Goal: Communication & Community: Answer question/provide support

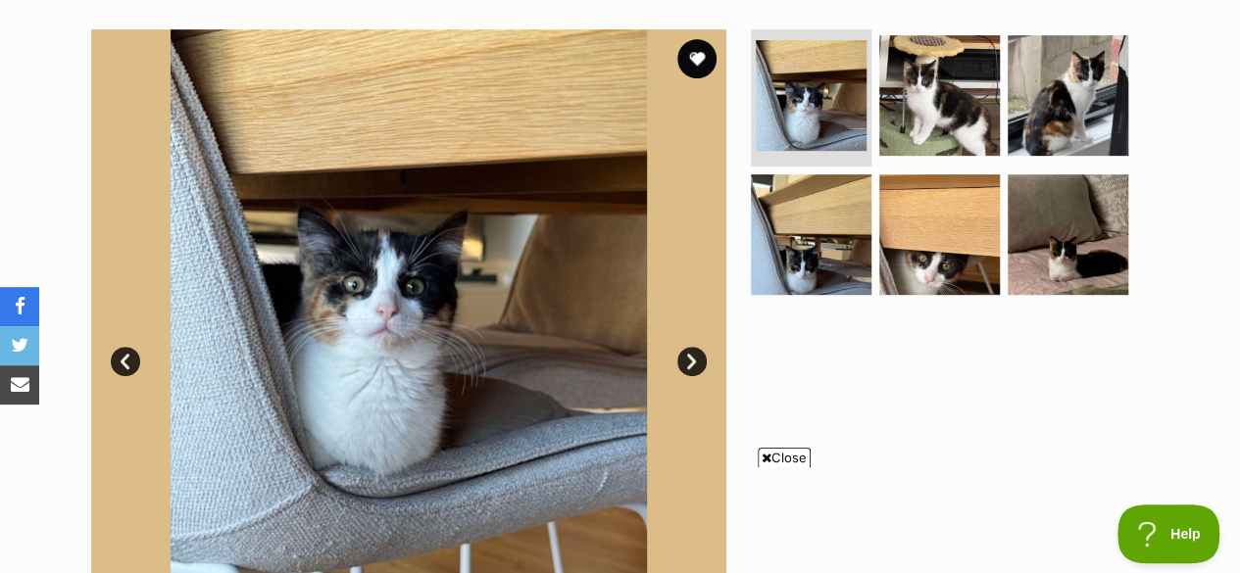
scroll to position [417, 0]
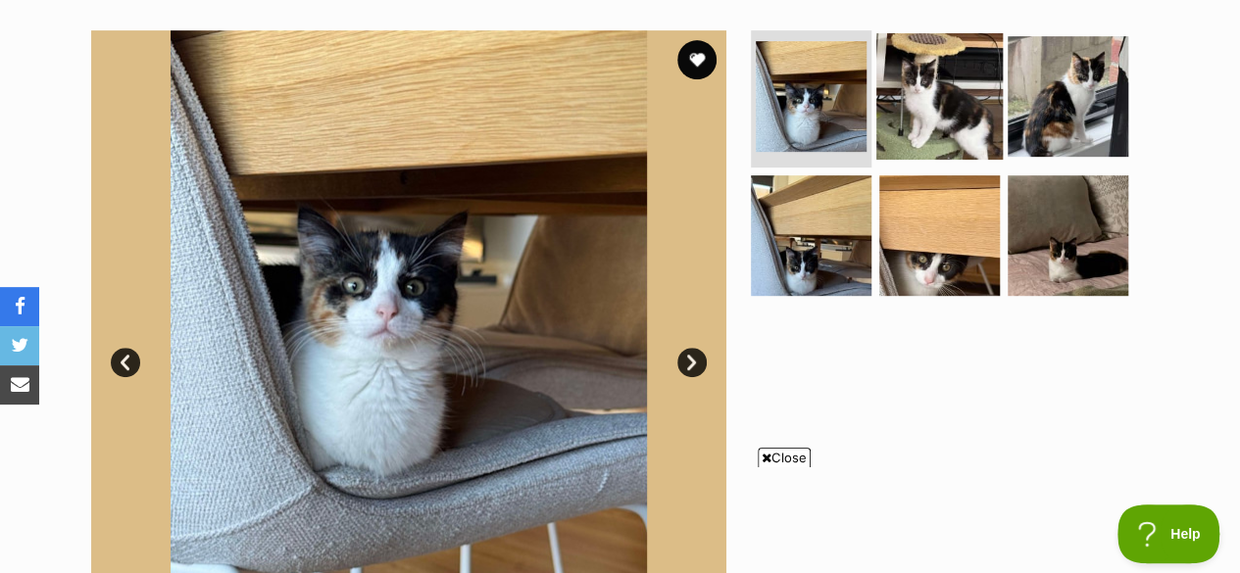
click at [933, 61] on img at bounding box center [939, 96] width 126 height 126
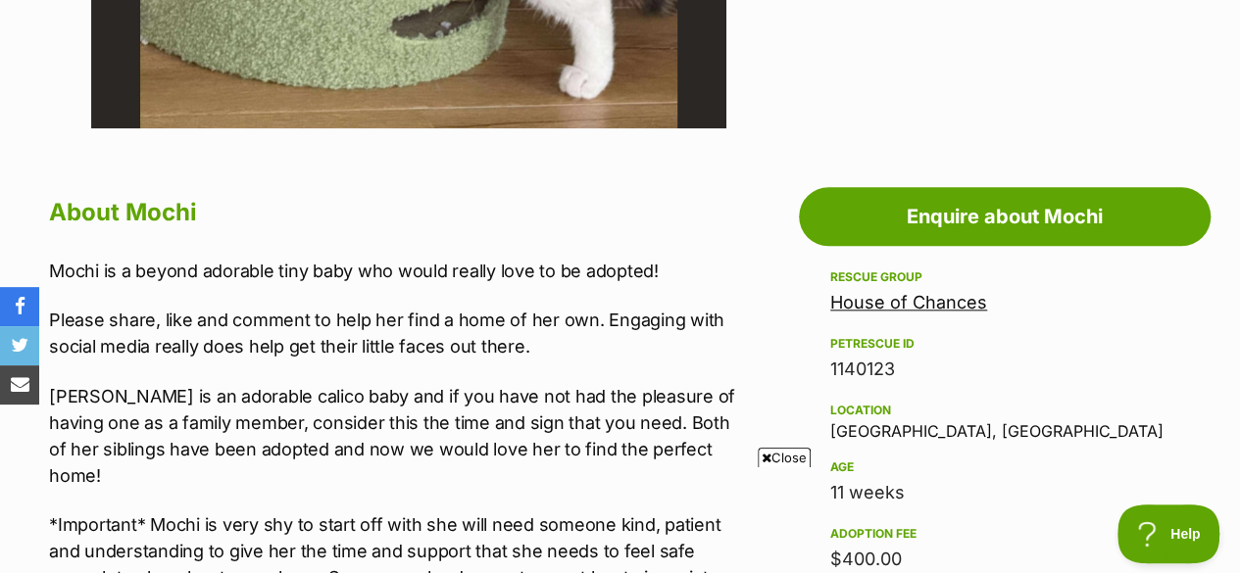
scroll to position [949, 0]
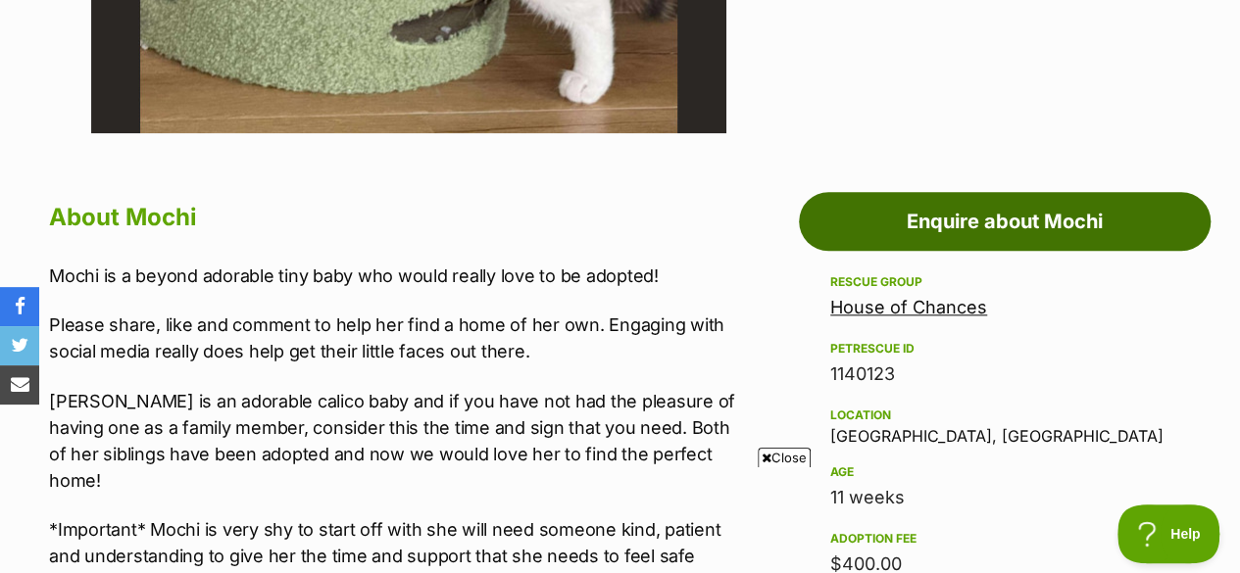
click at [917, 192] on link "Enquire about Mochi" at bounding box center [1005, 221] width 412 height 59
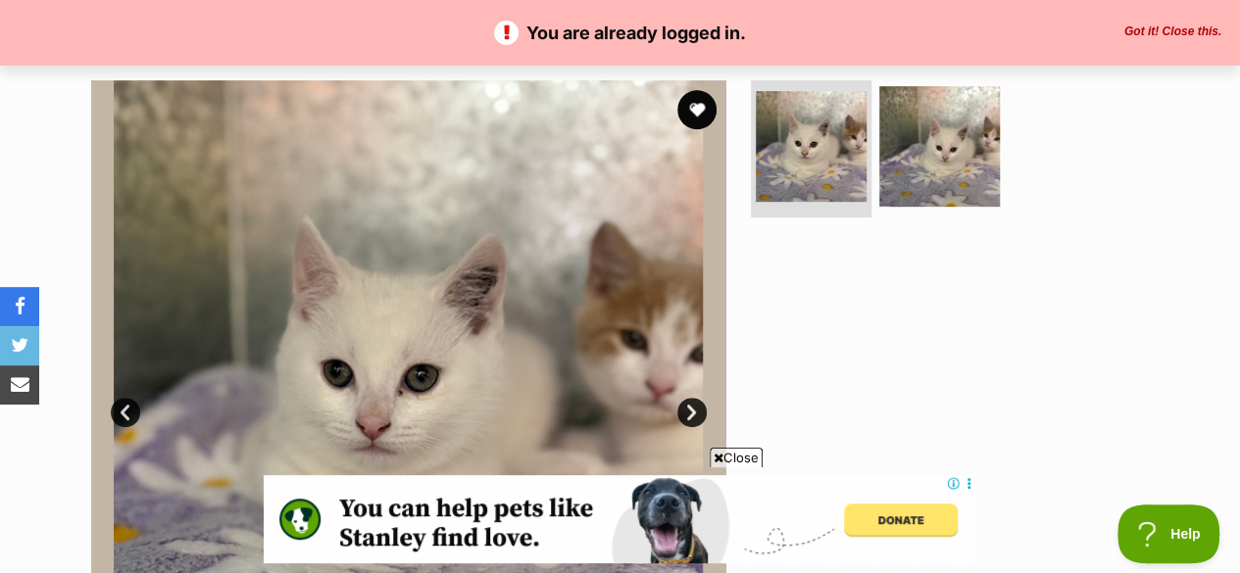
scroll to position [365, 0]
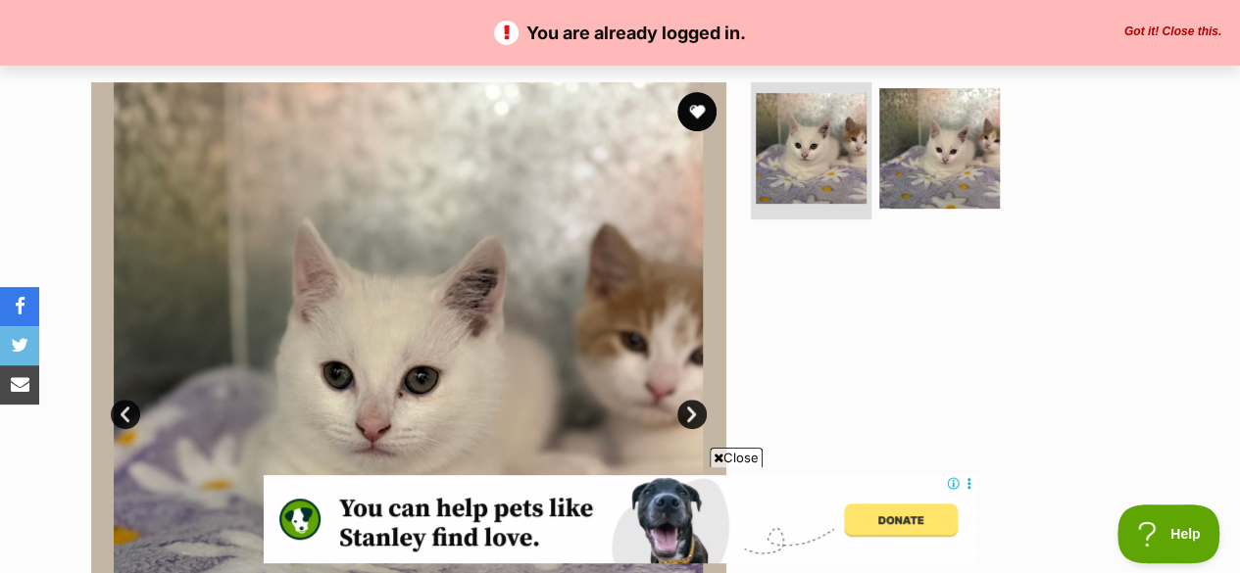
click at [677, 364] on img at bounding box center [408, 399] width 635 height 635
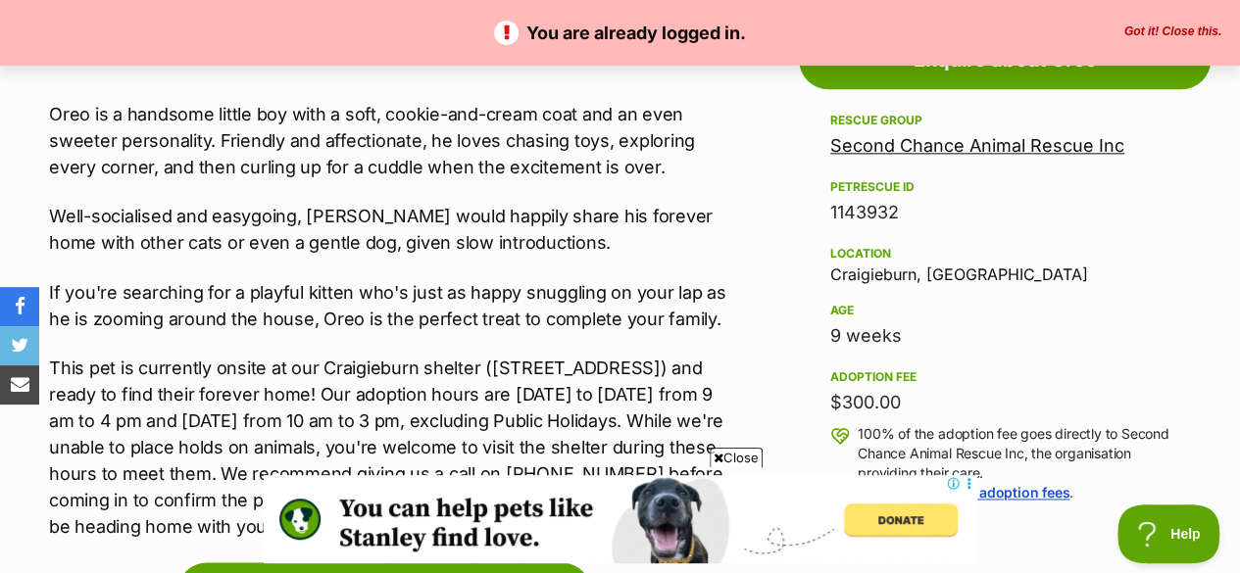
scroll to position [1119, 0]
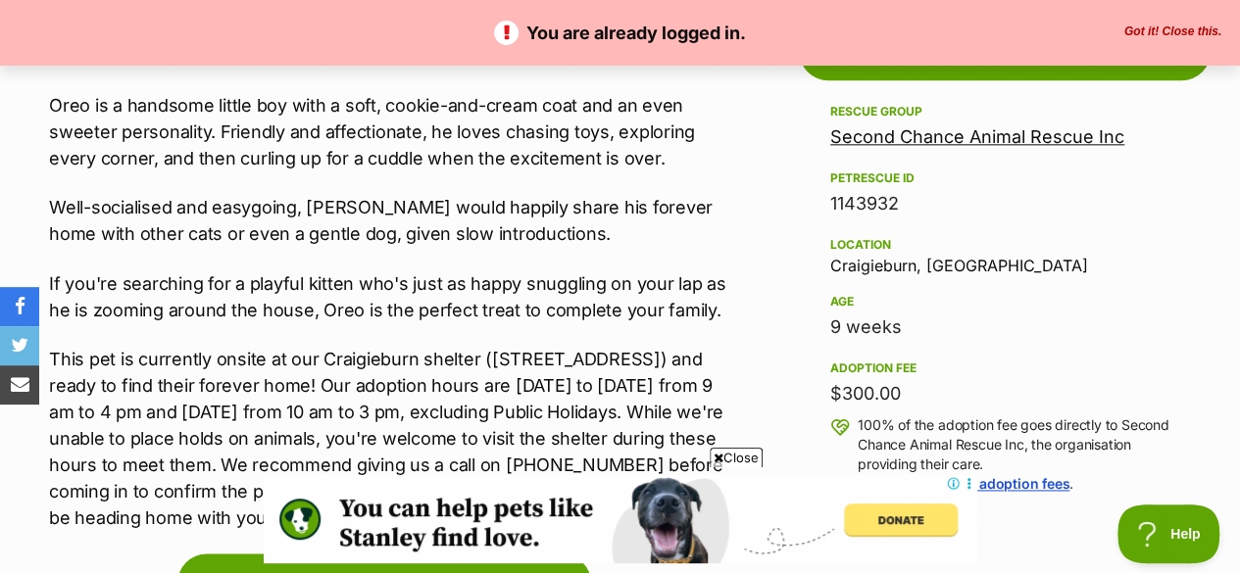
click at [677, 364] on p "This pet is currently onsite at our Craigieburn shelter (23 Grasslands Avenue, …" at bounding box center [393, 438] width 689 height 185
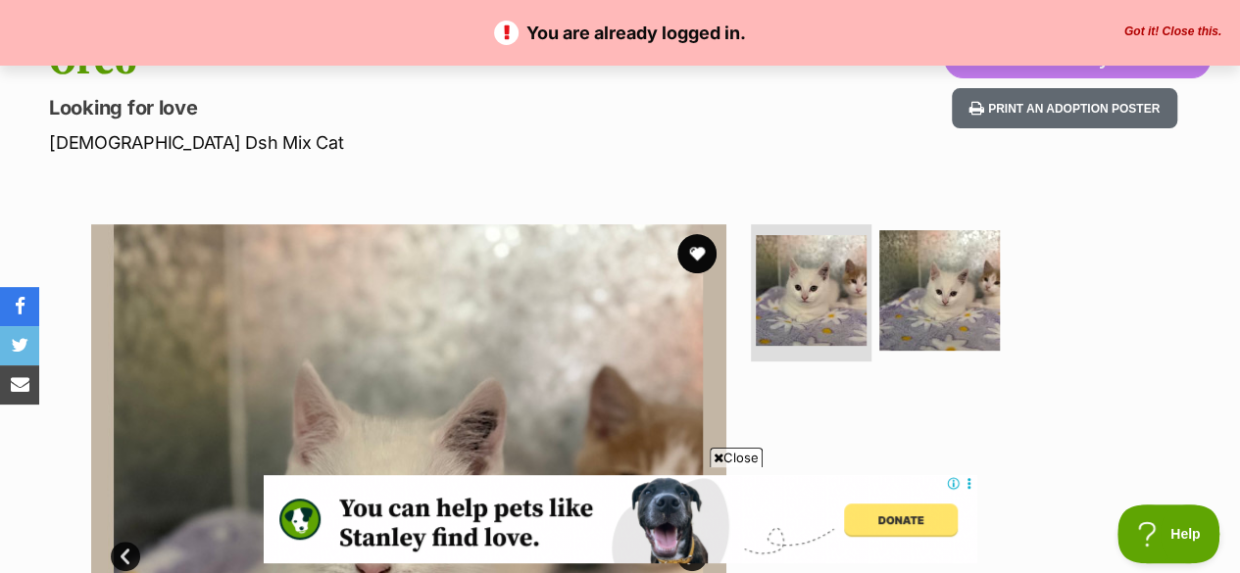
scroll to position [223, 0]
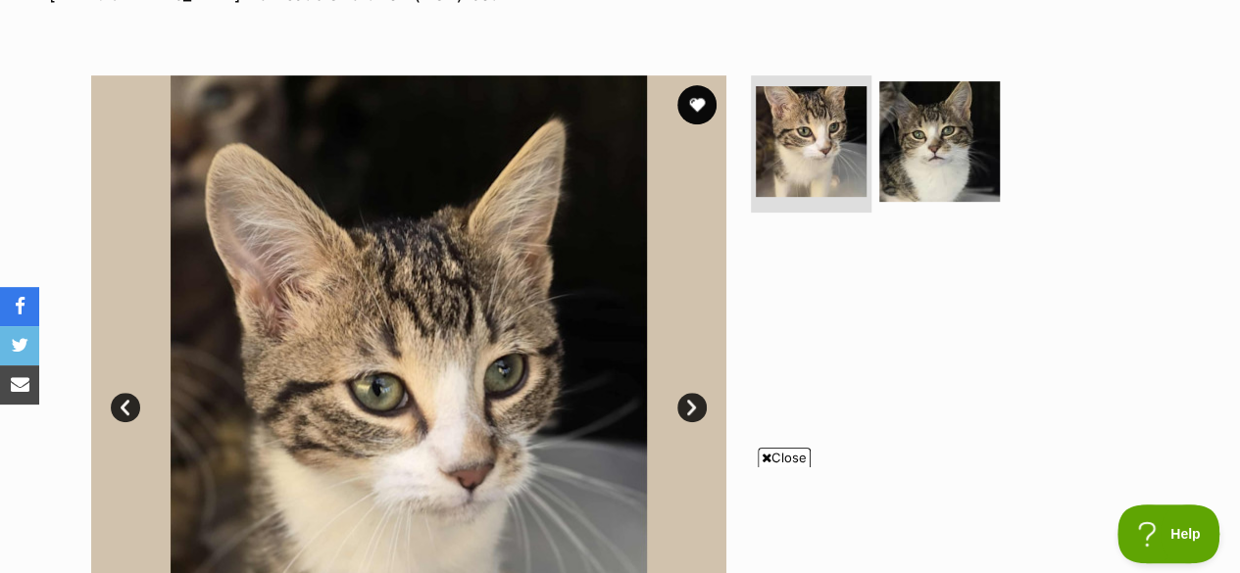
click at [92, 194] on img at bounding box center [408, 392] width 635 height 635
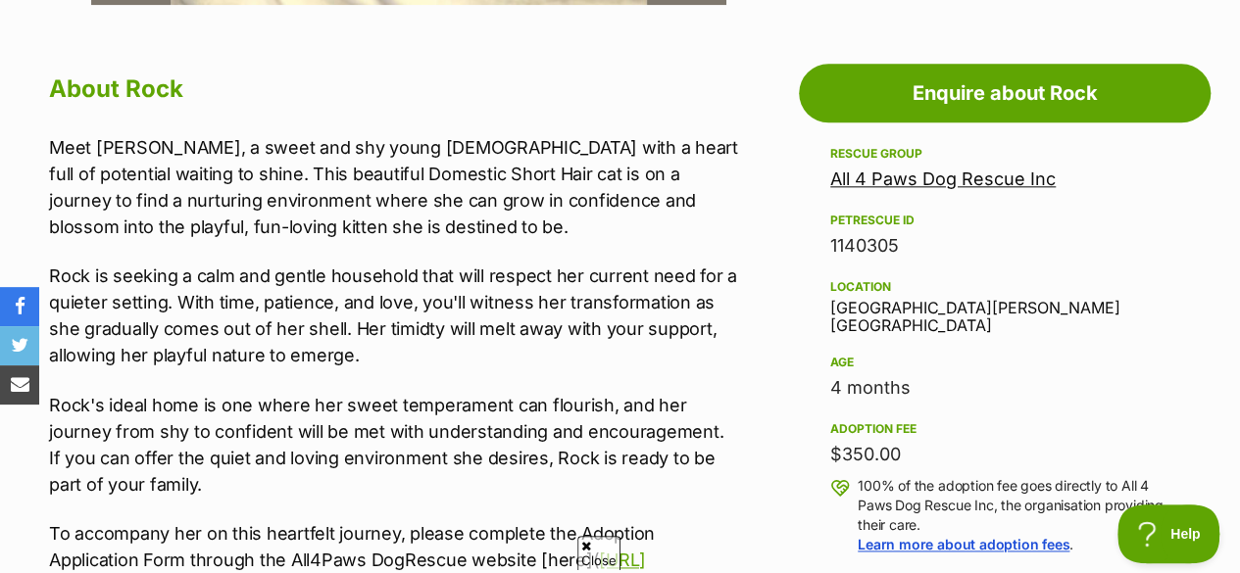
scroll to position [1076, 0]
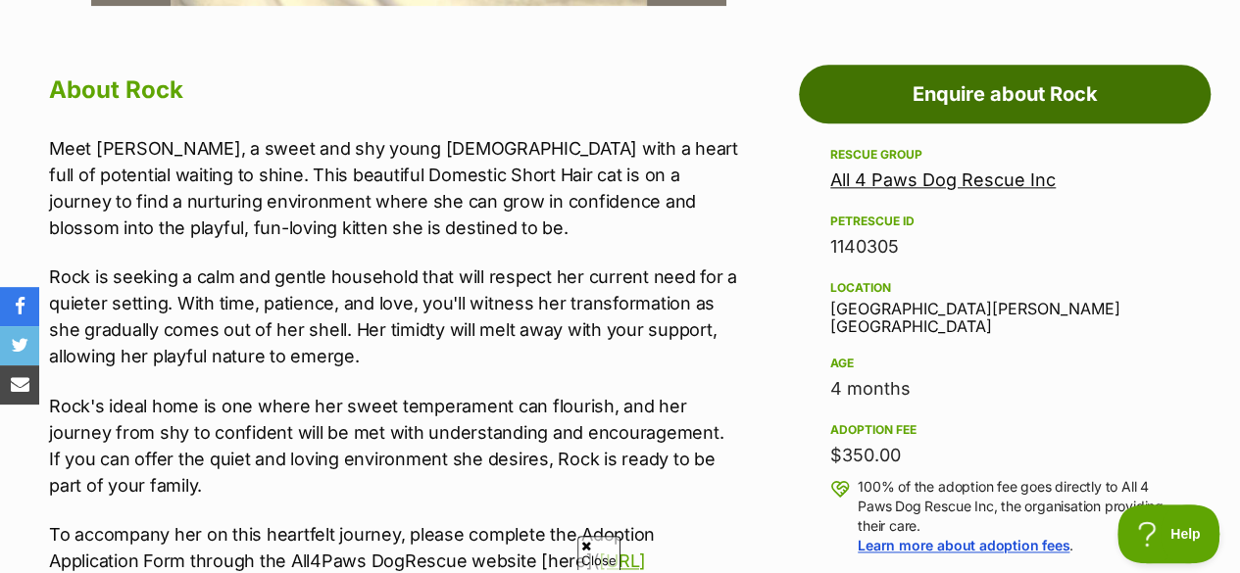
click at [990, 68] on link "Enquire about Rock" at bounding box center [1005, 94] width 412 height 59
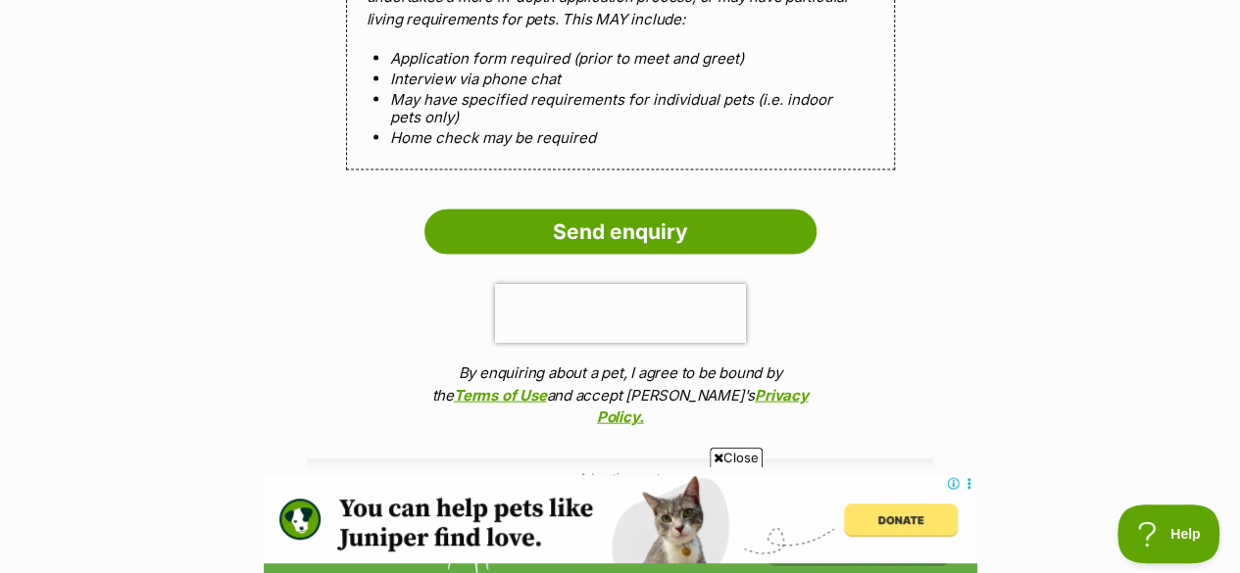
scroll to position [1972, 0]
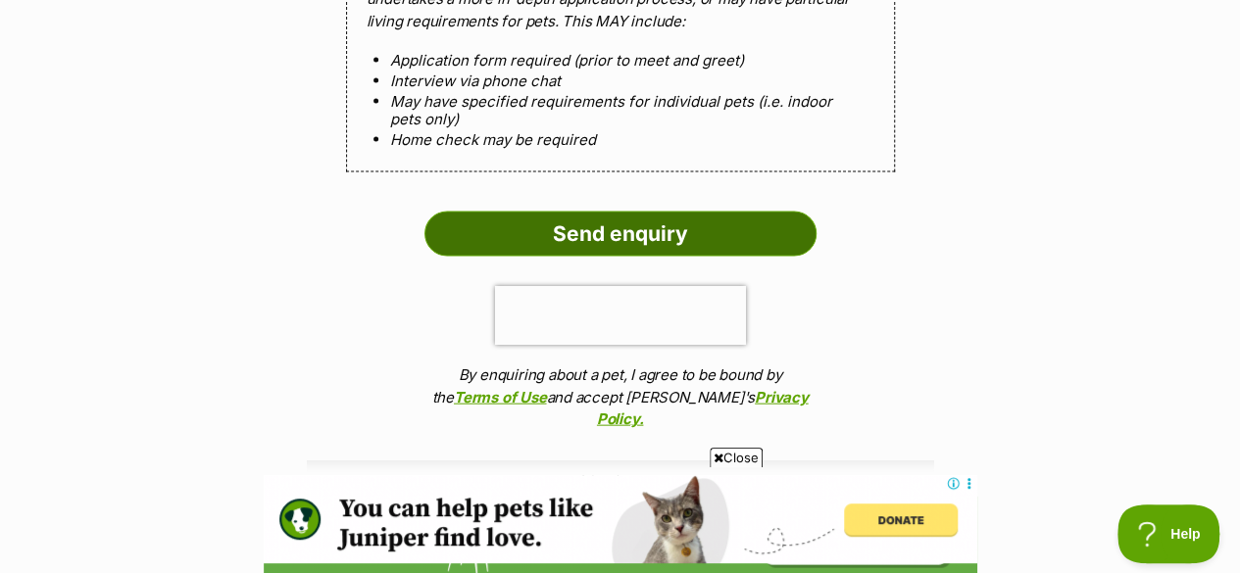
click at [595, 212] on input "Send enquiry" at bounding box center [620, 234] width 392 height 45
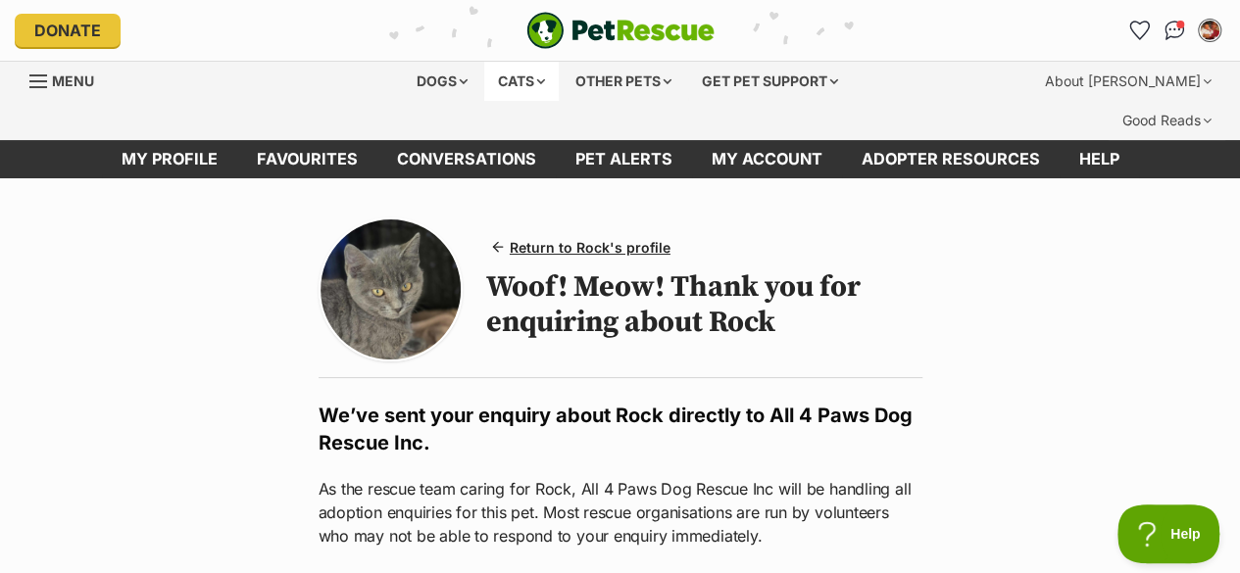
click at [525, 77] on div "Cats" at bounding box center [521, 81] width 74 height 39
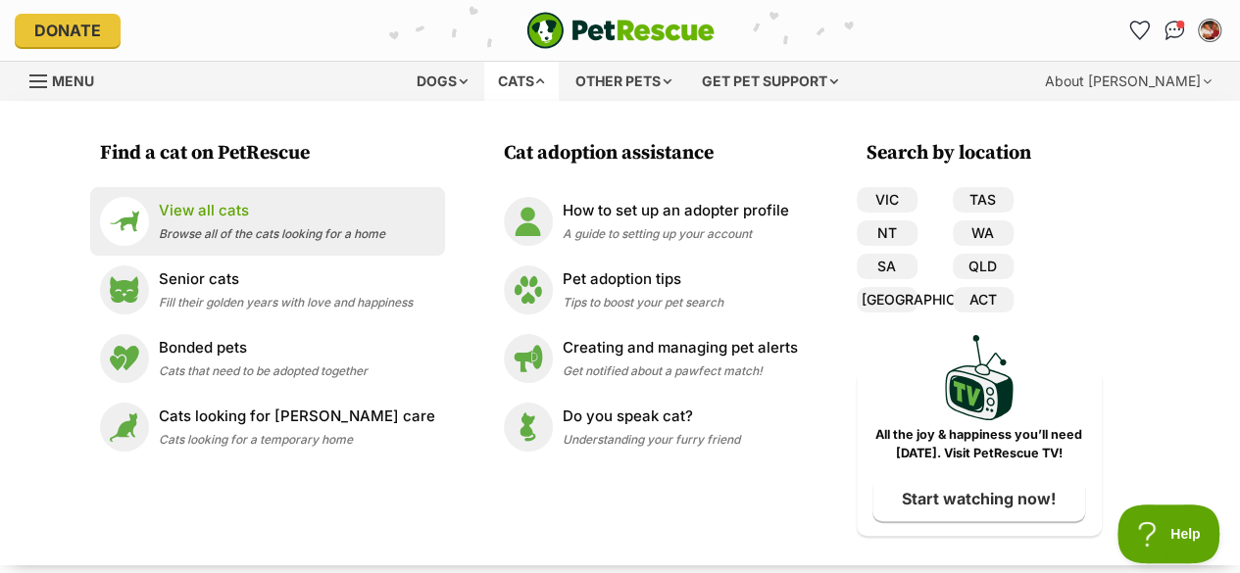
click at [344, 210] on p "View all cats" at bounding box center [272, 211] width 226 height 23
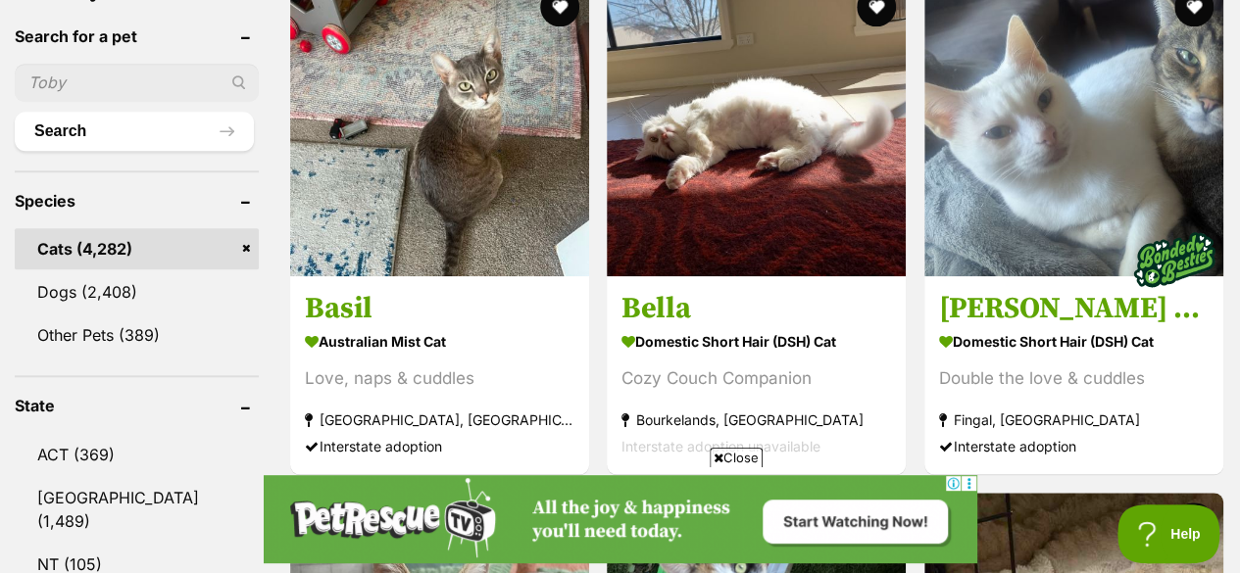
click at [392, 389] on link "Basil Australian Mist Cat Love, naps & cuddles Ingleside, NSW Interstate adopti…" at bounding box center [439, 374] width 299 height 199
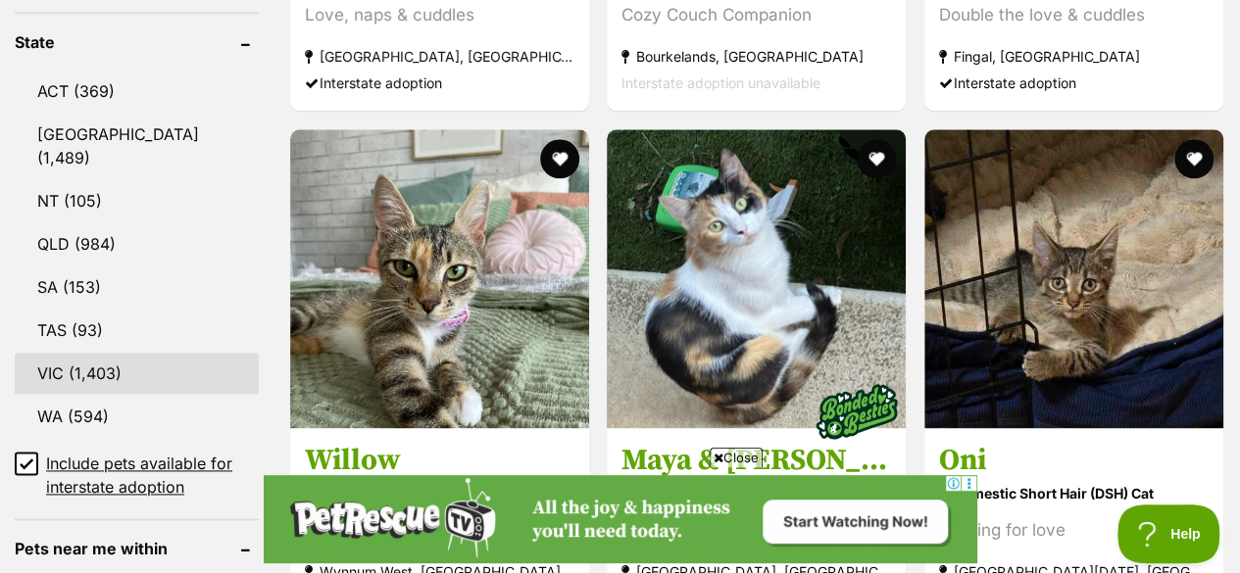
click at [124, 353] on link "VIC (1,403)" at bounding box center [137, 373] width 244 height 41
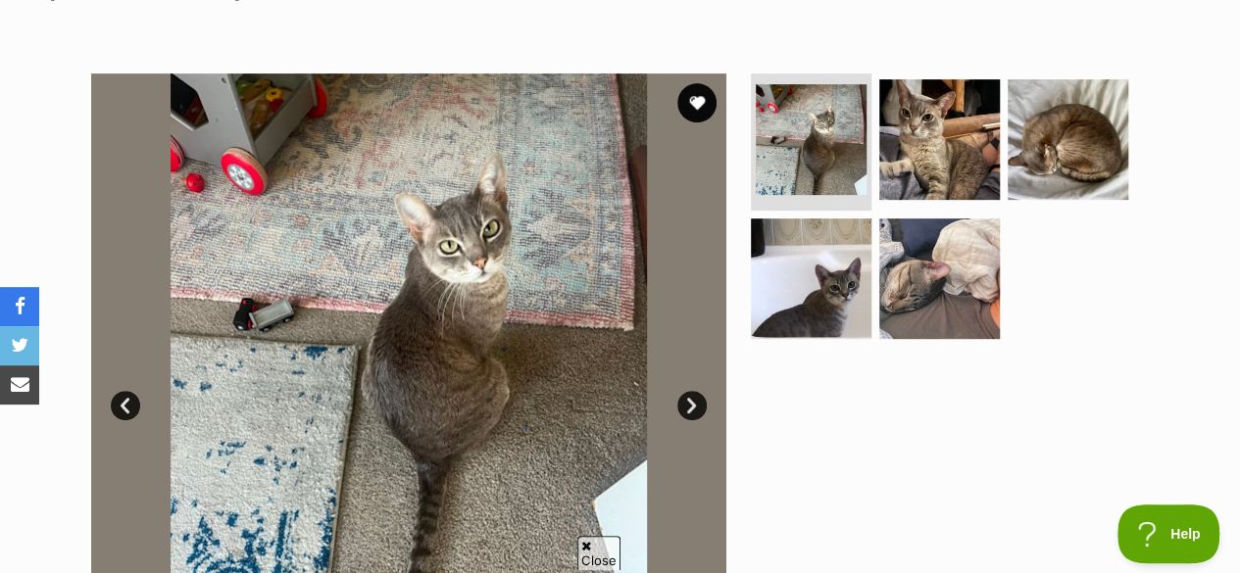
scroll to position [371, 0]
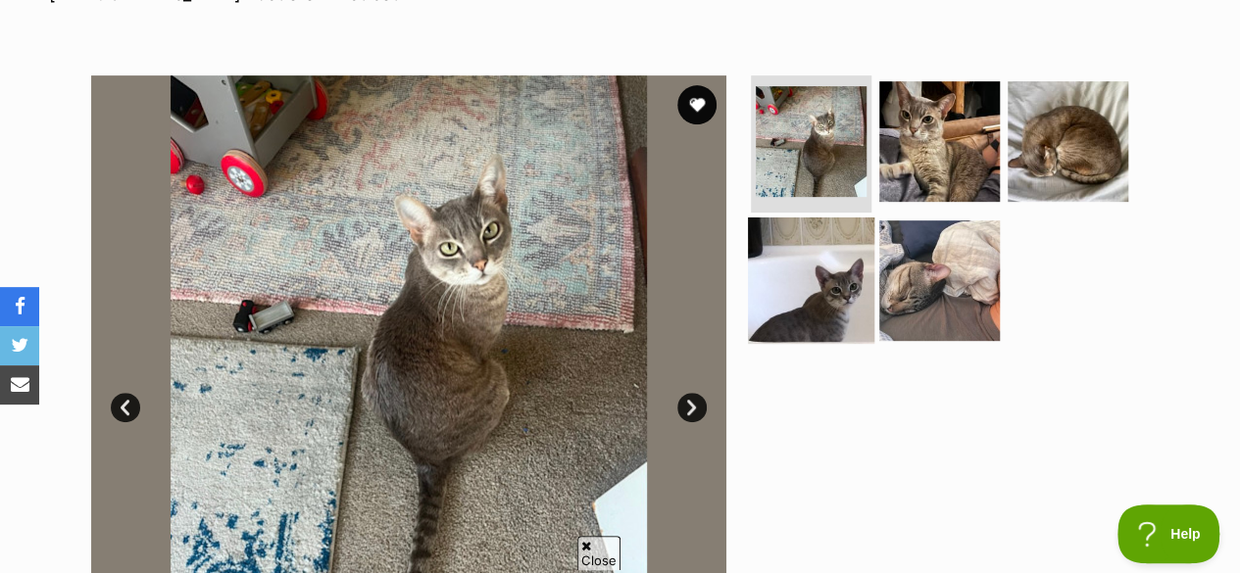
click at [853, 250] on img at bounding box center [811, 280] width 126 height 126
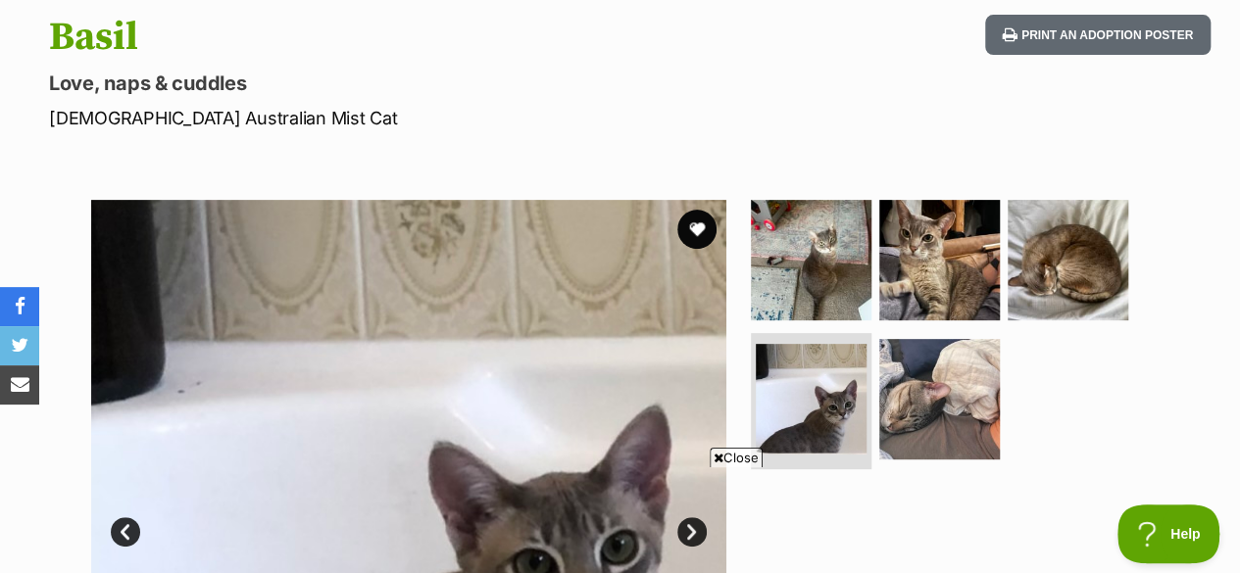
scroll to position [246, 0]
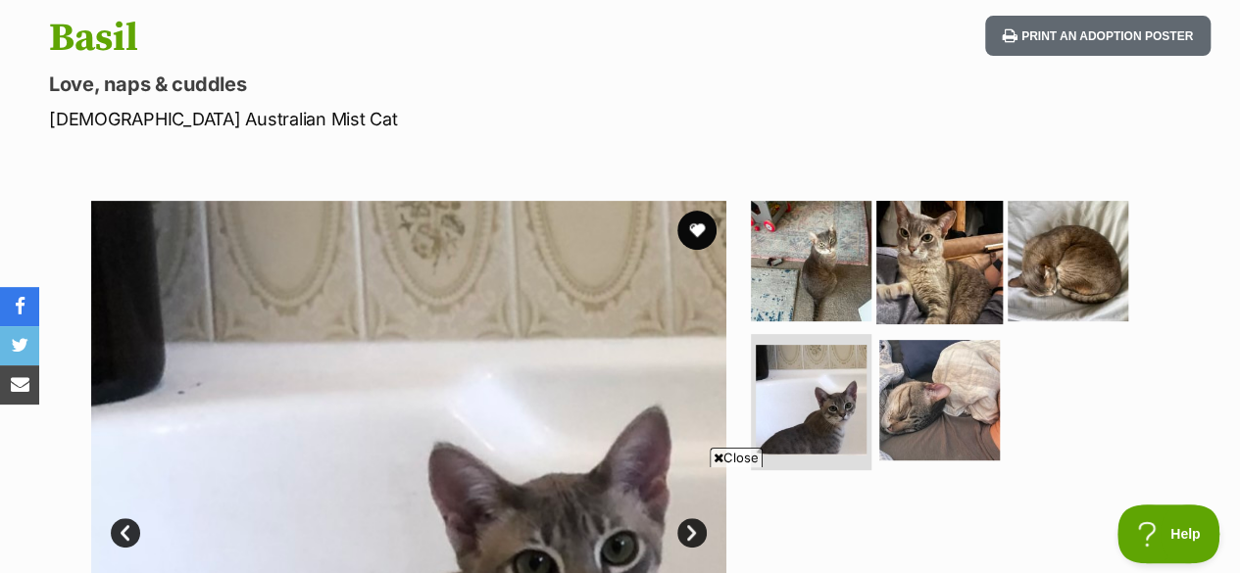
click at [970, 226] on img at bounding box center [939, 261] width 126 height 126
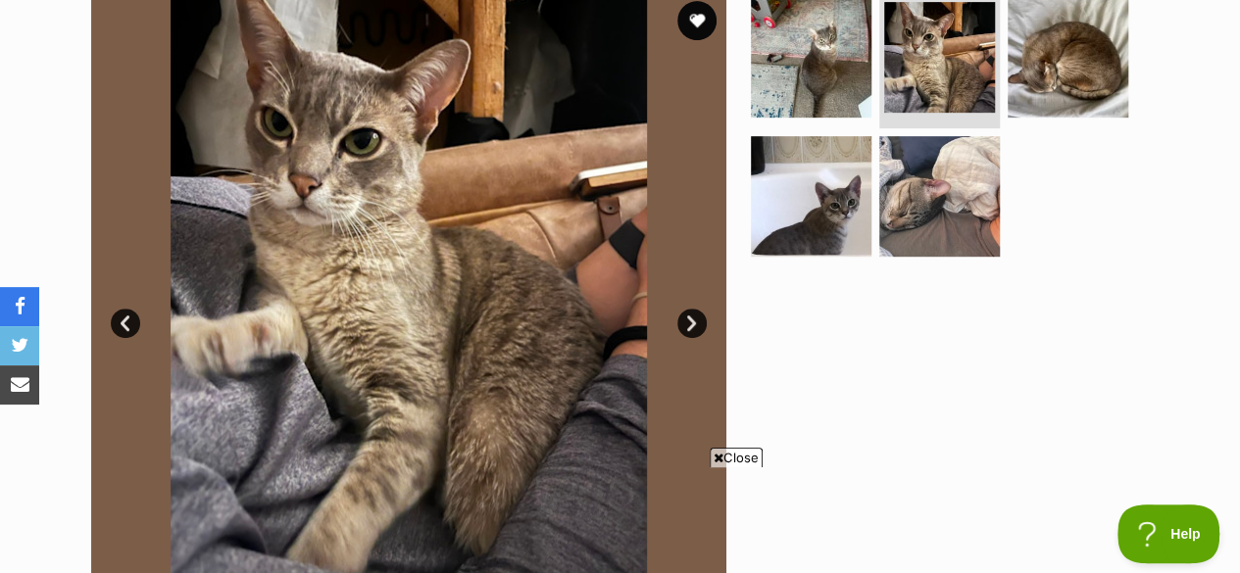
scroll to position [368, 0]
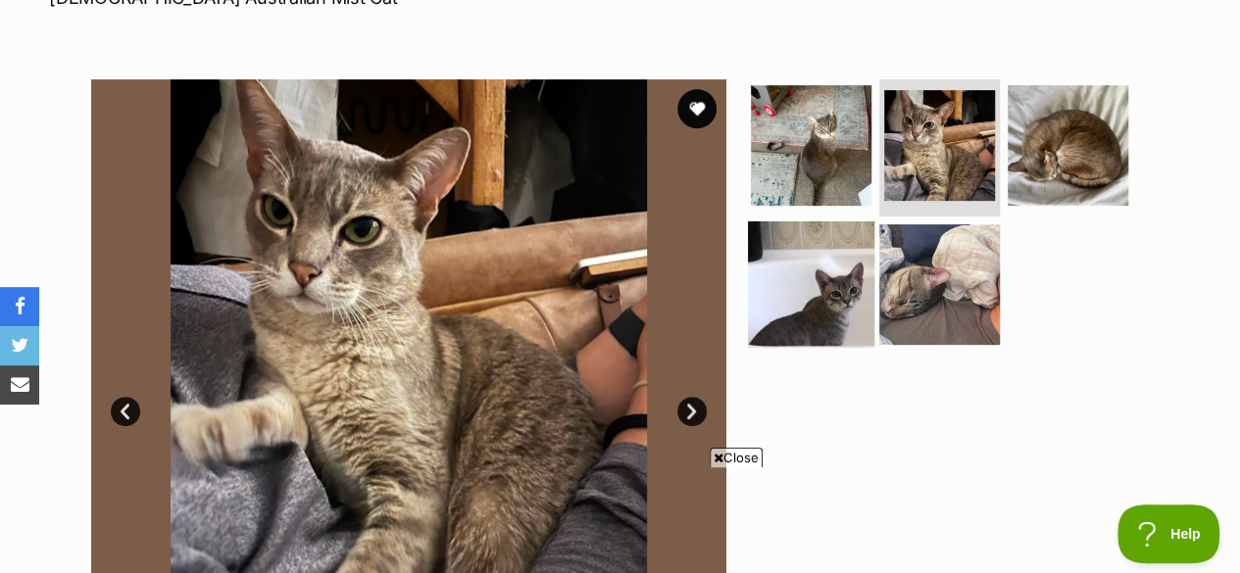
click at [829, 296] on img at bounding box center [811, 284] width 126 height 126
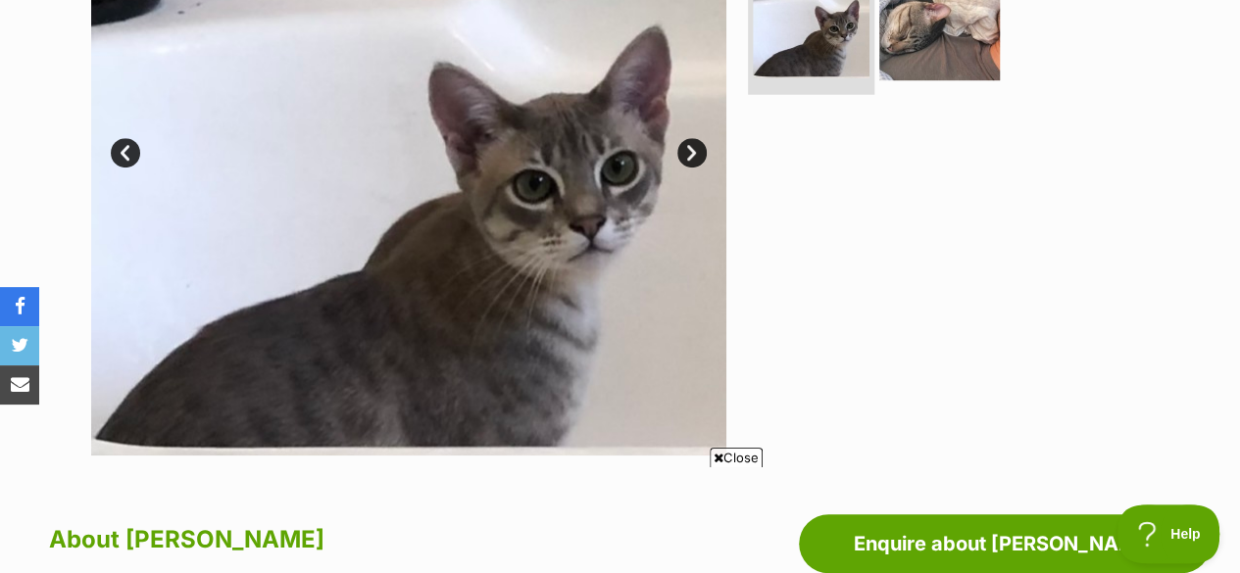
scroll to position [624, 0]
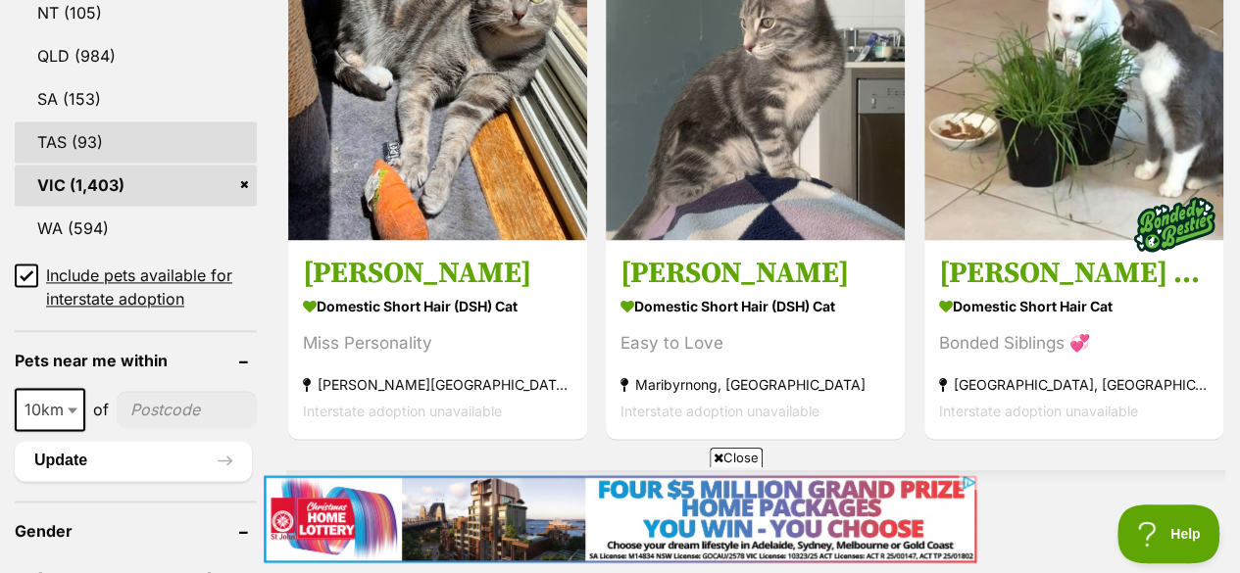
scroll to position [1304, 0]
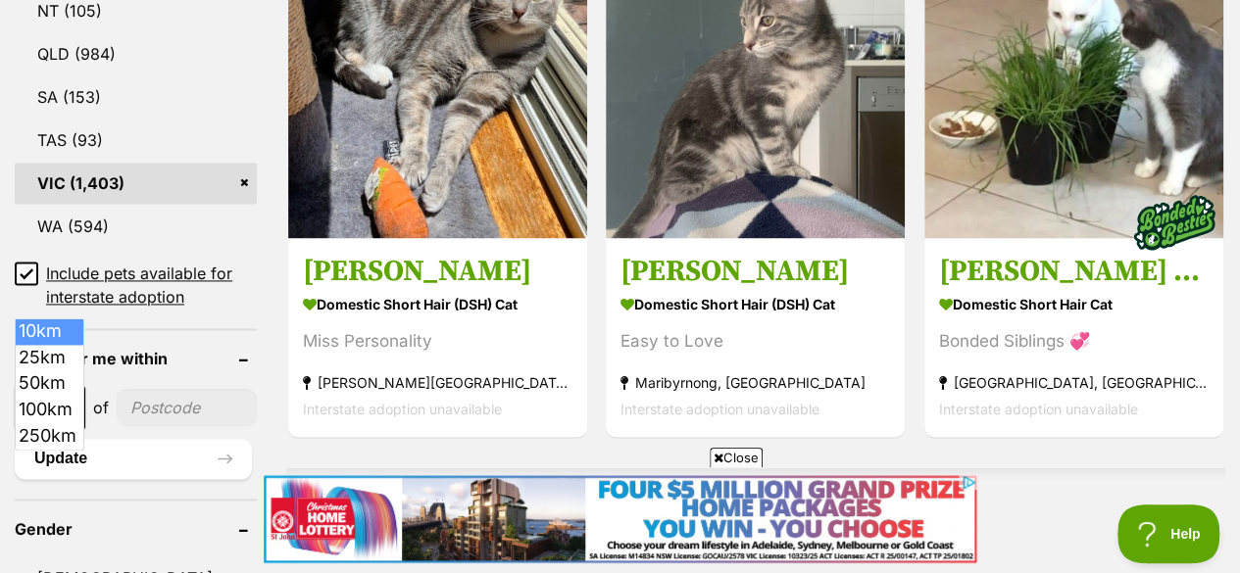
click at [43, 386] on span "10km" at bounding box center [50, 407] width 71 height 43
select select "25"
click at [151, 389] on input"] "postcode" at bounding box center [188, 407] width 137 height 37
type input"] "3029"
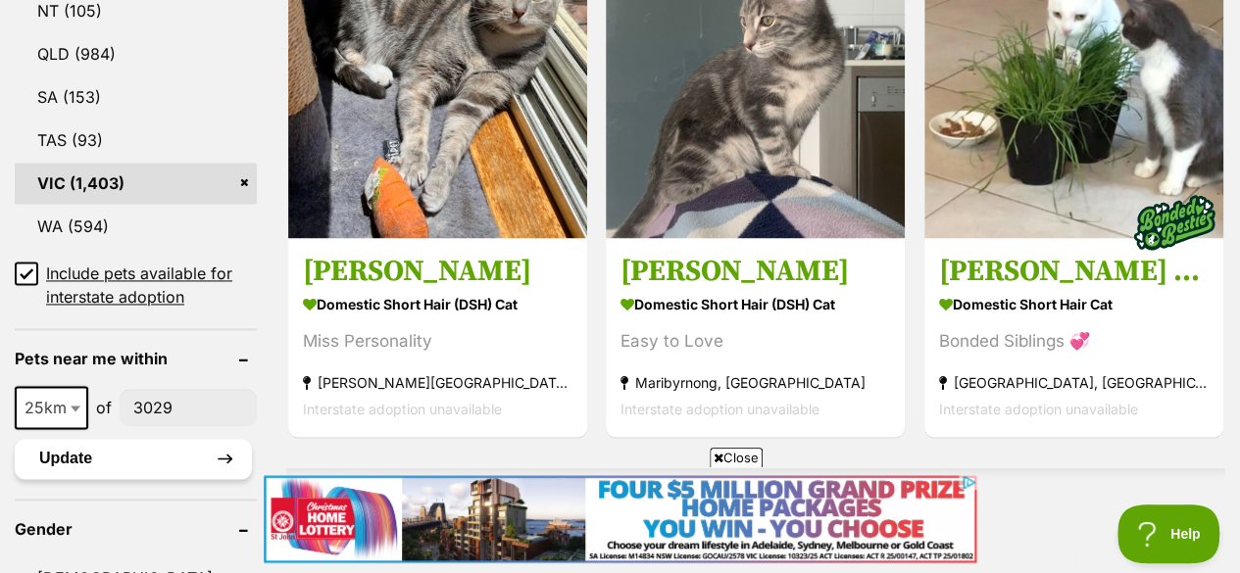
click at [120, 439] on button "Update" at bounding box center [133, 458] width 237 height 39
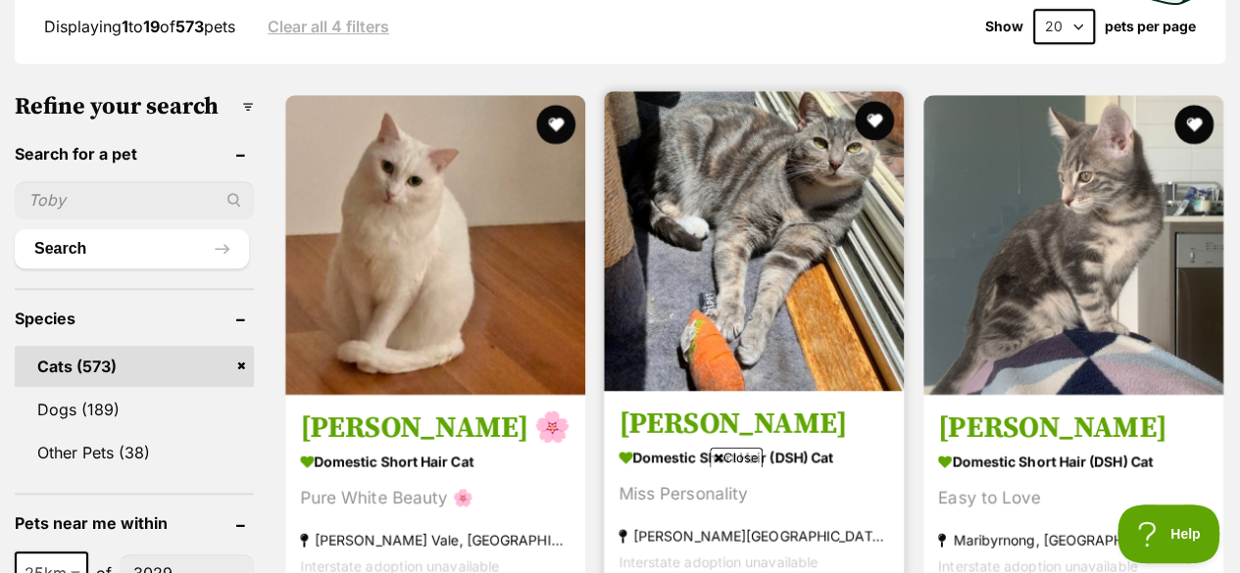
click at [810, 206] on img at bounding box center [754, 241] width 300 height 300
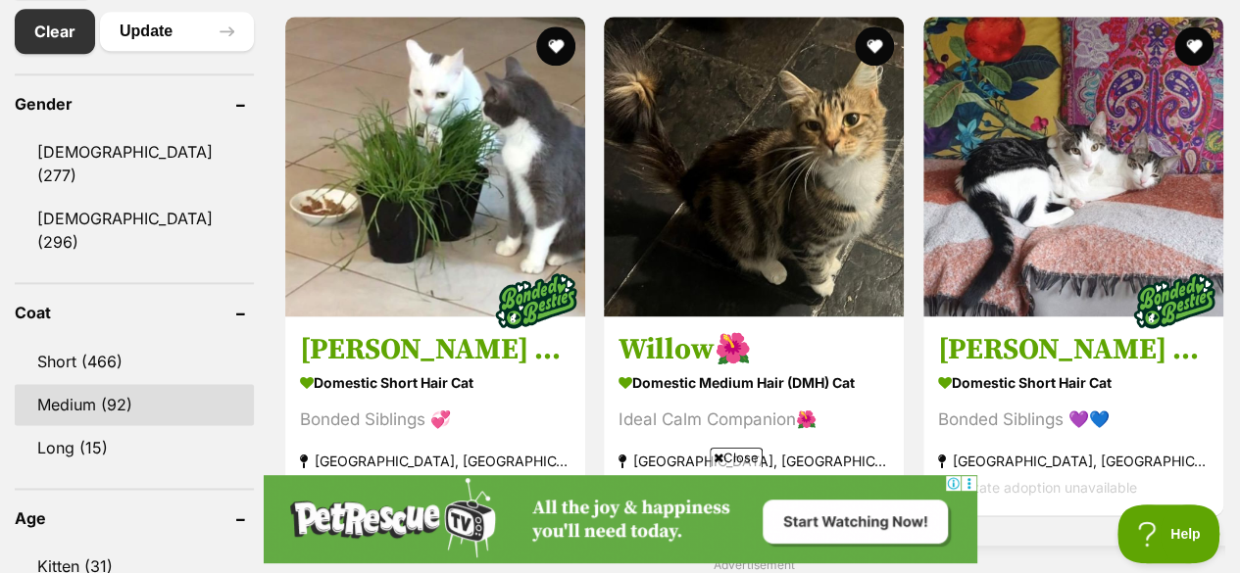
scroll to position [1234, 0]
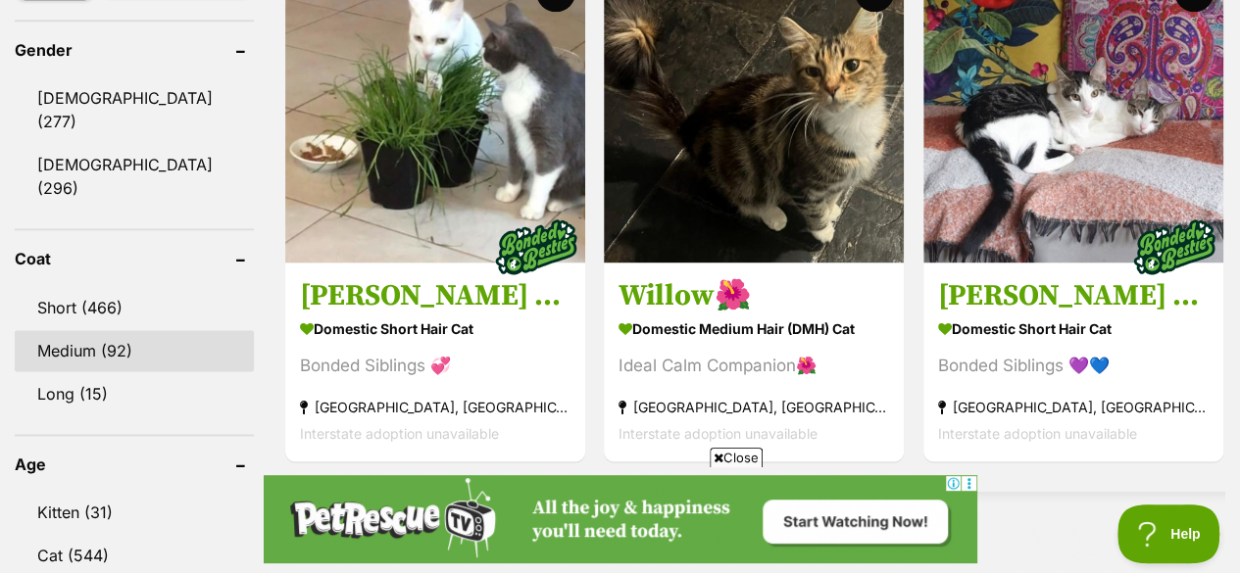
click at [82, 330] on link "Medium (92)" at bounding box center [134, 350] width 239 height 41
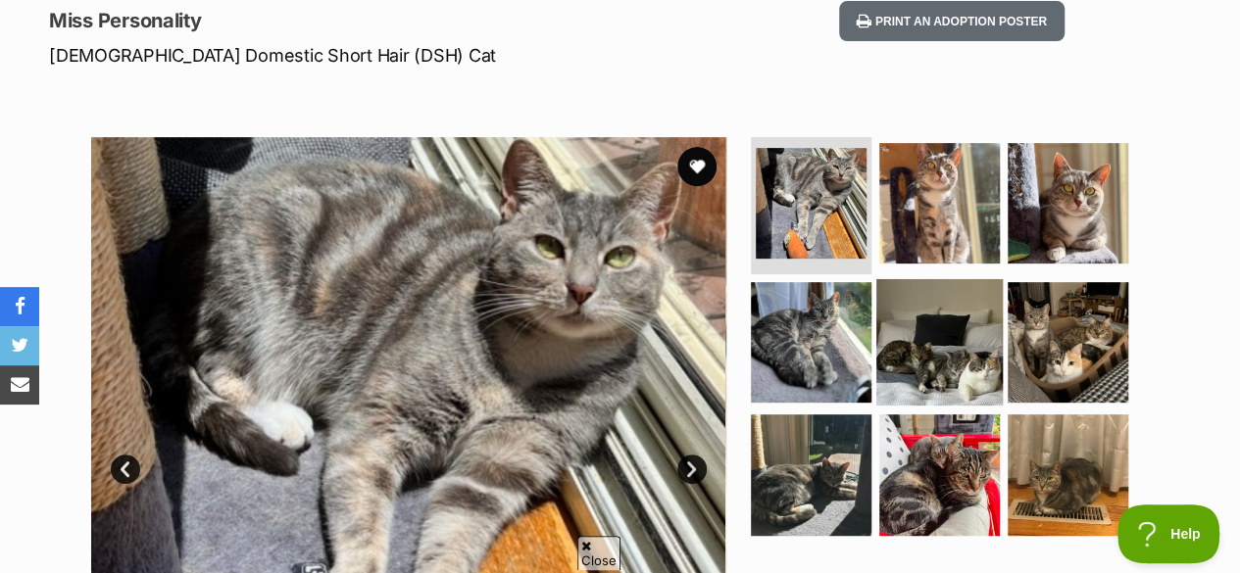
click at [933, 294] on img at bounding box center [939, 341] width 126 height 126
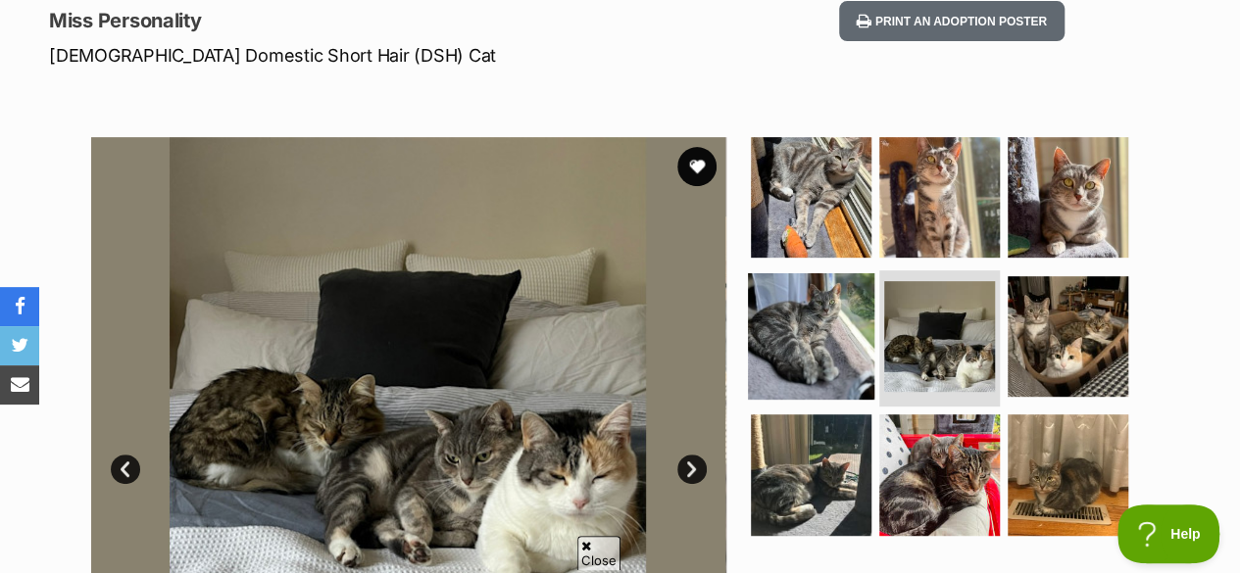
click at [837, 303] on img at bounding box center [811, 335] width 126 height 126
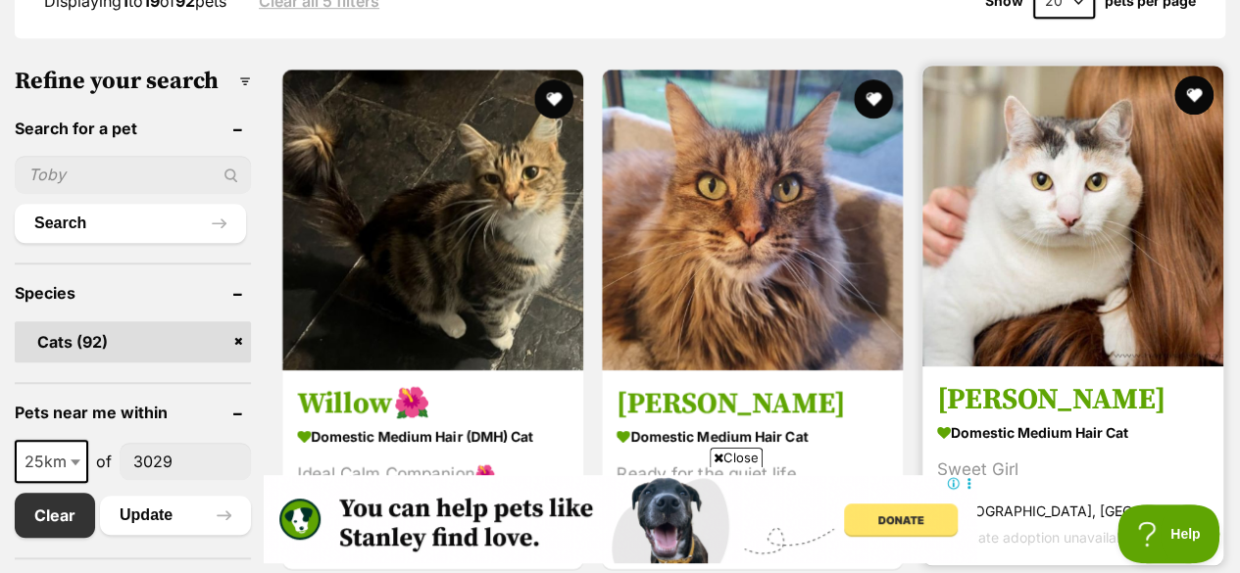
click at [1184, 211] on img at bounding box center [1072, 216] width 301 height 301
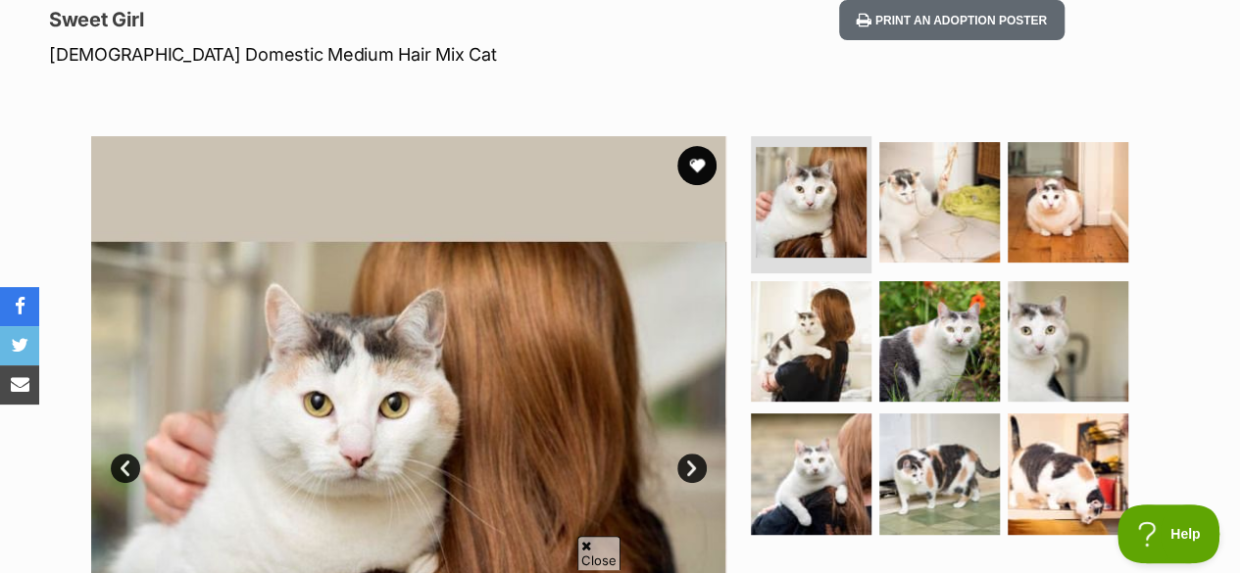
scroll to position [411, 0]
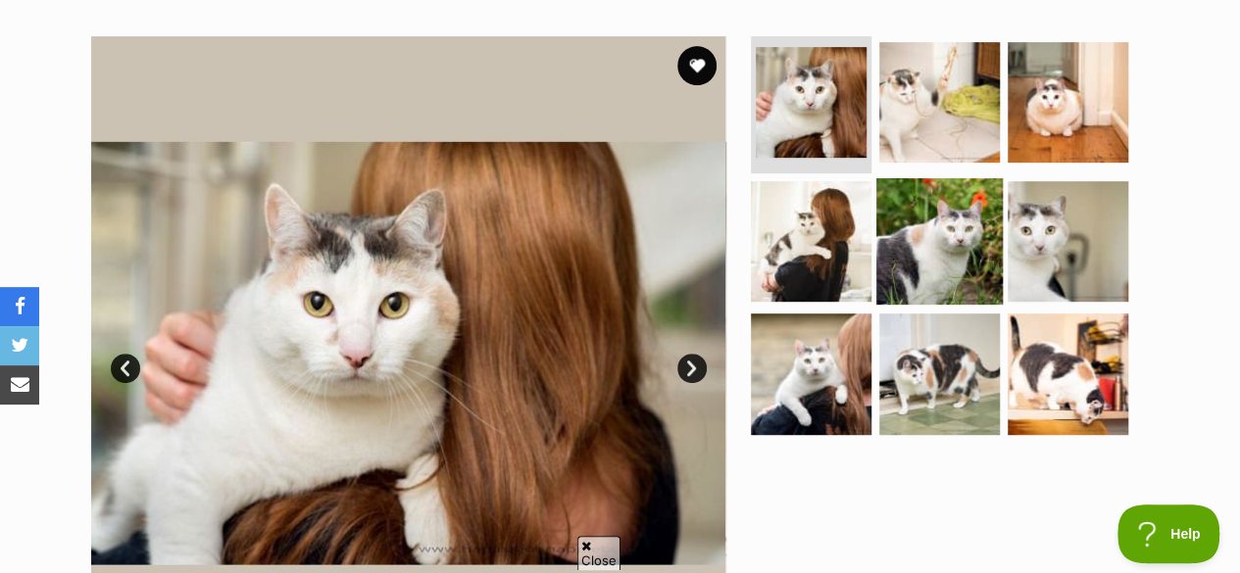
click at [953, 224] on img at bounding box center [939, 240] width 126 height 126
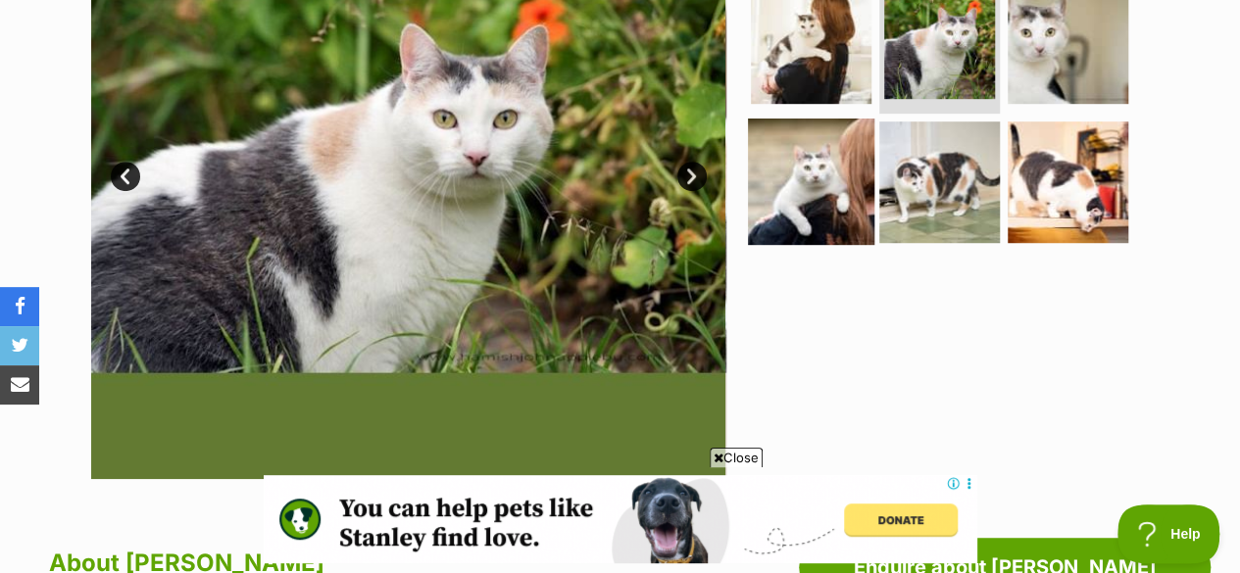
scroll to position [605, 0]
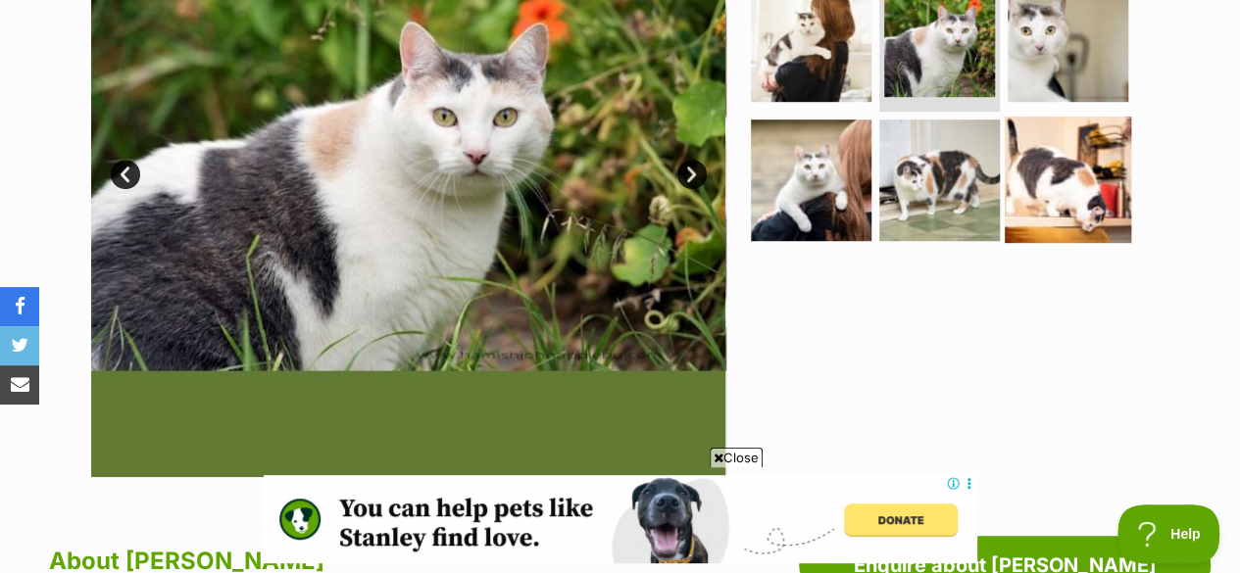
click at [1008, 152] on img at bounding box center [1068, 180] width 126 height 126
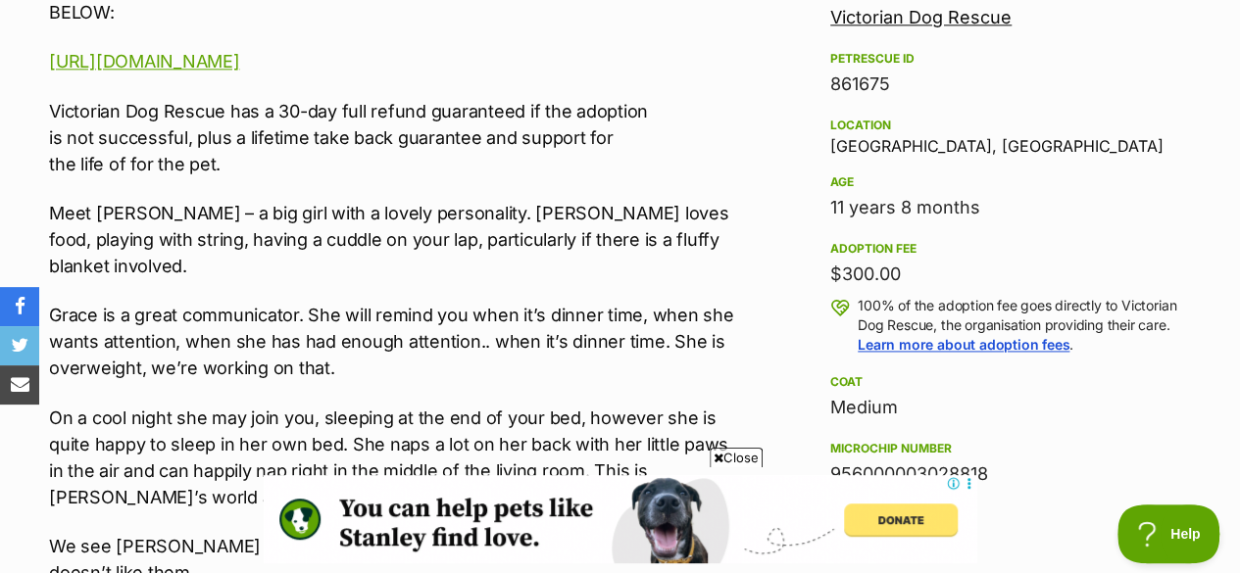
scroll to position [1237, 0]
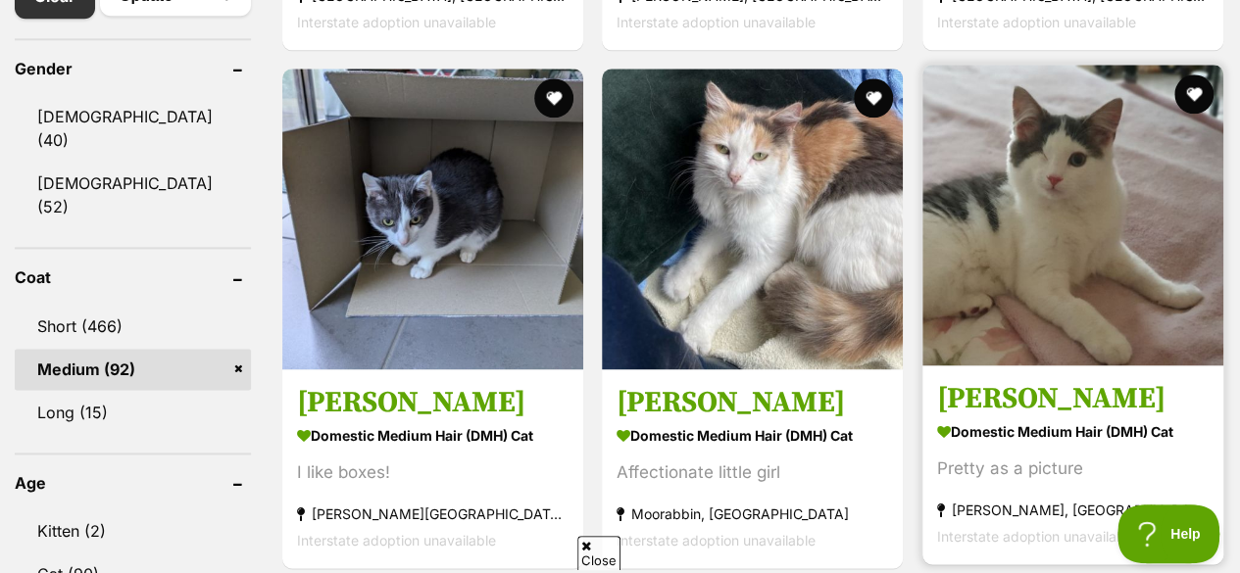
click at [1090, 140] on img at bounding box center [1072, 215] width 301 height 301
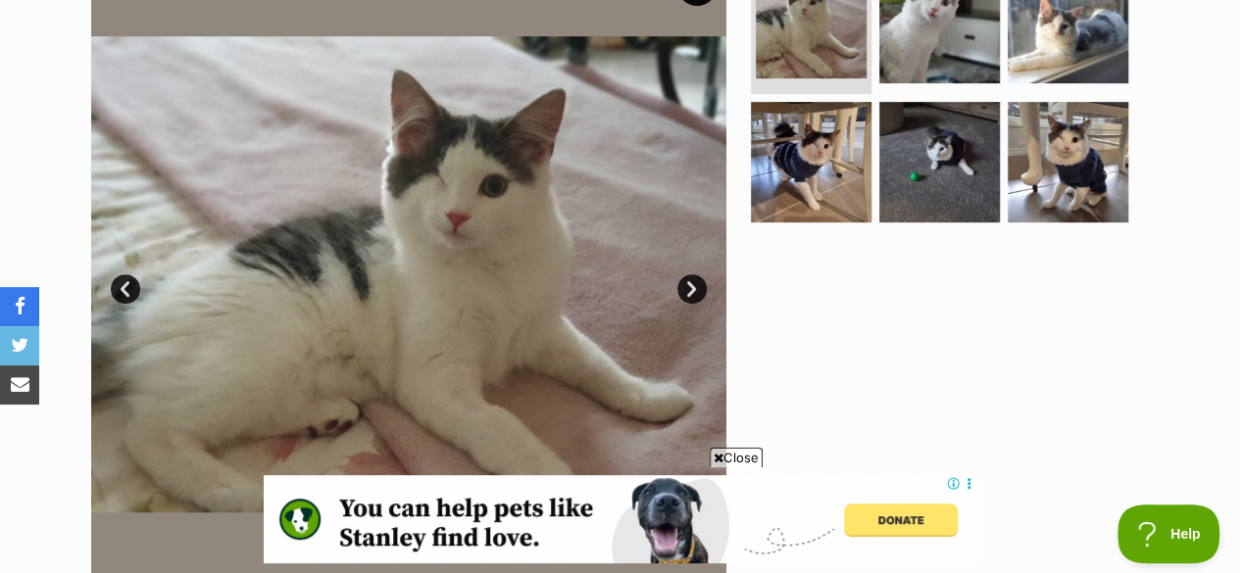
scroll to position [402, 0]
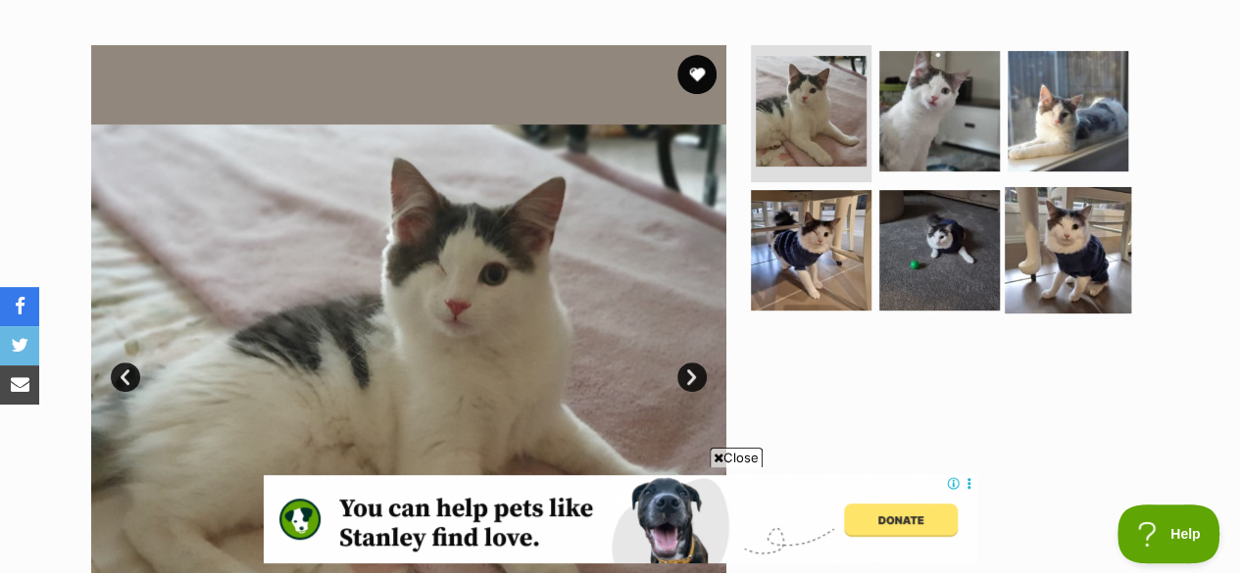
click at [1029, 218] on img at bounding box center [1068, 249] width 126 height 126
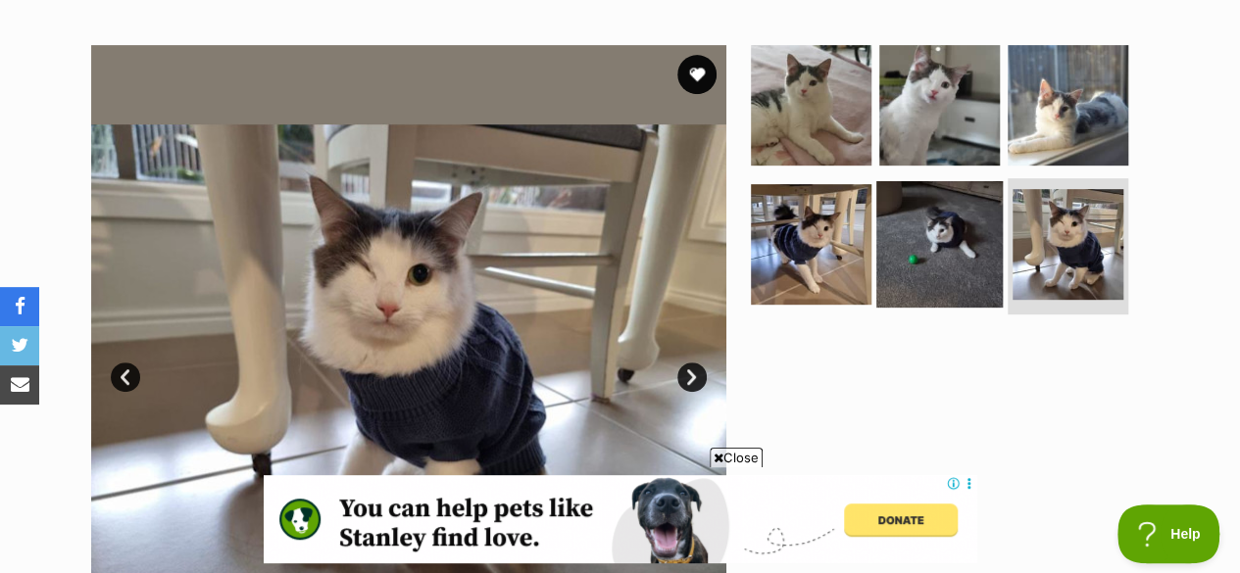
click at [959, 217] on img at bounding box center [939, 243] width 126 height 126
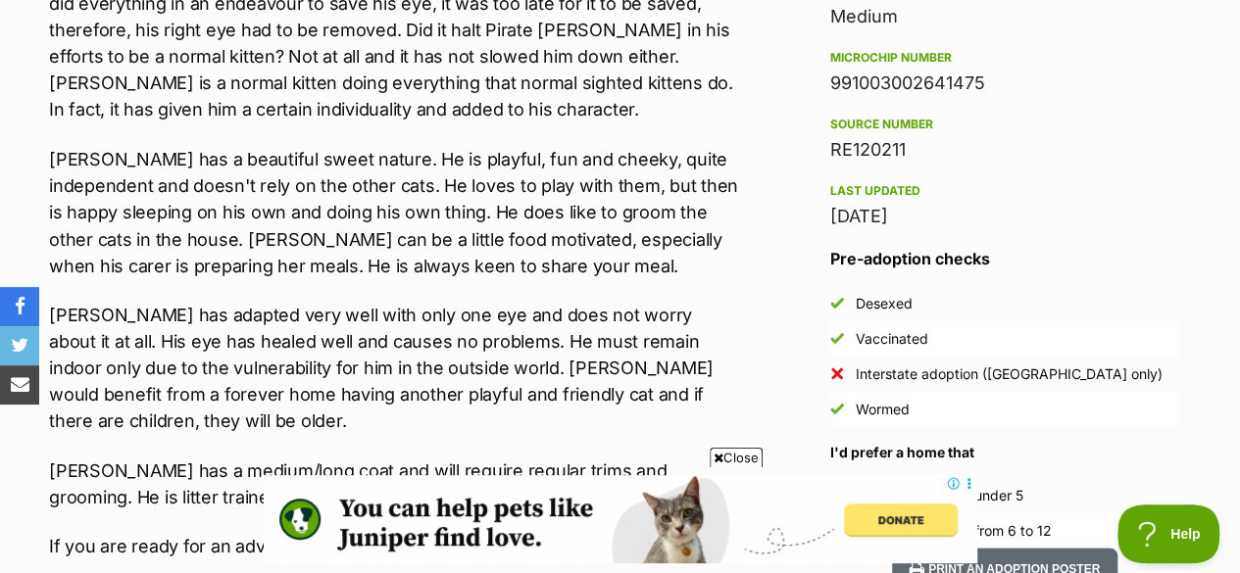
scroll to position [1629, 0]
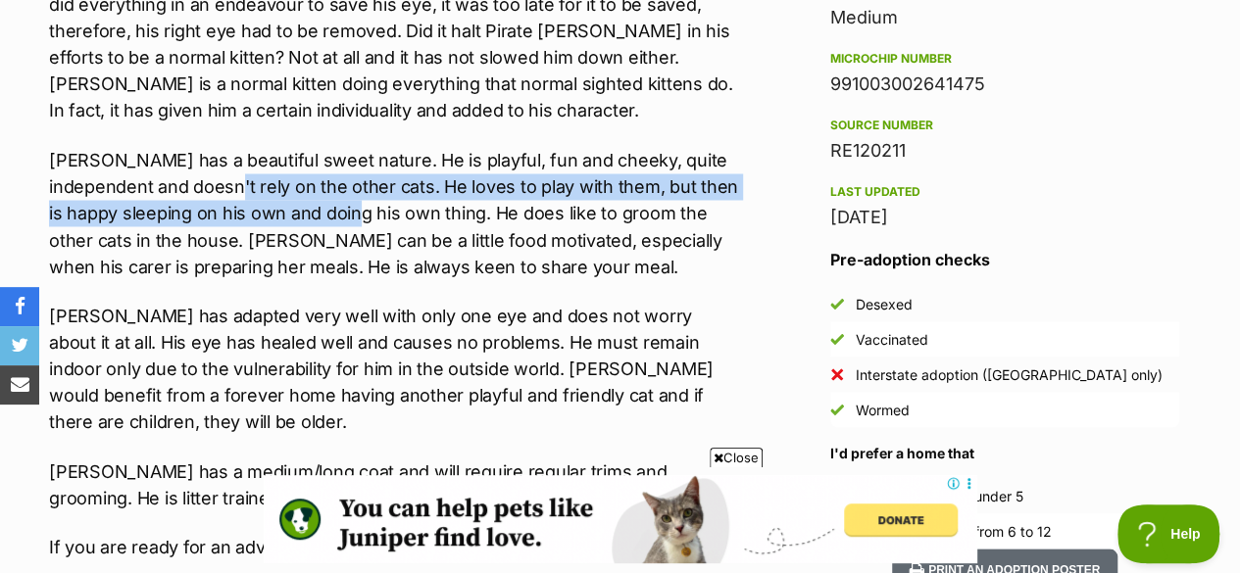
drag, startPoint x: 186, startPoint y: 114, endPoint x: 353, endPoint y: 147, distance: 169.9
click at [353, 147] on p "[PERSON_NAME] has a beautiful sweet nature. He is playful, fun and cheeky, quit…" at bounding box center [393, 213] width 689 height 132
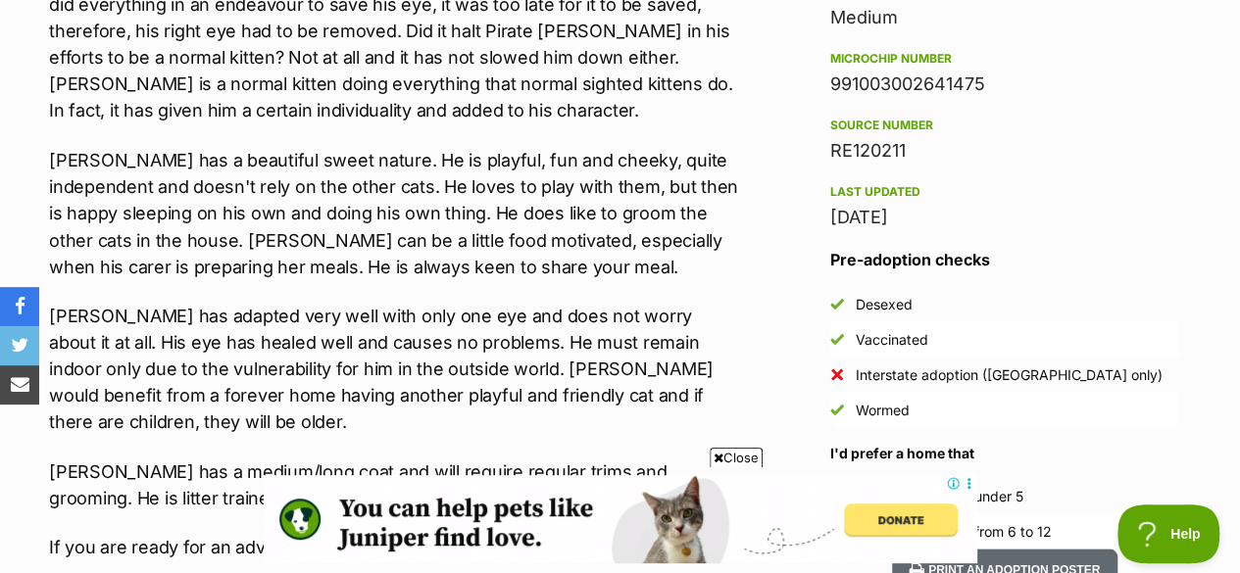
click at [402, 168] on p "[PERSON_NAME] has a beautiful sweet nature. He is playful, fun and cheeky, quit…" at bounding box center [393, 213] width 689 height 132
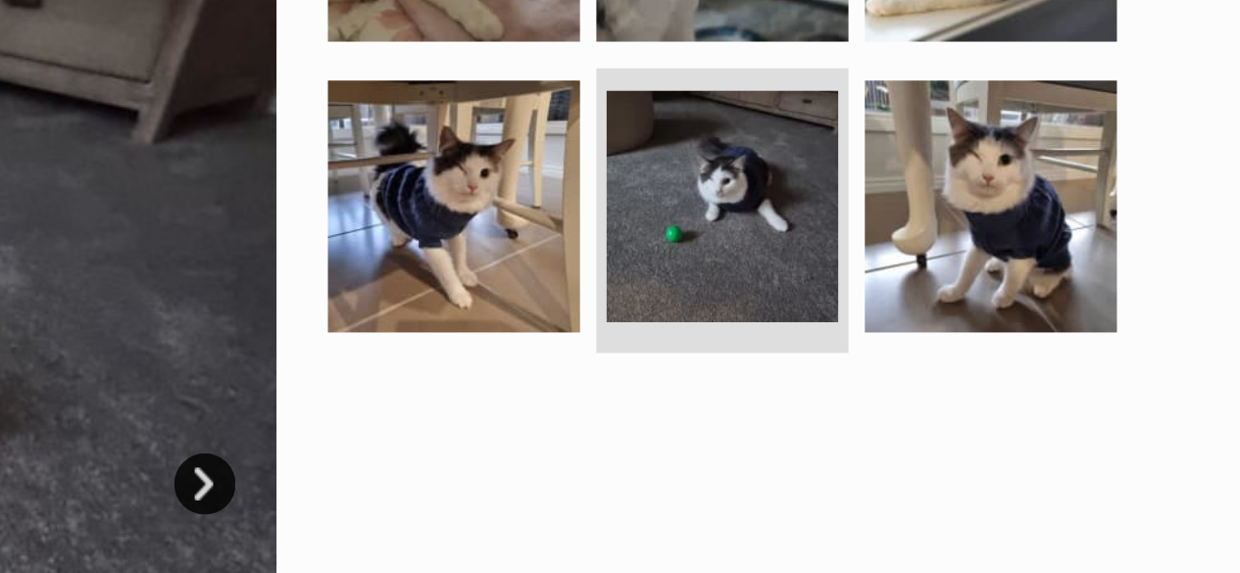
scroll to position [390, 0]
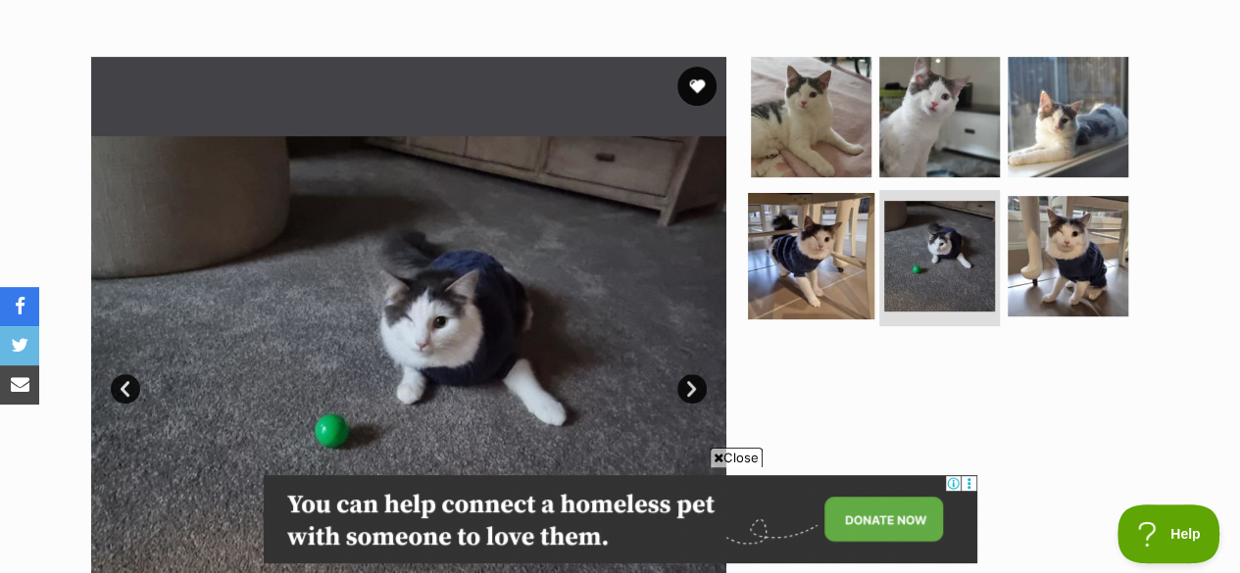
click at [796, 237] on img at bounding box center [811, 255] width 126 height 126
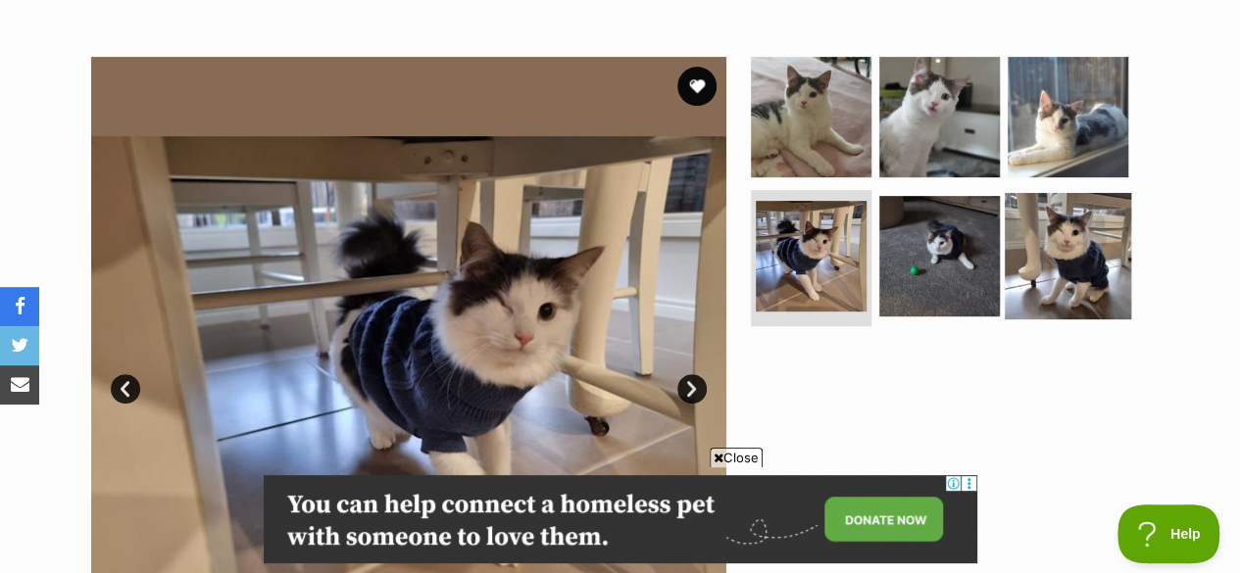
click at [1015, 262] on img at bounding box center [1068, 255] width 126 height 126
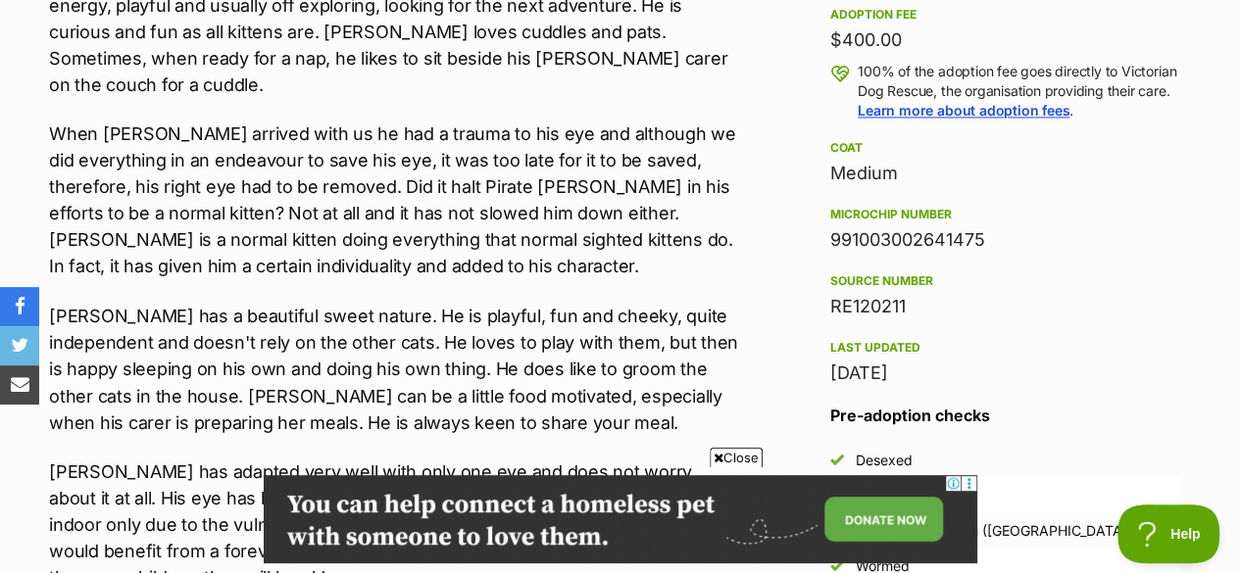
scroll to position [1472, 0]
drag, startPoint x: 65, startPoint y: 73, endPoint x: 653, endPoint y: 74, distance: 588.1
drag, startPoint x: 653, startPoint y: 74, endPoint x: 272, endPoint y: 78, distance: 380.4
click at [272, 122] on p "When Pablo arrived with us he had a trauma to his eye and although we did every…" at bounding box center [393, 201] width 689 height 159
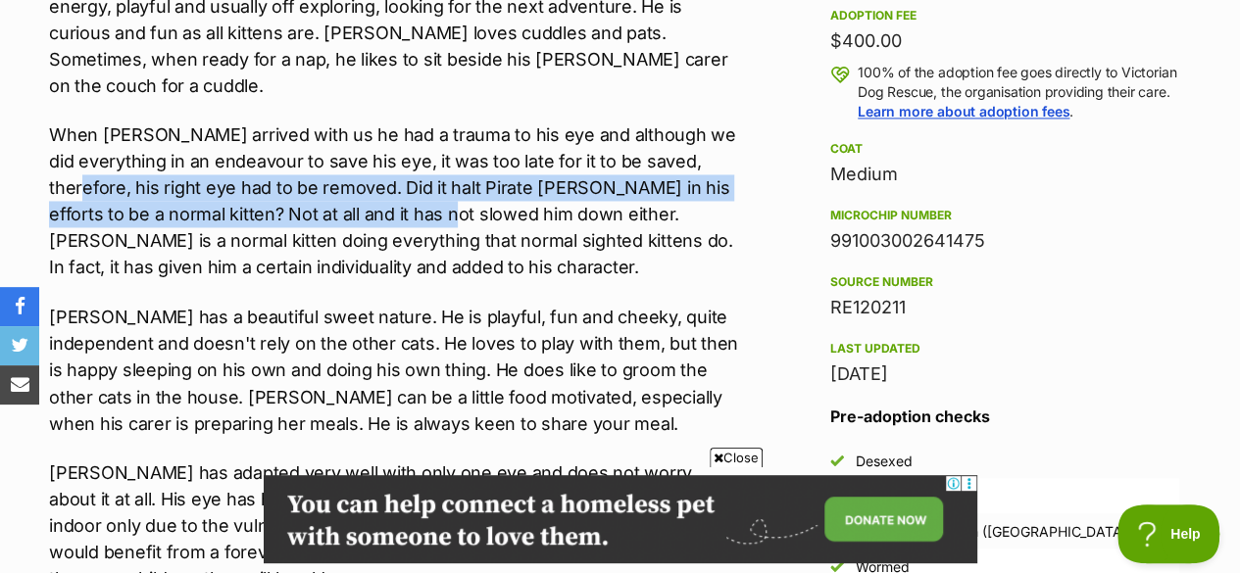
drag, startPoint x: 143, startPoint y: 126, endPoint x: 492, endPoint y: 156, distance: 350.2
click at [492, 156] on p "When Pablo arrived with us he had a trauma to his eye and although we did every…" at bounding box center [393, 201] width 689 height 159
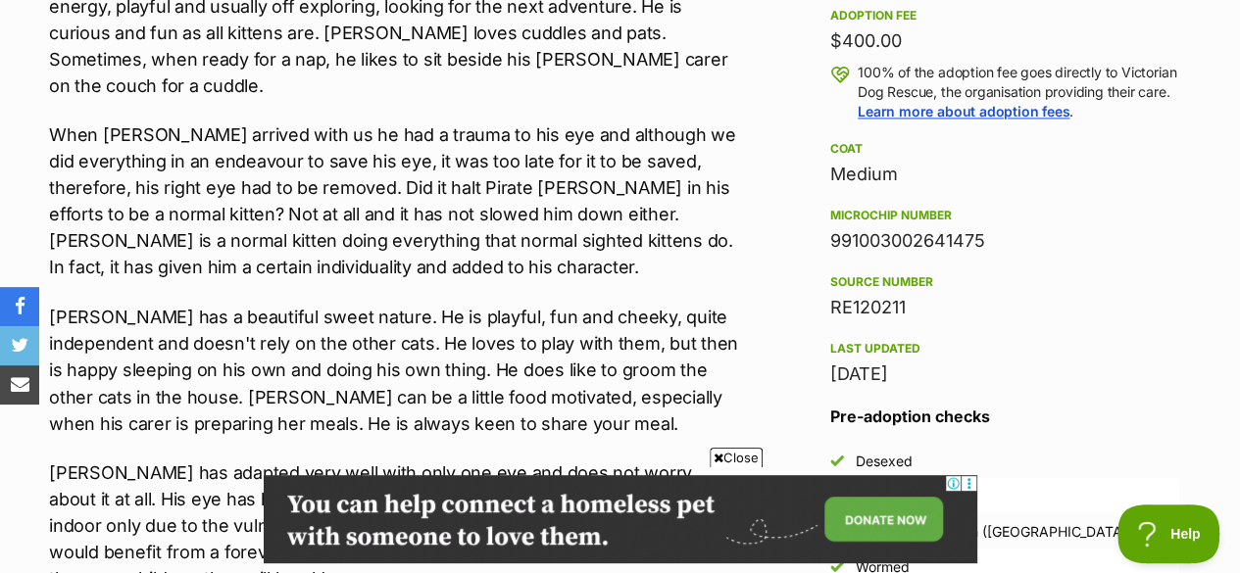
click at [710, 223] on div "TO APPLY FOR ADOPTION PLEASE SEND IN APPLICATION FORM AVAILABLE BELOW: https://…" at bounding box center [393, 353] width 689 height 1228
click at [690, 220] on div "TO APPLY FOR ADOPTION PLEASE SEND IN APPLICATION FORM AVAILABLE BELOW: https://…" at bounding box center [393, 353] width 689 height 1228
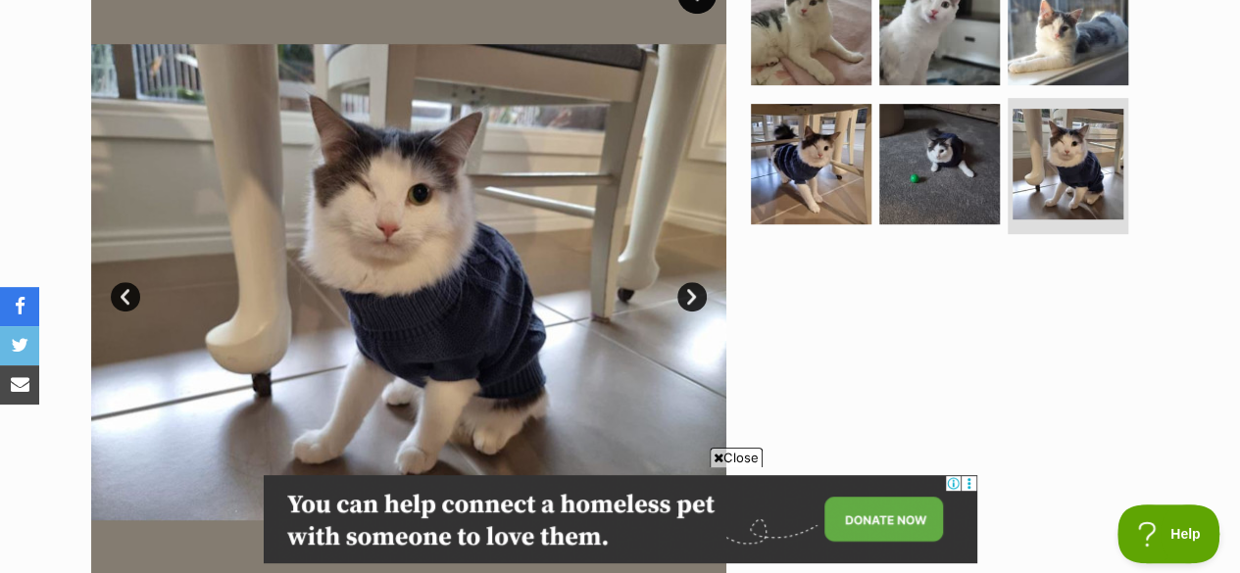
scroll to position [473, 0]
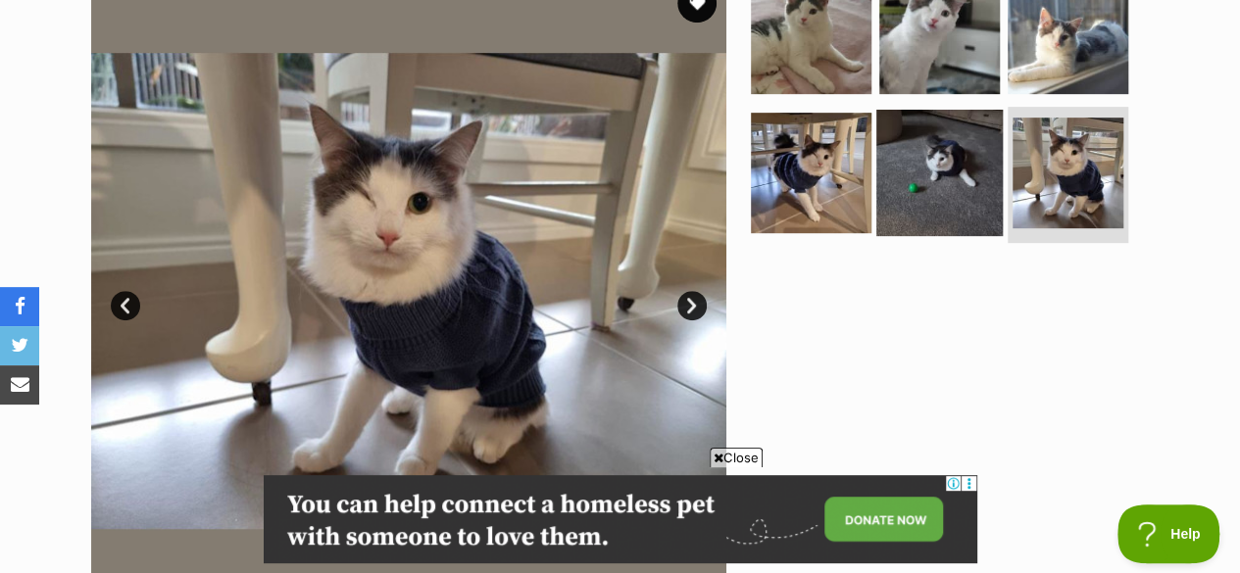
click at [894, 152] on img at bounding box center [939, 172] width 126 height 126
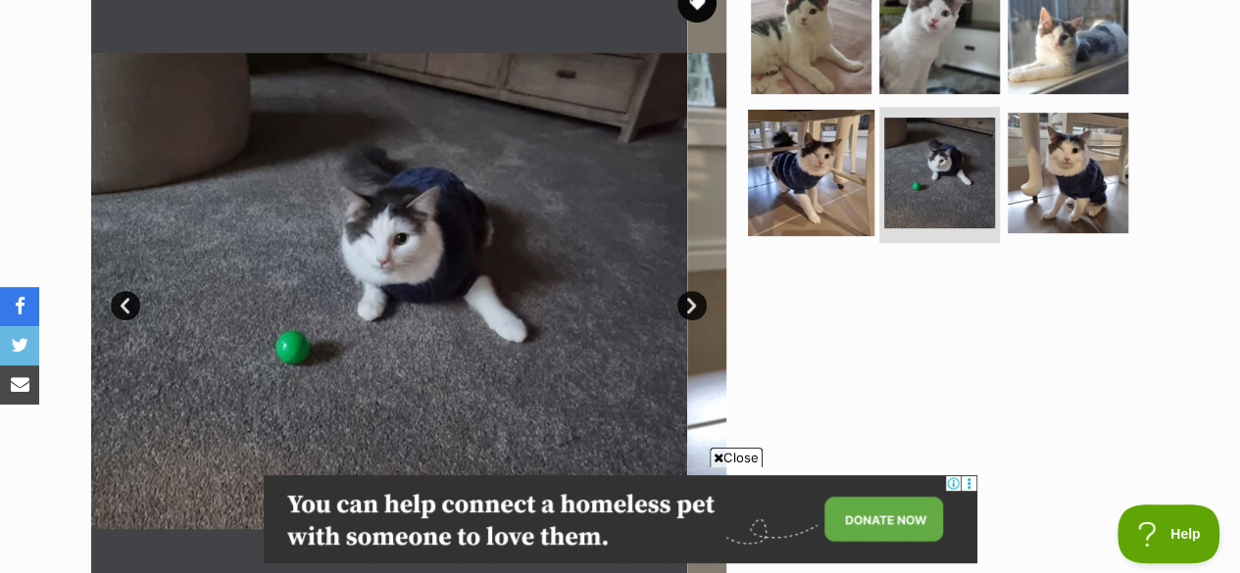
click at [800, 166] on img at bounding box center [811, 172] width 126 height 126
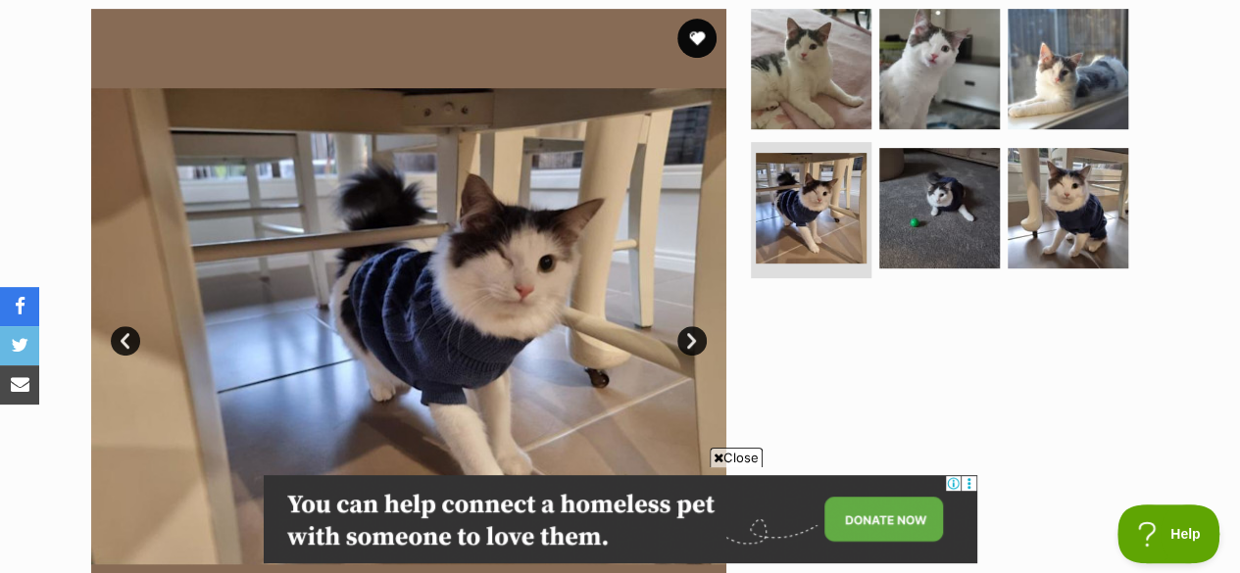
scroll to position [439, 0]
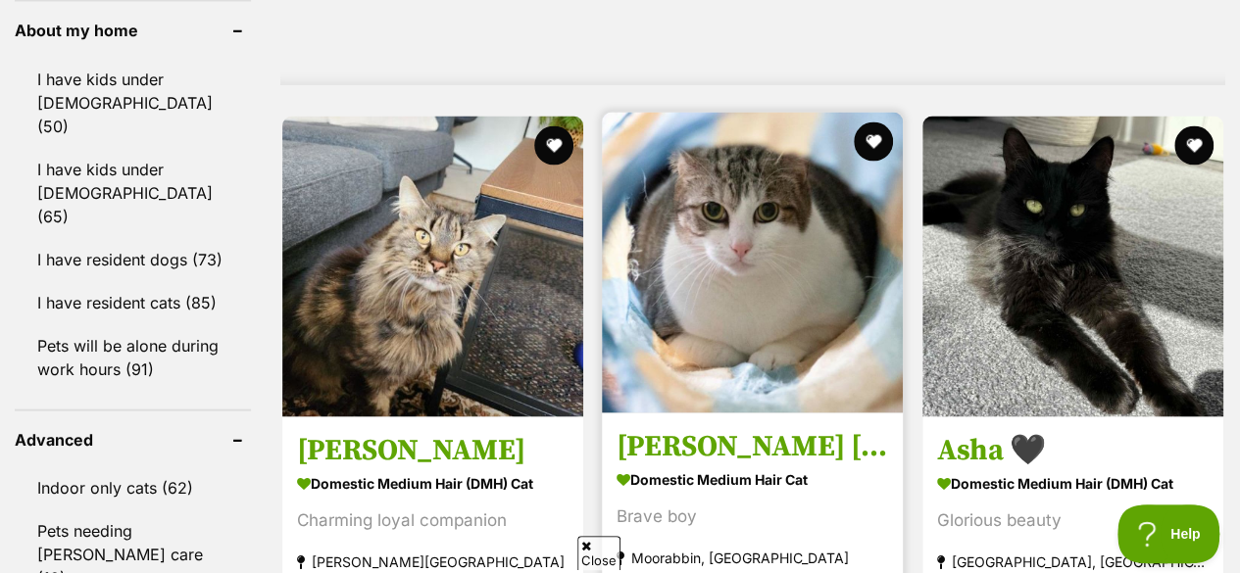
click at [692, 279] on img at bounding box center [752, 262] width 301 height 301
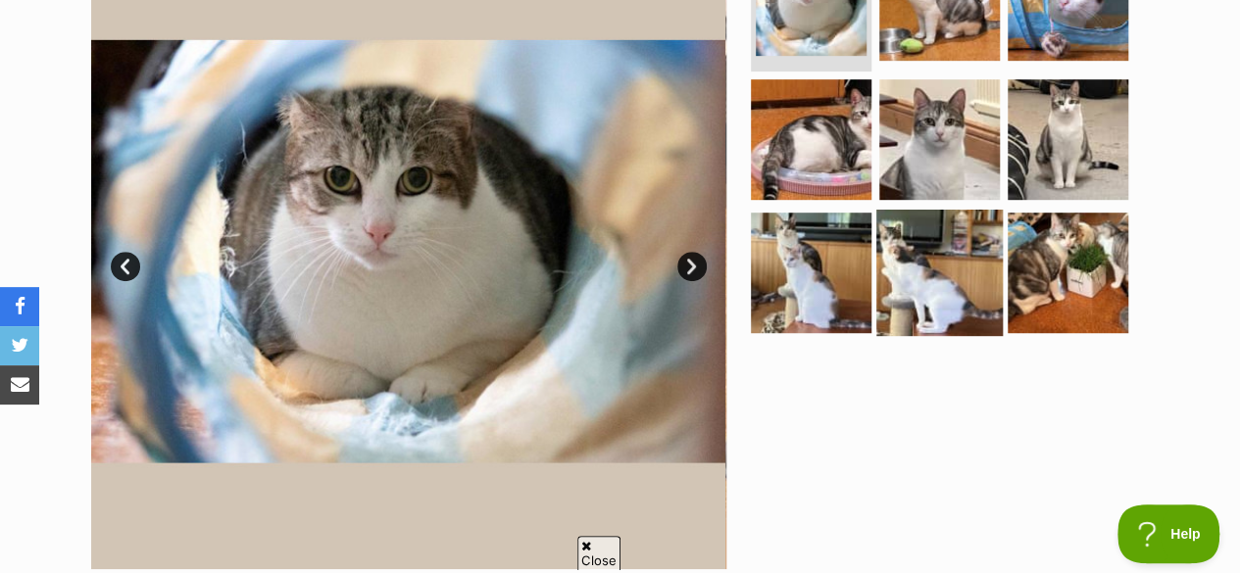
click at [944, 238] on img at bounding box center [939, 273] width 126 height 126
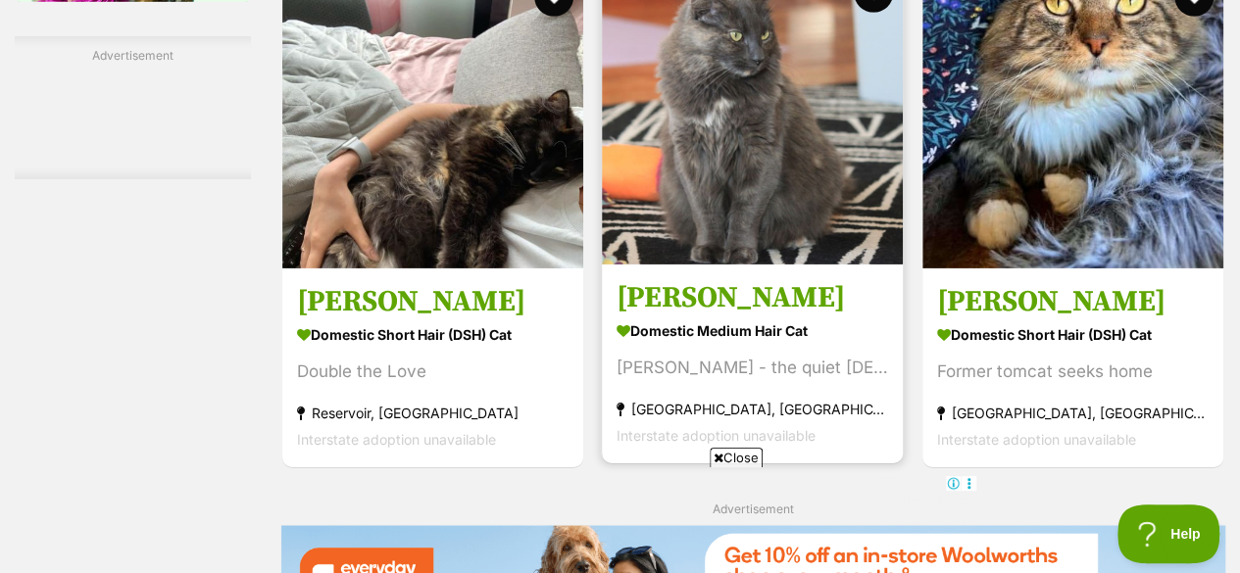
scroll to position [2892, 0]
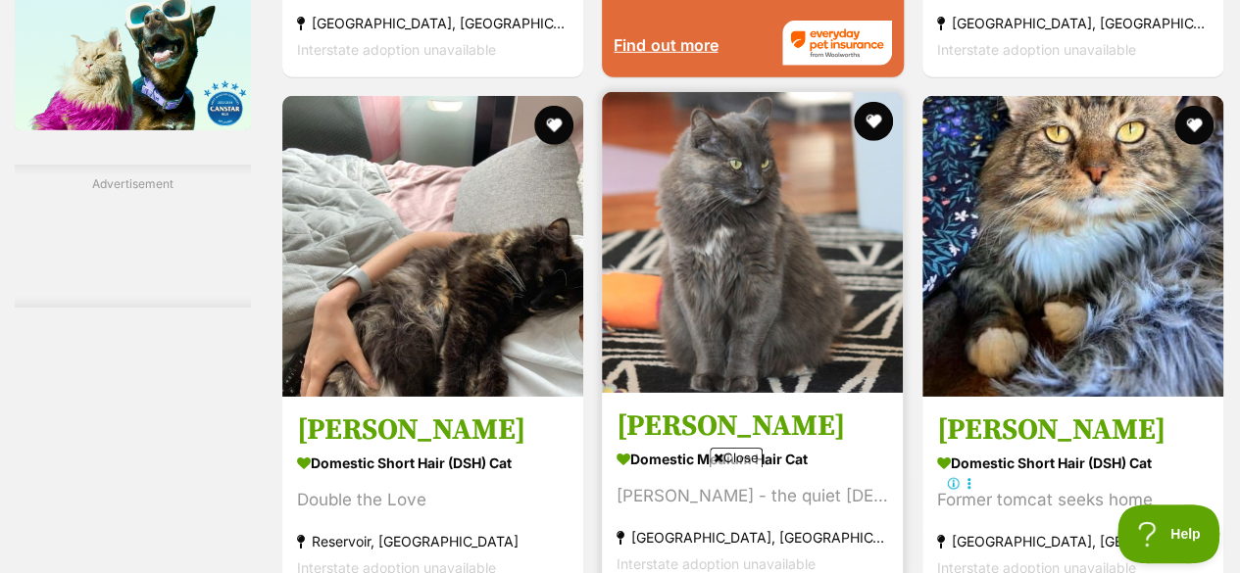
click at [766, 184] on img at bounding box center [752, 242] width 301 height 301
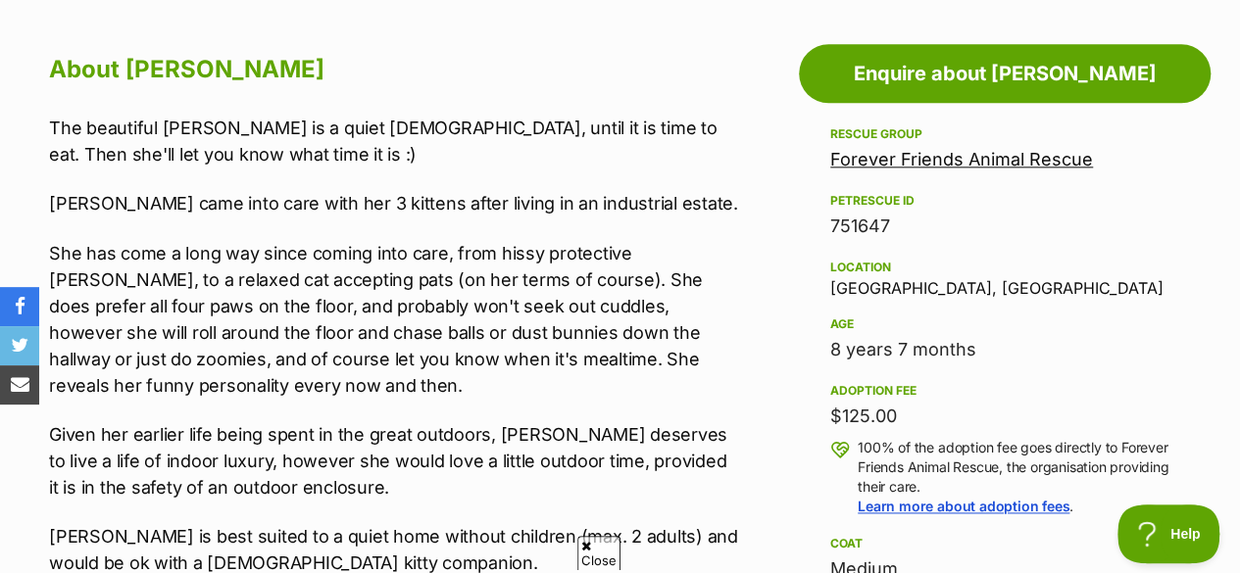
scroll to position [1094, 0]
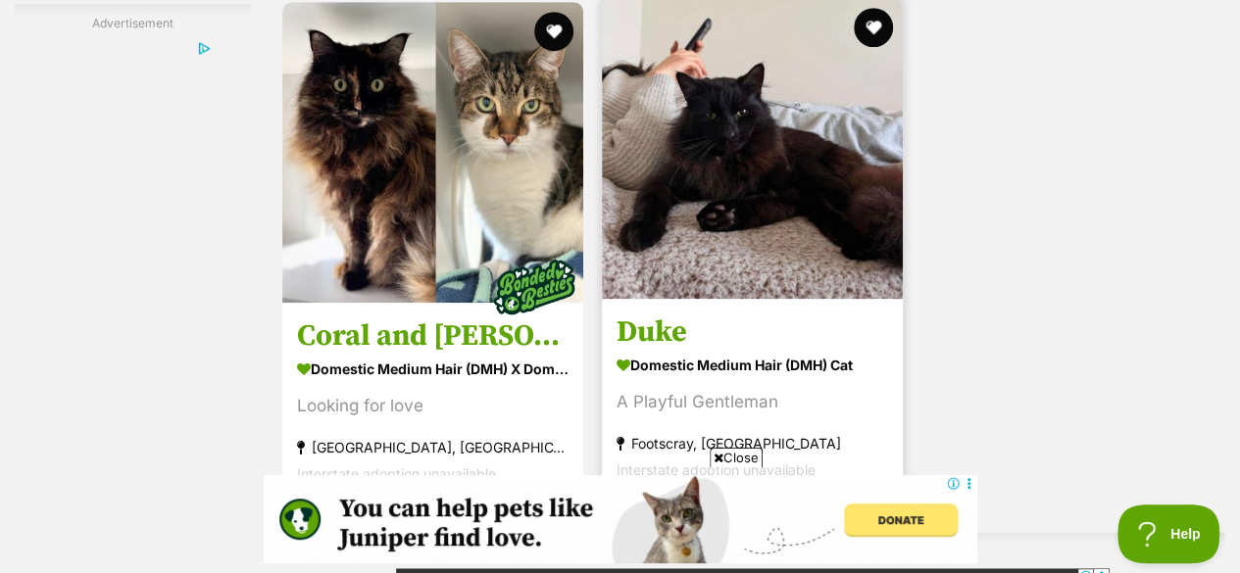
click at [674, 351] on section "Domestic Medium Hair (DMH) Cat A Playful Gentleman Footscray, VIC Interstate ad…" at bounding box center [753, 417] width 272 height 132
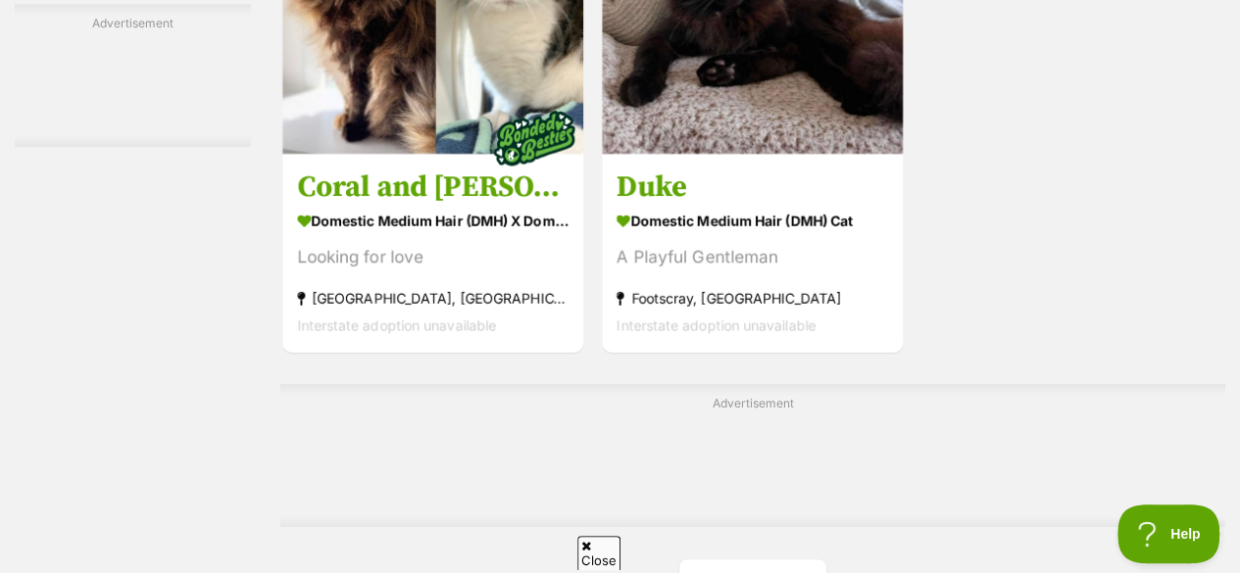
scroll to position [4581, 0]
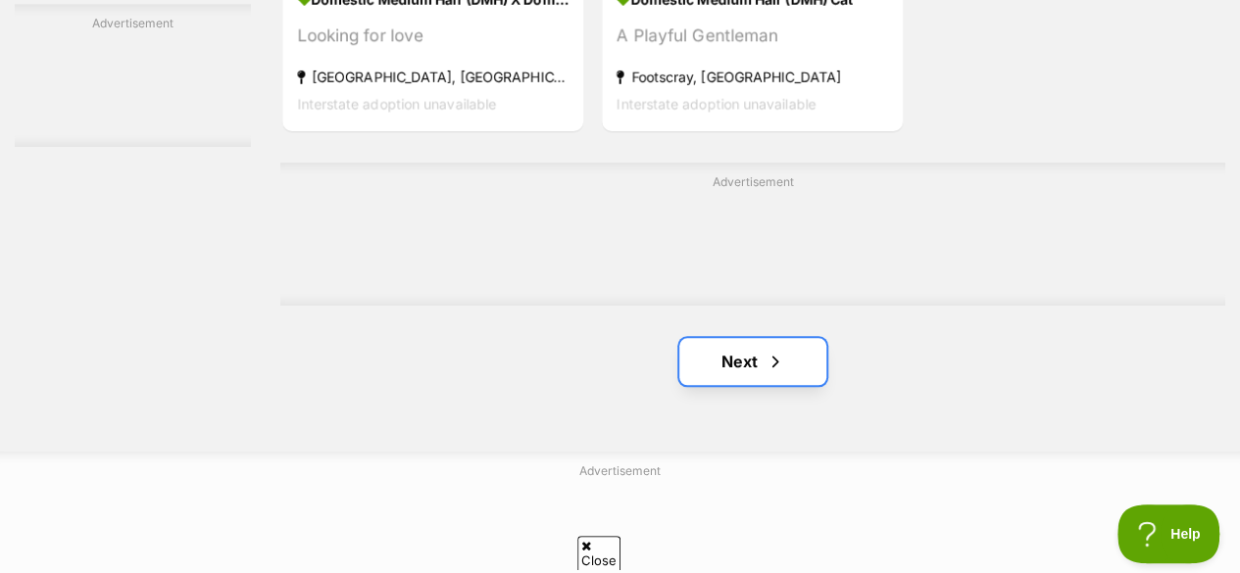
click at [758, 338] on link "Next" at bounding box center [752, 361] width 147 height 47
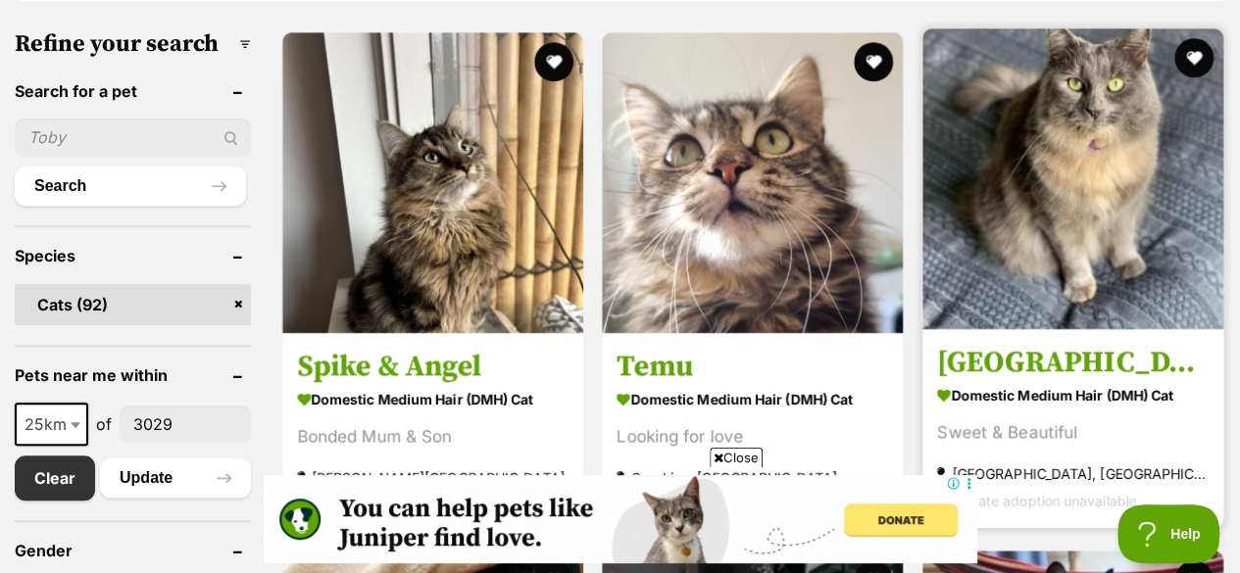
click at [1093, 155] on img at bounding box center [1072, 178] width 301 height 301
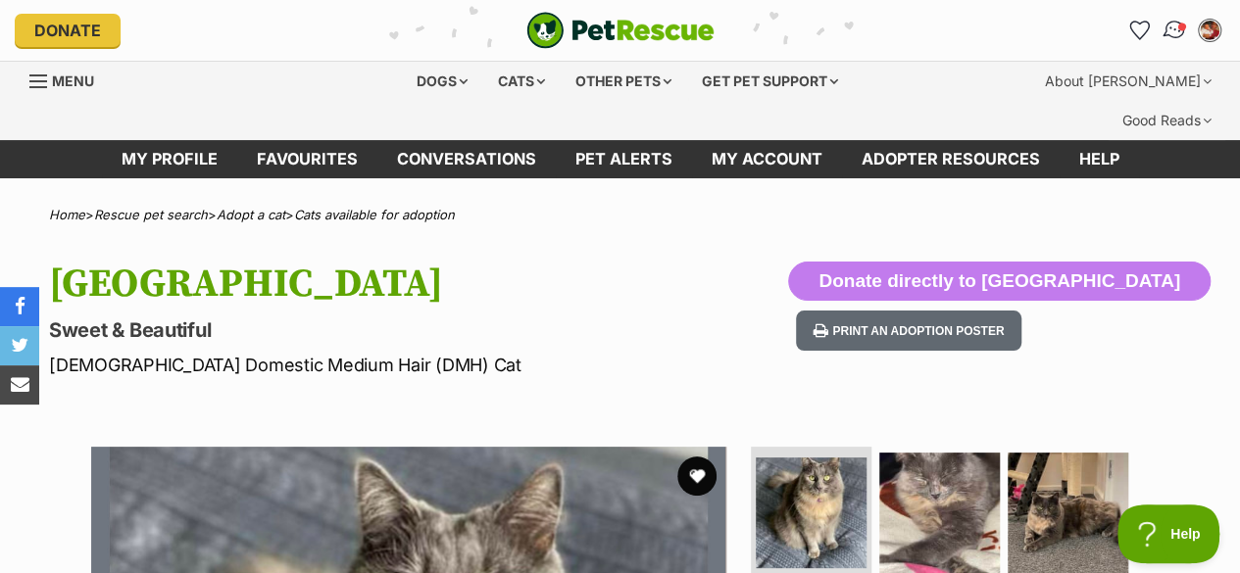
click at [1170, 30] on img "Conversations" at bounding box center [1175, 30] width 26 height 25
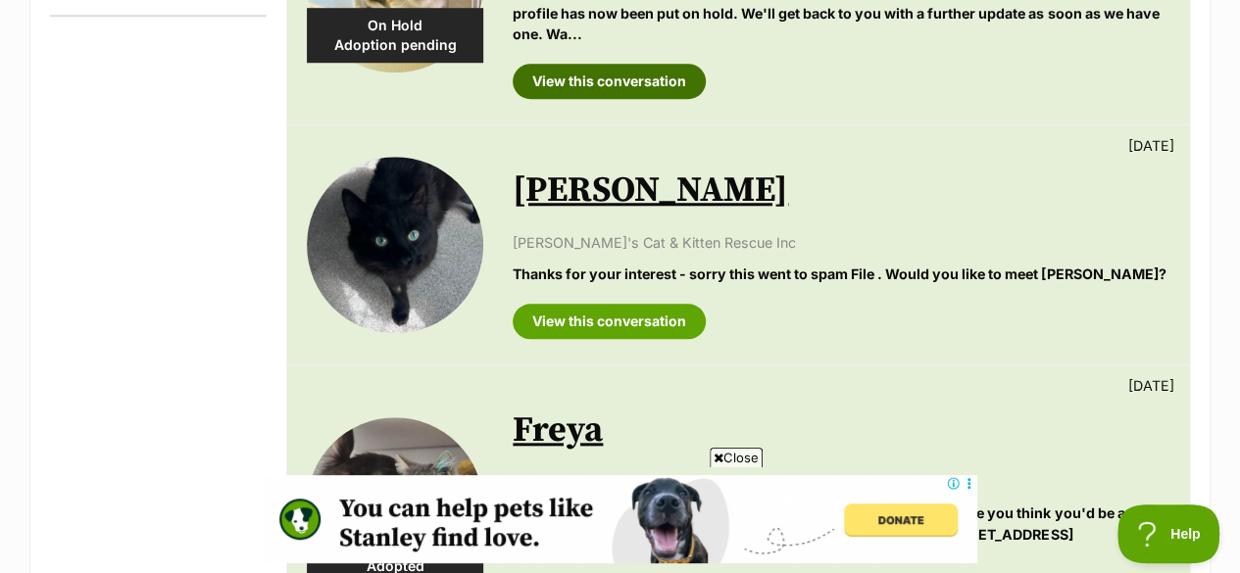
scroll to position [794, 0]
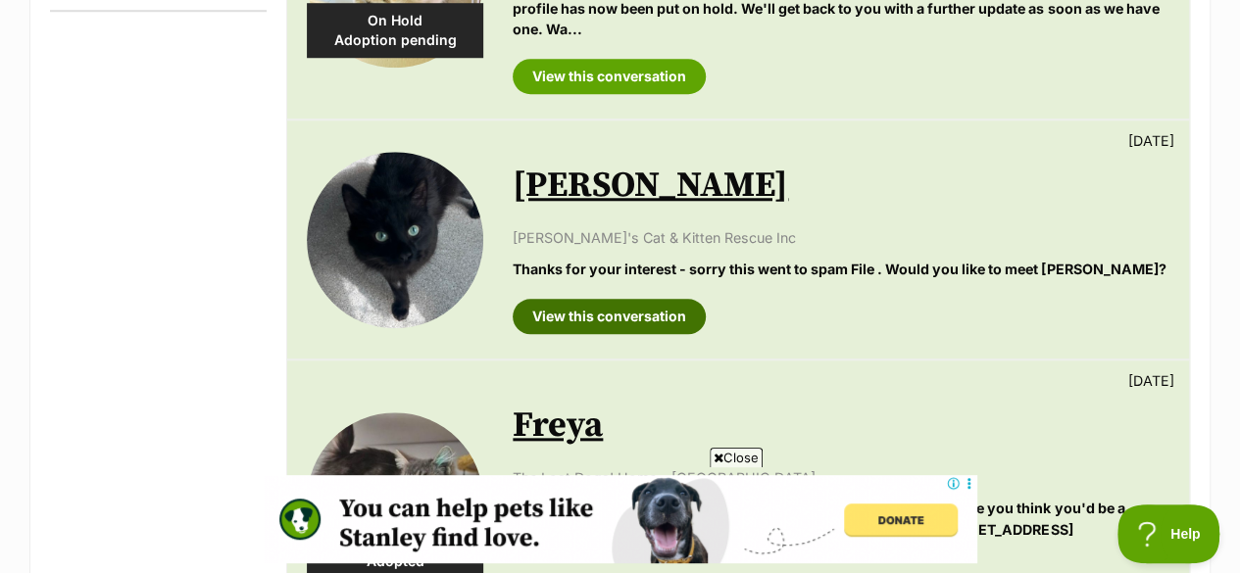
click at [657, 299] on link "View this conversation" at bounding box center [609, 316] width 193 height 35
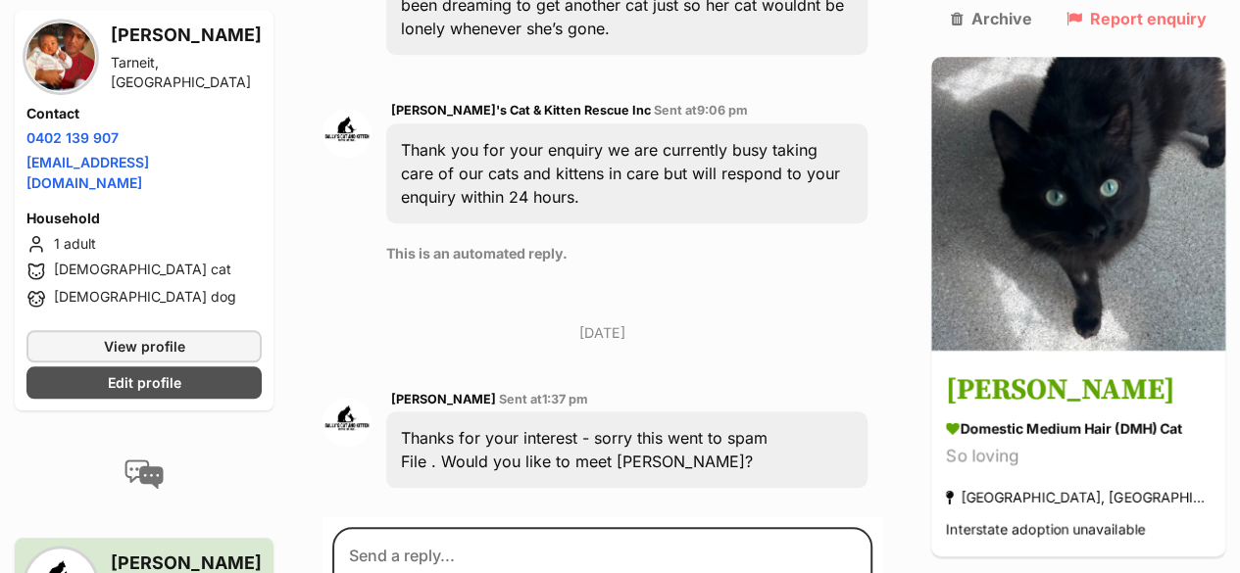
scroll to position [759, 0]
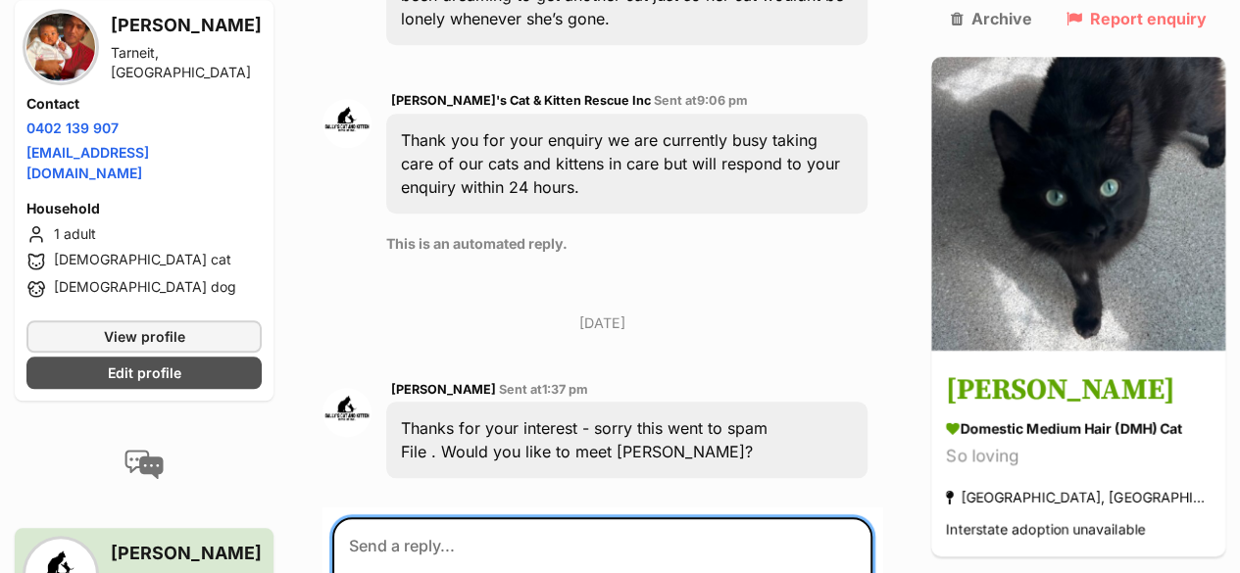
click at [523, 518] on textarea at bounding box center [602, 577] width 540 height 118
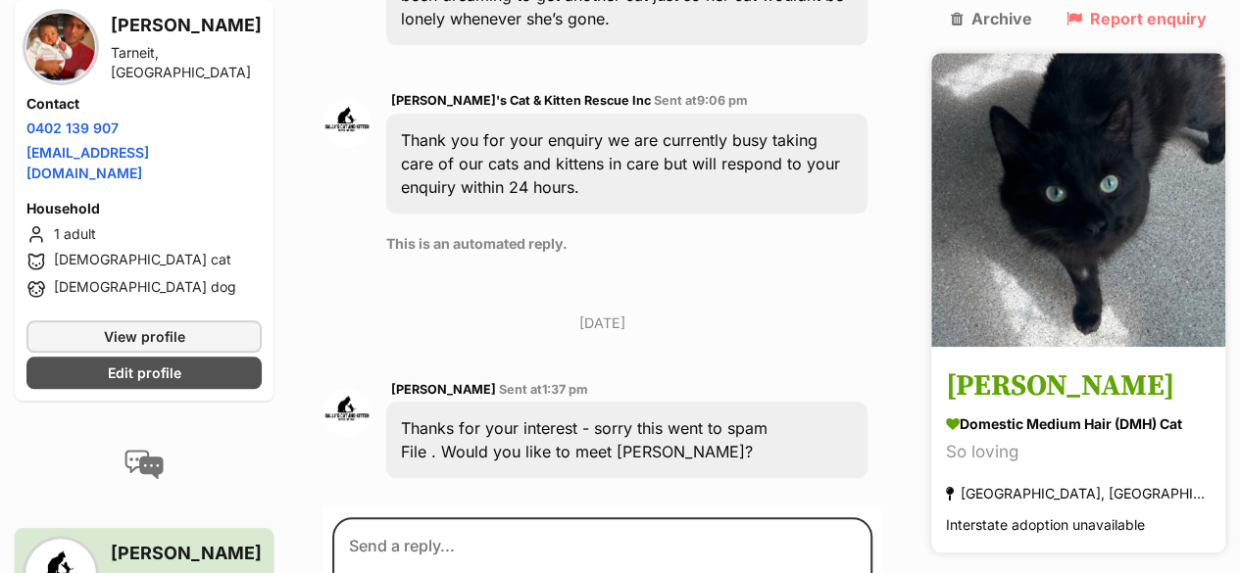
click at [1053, 415] on div "Domestic Medium Hair (DMH) Cat" at bounding box center [1078, 425] width 265 height 21
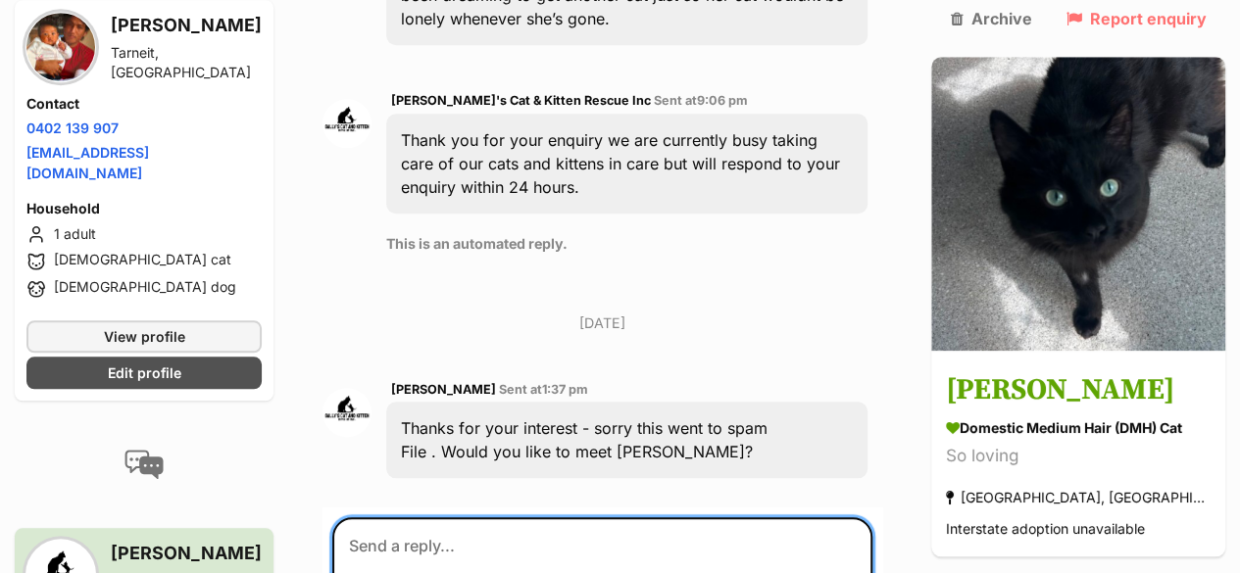
click at [559, 518] on textarea at bounding box center [602, 577] width 540 height 118
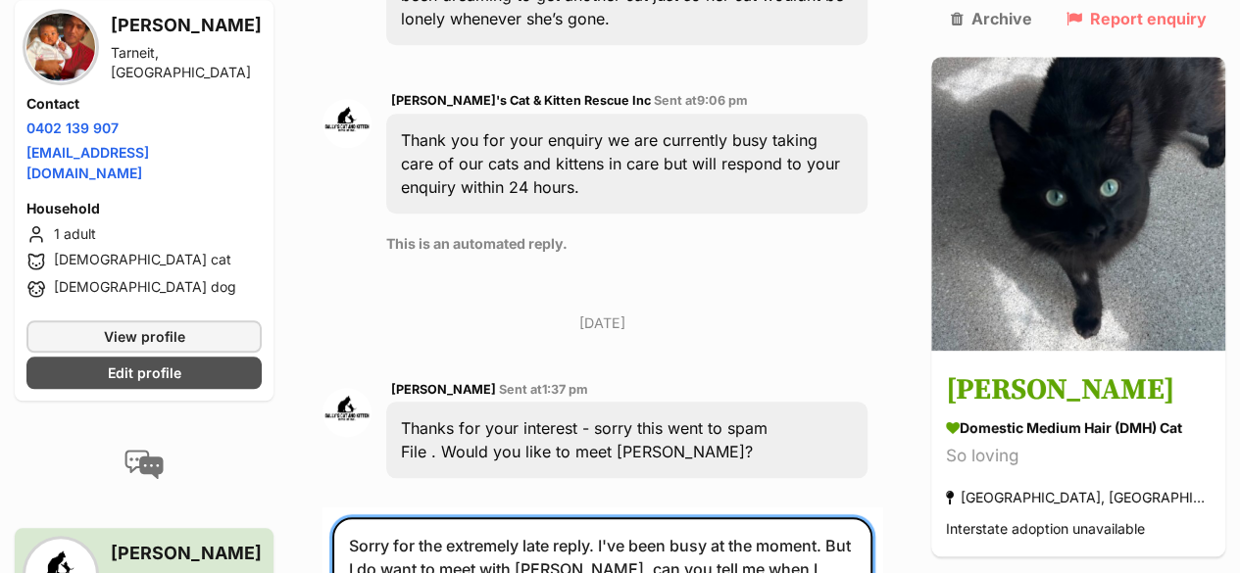
type textarea "Sorry for the extremely late reply. I've been busy at the moment. But I do want…"
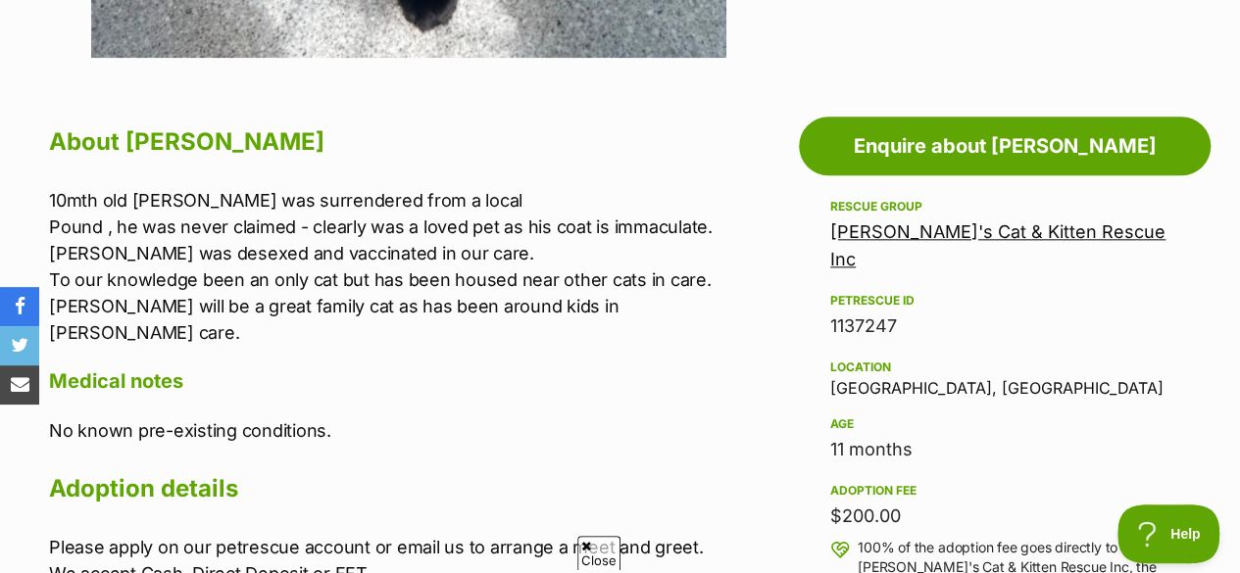
scroll to position [1035, 0]
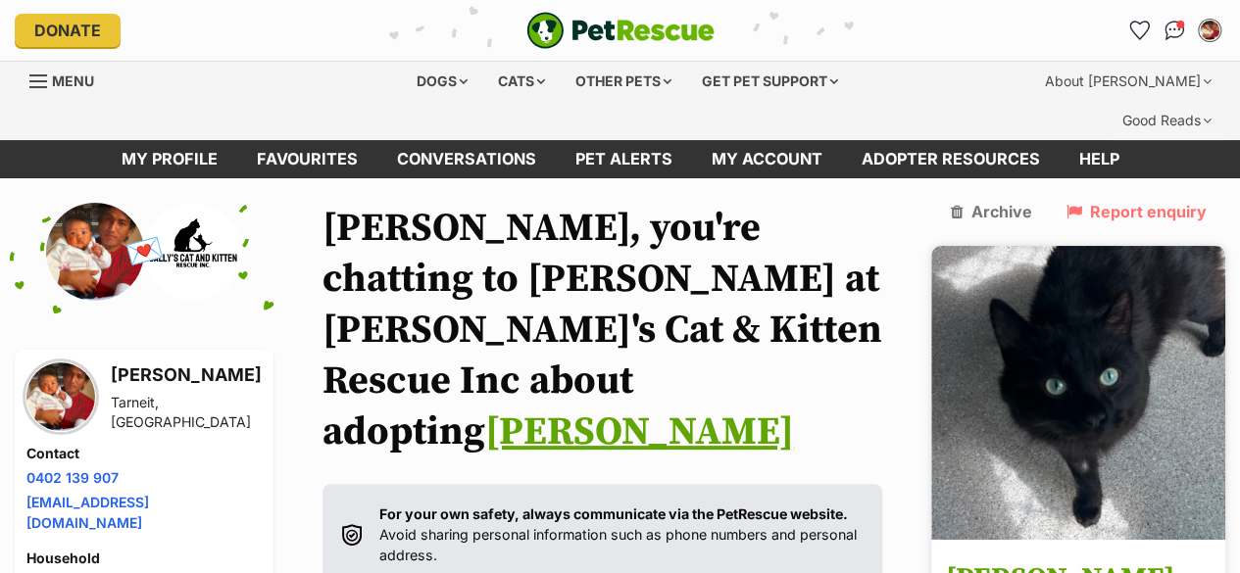
click at [1106, 317] on img at bounding box center [1078, 393] width 294 height 294
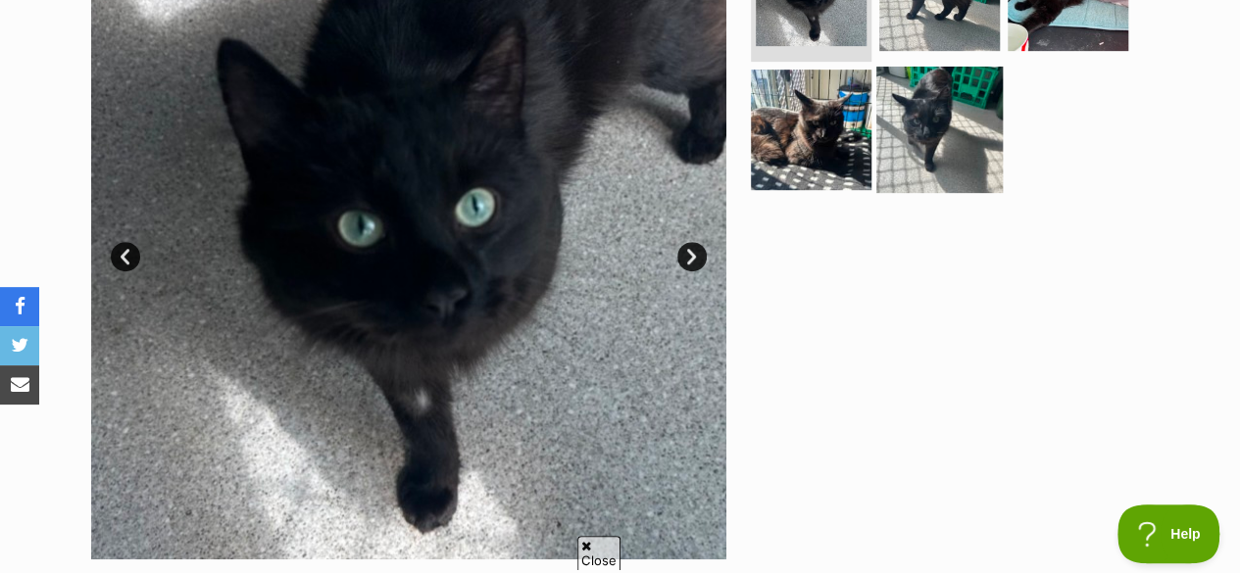
click at [899, 123] on img at bounding box center [939, 129] width 126 height 126
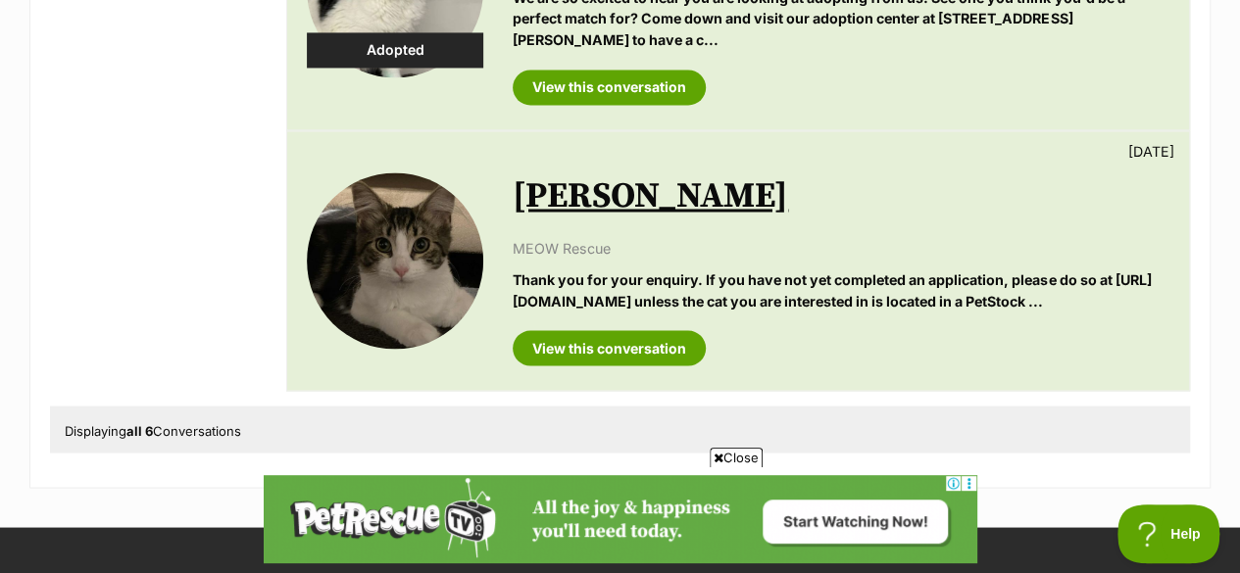
scroll to position [1582, 0]
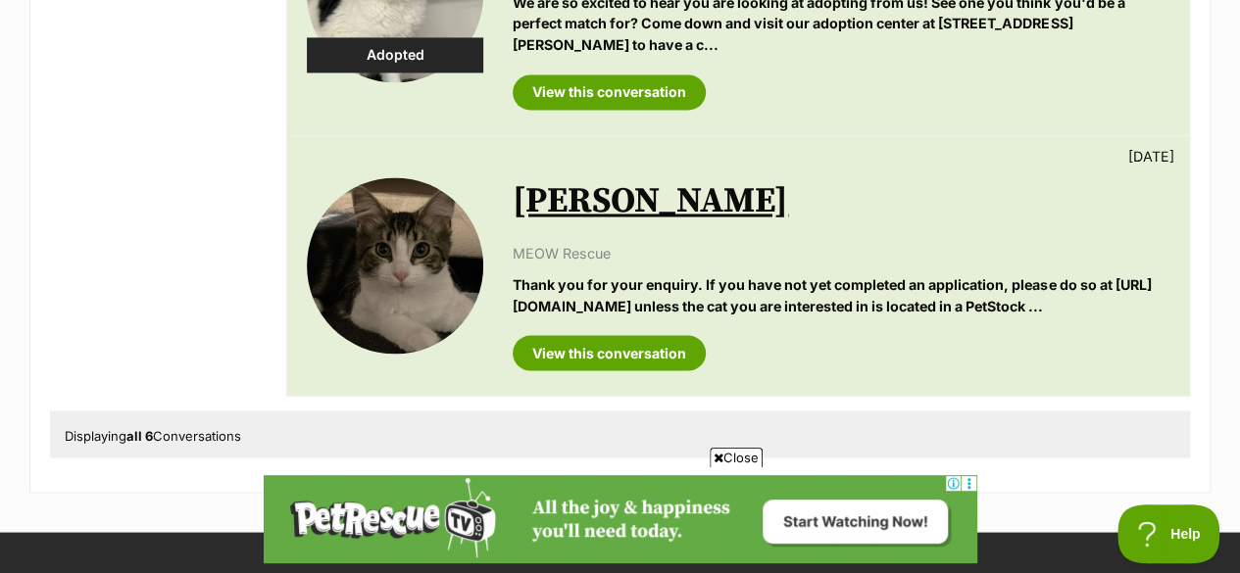
click at [557, 192] on link "[PERSON_NAME]" at bounding box center [650, 201] width 275 height 44
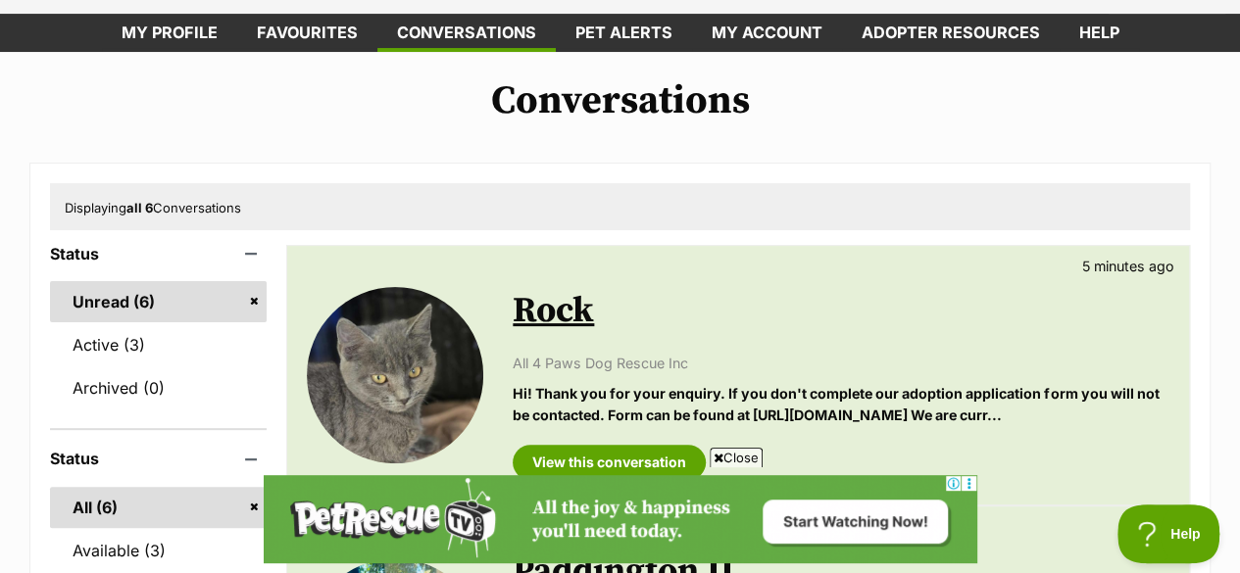
scroll to position [0, 0]
click at [590, 383] on p "Hi! Thank you for your enquiry. If you don't complete our adoption application …" at bounding box center [841, 404] width 657 height 42
click at [563, 289] on link "Rock" at bounding box center [553, 311] width 81 height 44
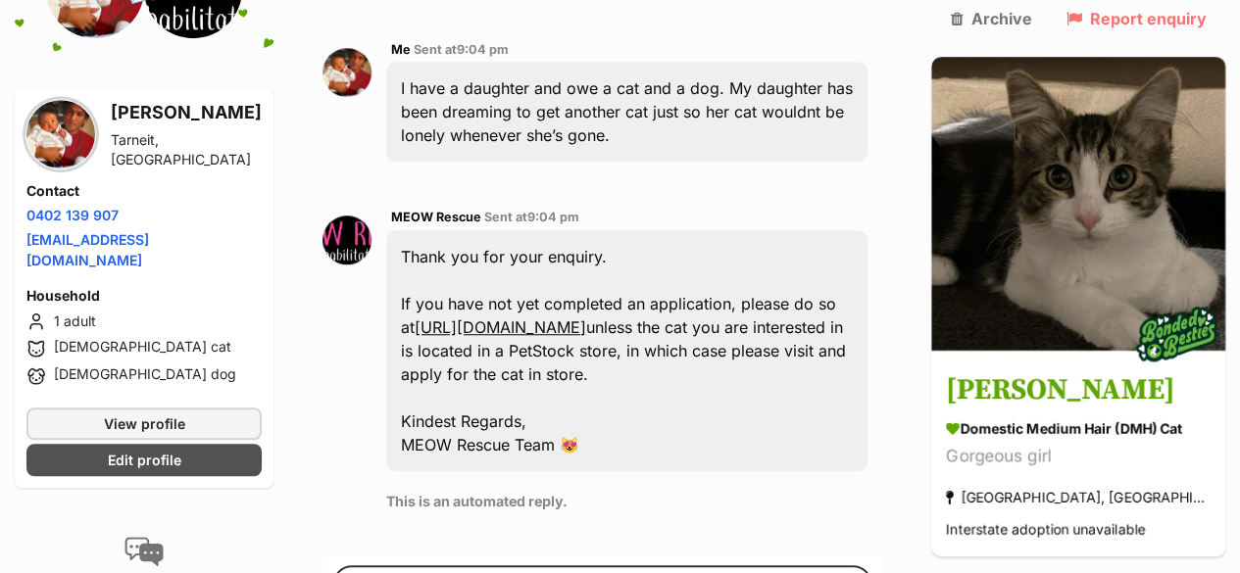
scroll to position [579, 0]
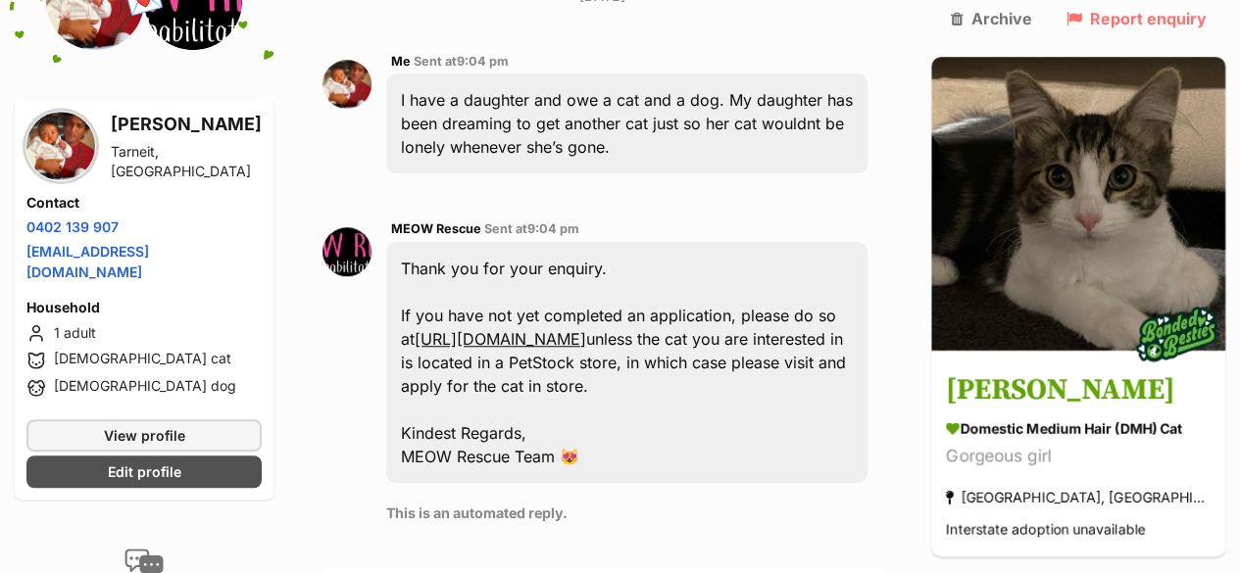
click at [580, 329] on link "[URL][DOMAIN_NAME]" at bounding box center [501, 339] width 172 height 20
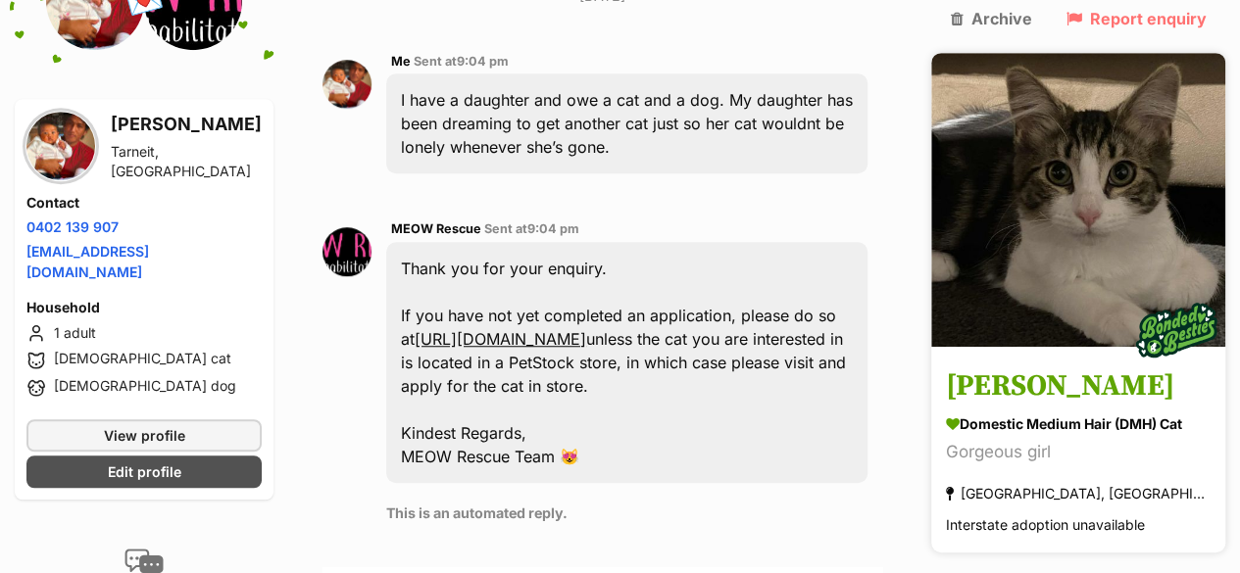
click at [1007, 260] on img at bounding box center [1078, 200] width 294 height 294
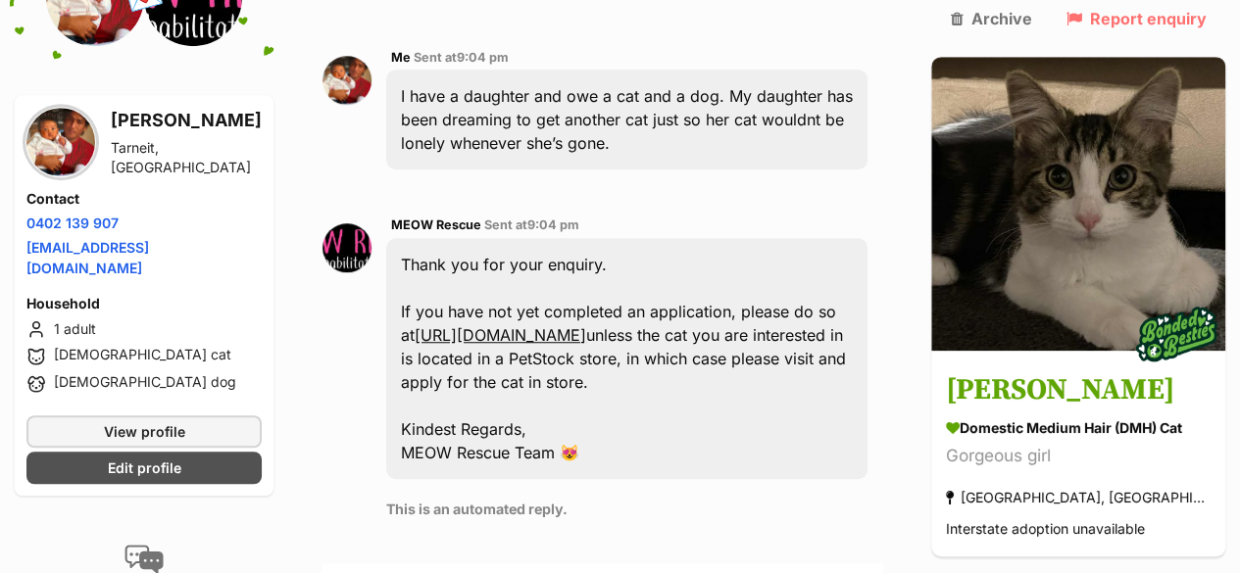
scroll to position [0, 0]
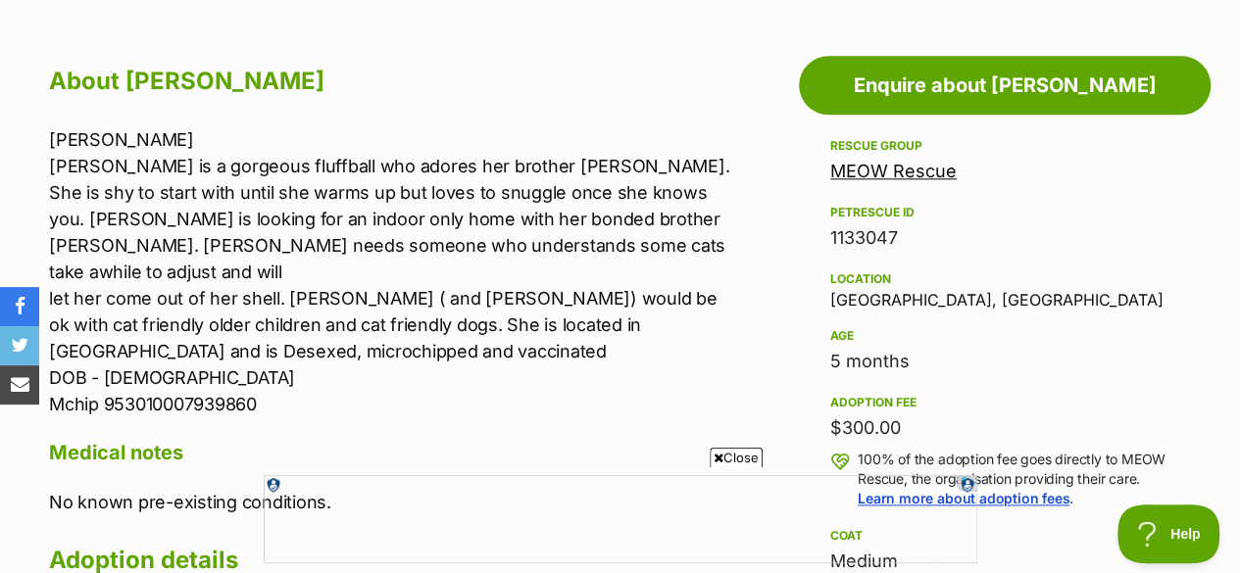
scroll to position [975, 0]
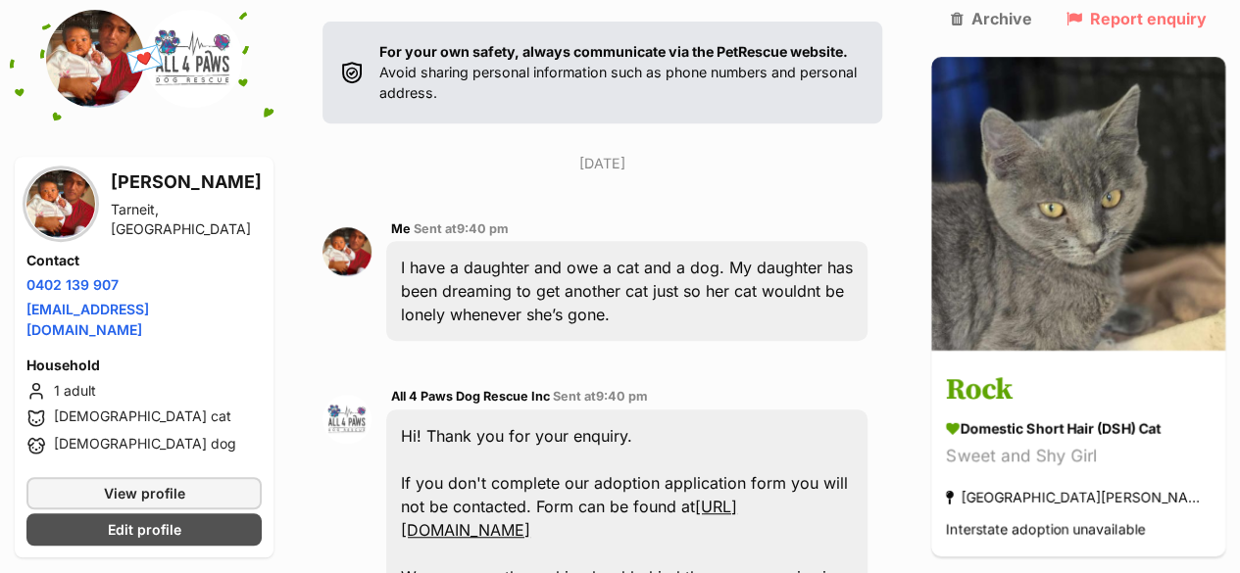
scroll to position [504, 0]
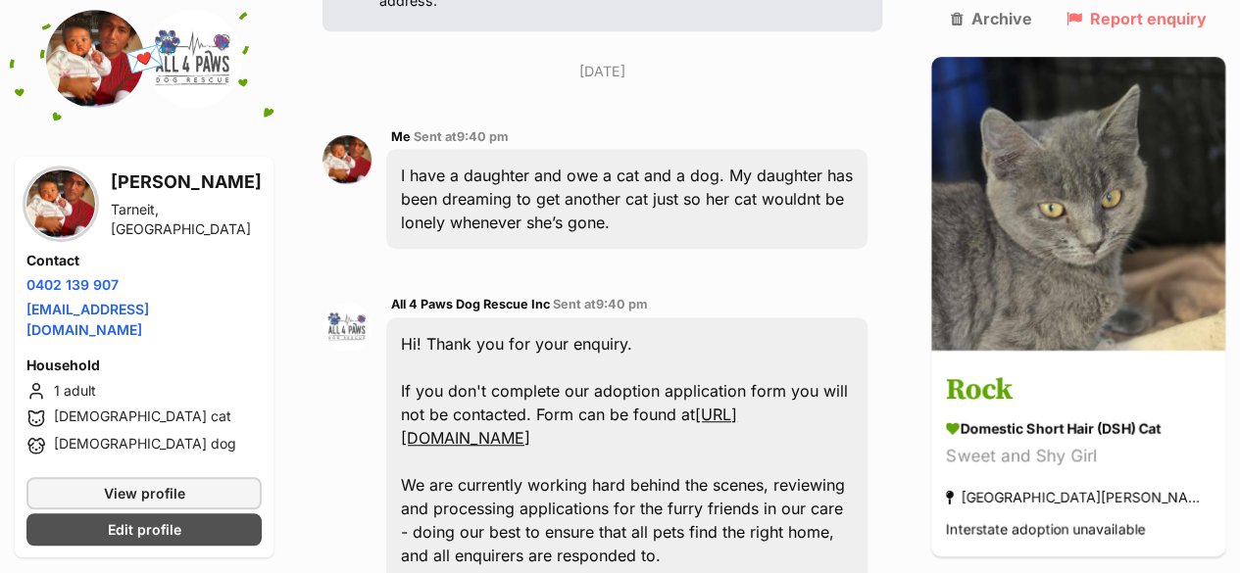
click at [474, 405] on link "https://www.all4pawsdogrescue.com.au/forms.html" at bounding box center [569, 426] width 336 height 43
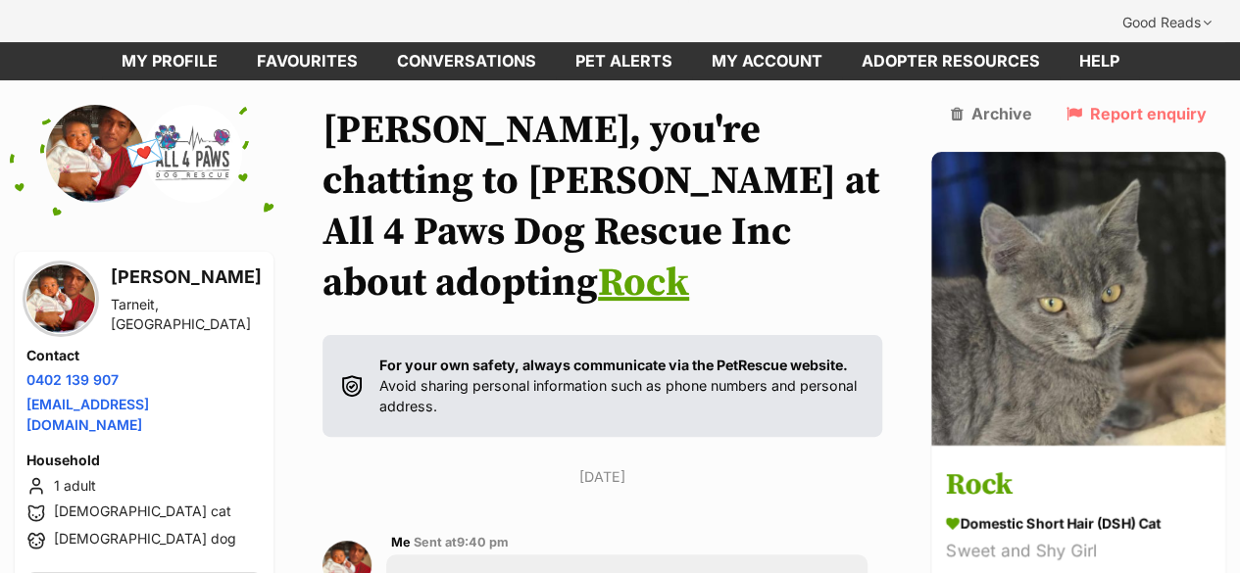
scroll to position [0, 0]
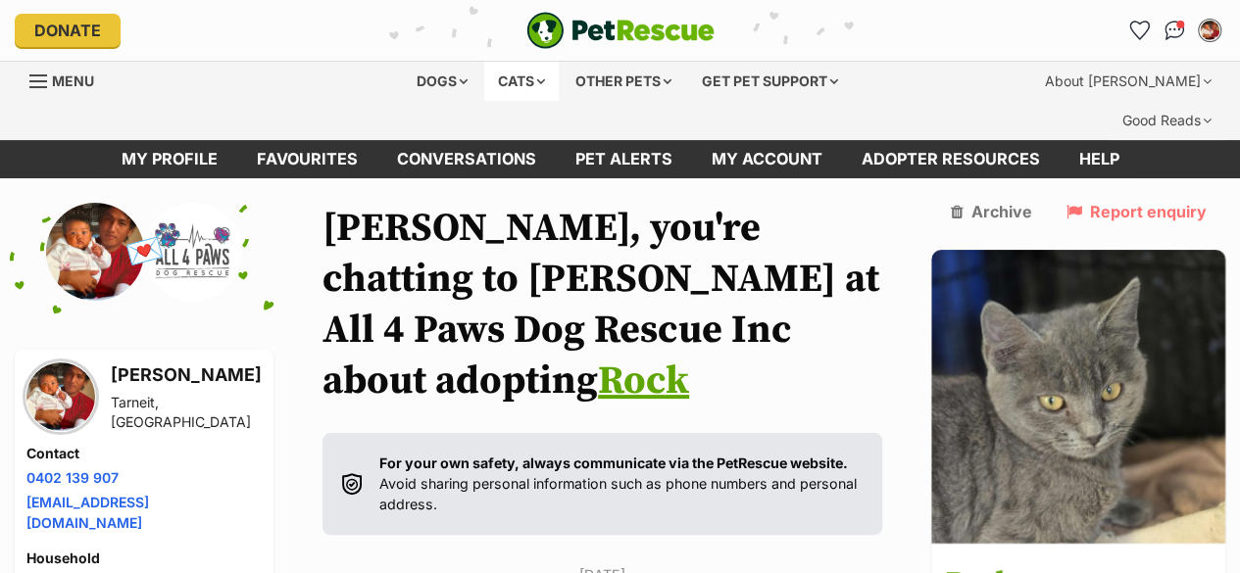
click at [513, 75] on div "Cats" at bounding box center [521, 81] width 74 height 39
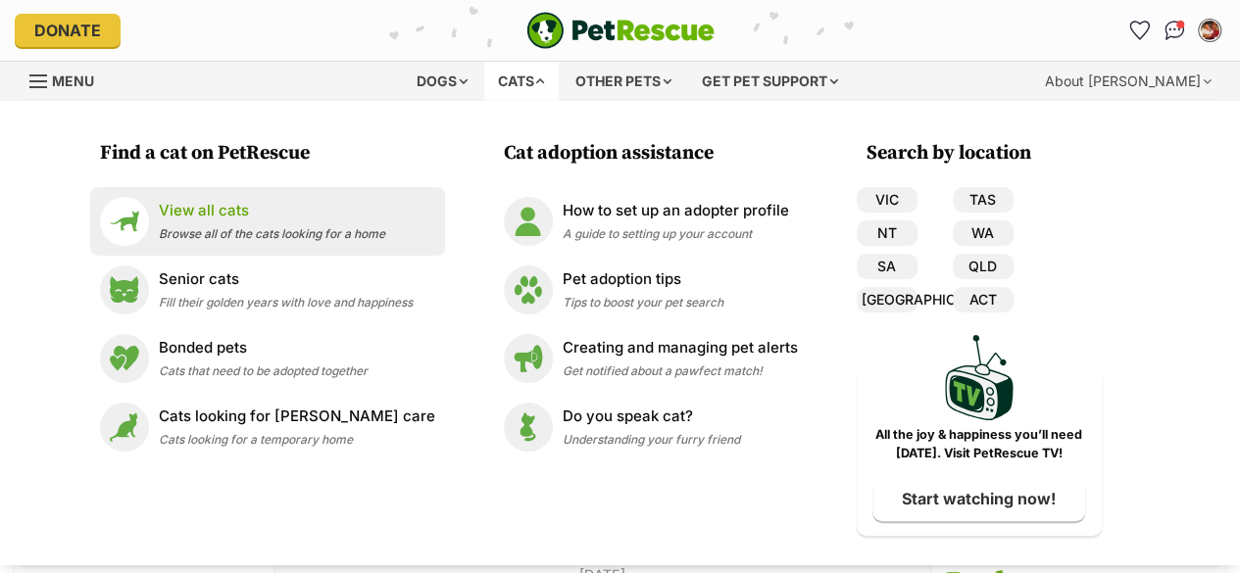
click at [257, 225] on div "View all cats Browse all of the cats looking for a home" at bounding box center [272, 221] width 226 height 42
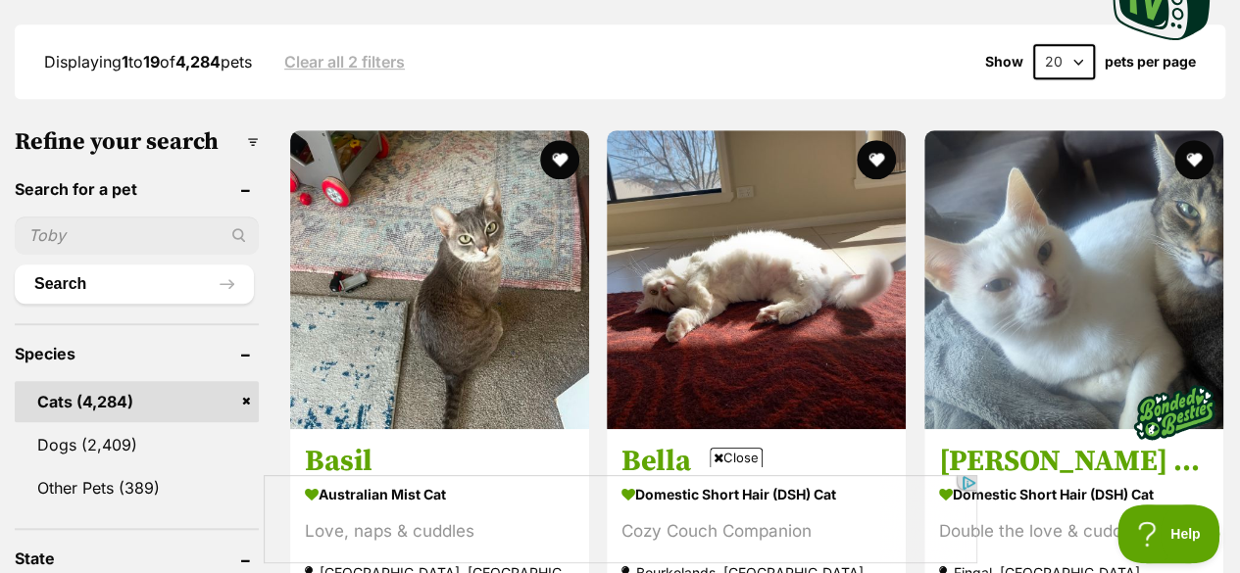
scroll to position [938, 0]
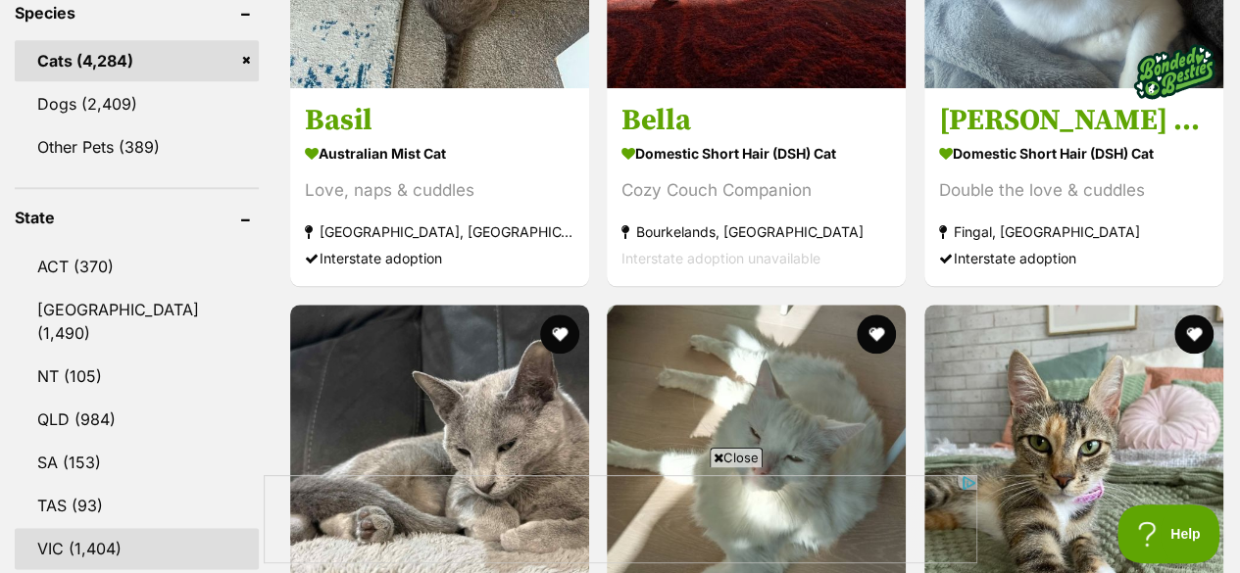
click at [125, 528] on link "VIC (1,404)" at bounding box center [137, 548] width 244 height 41
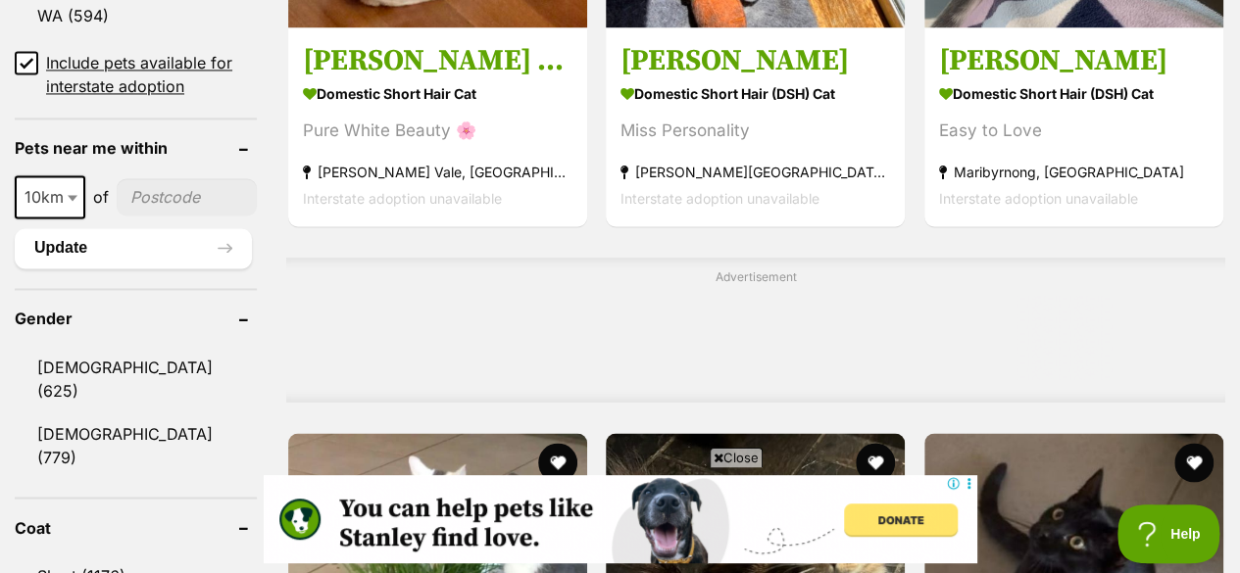
scroll to position [1513, 0]
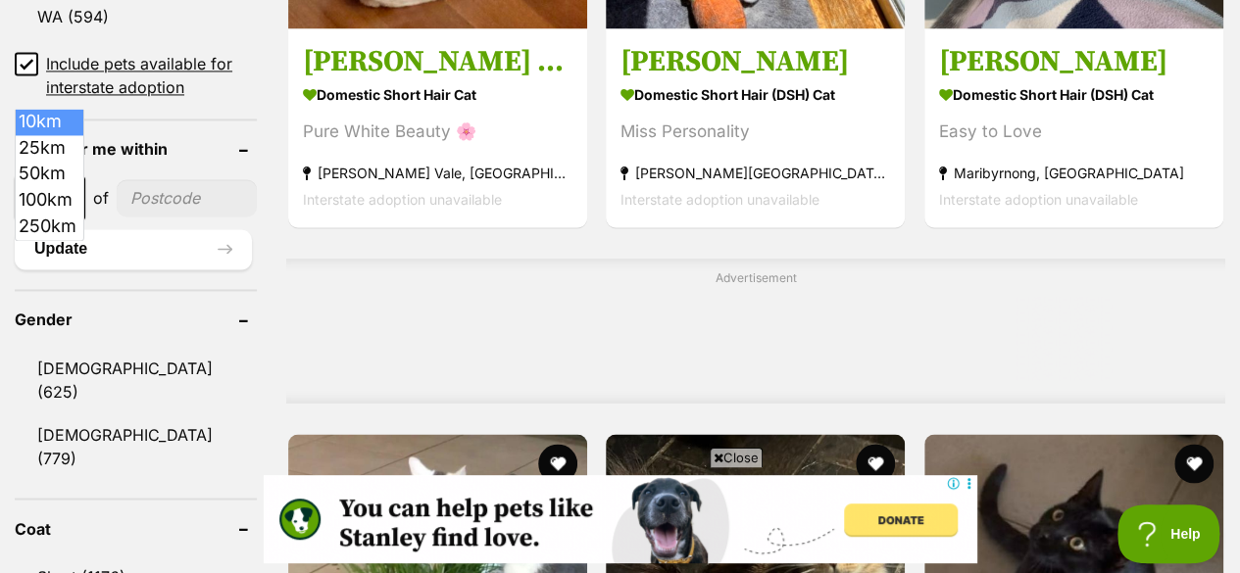
click at [74, 176] on span at bounding box center [75, 197] width 20 height 43
select select "25"
click at [143, 229] on button "Update" at bounding box center [133, 248] width 237 height 39
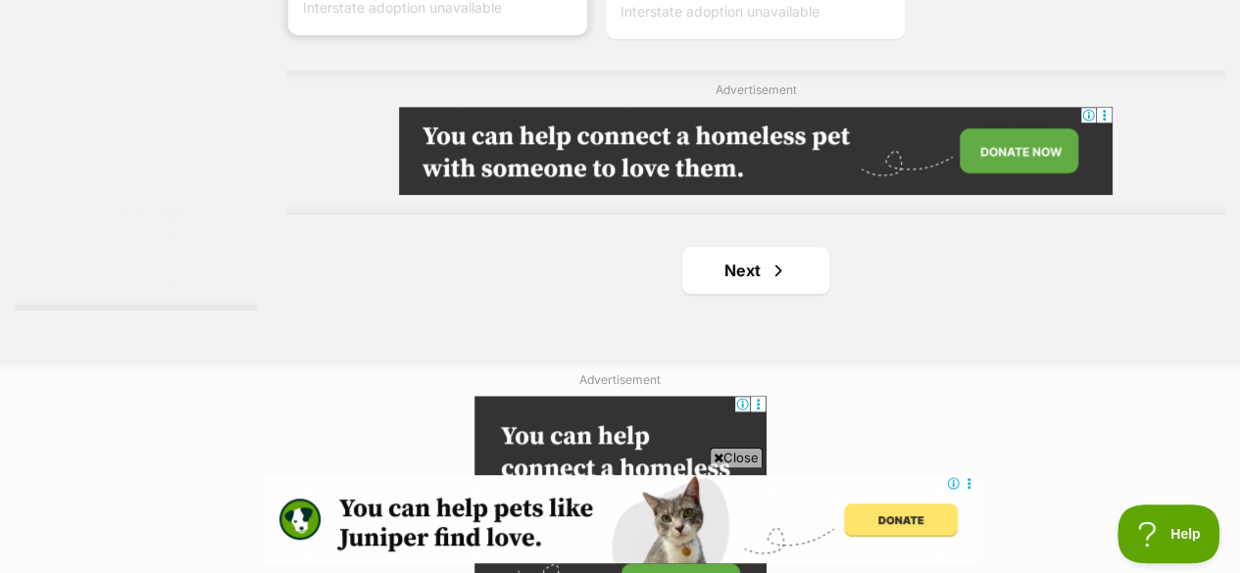
scroll to position [4660, 0]
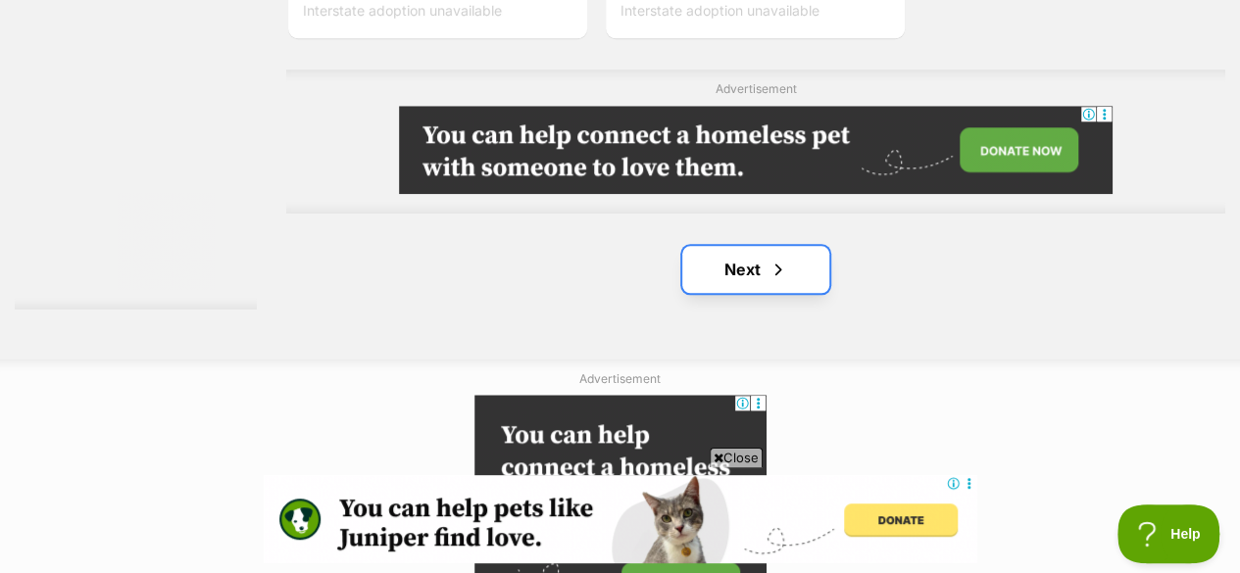
click at [759, 246] on link "Next" at bounding box center [755, 269] width 147 height 47
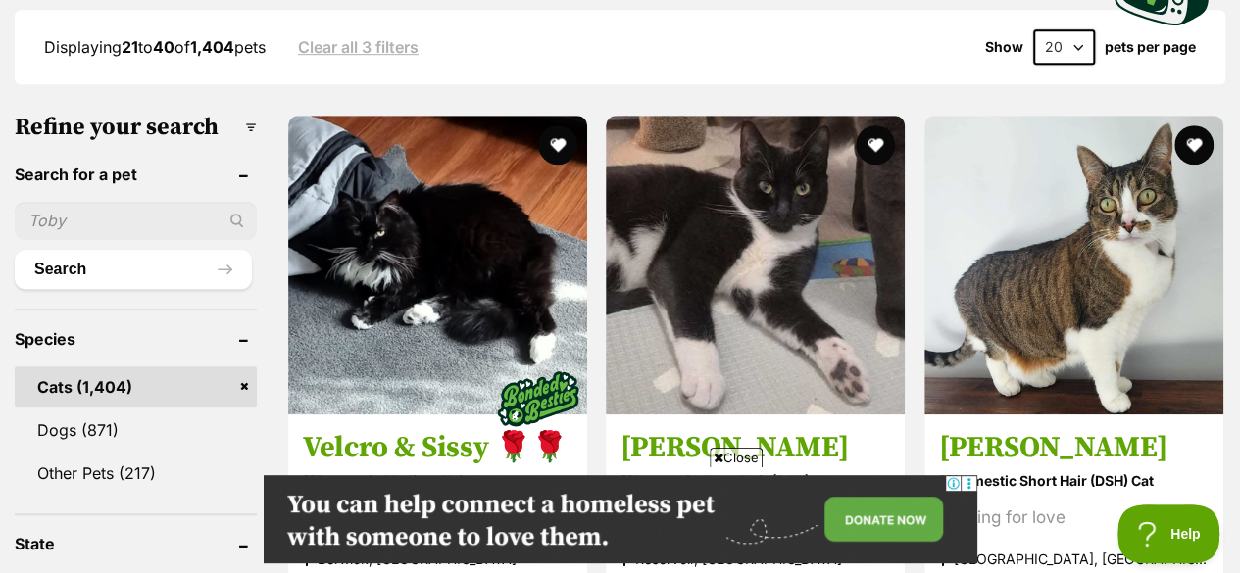
scroll to position [607, 0]
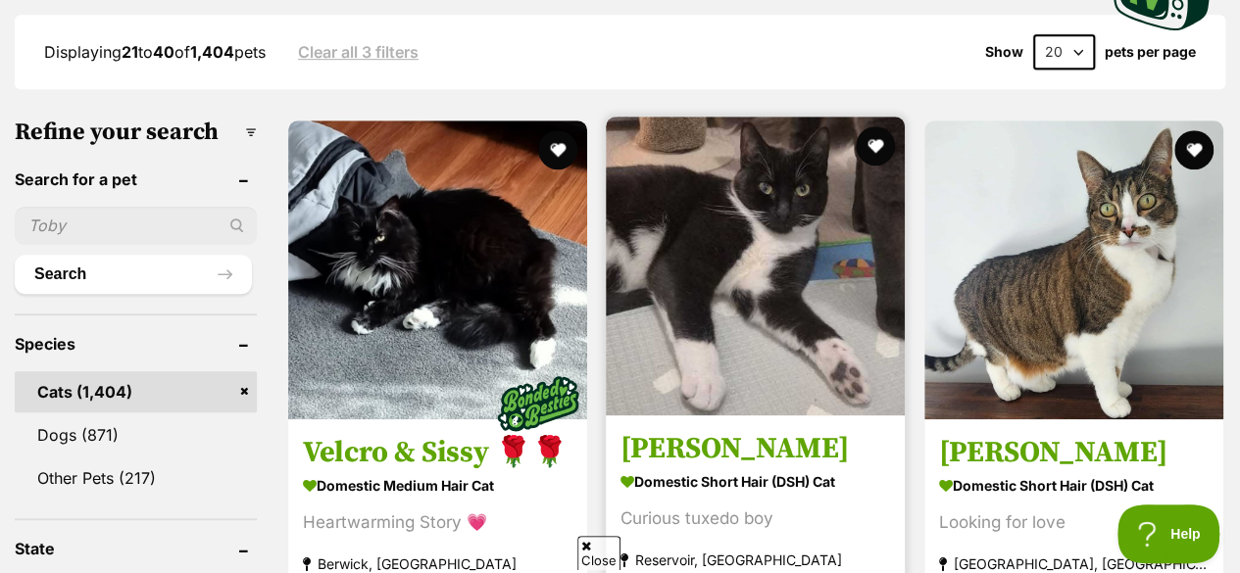
click at [731, 182] on img at bounding box center [755, 266] width 299 height 299
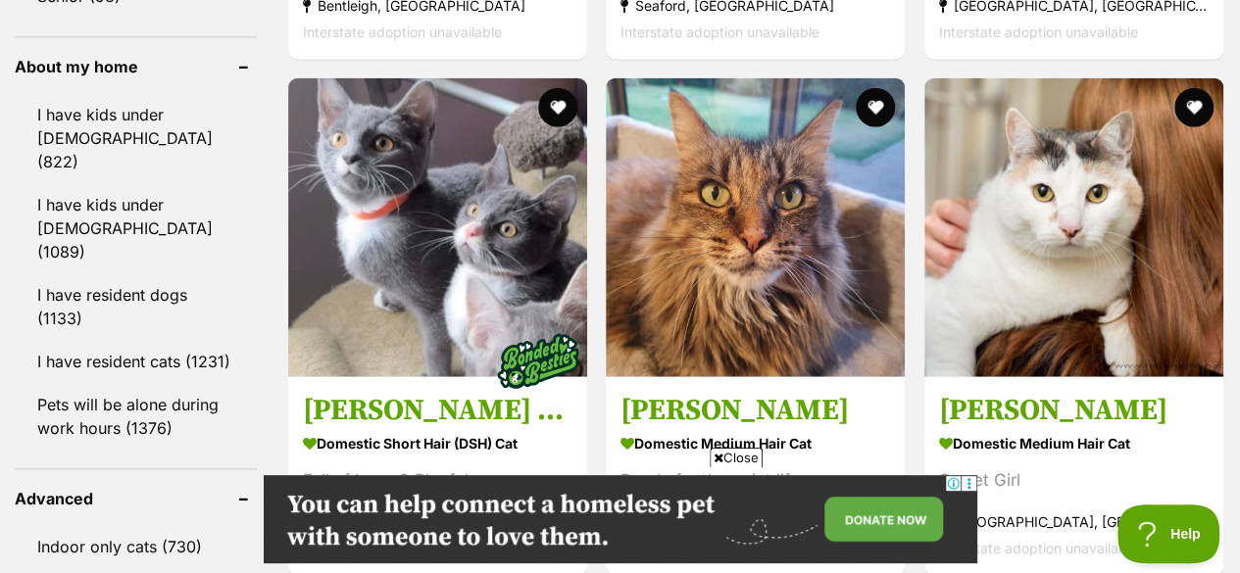
scroll to position [0, 16]
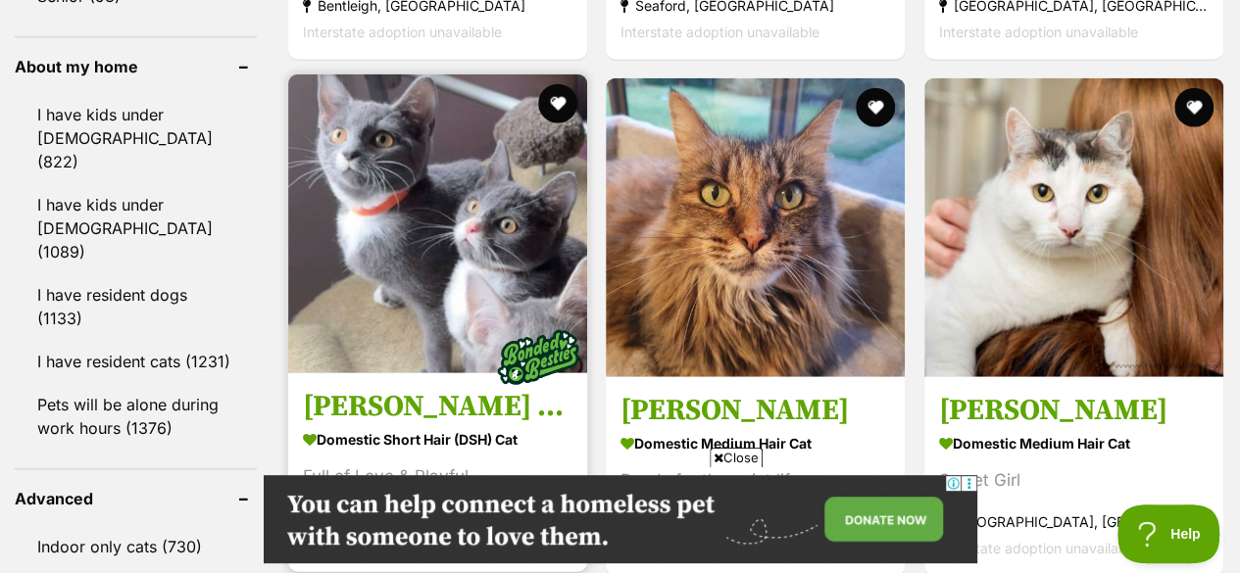
click at [473, 187] on img at bounding box center [437, 223] width 299 height 299
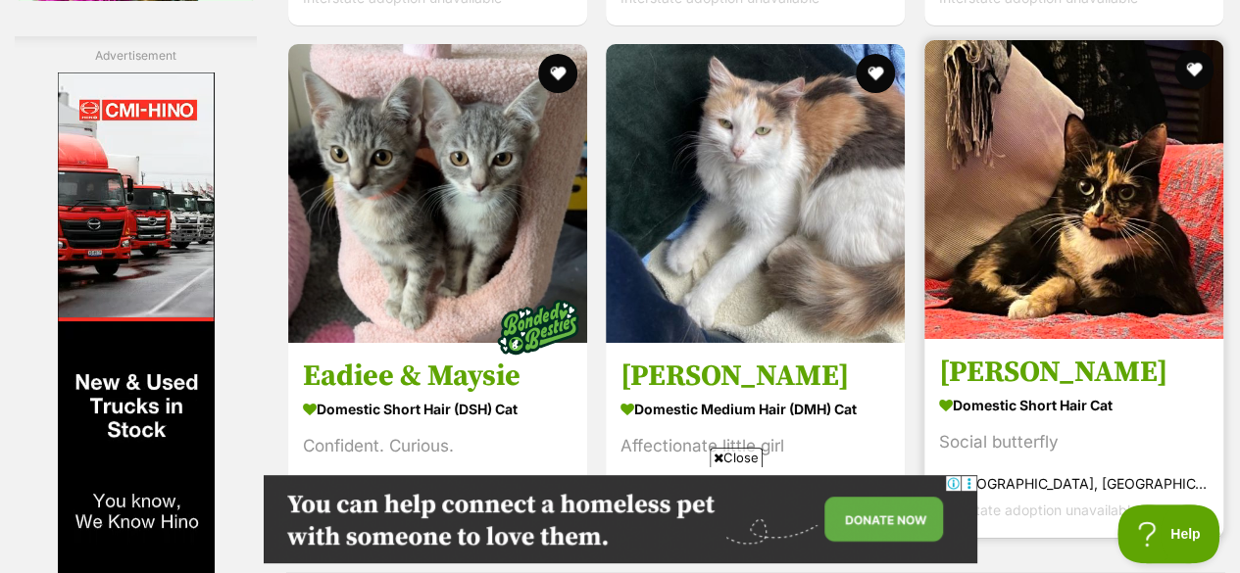
click at [1147, 180] on img at bounding box center [1073, 189] width 299 height 299
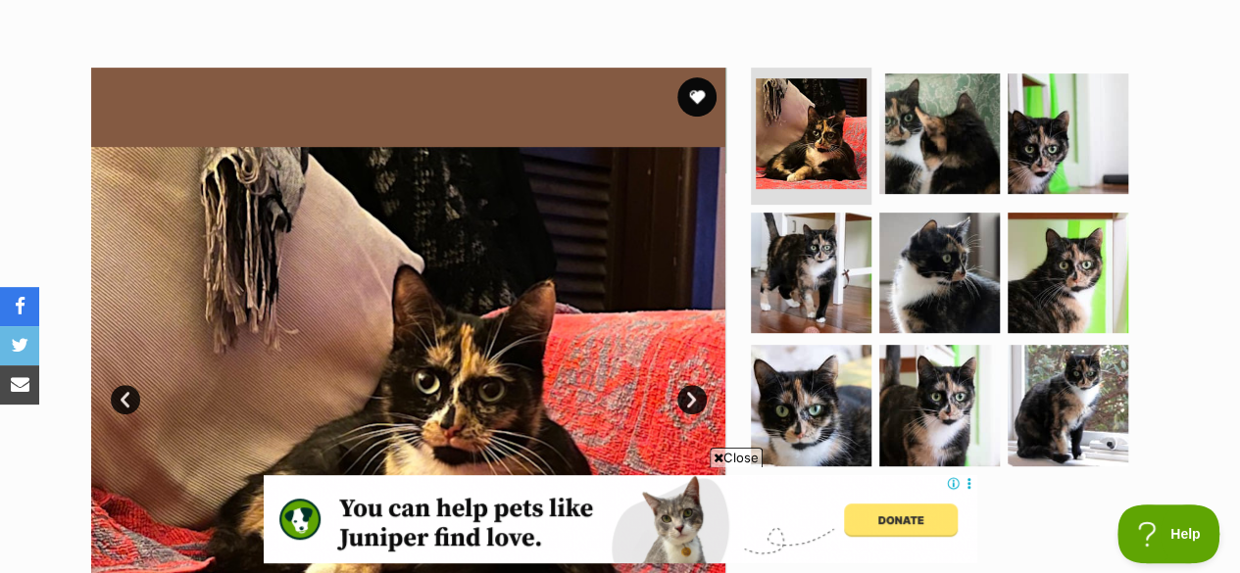
scroll to position [323, 0]
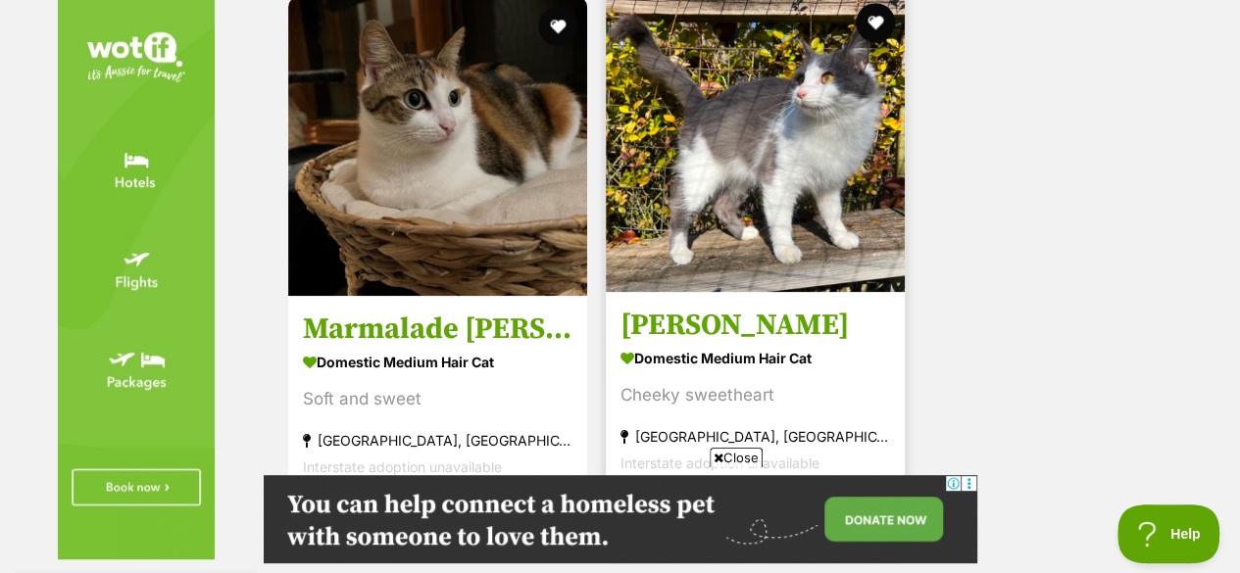
scroll to position [4493, 0]
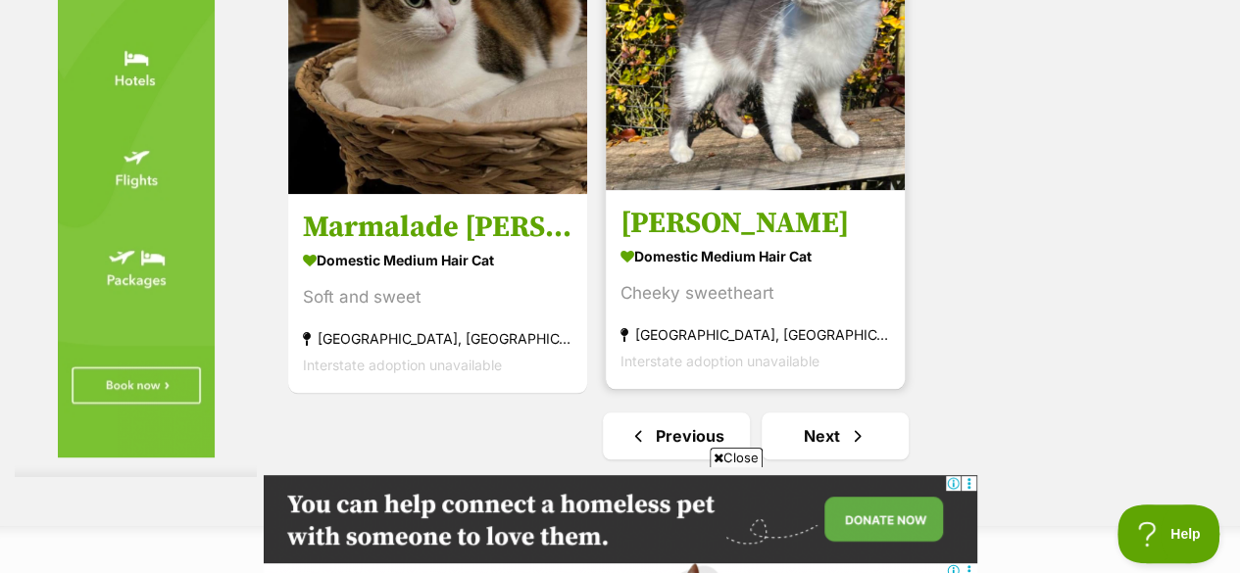
click at [693, 75] on img at bounding box center [755, 40] width 299 height 299
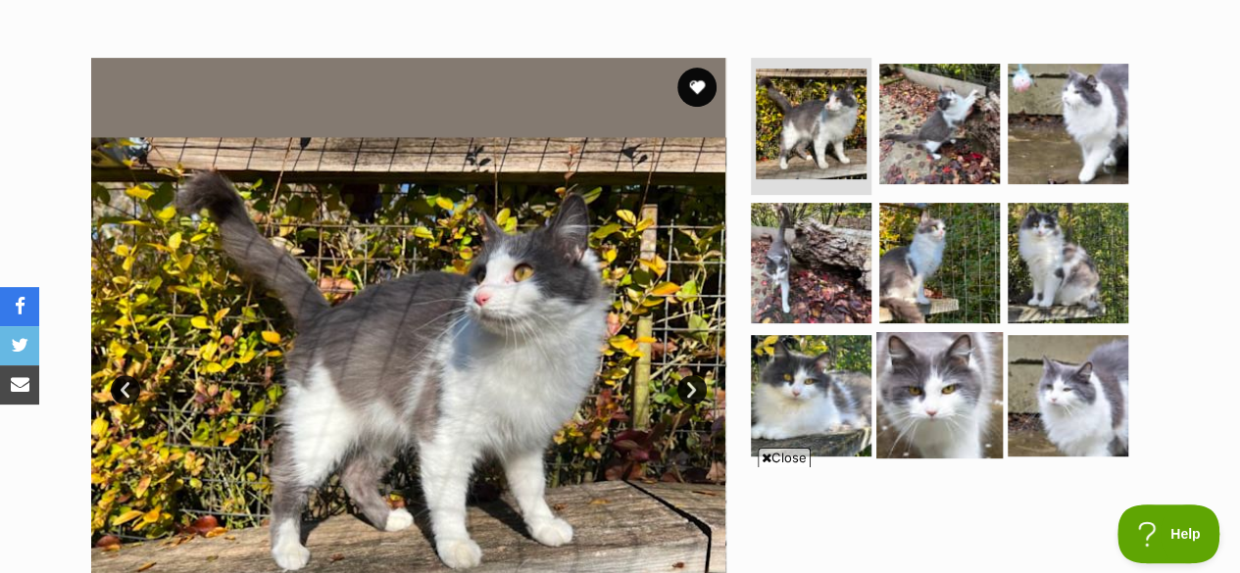
click at [898, 332] on img at bounding box center [939, 395] width 126 height 126
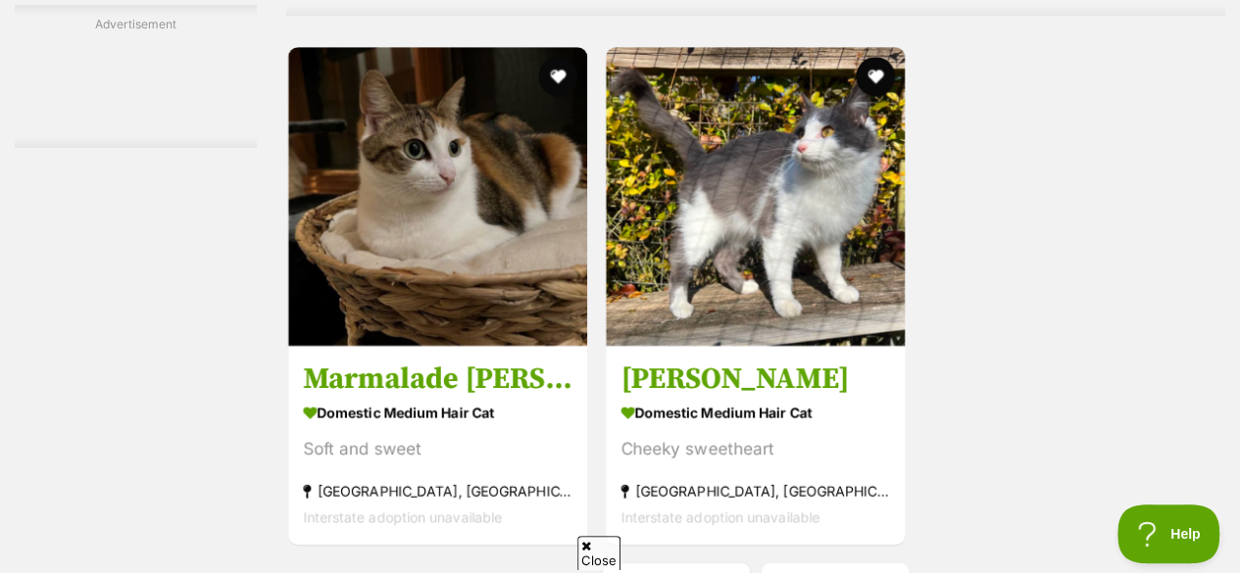
scroll to position [4342, 0]
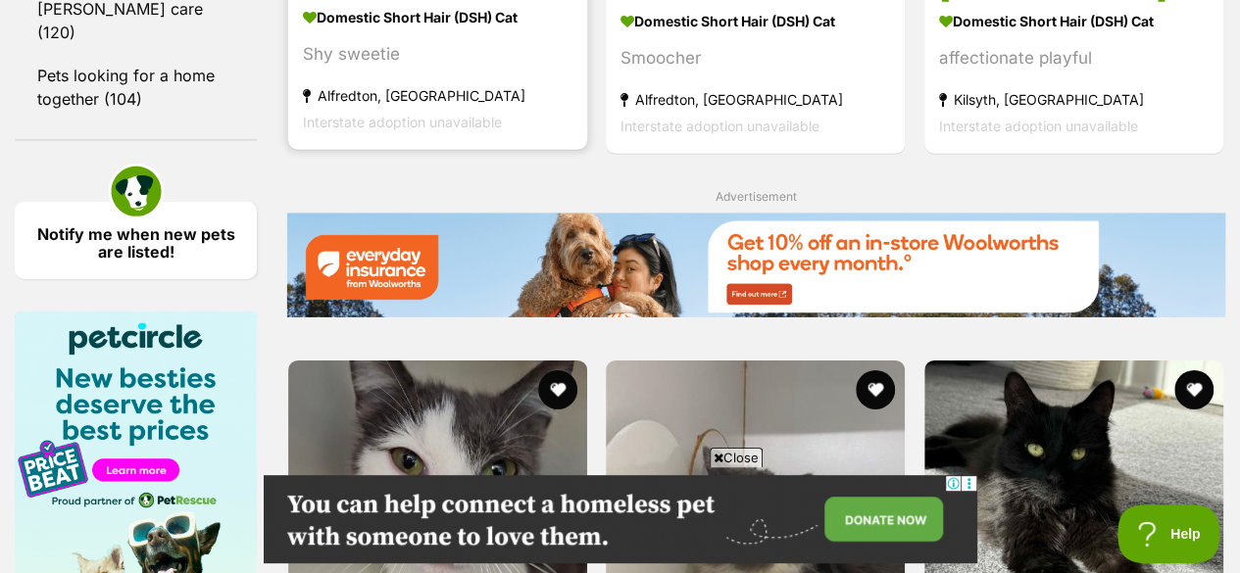
scroll to position [3257, 0]
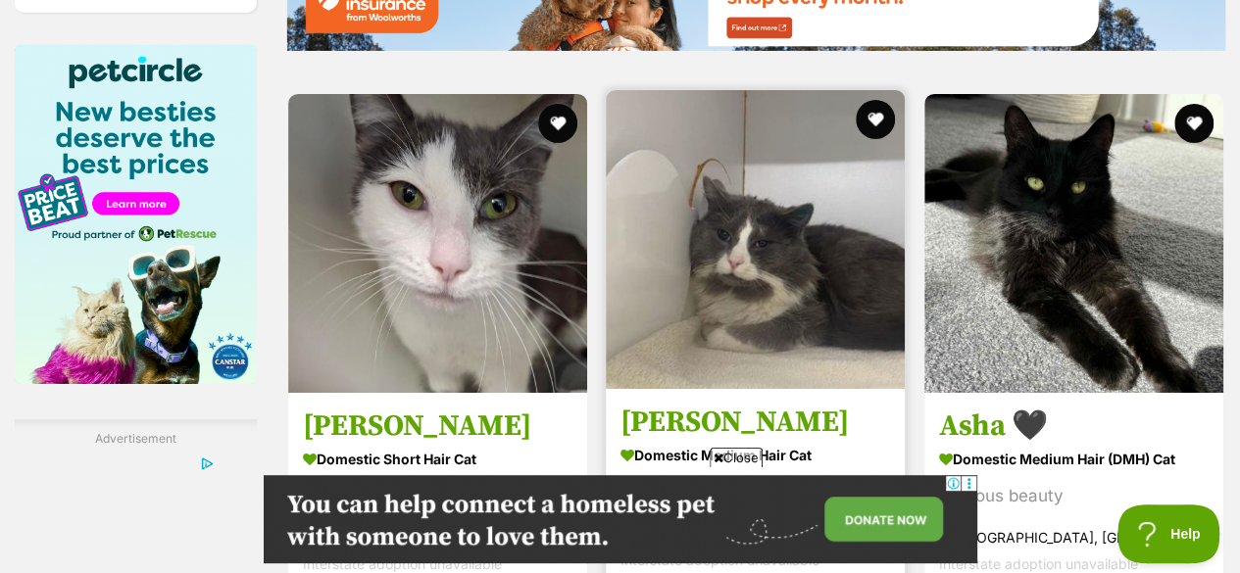
click at [725, 168] on img at bounding box center [755, 239] width 299 height 299
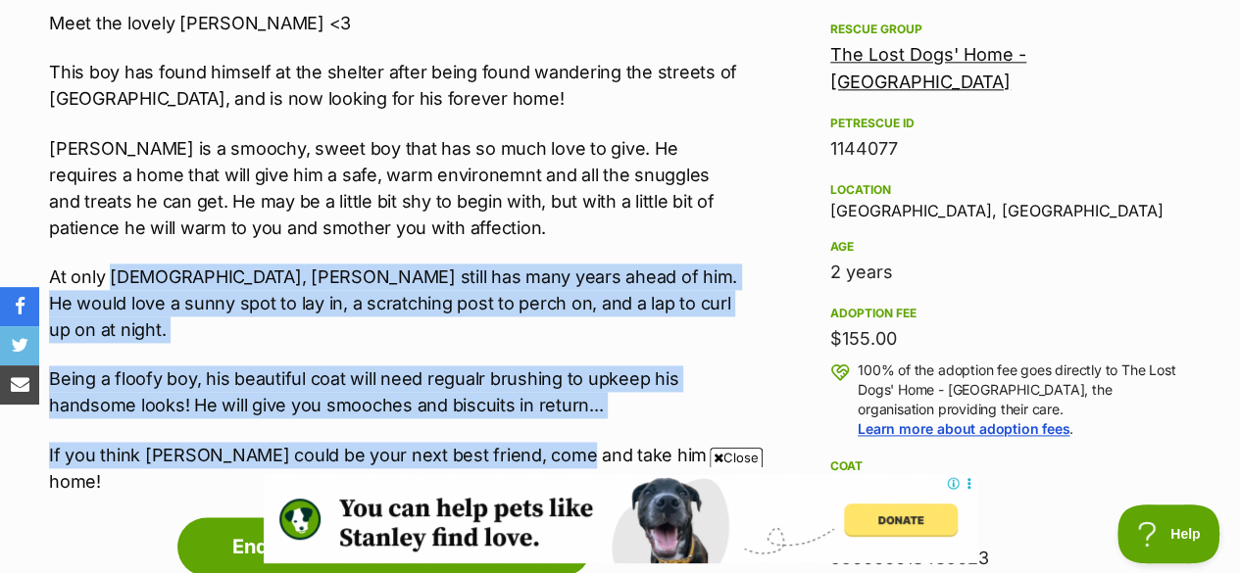
drag, startPoint x: 108, startPoint y: 238, endPoint x: 556, endPoint y: 363, distance: 464.9
click at [556, 363] on div "Meet the lovely Larry <3 This boy has found himself at the shelter after being …" at bounding box center [393, 252] width 689 height 485
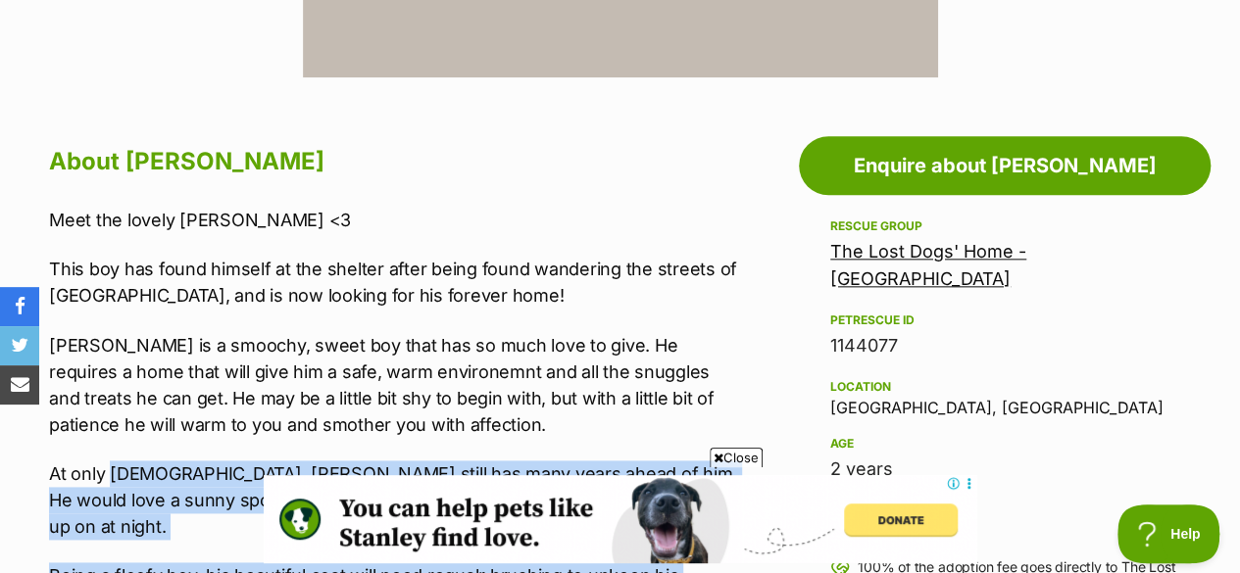
scroll to position [1000, 0]
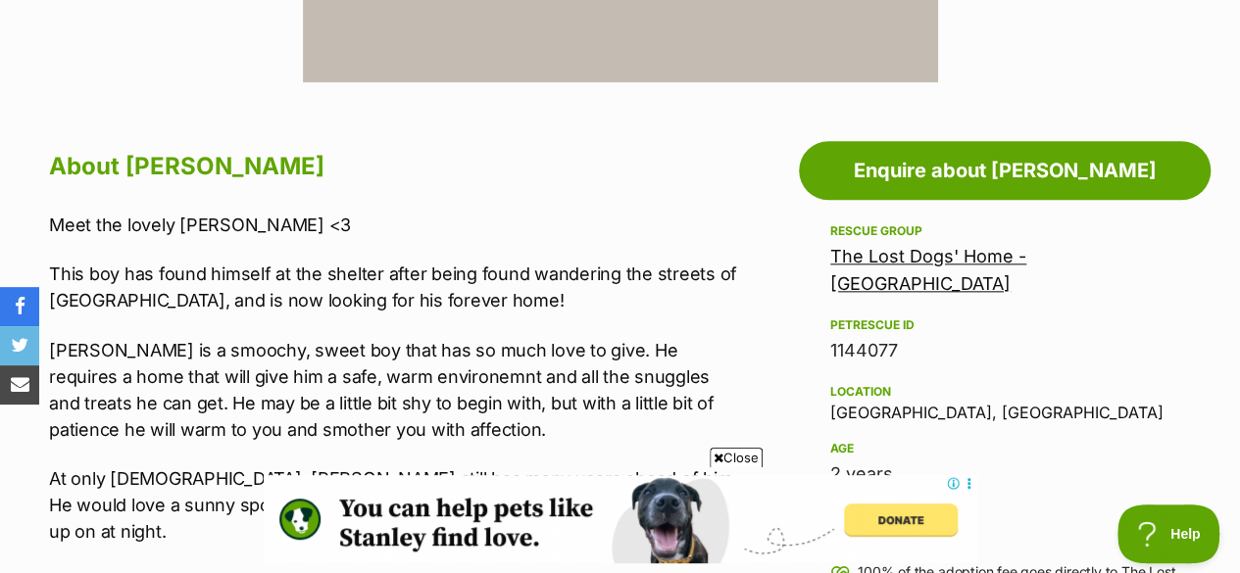
click at [554, 337] on p "Larry is a smoochy, sweet boy that has so much love to give. He requires a home…" at bounding box center [393, 390] width 689 height 106
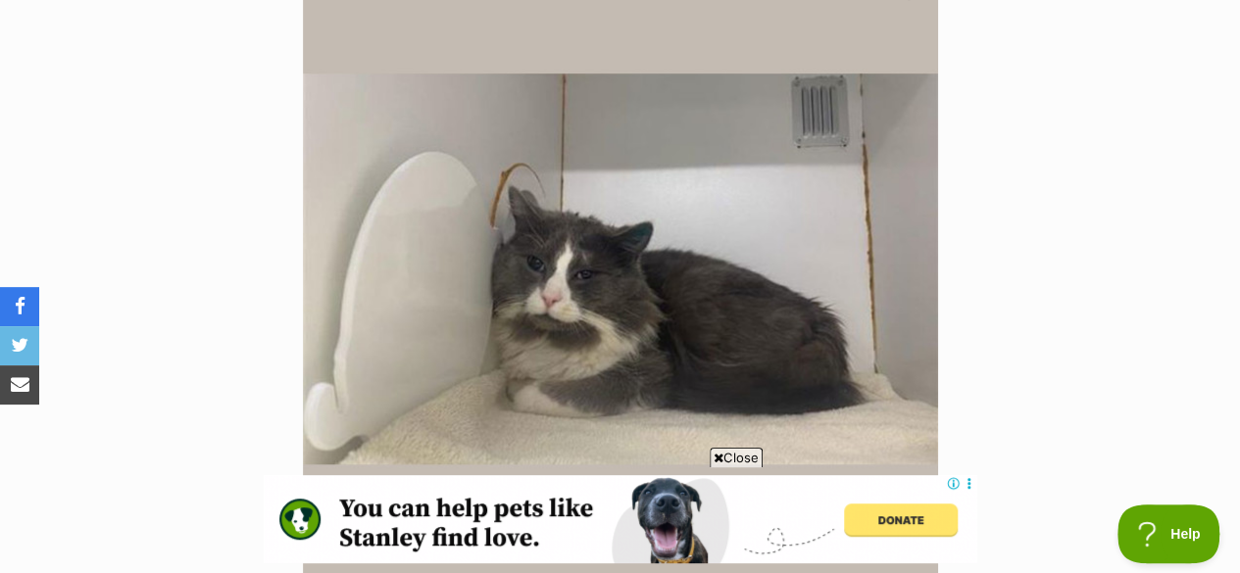
scroll to position [489, 0]
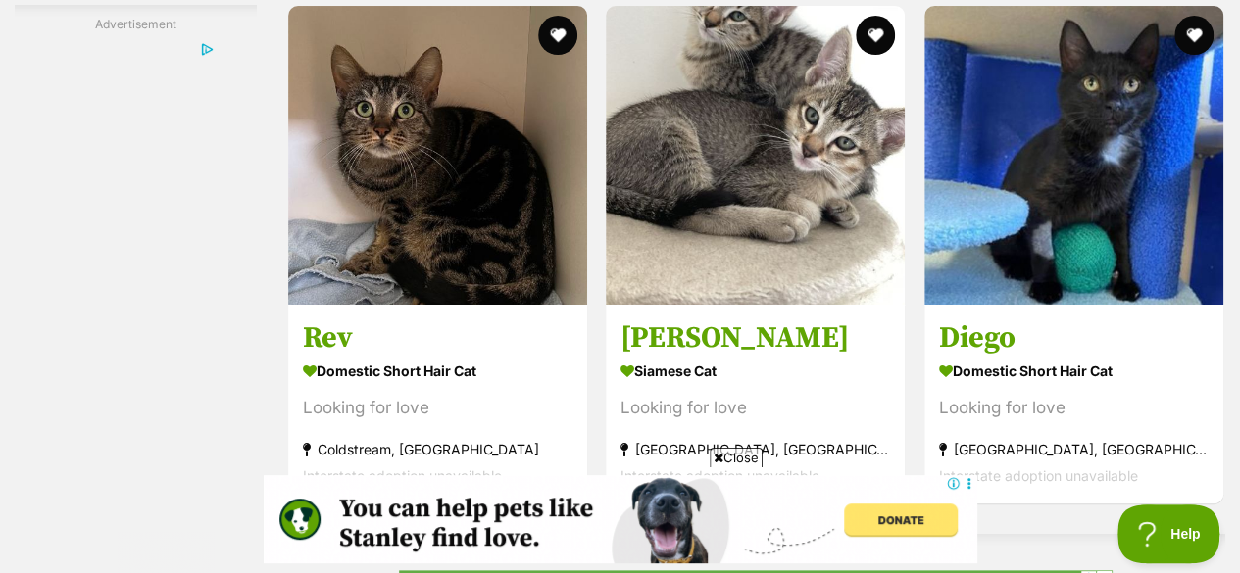
scroll to position [3819, 0]
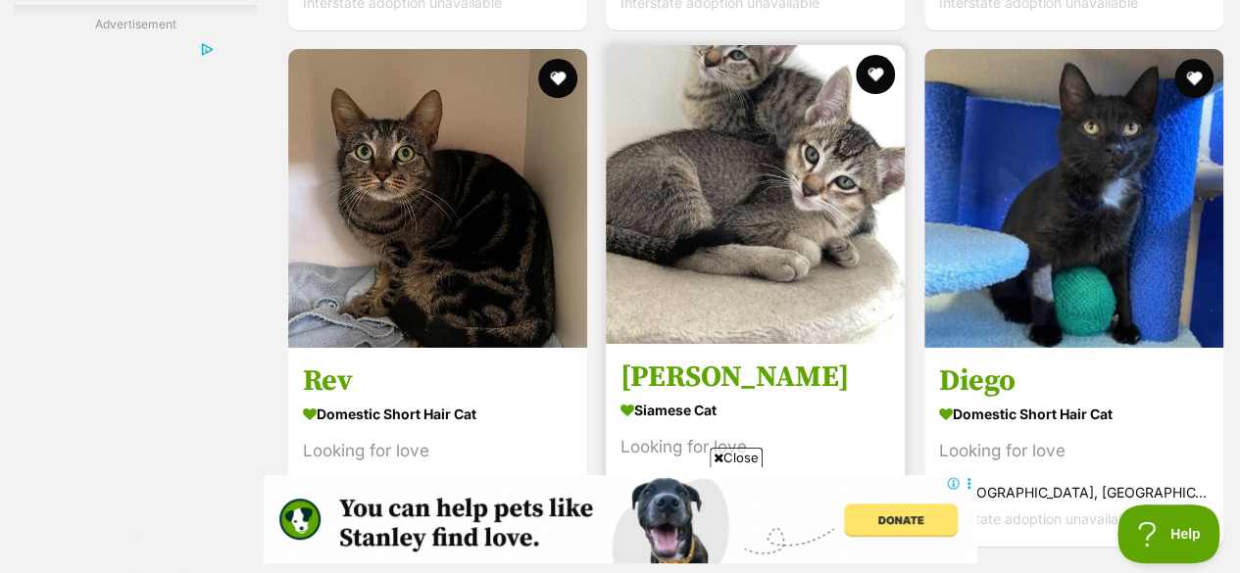
click at [763, 168] on img at bounding box center [755, 194] width 299 height 299
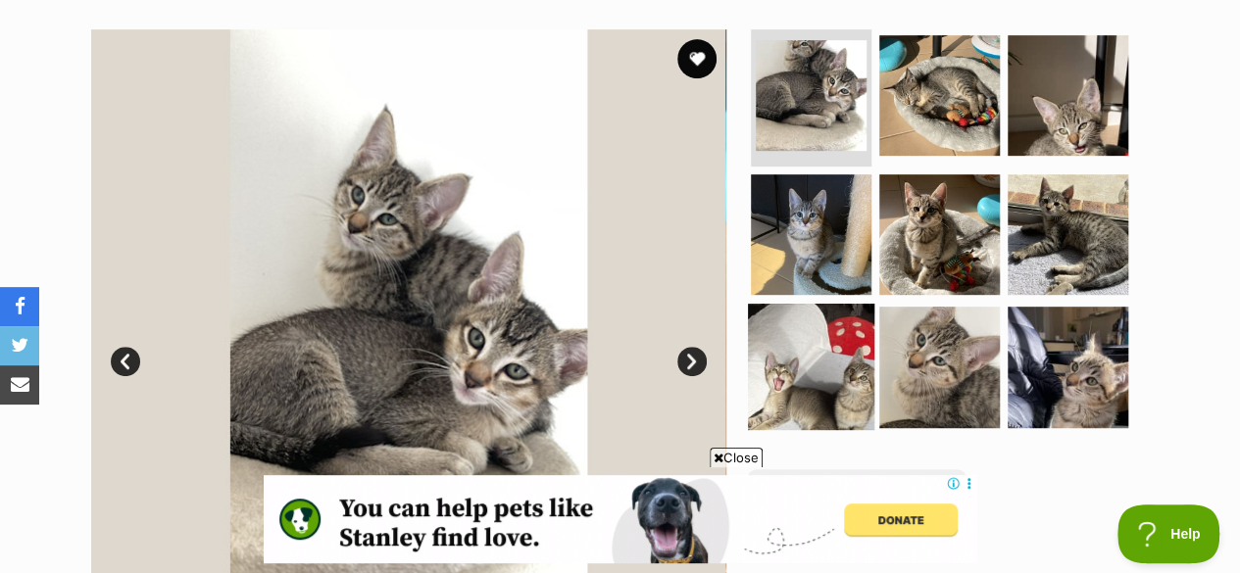
scroll to position [329, 0]
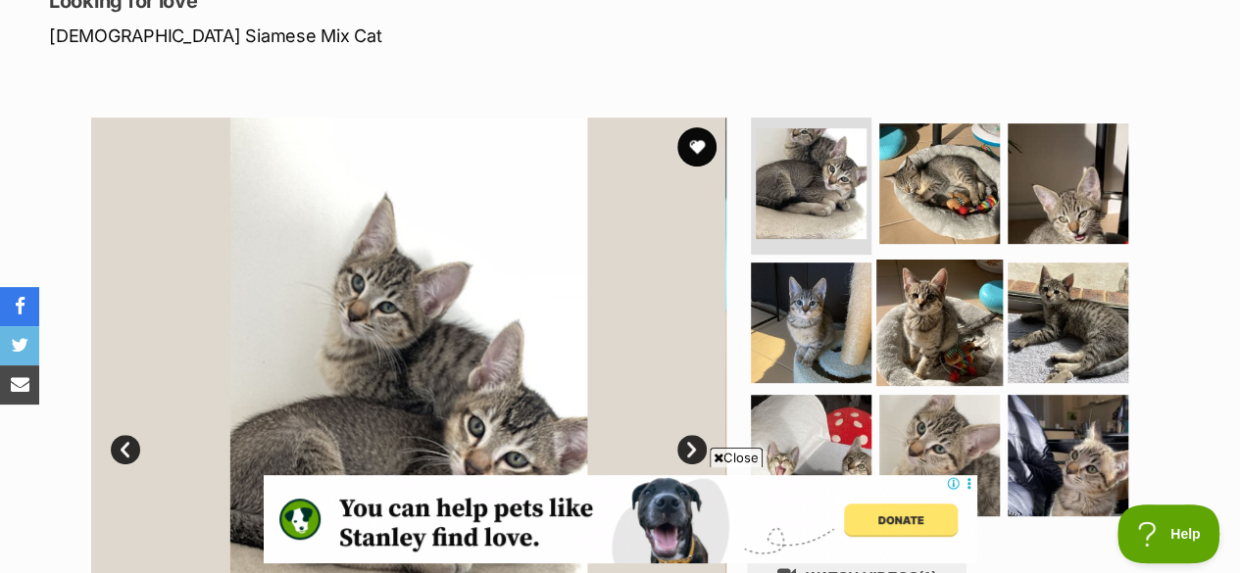
click at [938, 304] on img at bounding box center [939, 322] width 126 height 126
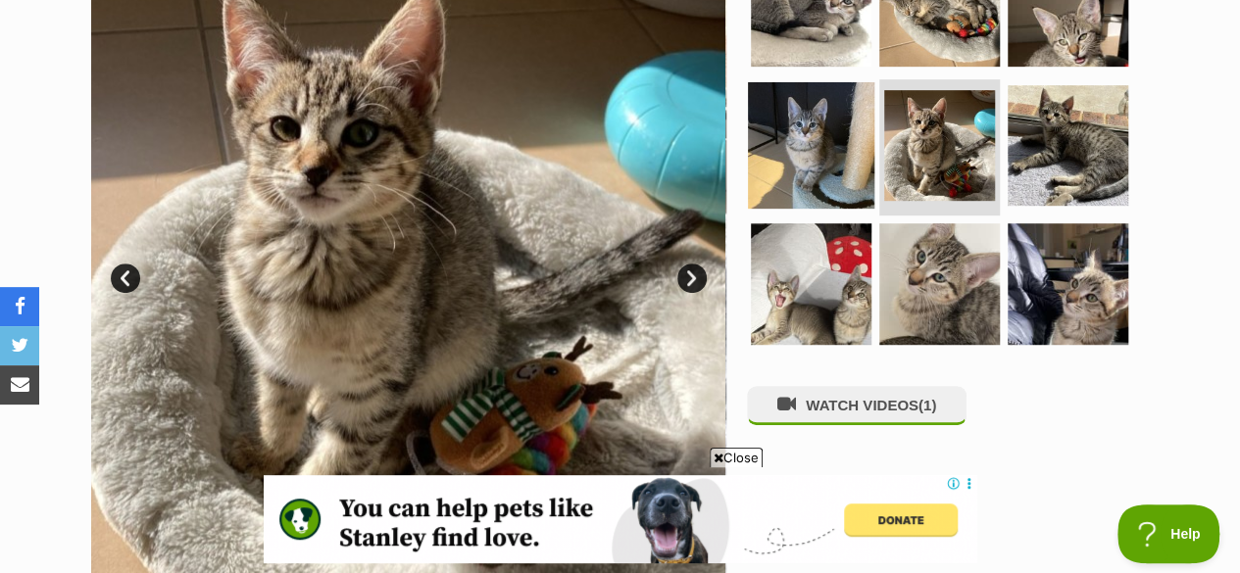
scroll to position [499, 0]
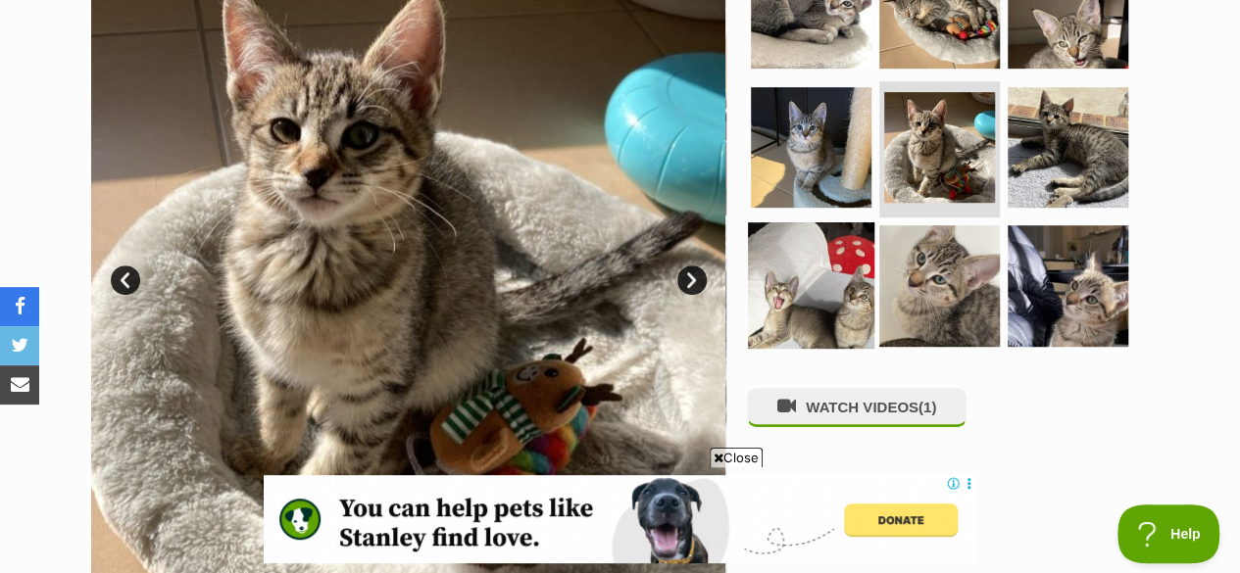
click at [816, 289] on img at bounding box center [811, 286] width 126 height 126
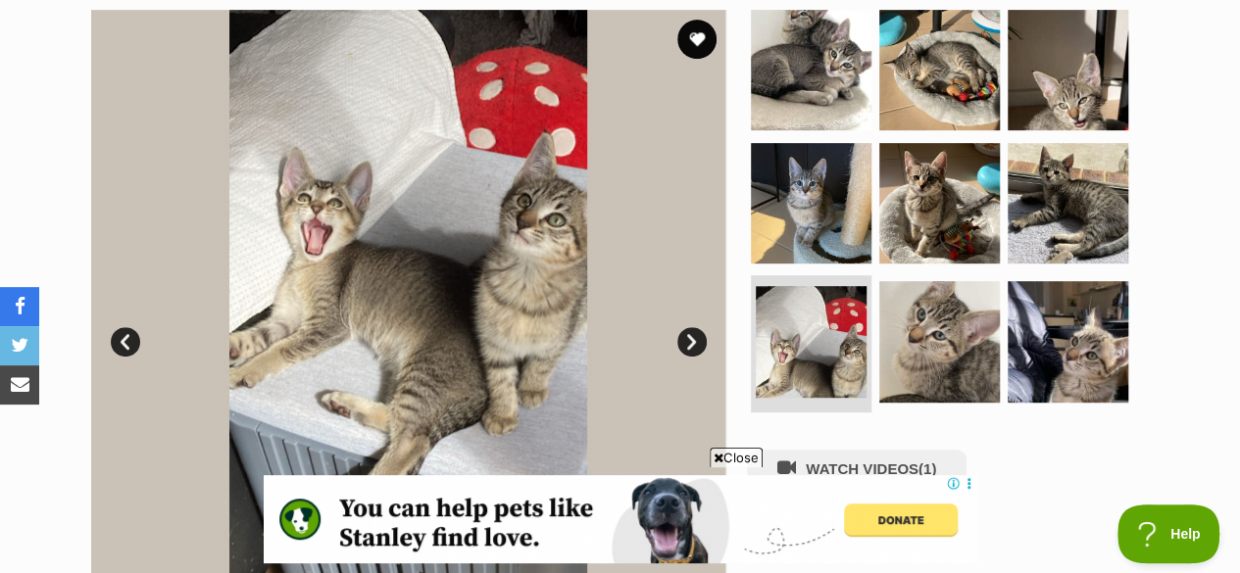
scroll to position [438, 0]
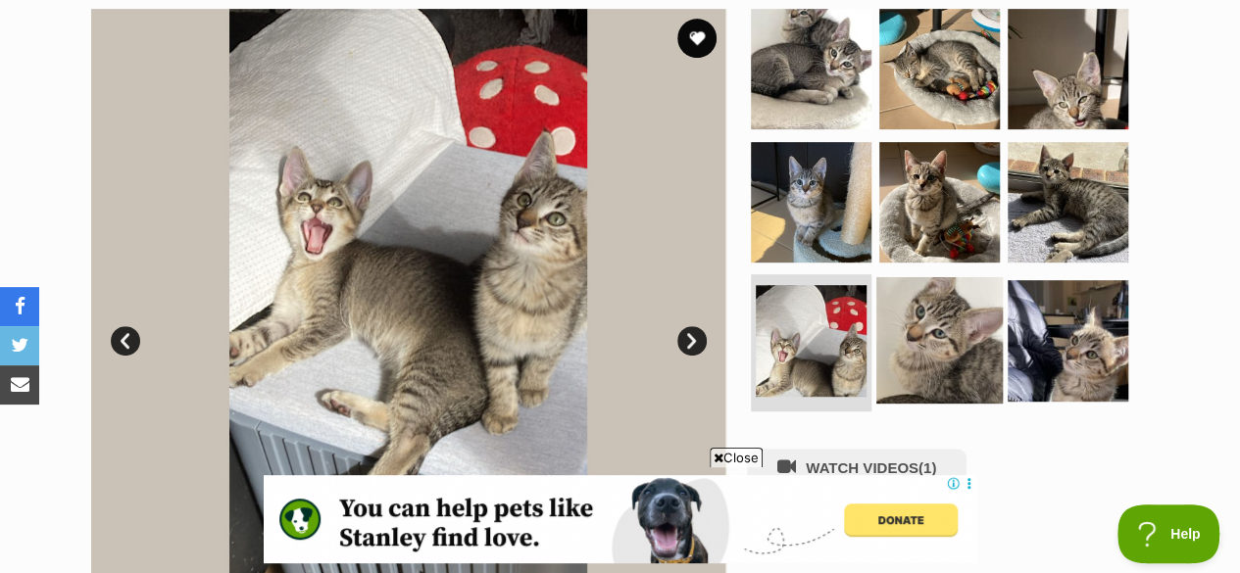
click at [993, 313] on img at bounding box center [939, 340] width 126 height 126
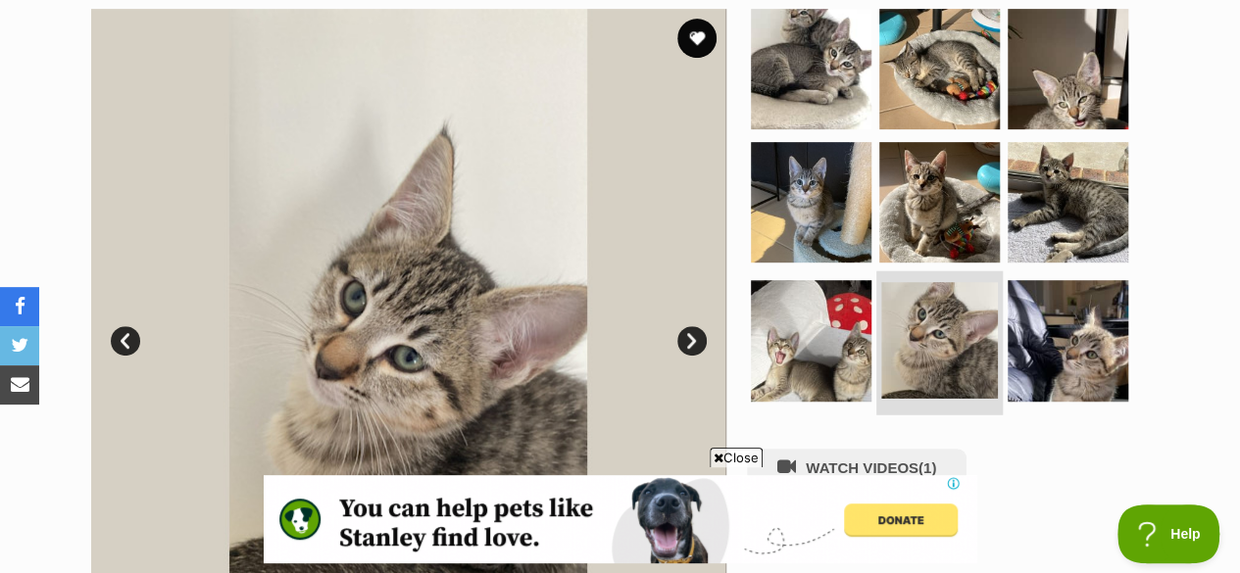
scroll to position [0, 0]
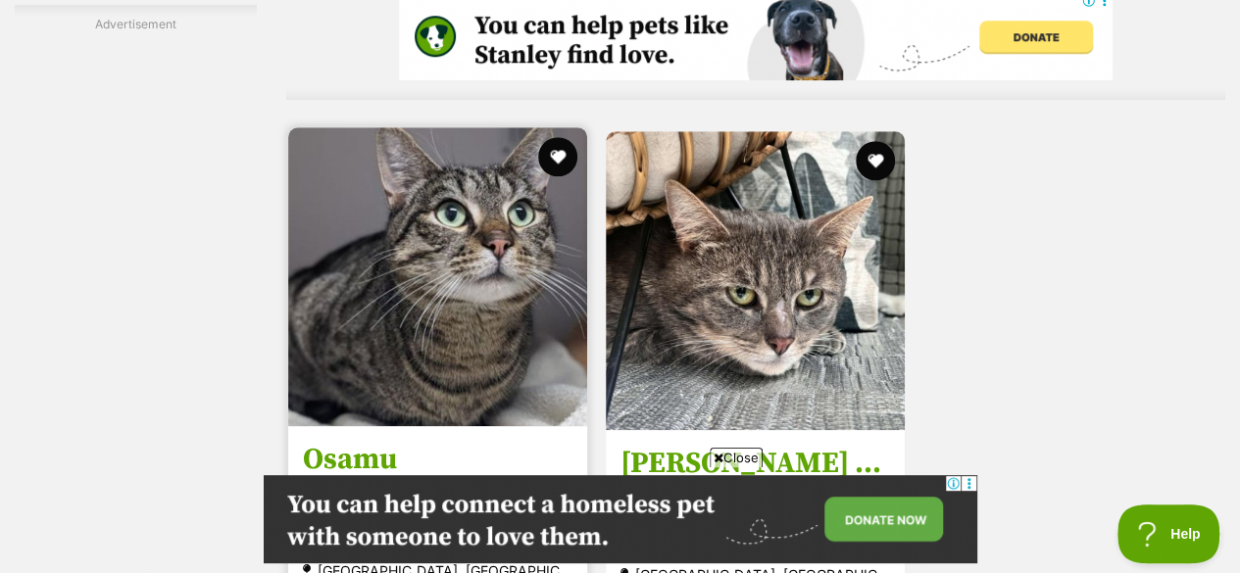
scroll to position [4674, 0]
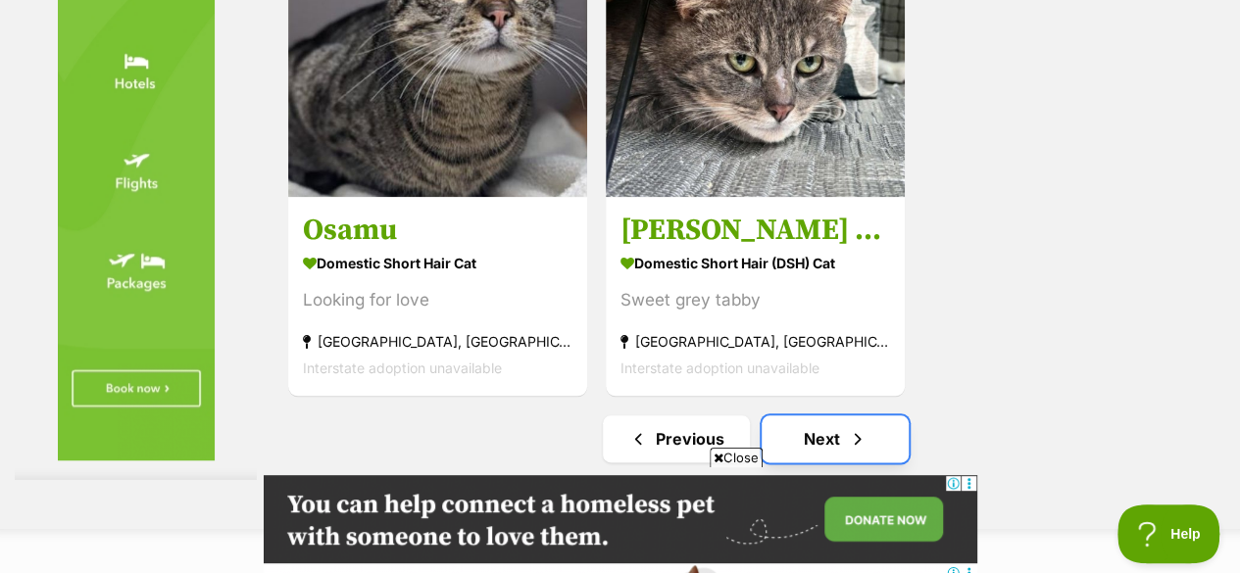
click at [778, 416] on link "Next" at bounding box center [835, 439] width 147 height 47
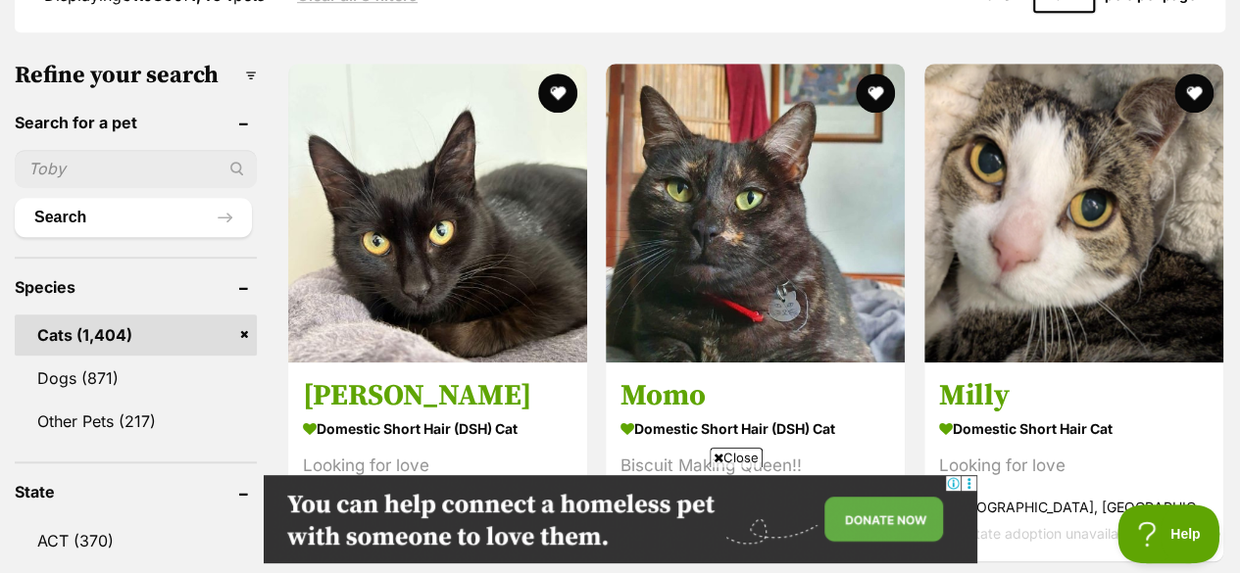
scroll to position [663, 0]
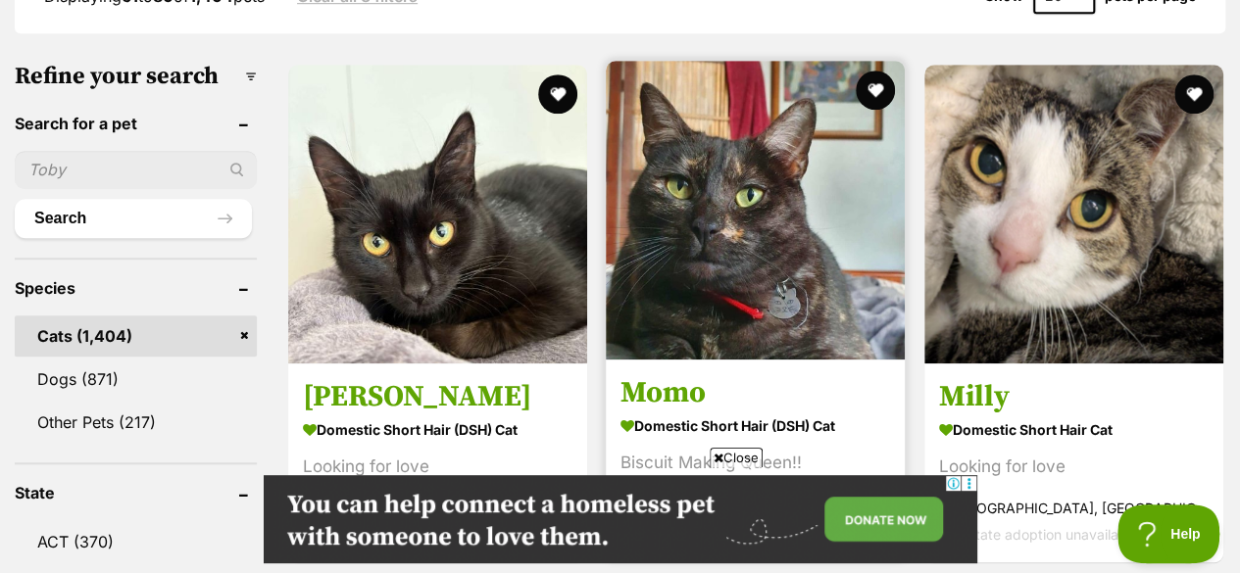
click at [708, 242] on img at bounding box center [755, 210] width 299 height 299
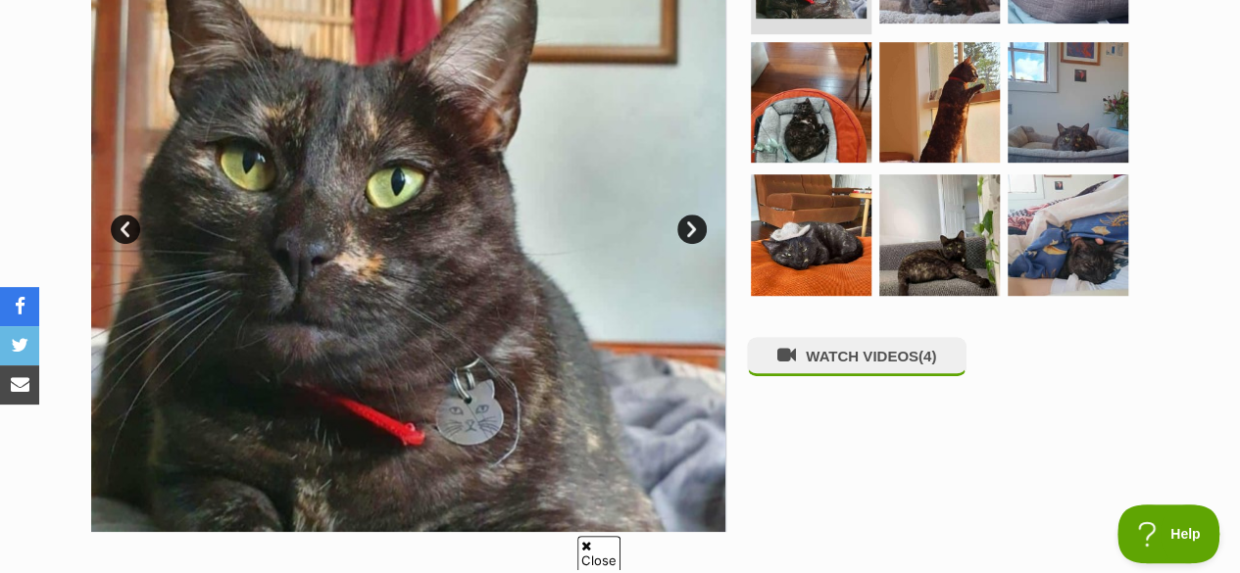
scroll to position [549, 0]
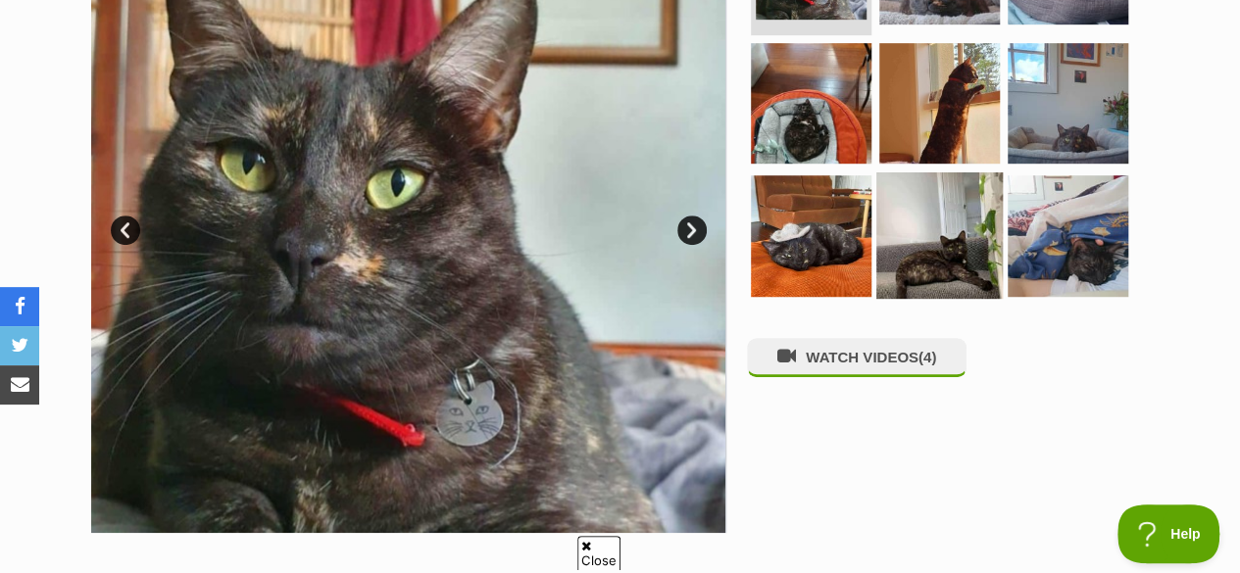
click at [880, 186] on img at bounding box center [939, 236] width 126 height 126
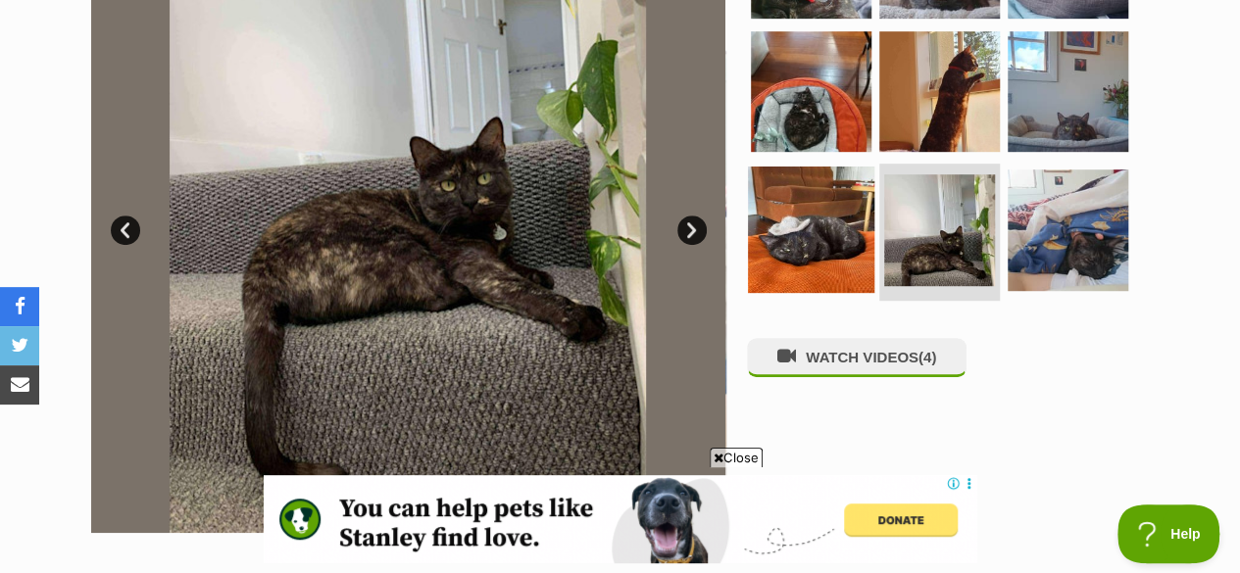
scroll to position [0, 0]
click at [831, 186] on img at bounding box center [811, 230] width 126 height 126
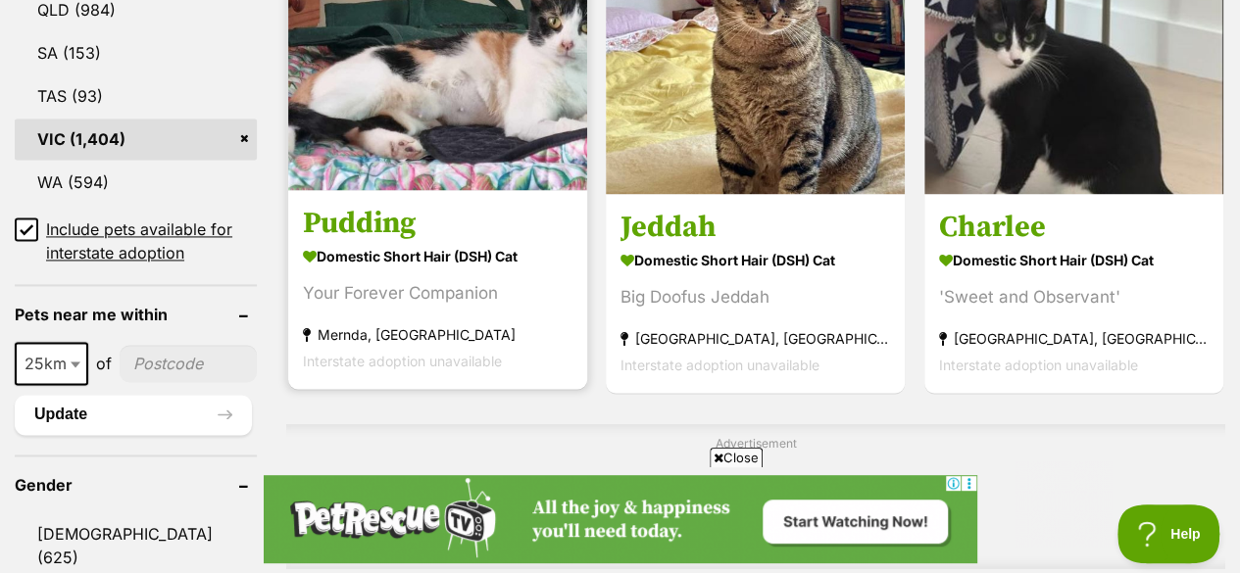
click at [453, 54] on img at bounding box center [437, 40] width 299 height 299
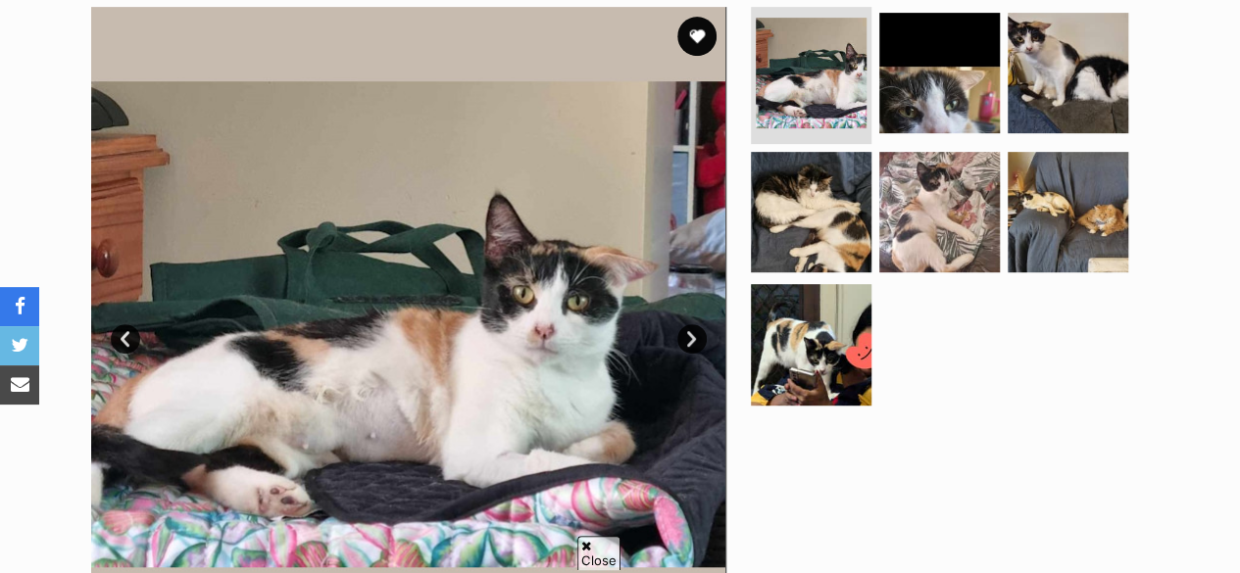
scroll to position [441, 0]
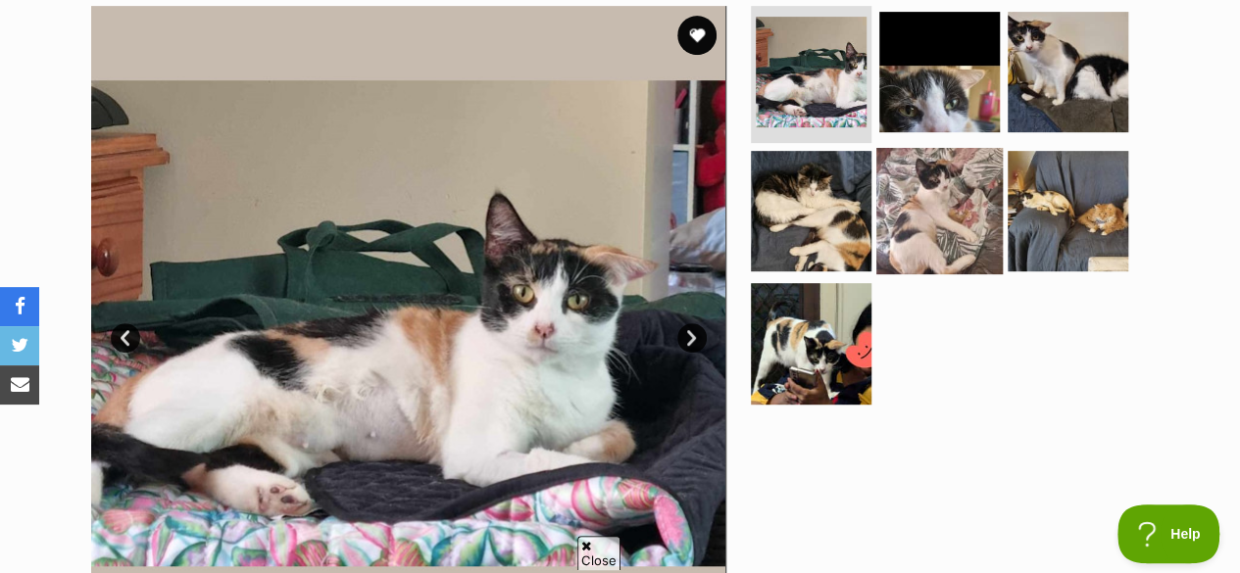
click at [915, 153] on img at bounding box center [939, 210] width 126 height 126
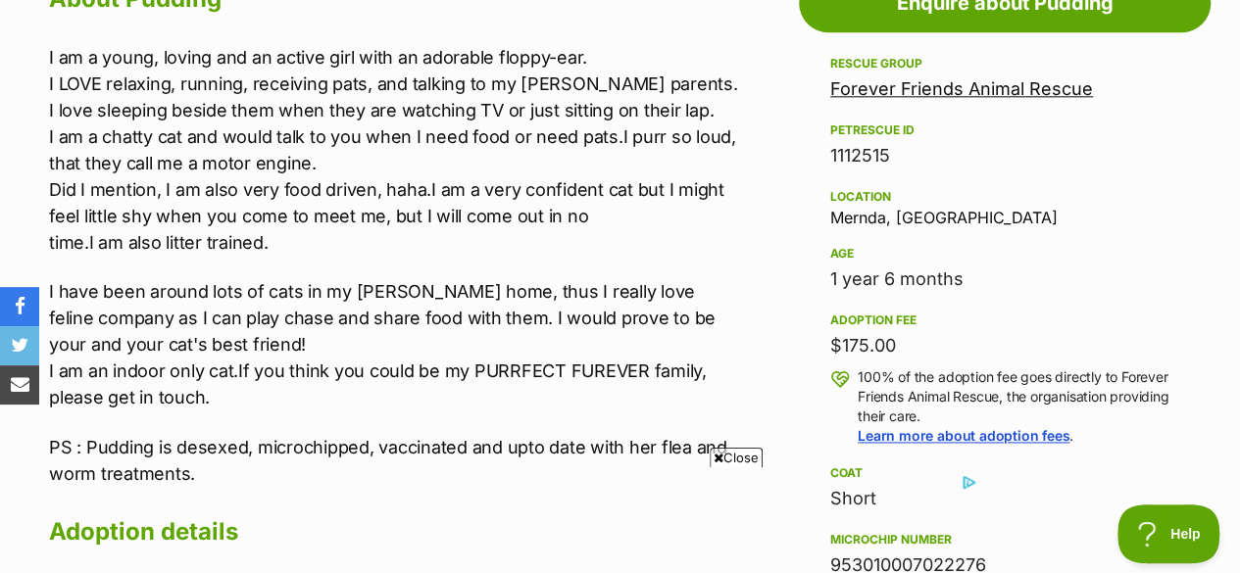
scroll to position [0, 0]
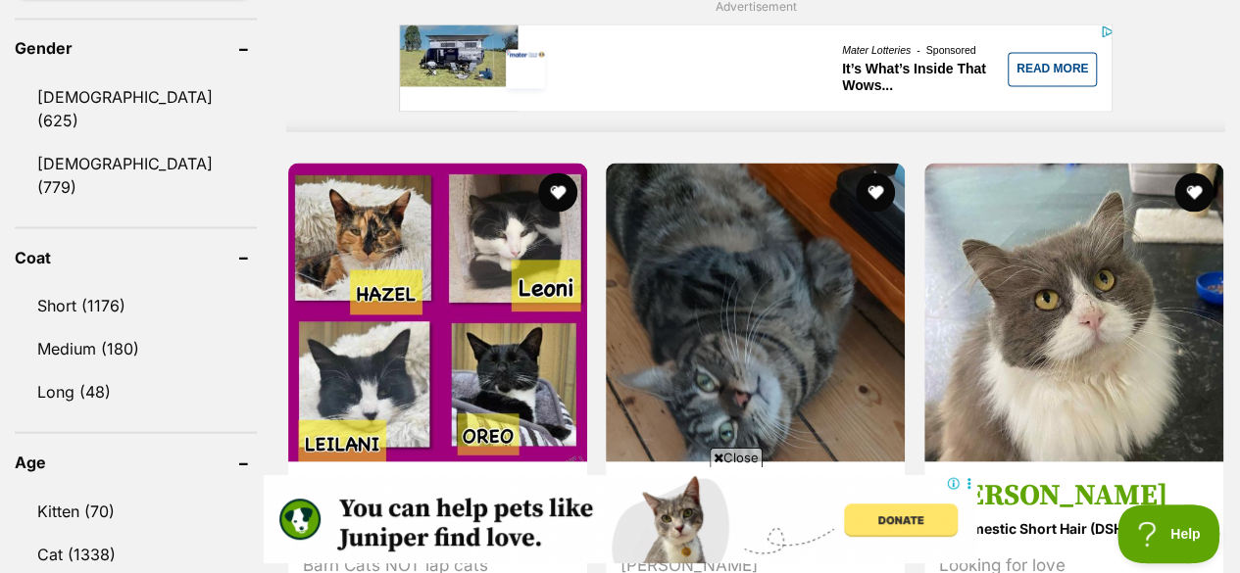
scroll to position [1918, 0]
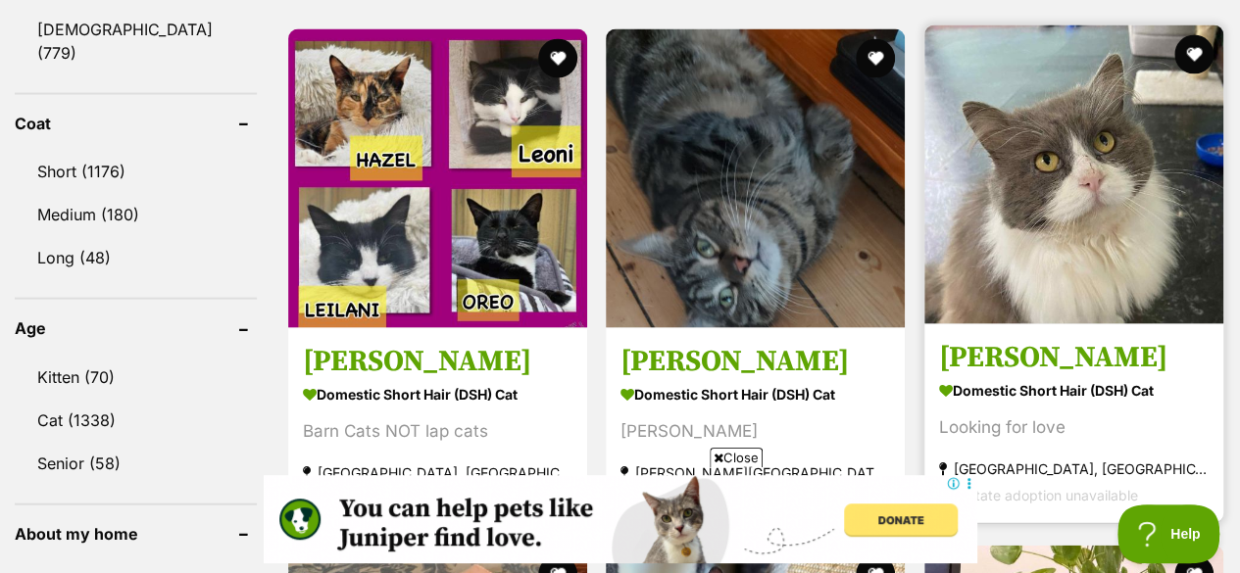
click at [1083, 156] on img at bounding box center [1073, 174] width 299 height 299
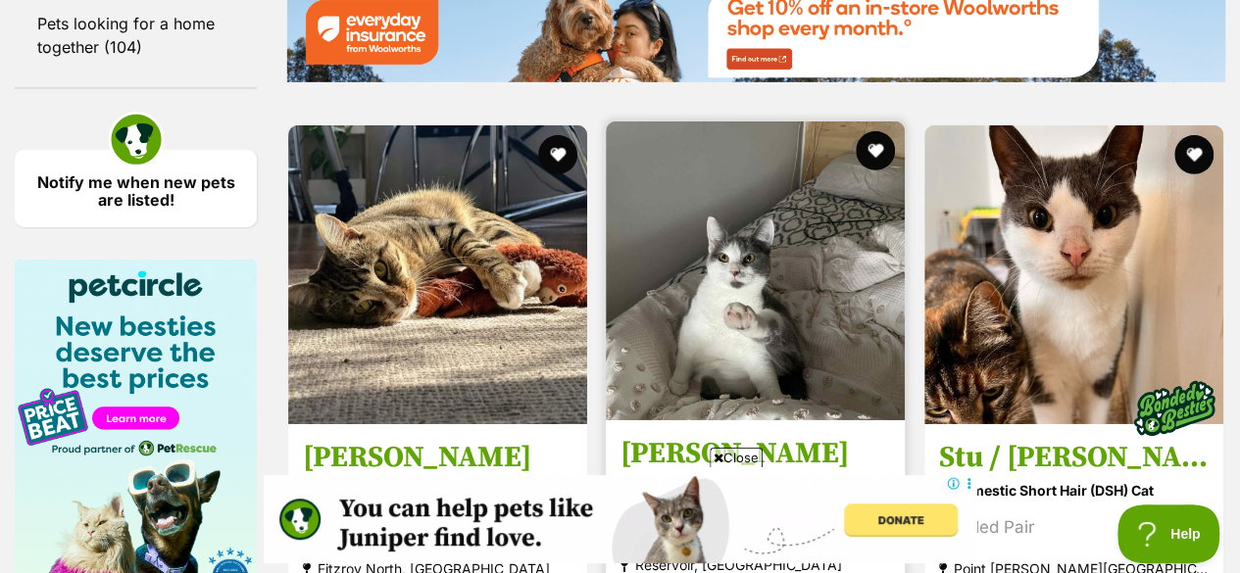
scroll to position [3011, 0]
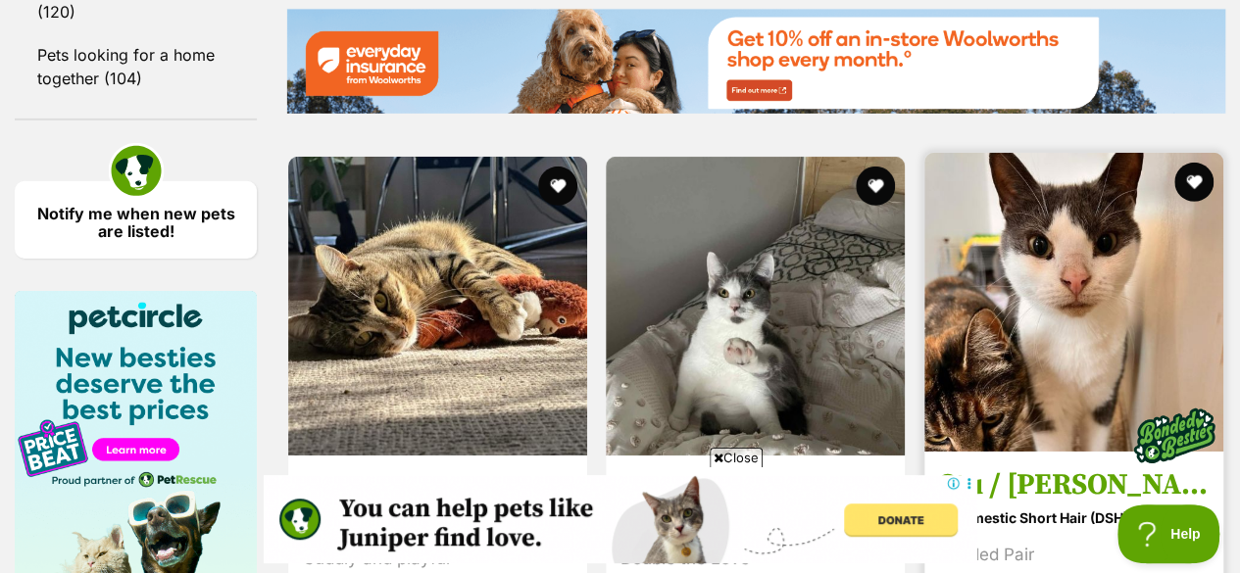
click at [1063, 261] on img at bounding box center [1073, 302] width 299 height 299
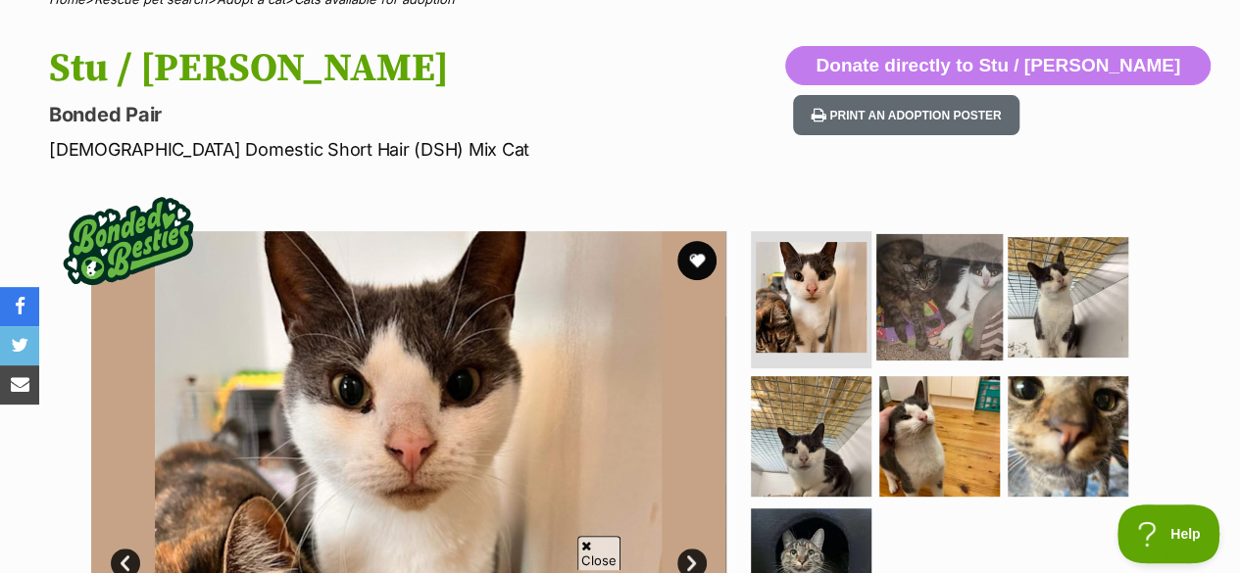
click at [943, 273] on img at bounding box center [939, 297] width 126 height 126
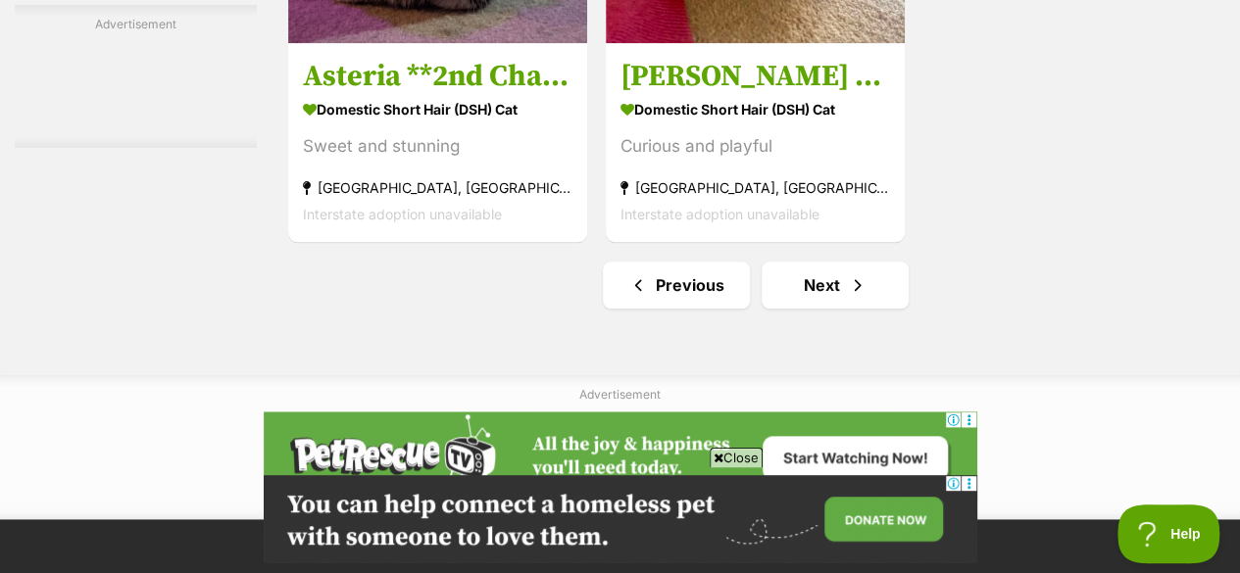
scroll to position [4646, 0]
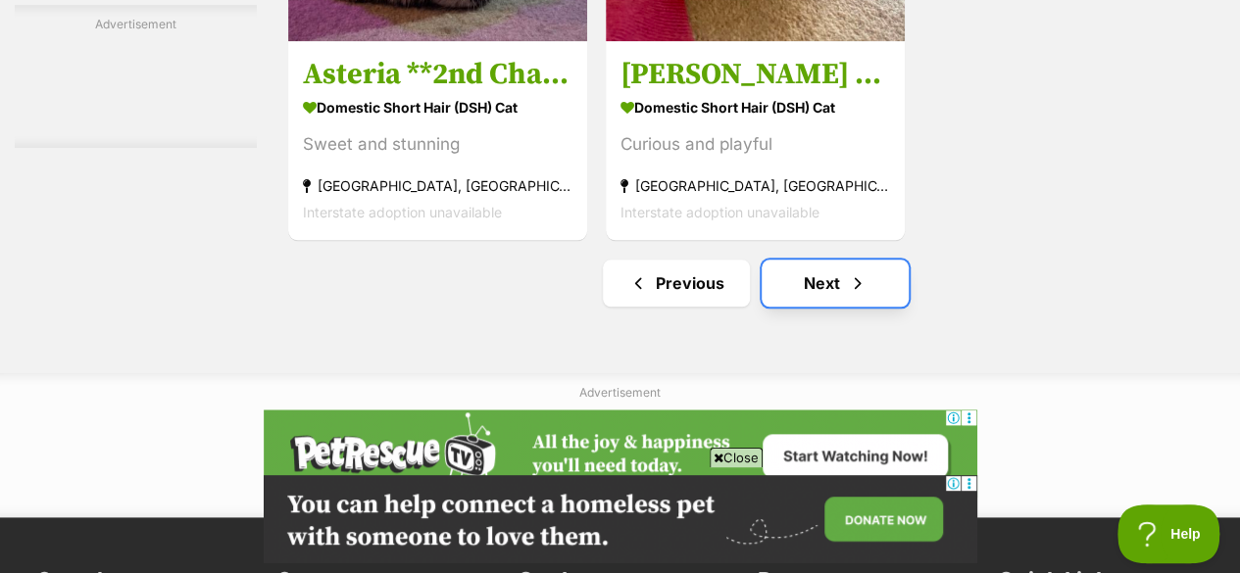
click at [831, 260] on link "Next" at bounding box center [835, 283] width 147 height 47
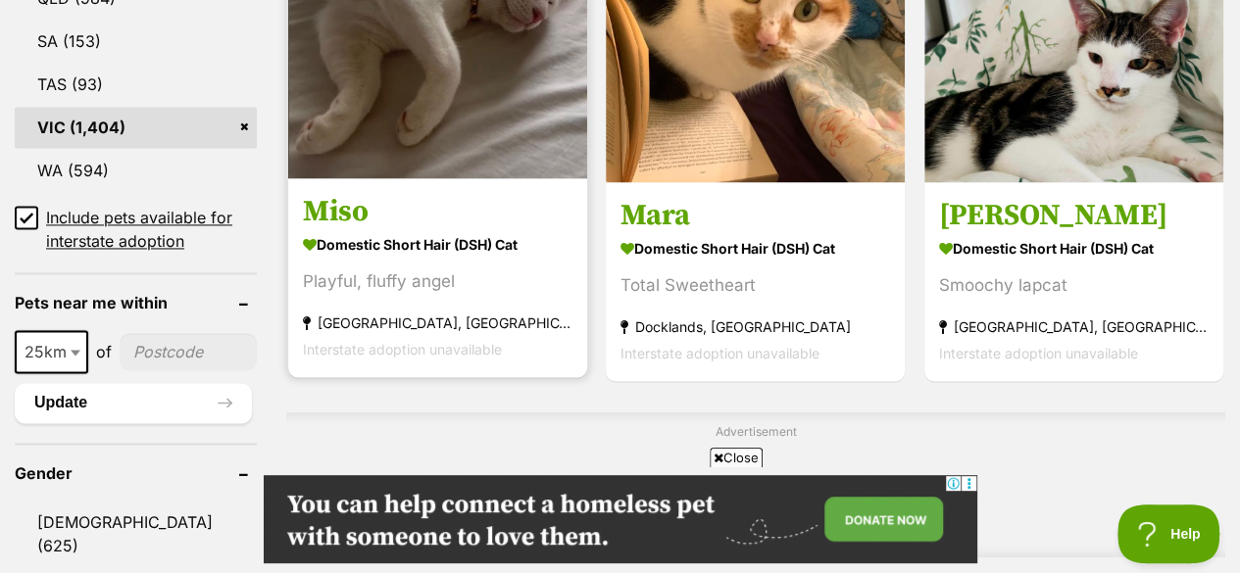
scroll to position [1359, 0]
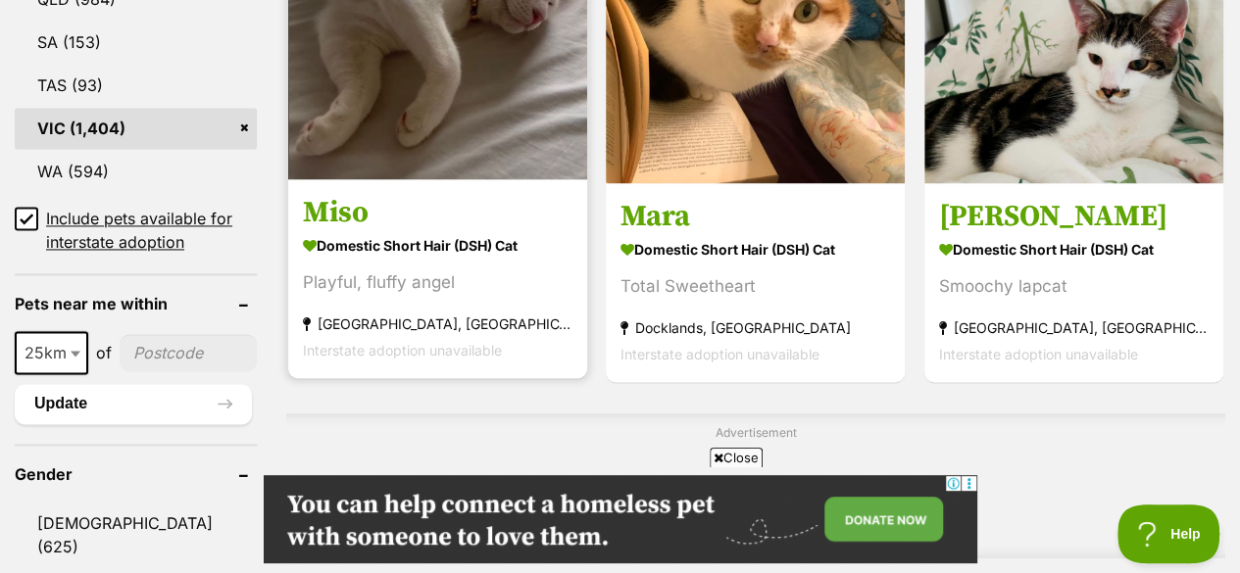
click at [445, 49] on img at bounding box center [437, 29] width 299 height 299
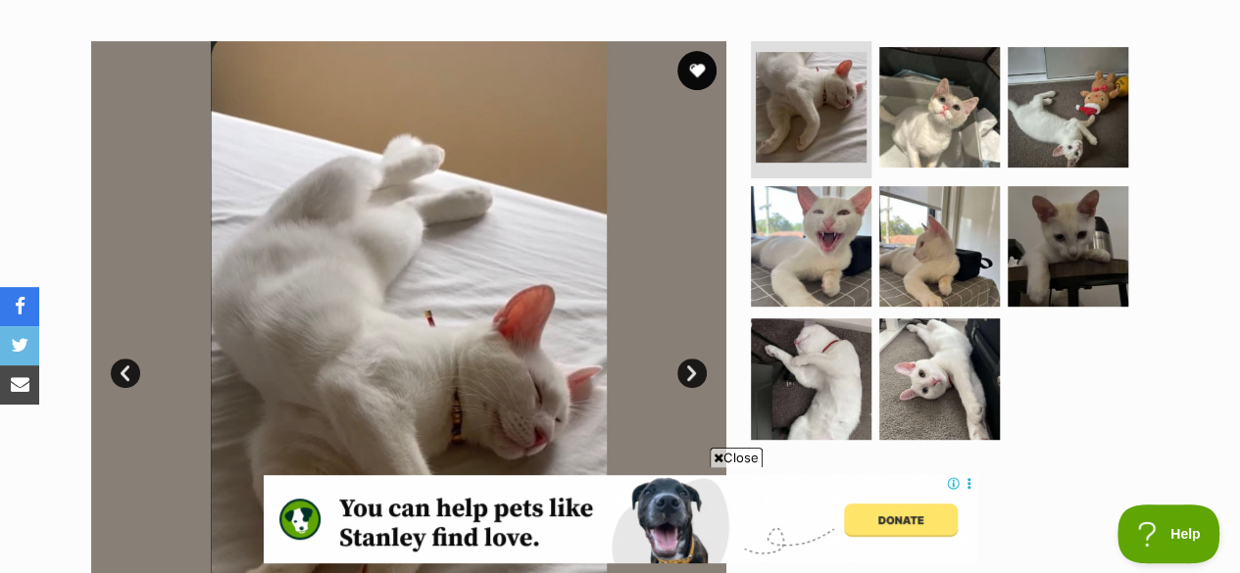
scroll to position [387, 0]
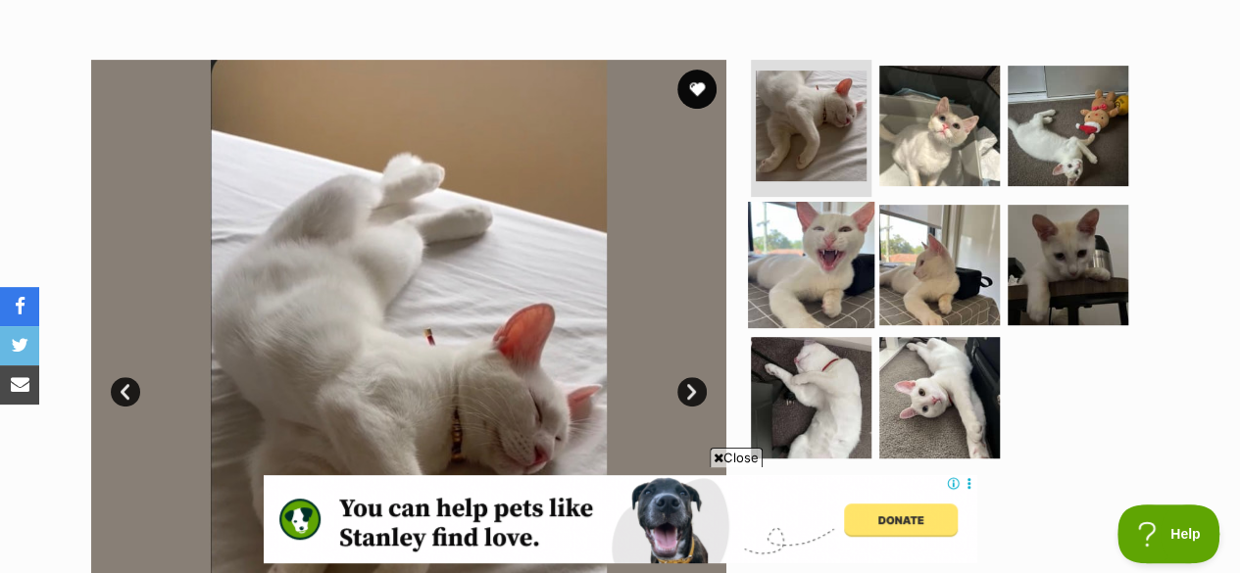
click at [816, 214] on img at bounding box center [811, 264] width 126 height 126
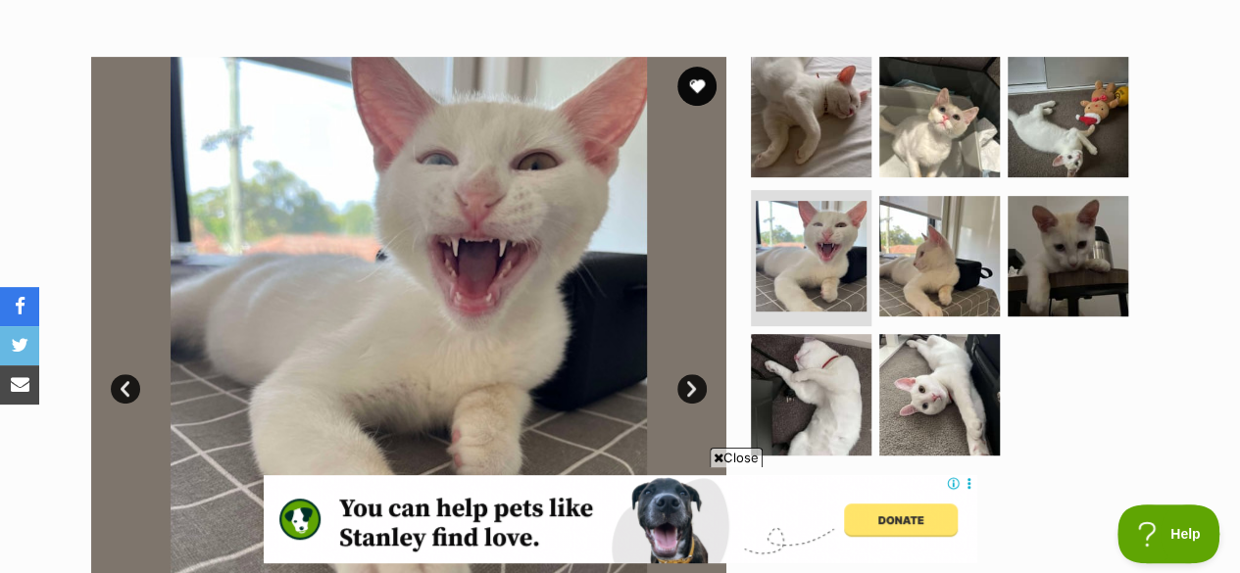
scroll to position [322, 0]
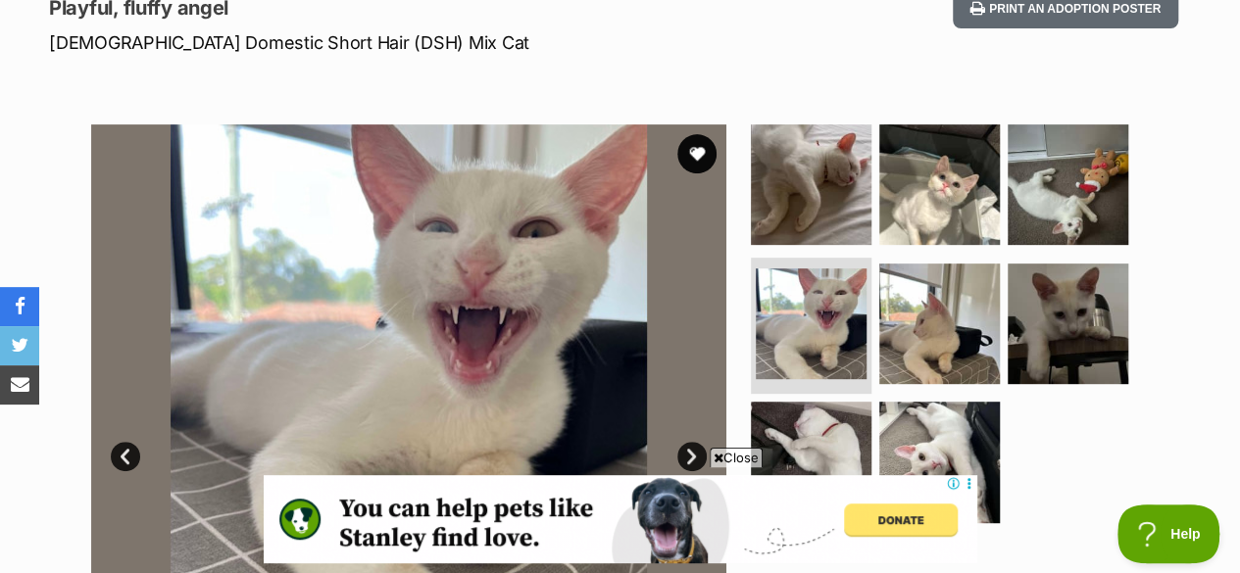
click at [872, 160] on ul at bounding box center [948, 329] width 402 height 411
click at [788, 173] on img at bounding box center [811, 185] width 126 height 126
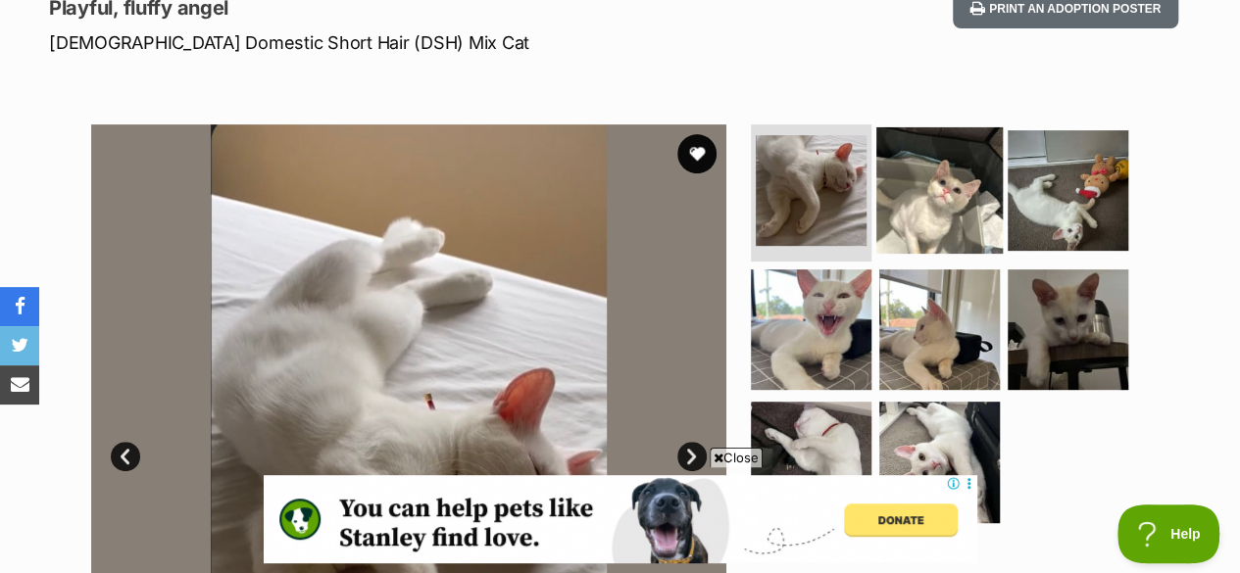
click at [937, 180] on img at bounding box center [939, 190] width 126 height 126
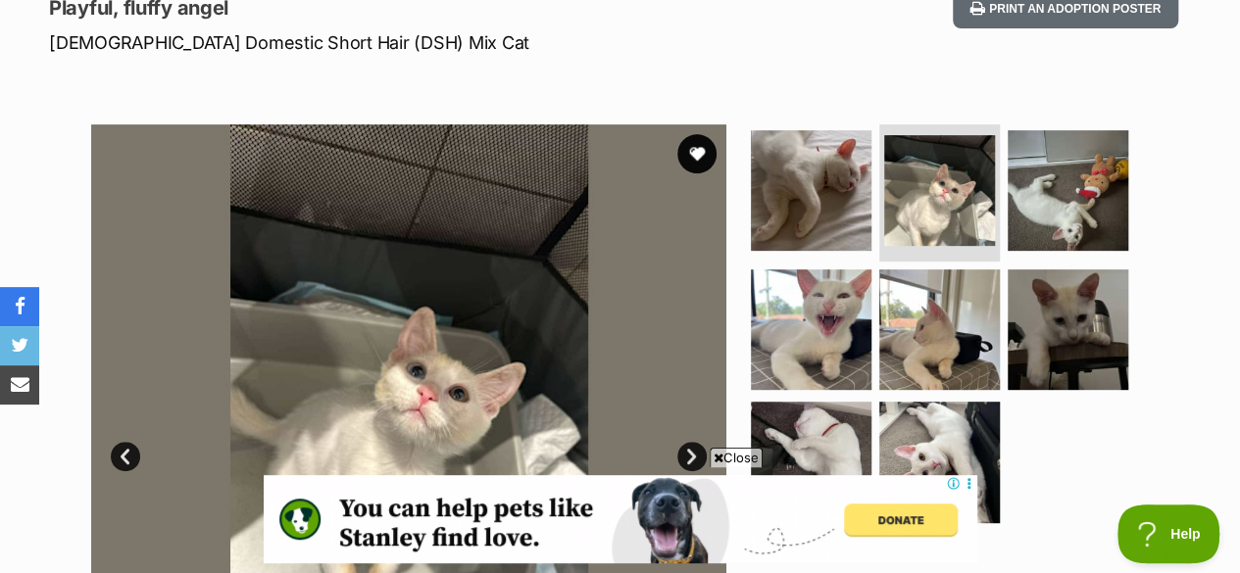
scroll to position [347, 0]
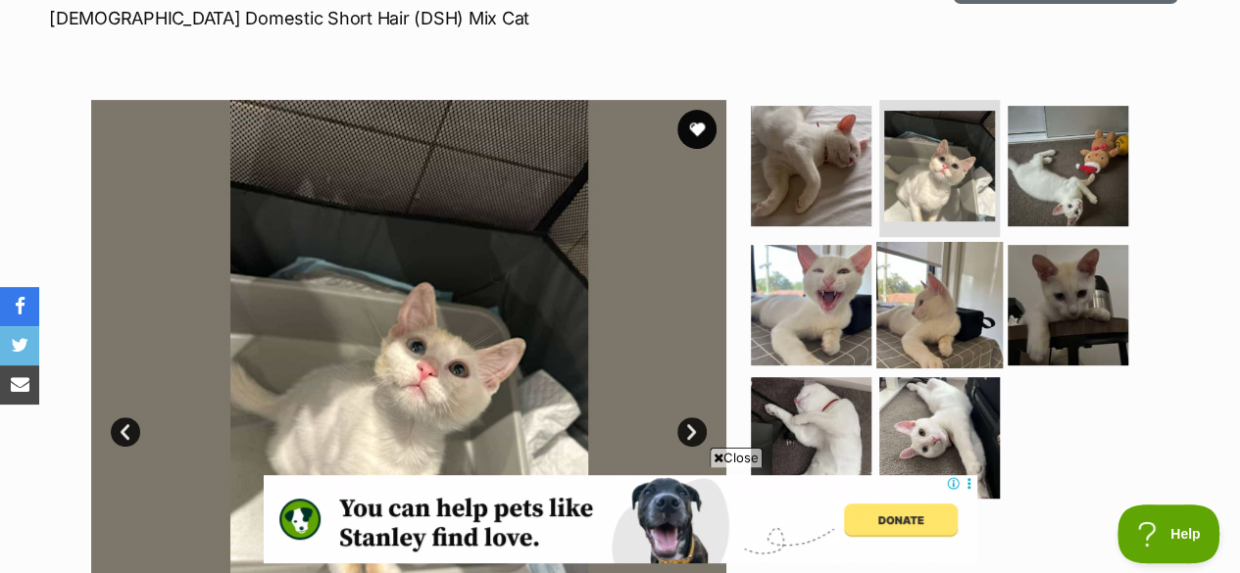
click at [973, 321] on img at bounding box center [939, 304] width 126 height 126
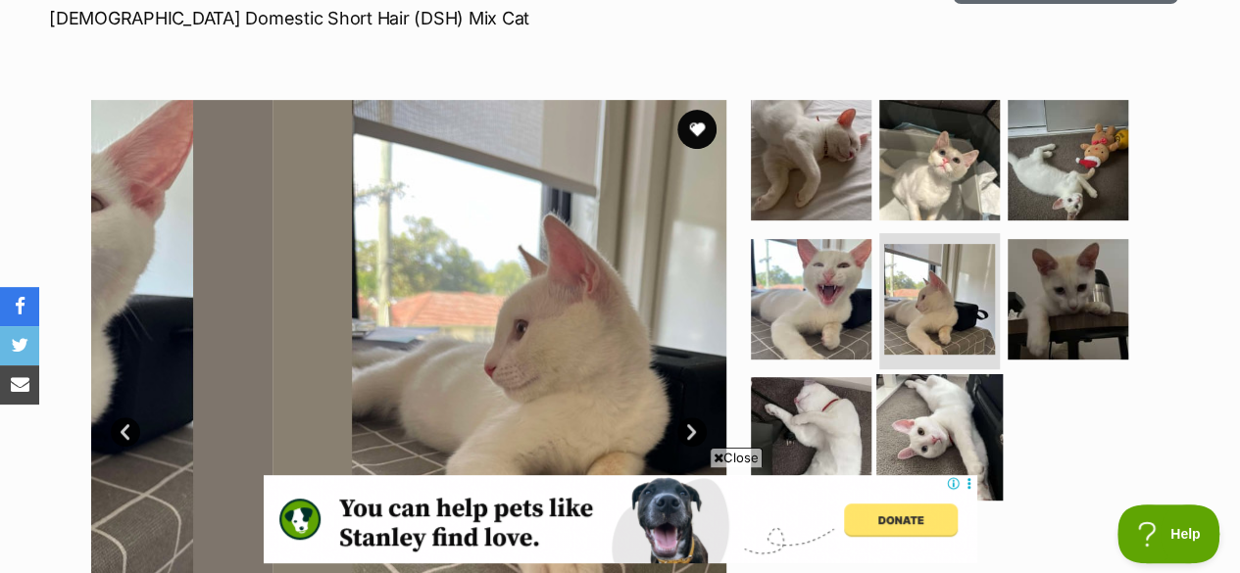
click at [903, 381] on img at bounding box center [939, 437] width 126 height 126
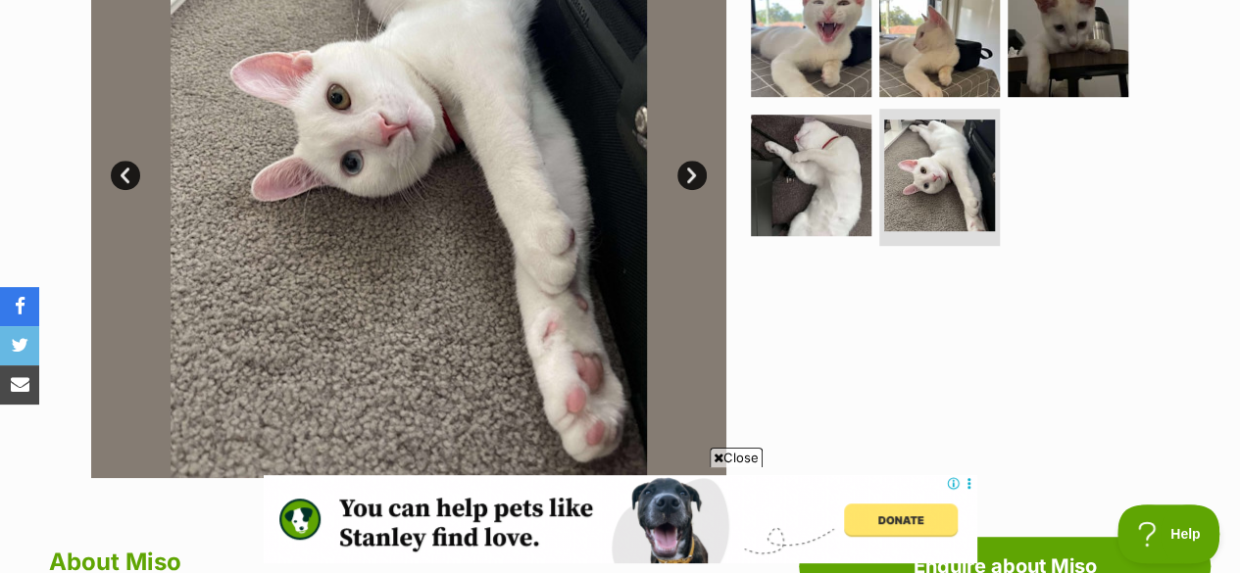
scroll to position [666, 0]
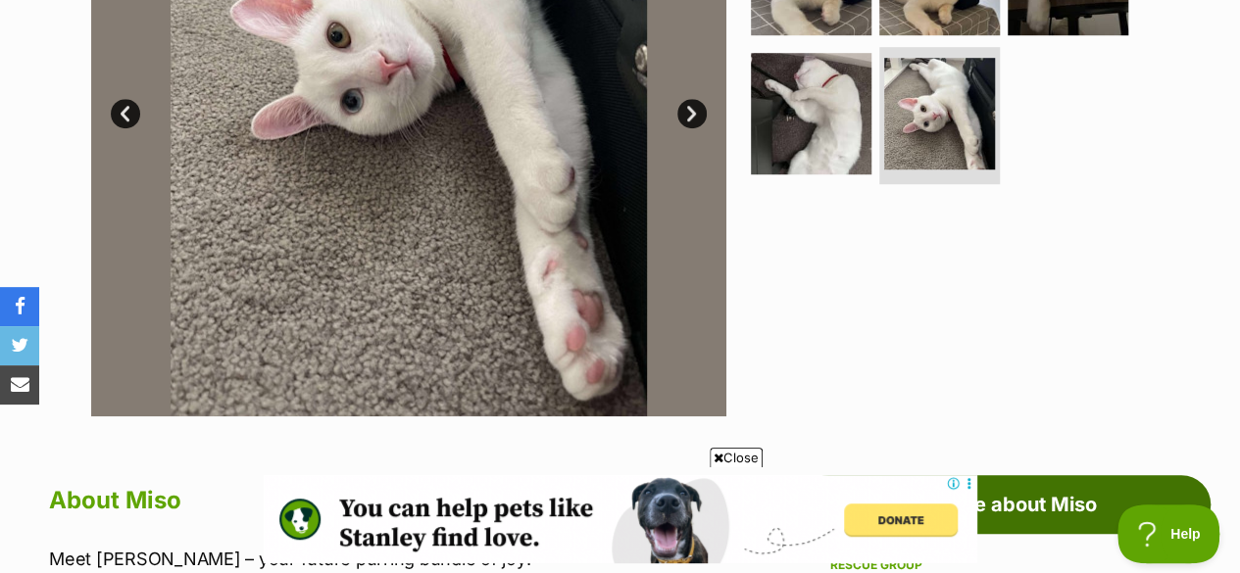
click at [986, 475] on link "Enquire about Miso" at bounding box center [1005, 504] width 412 height 59
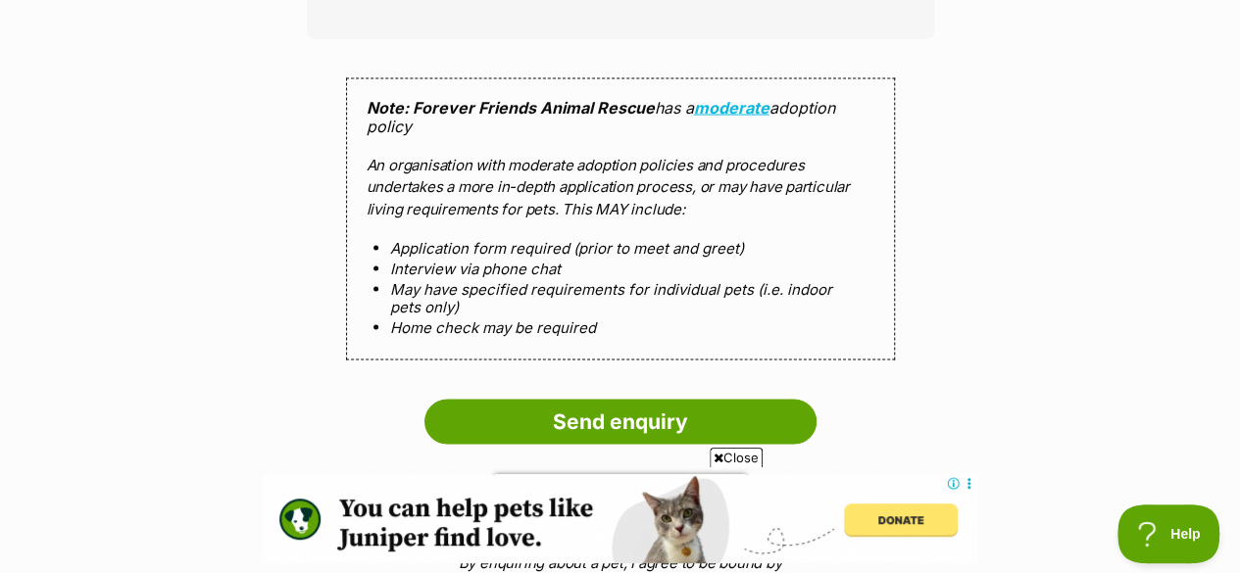
scroll to position [1820, 0]
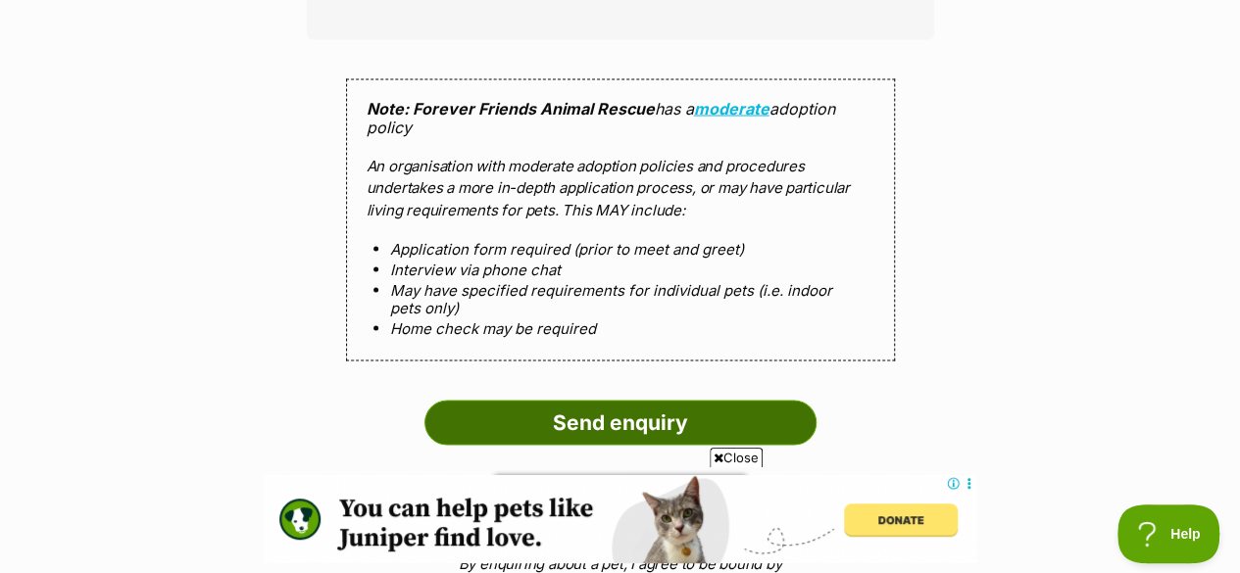
click at [531, 400] on input "Send enquiry" at bounding box center [620, 422] width 392 height 45
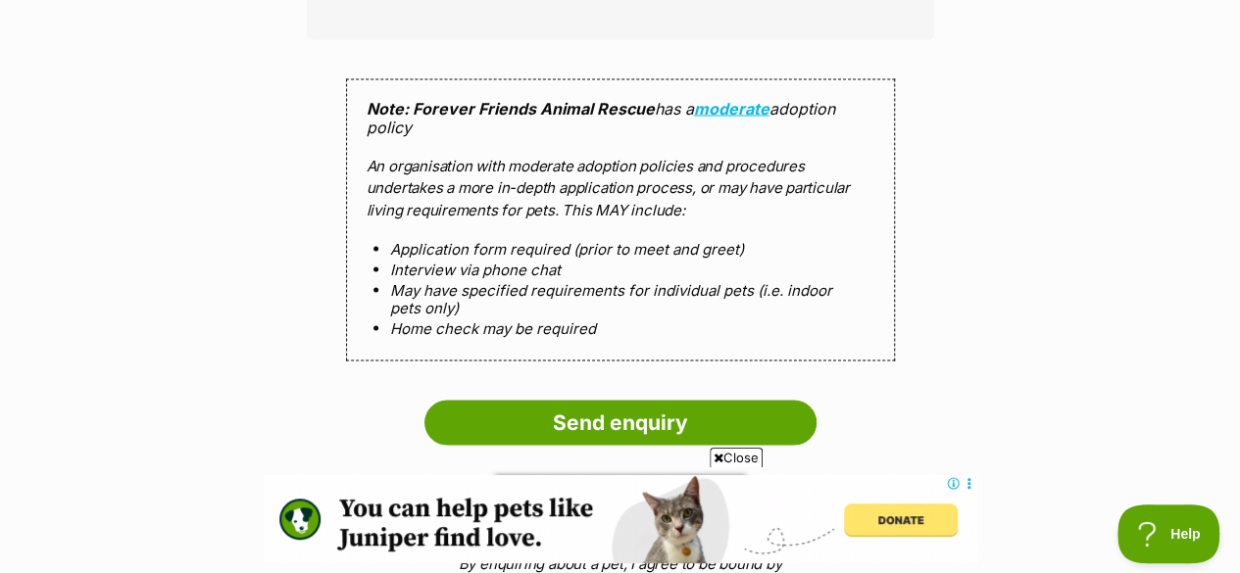
scroll to position [1773, 0]
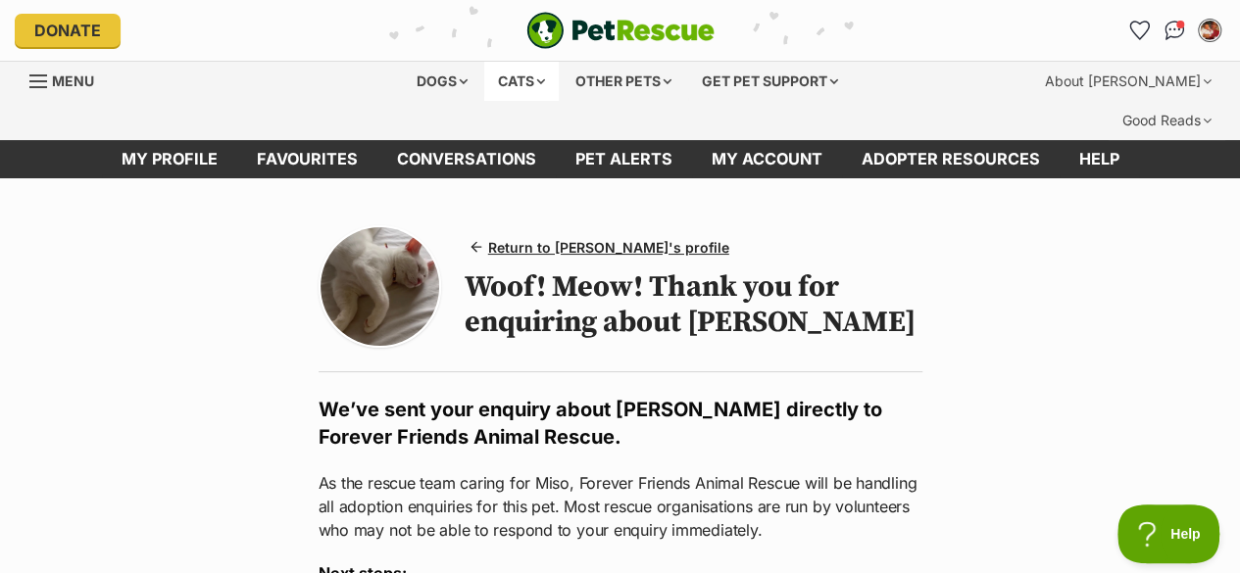
click at [523, 78] on div "Cats" at bounding box center [521, 81] width 74 height 39
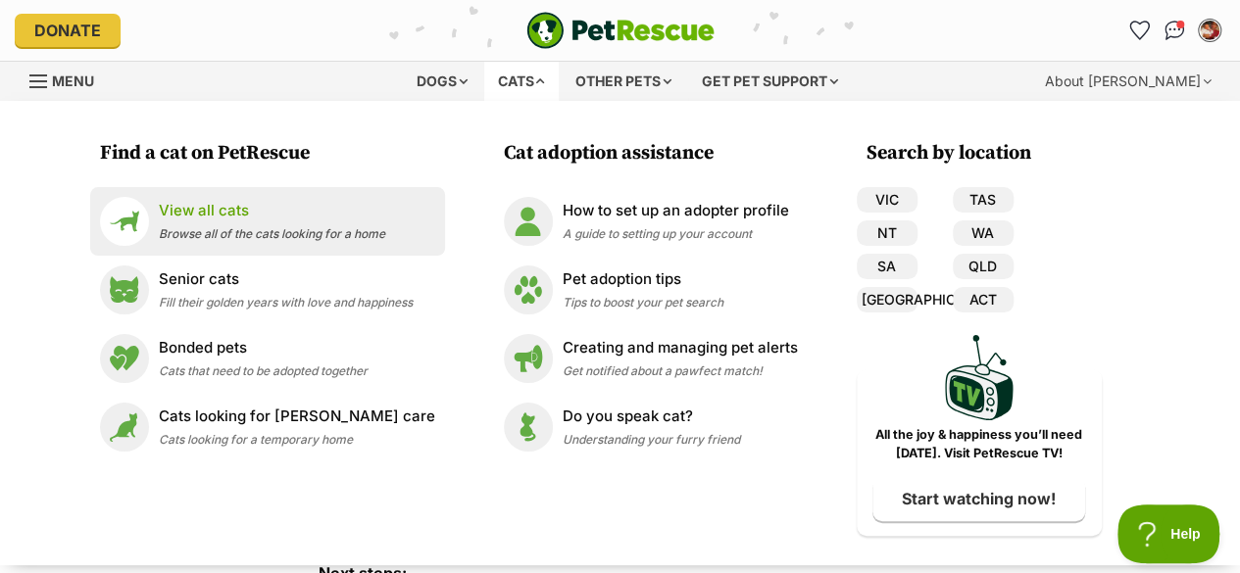
click at [243, 221] on p "View all cats" at bounding box center [272, 211] width 226 height 23
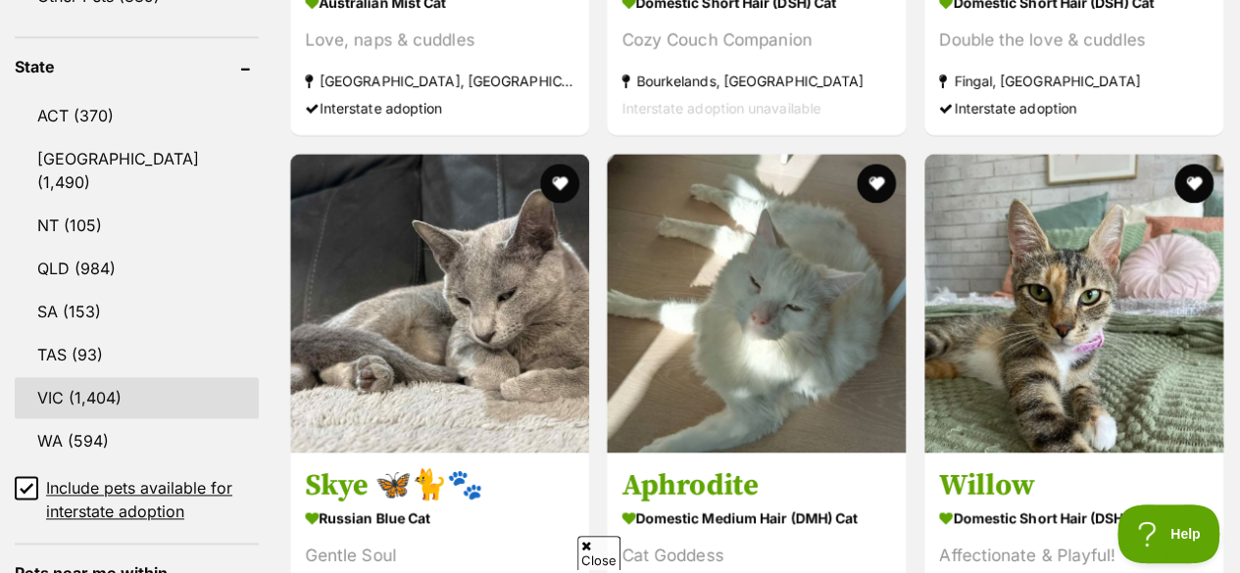
click at [82, 377] on link "VIC (1,404)" at bounding box center [137, 397] width 244 height 41
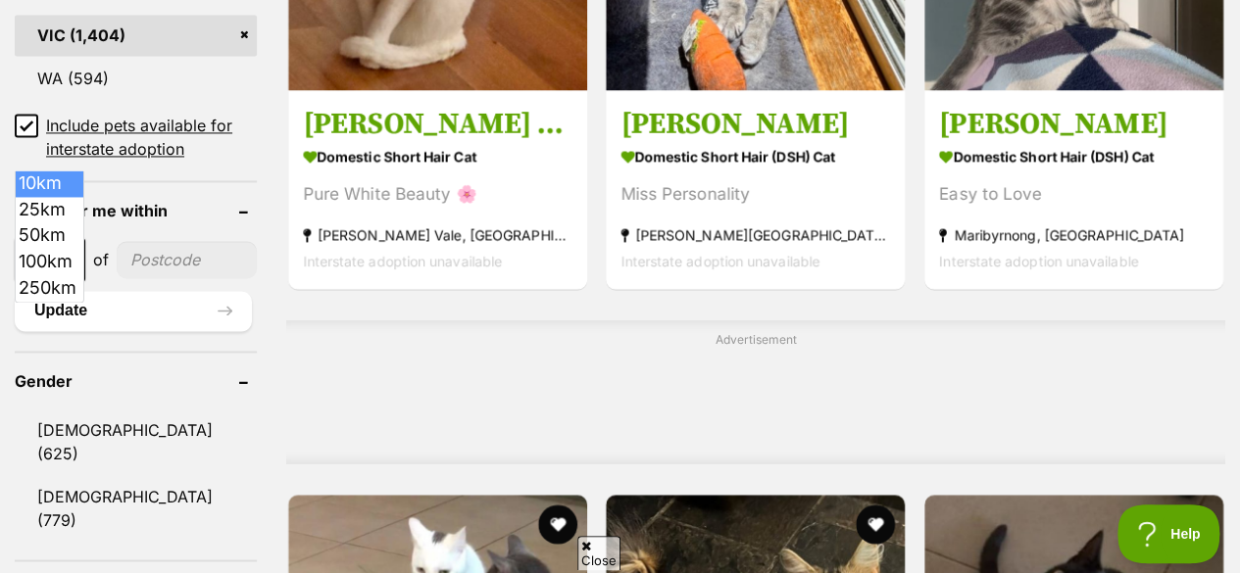
click at [57, 238] on span "10km" at bounding box center [50, 259] width 71 height 43
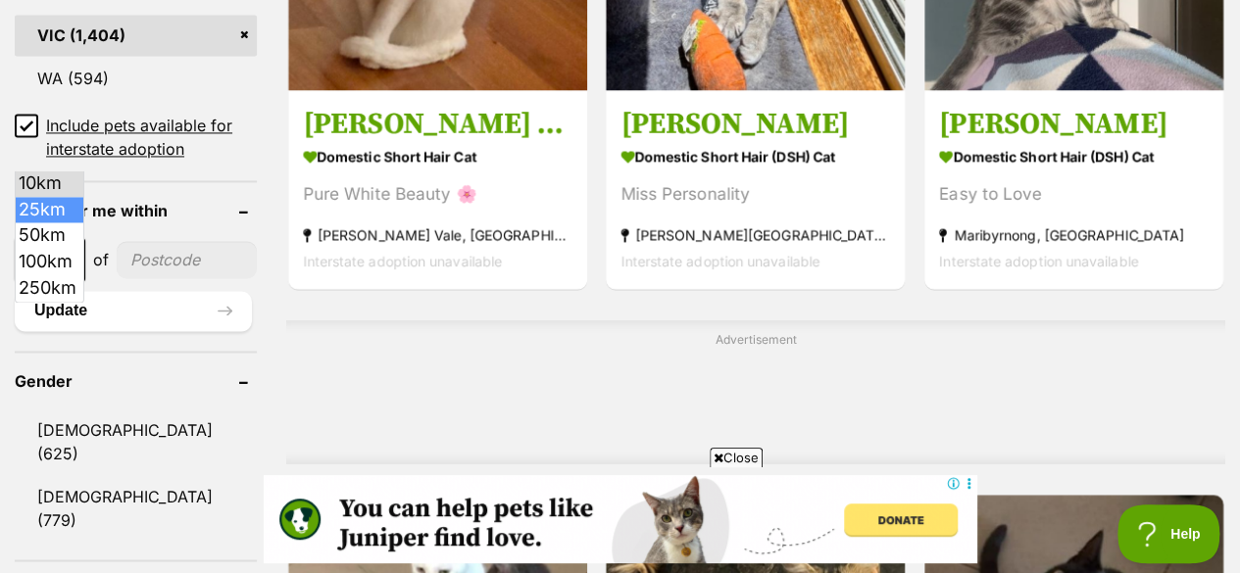
select select "25"
click at [150, 241] on input"] "postcode" at bounding box center [188, 259] width 137 height 37
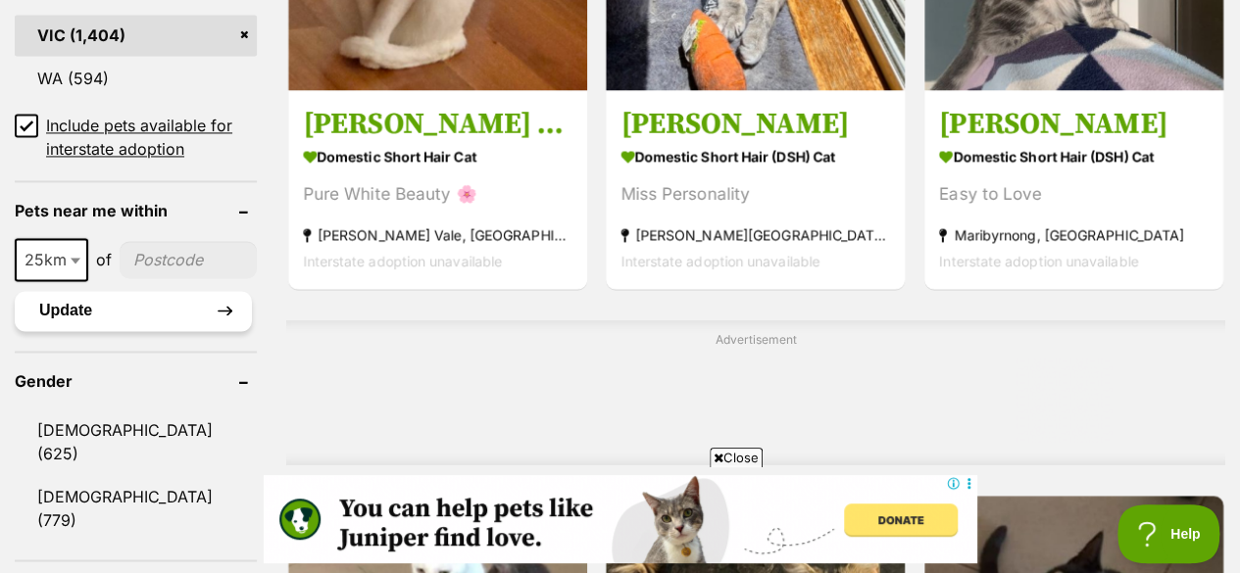
type input"] "3029"
click at [127, 291] on button "Update" at bounding box center [133, 310] width 237 height 39
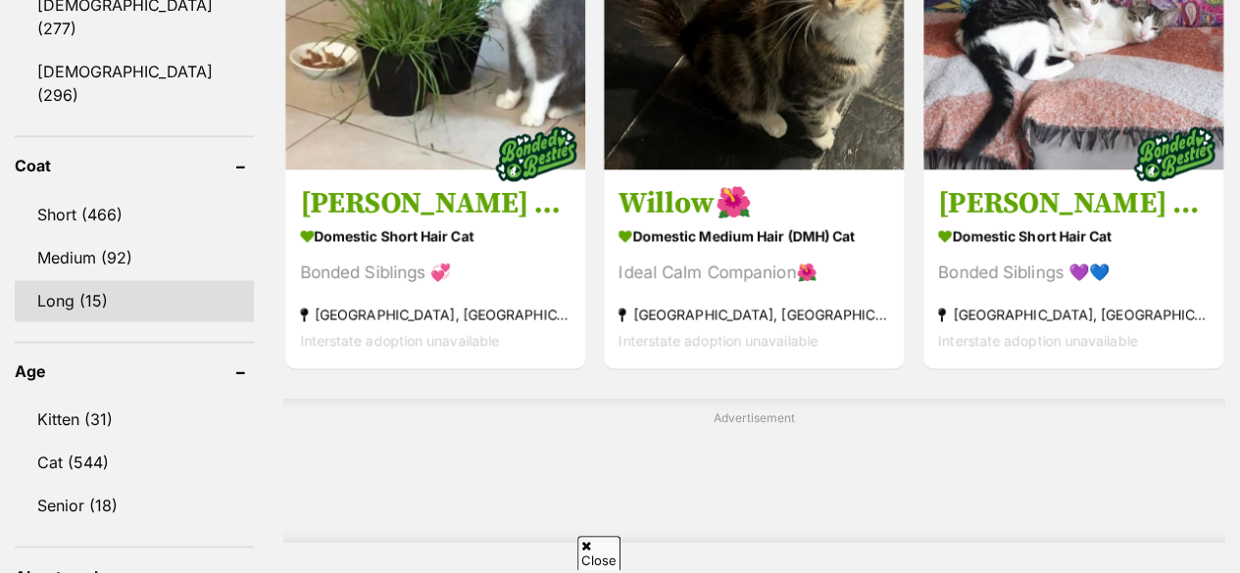
click at [106, 280] on link "Long (15)" at bounding box center [134, 300] width 239 height 41
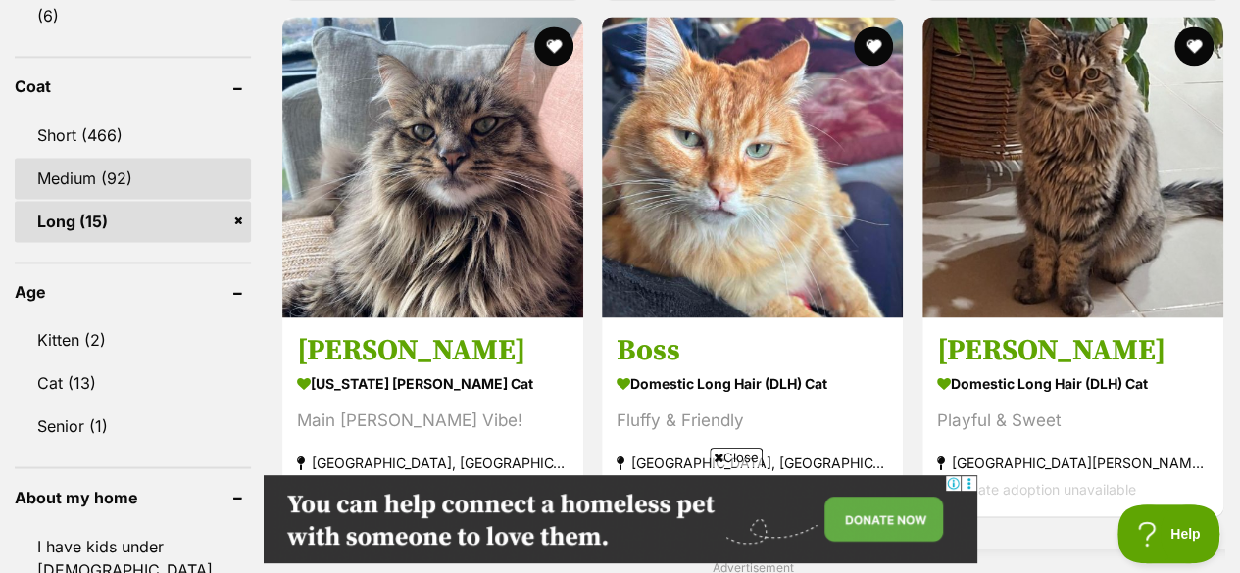
click at [156, 158] on link "Medium (92)" at bounding box center [133, 178] width 236 height 41
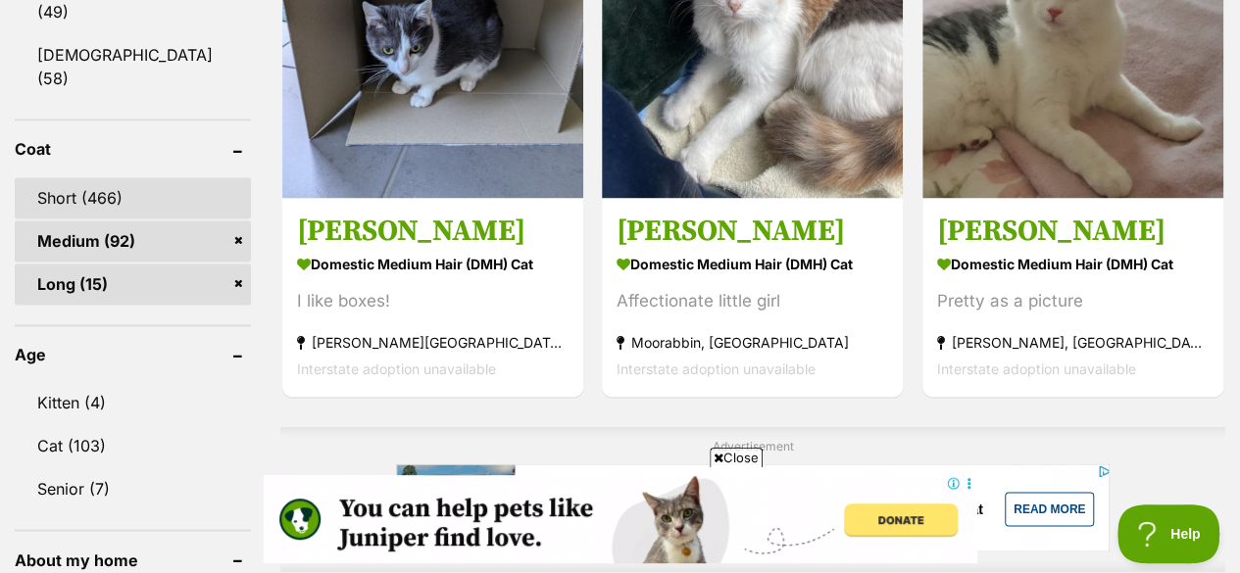
scroll to position [1350, 0]
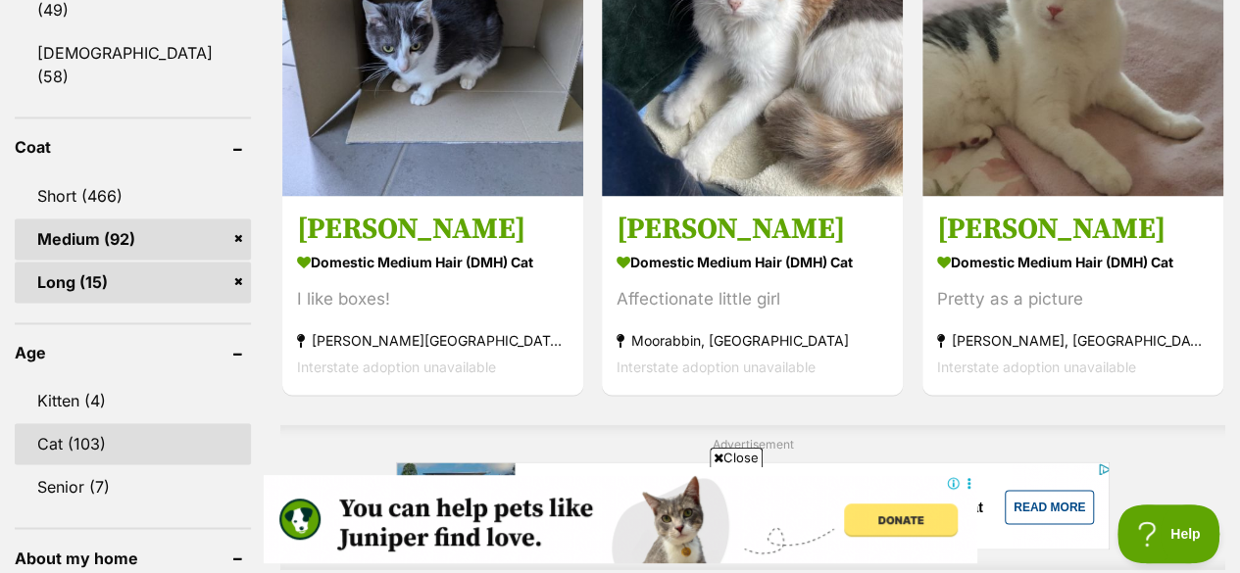
click at [57, 423] on link "Cat (103)" at bounding box center [133, 443] width 236 height 41
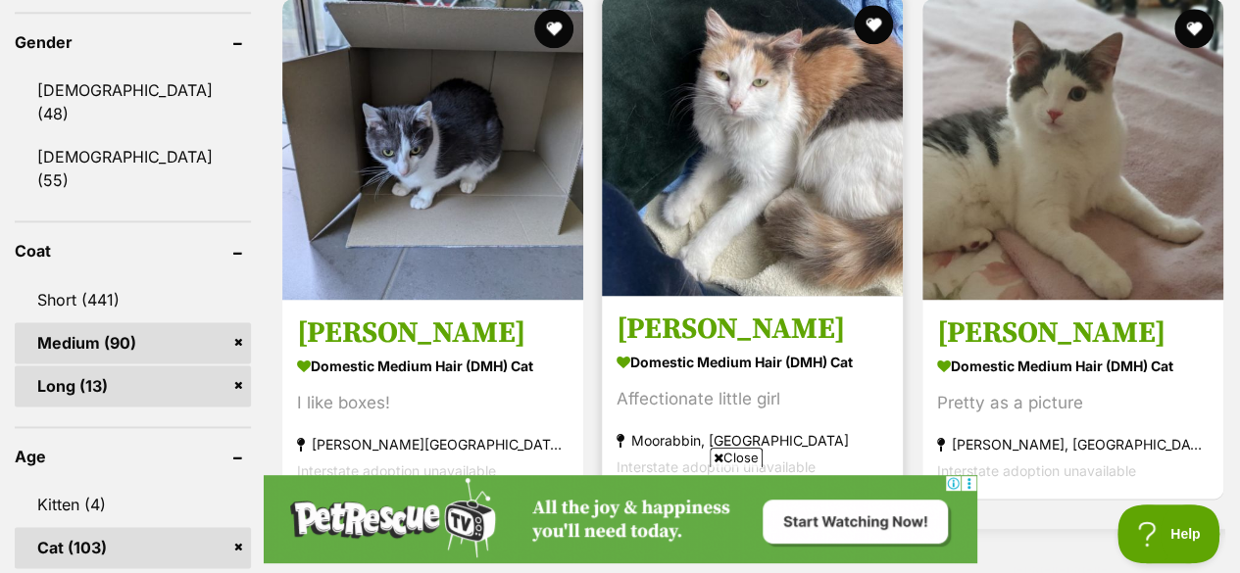
click at [760, 126] on img at bounding box center [752, 145] width 301 height 301
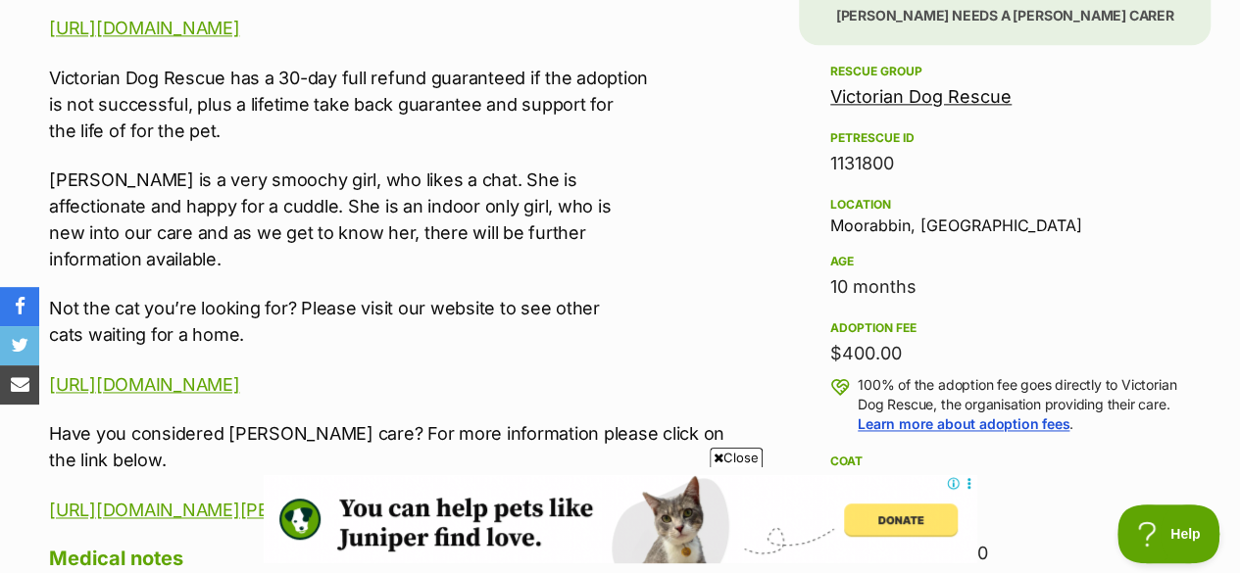
scroll to position [1273, 0]
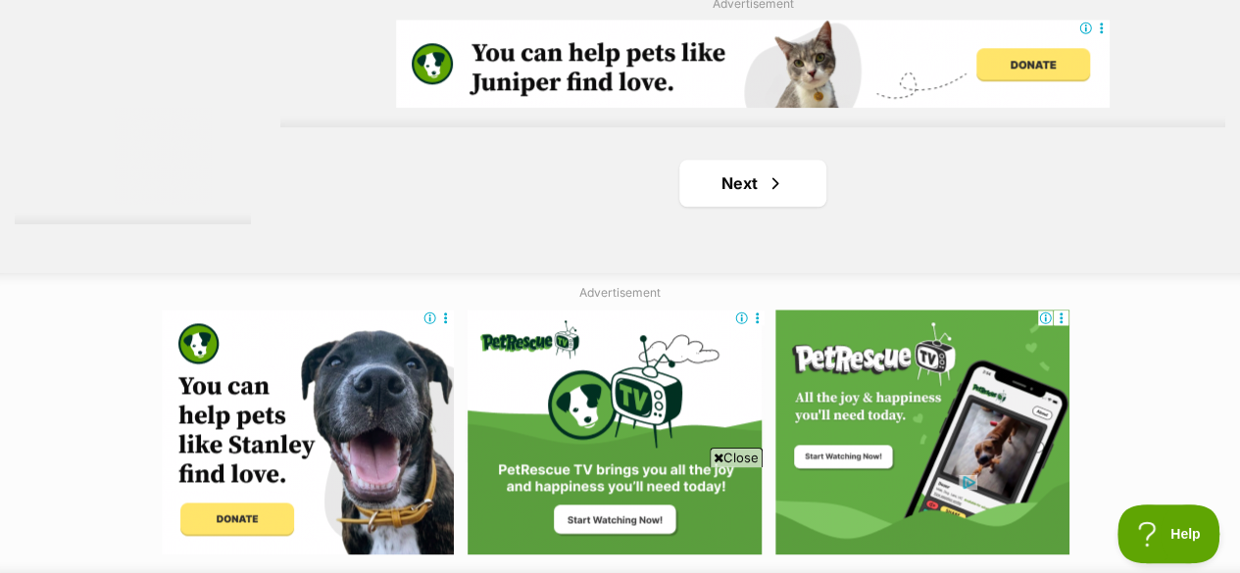
scroll to position [4685, 0]
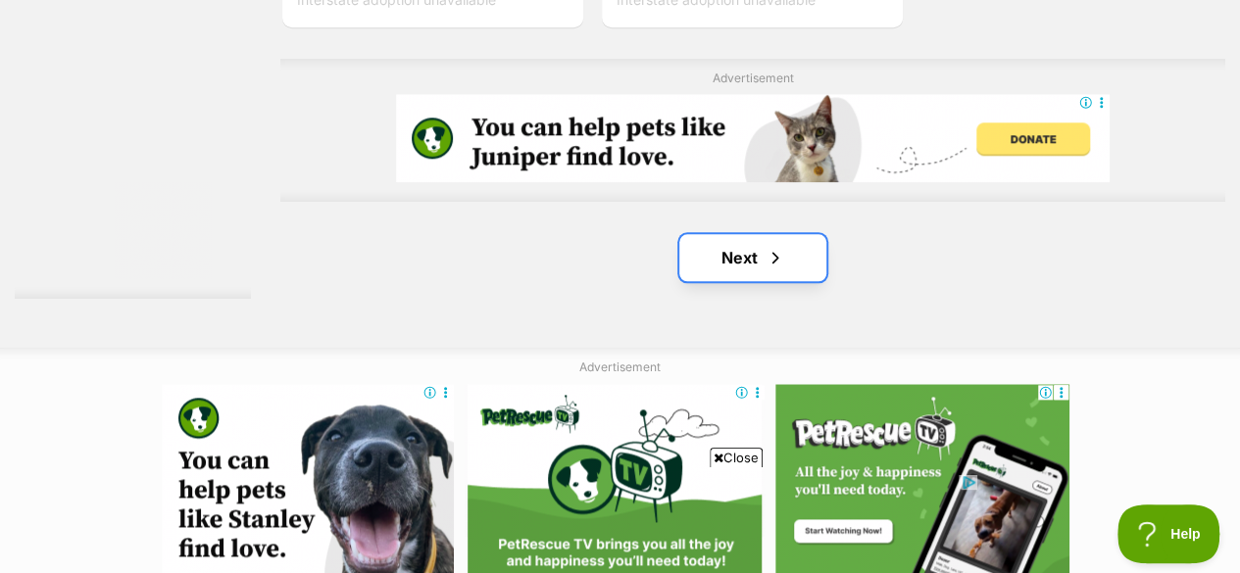
click at [759, 240] on link "Next" at bounding box center [752, 257] width 147 height 47
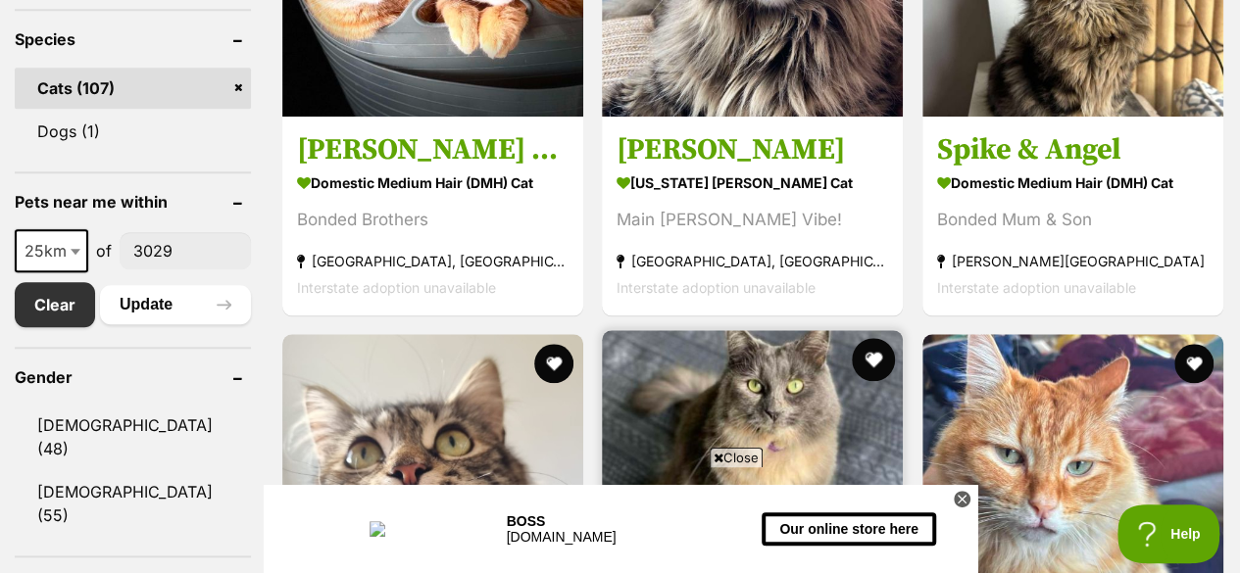
scroll to position [1213, 0]
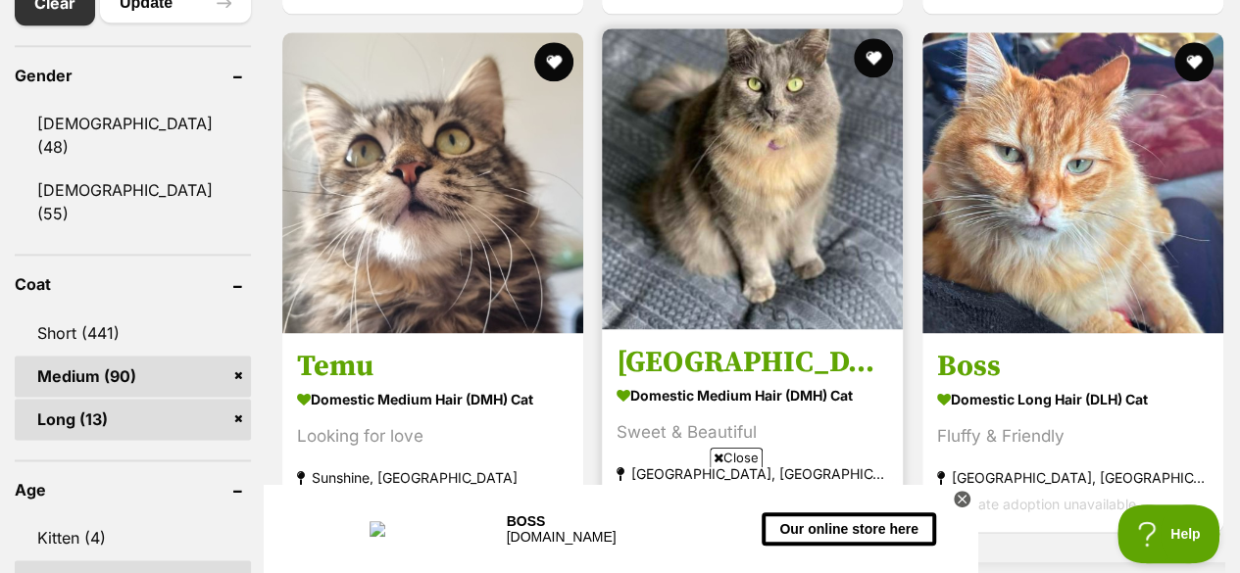
click at [672, 146] on img at bounding box center [752, 178] width 301 height 301
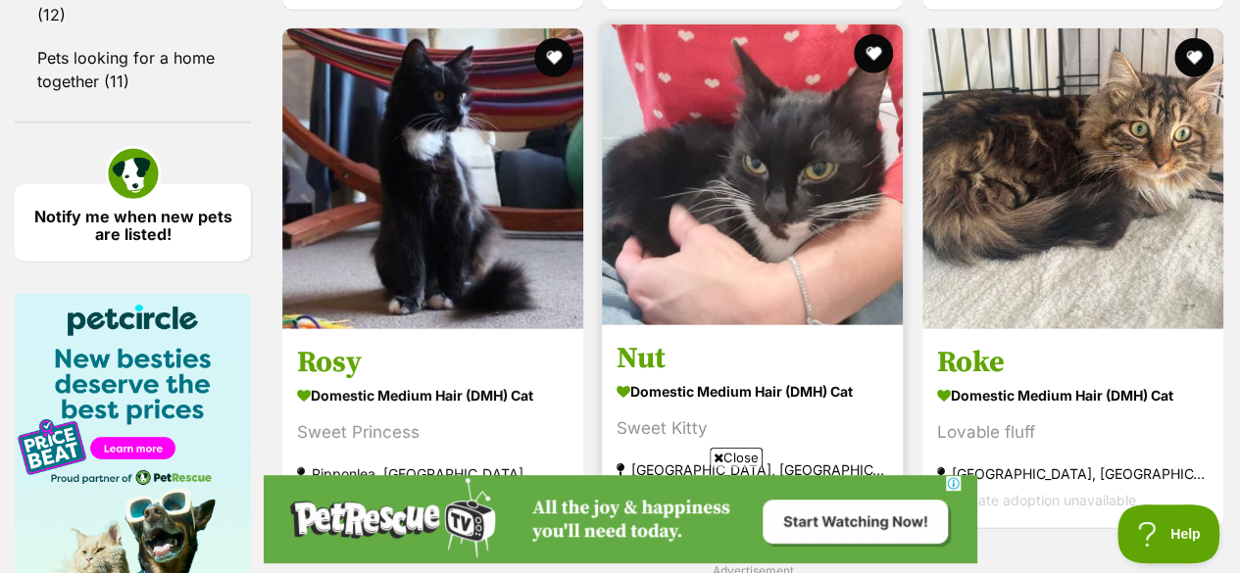
click at [766, 173] on img at bounding box center [752, 175] width 301 height 301
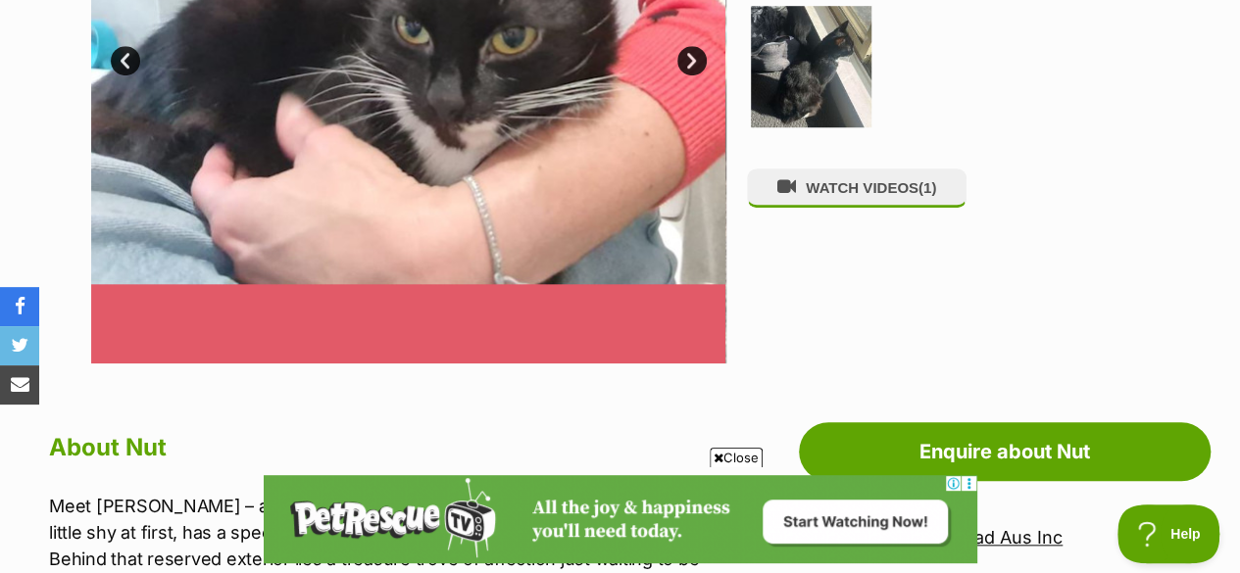
scroll to position [971, 0]
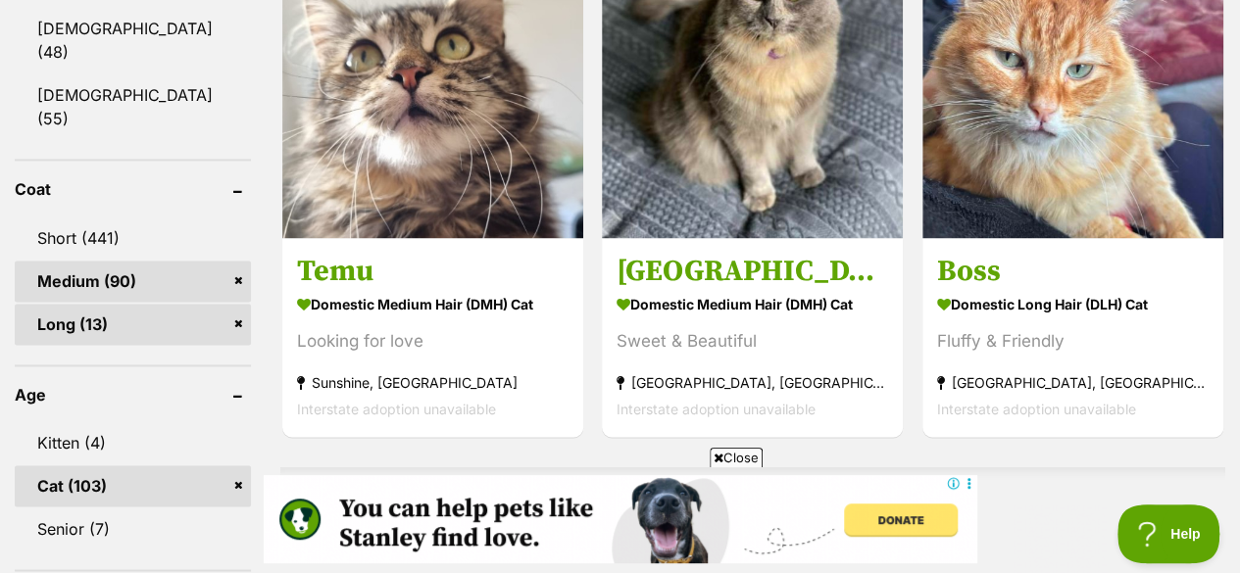
scroll to position [1621, 0]
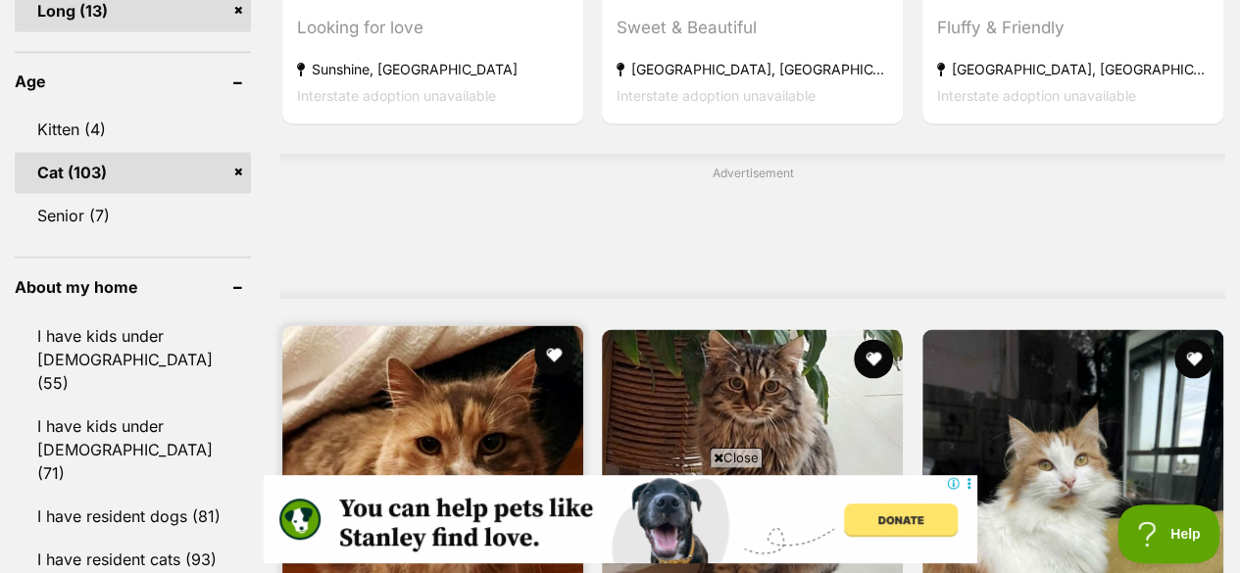
click at [501, 368] on img at bounding box center [432, 475] width 301 height 301
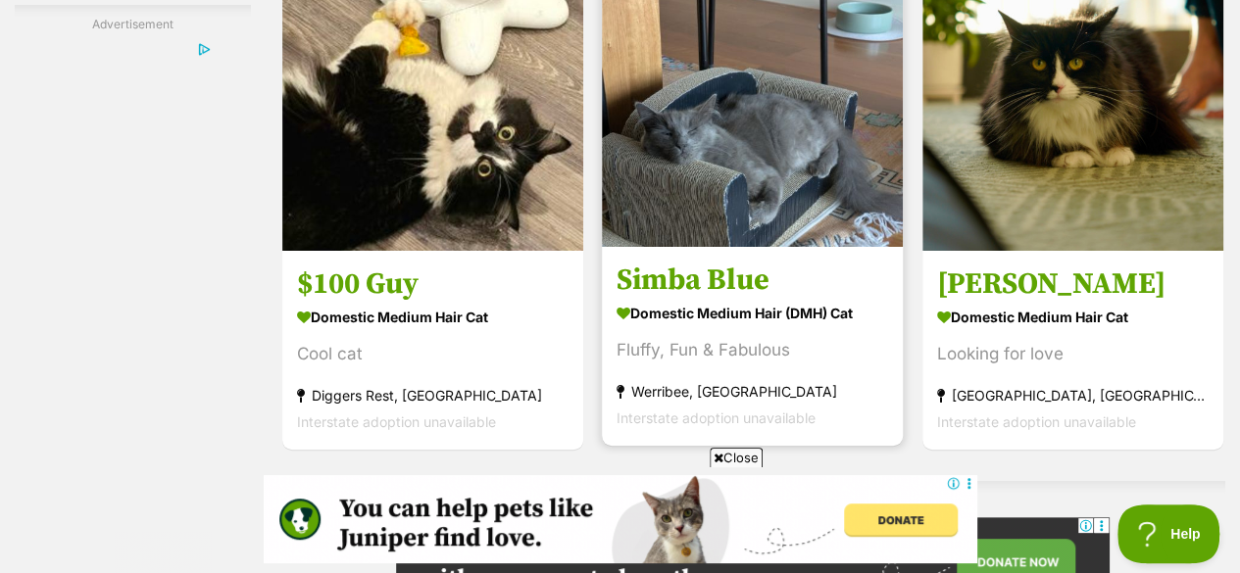
scroll to position [3586, 0]
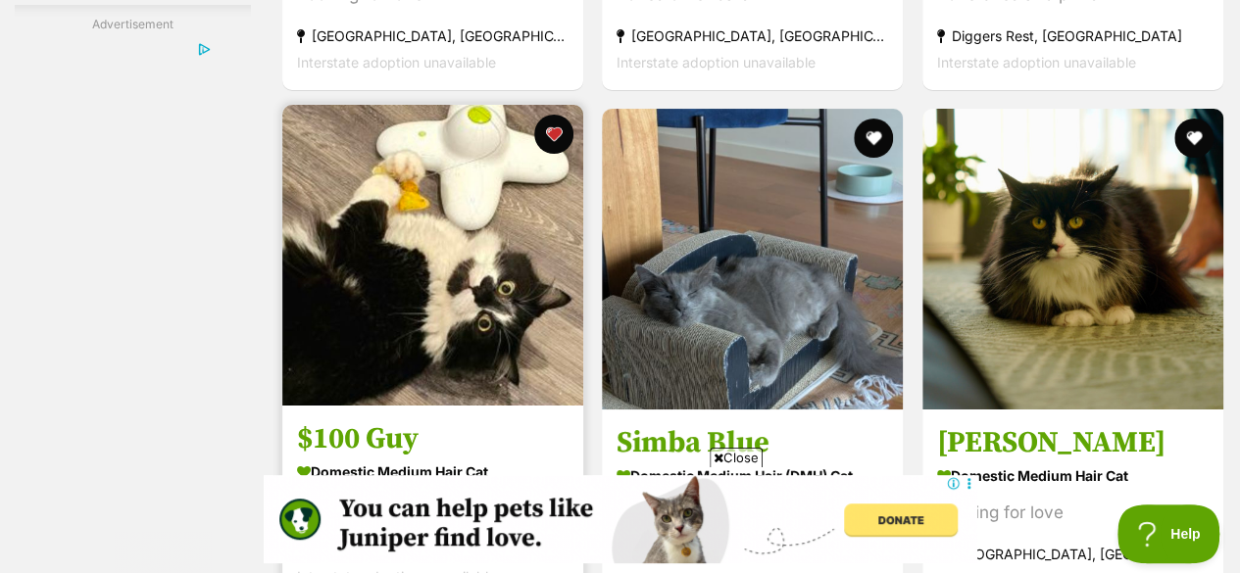
click at [504, 213] on img at bounding box center [432, 255] width 301 height 301
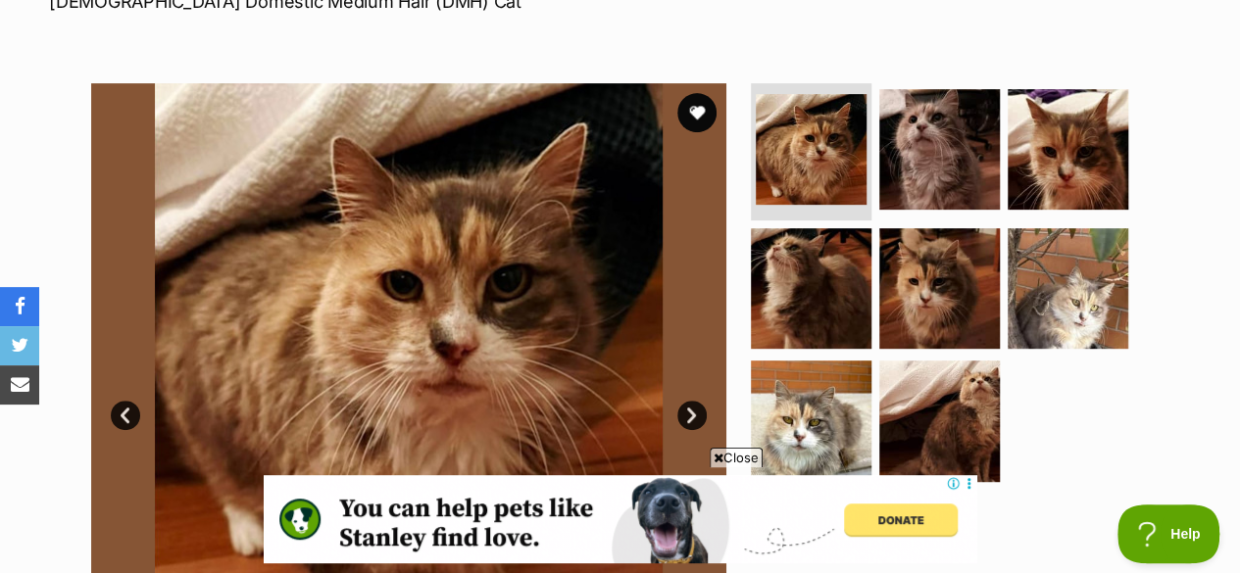
scroll to position [320, 0]
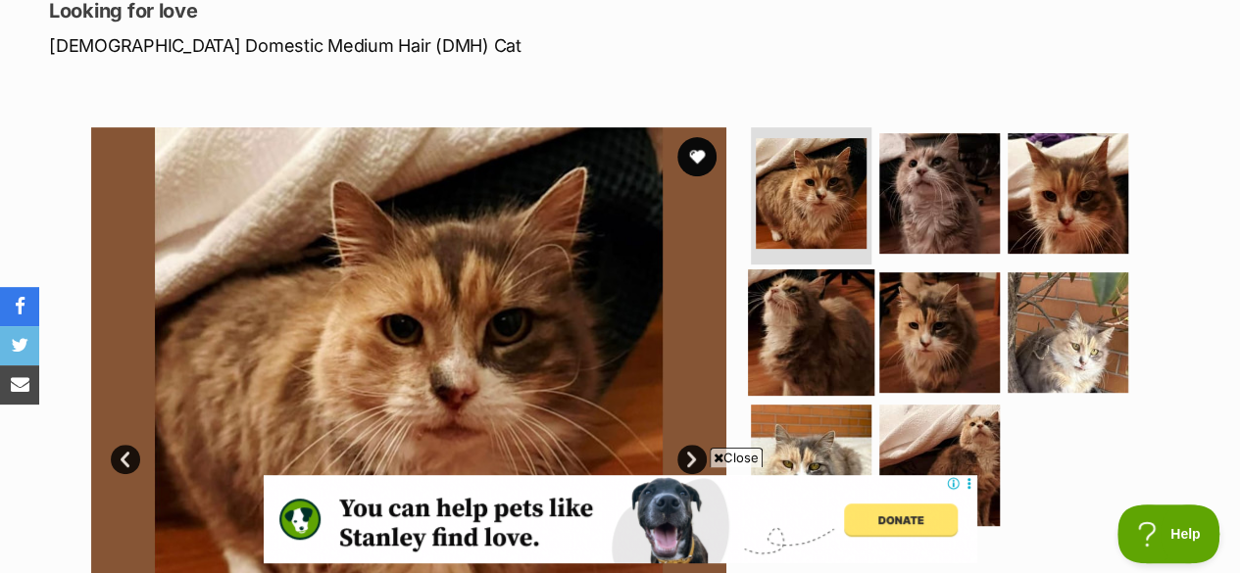
click at [867, 299] on img at bounding box center [811, 332] width 126 height 126
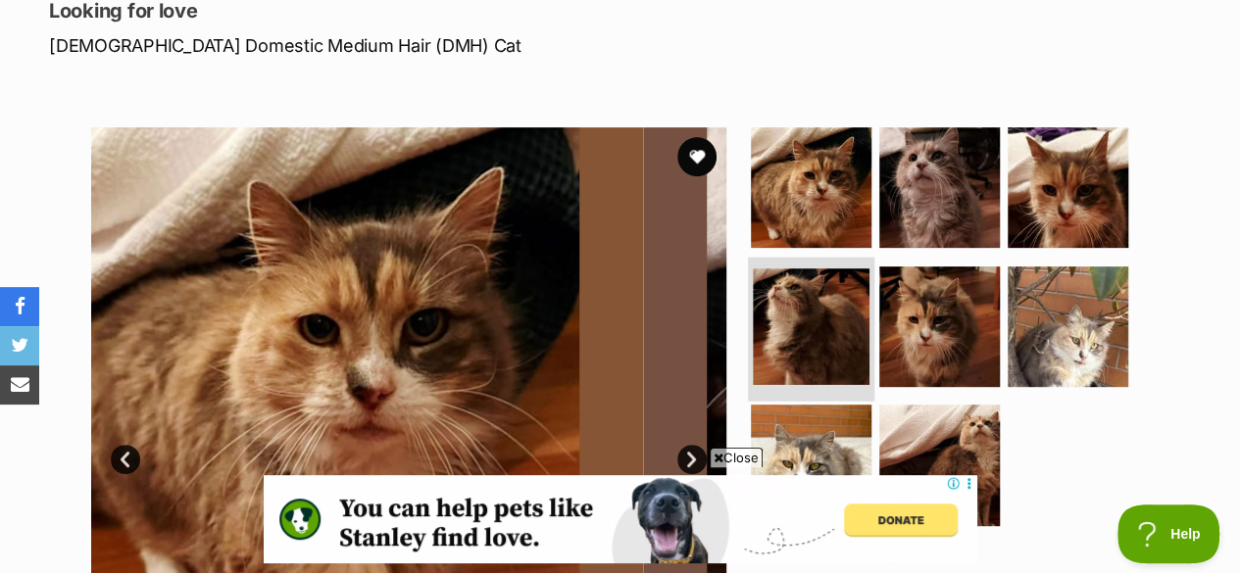
scroll to position [0, 0]
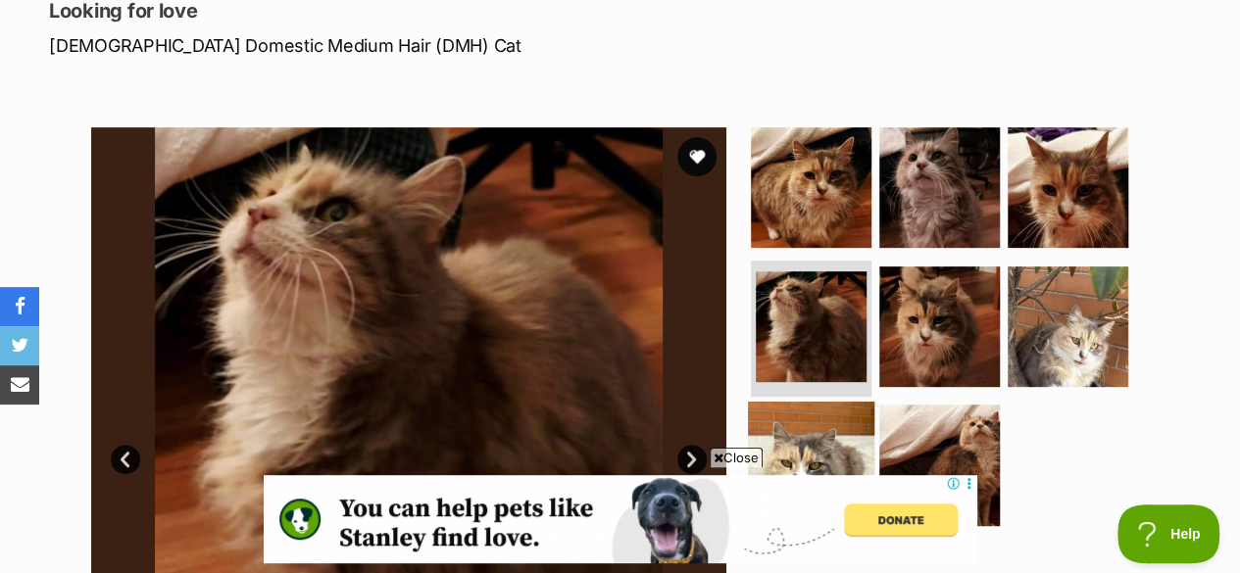
click at [820, 402] on img at bounding box center [811, 465] width 126 height 126
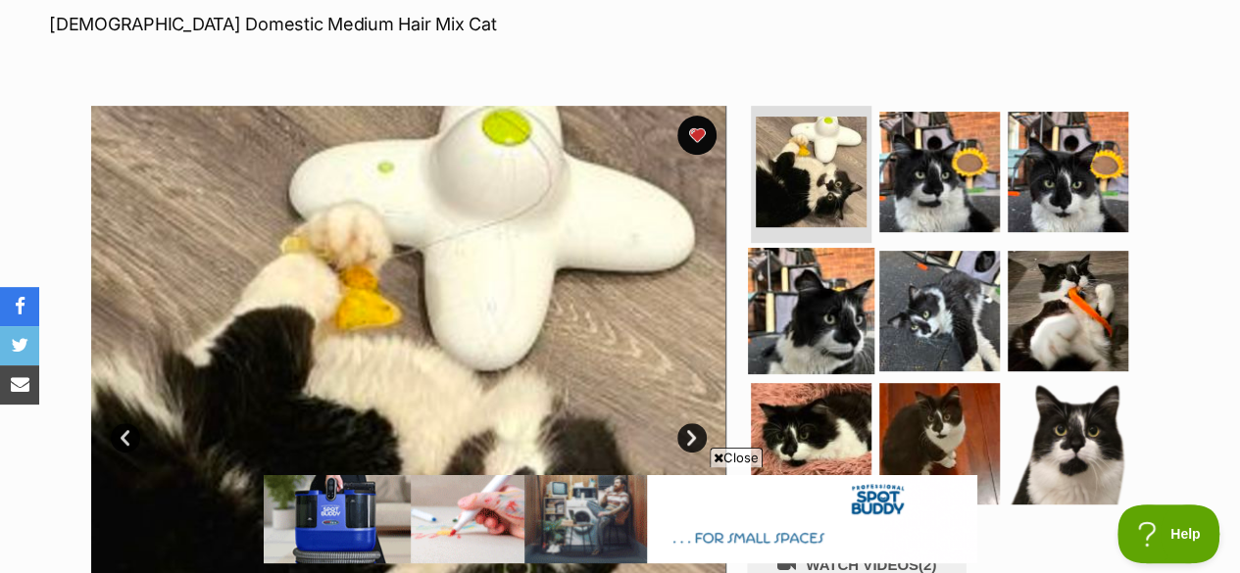
click at [860, 250] on img at bounding box center [811, 310] width 126 height 126
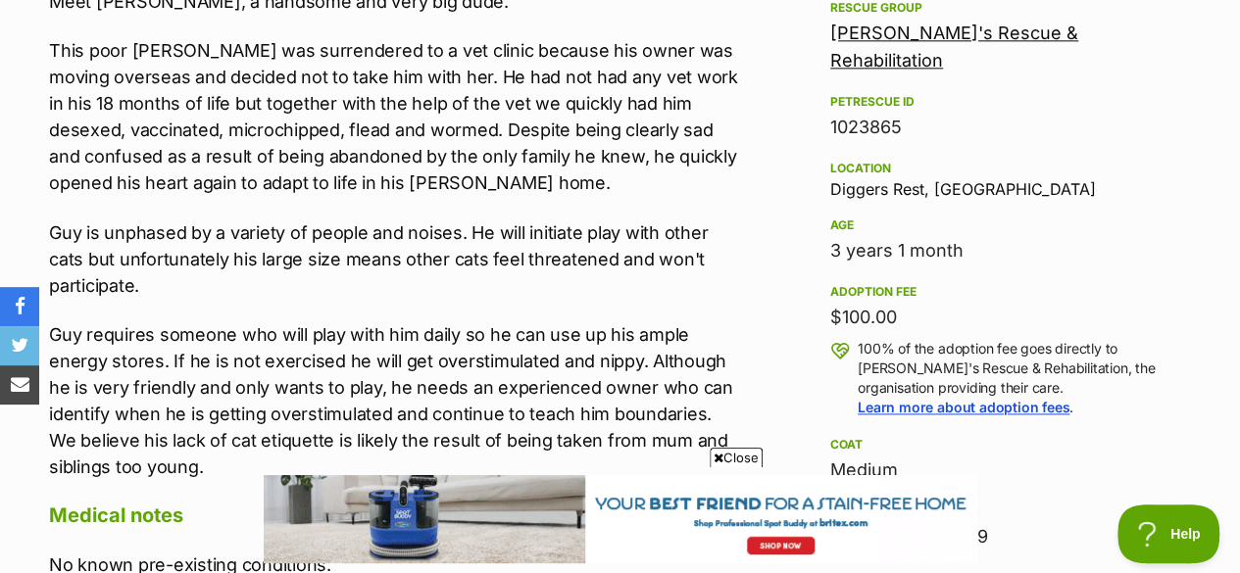
scroll to position [1225, 0]
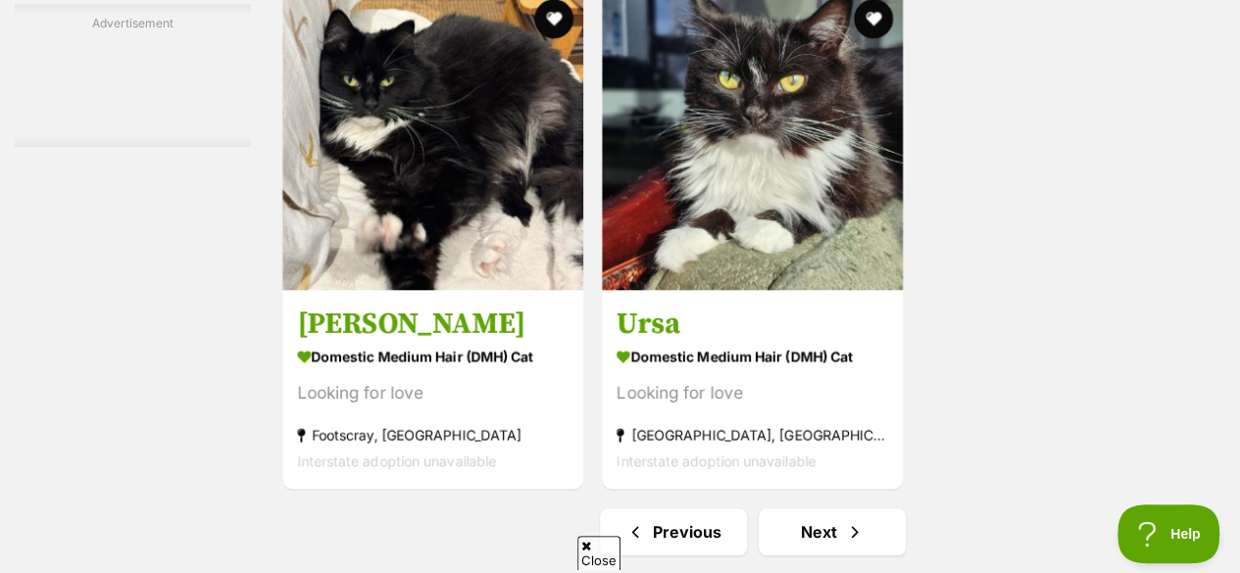
scroll to position [4407, 0]
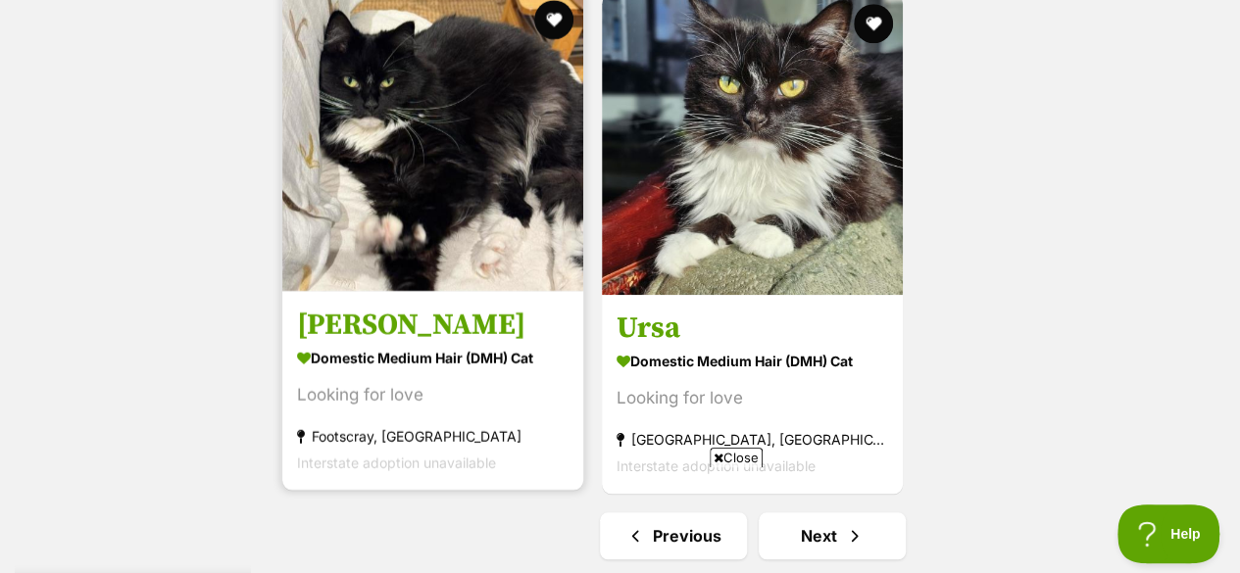
click at [533, 170] on img at bounding box center [432, 140] width 301 height 301
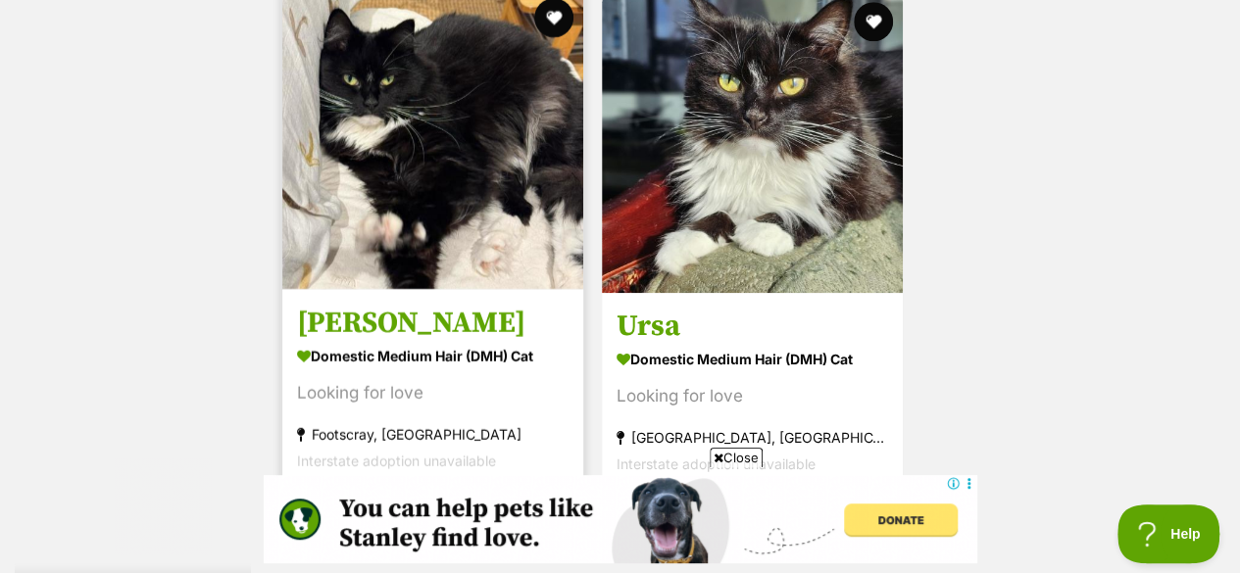
scroll to position [4412, 0]
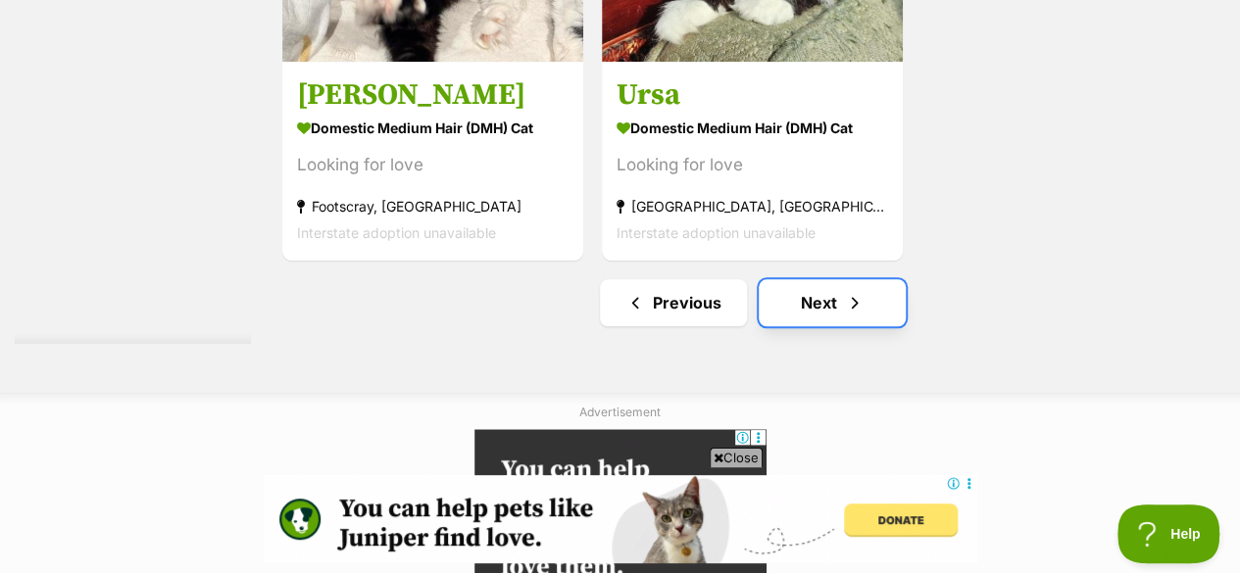
click at [817, 279] on link "Next" at bounding box center [832, 302] width 147 height 47
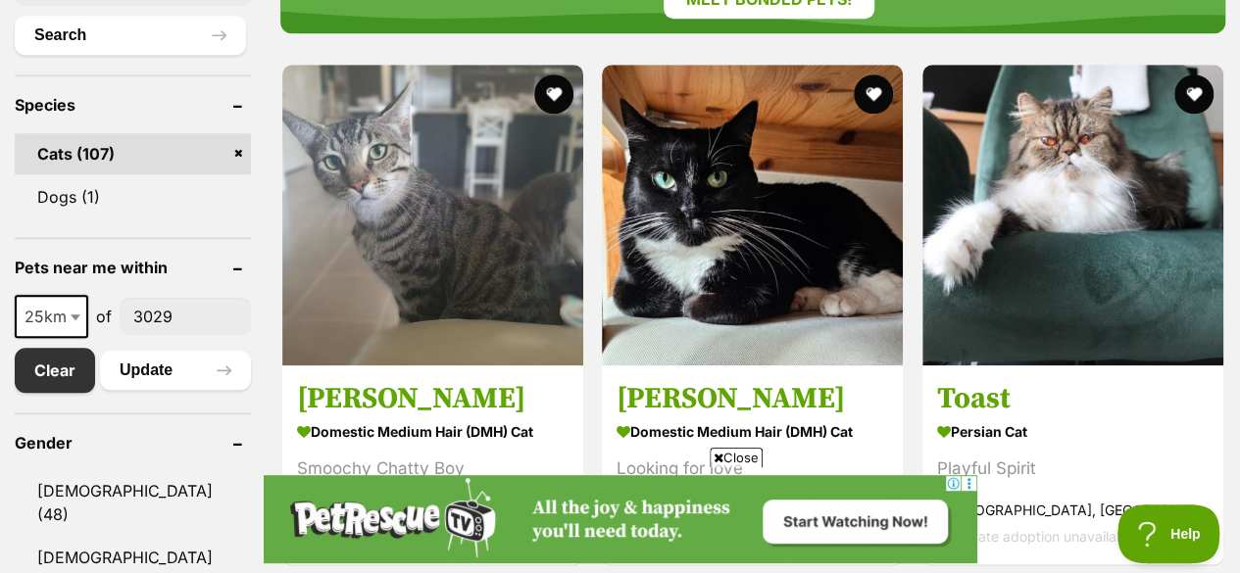
scroll to position [844, 0]
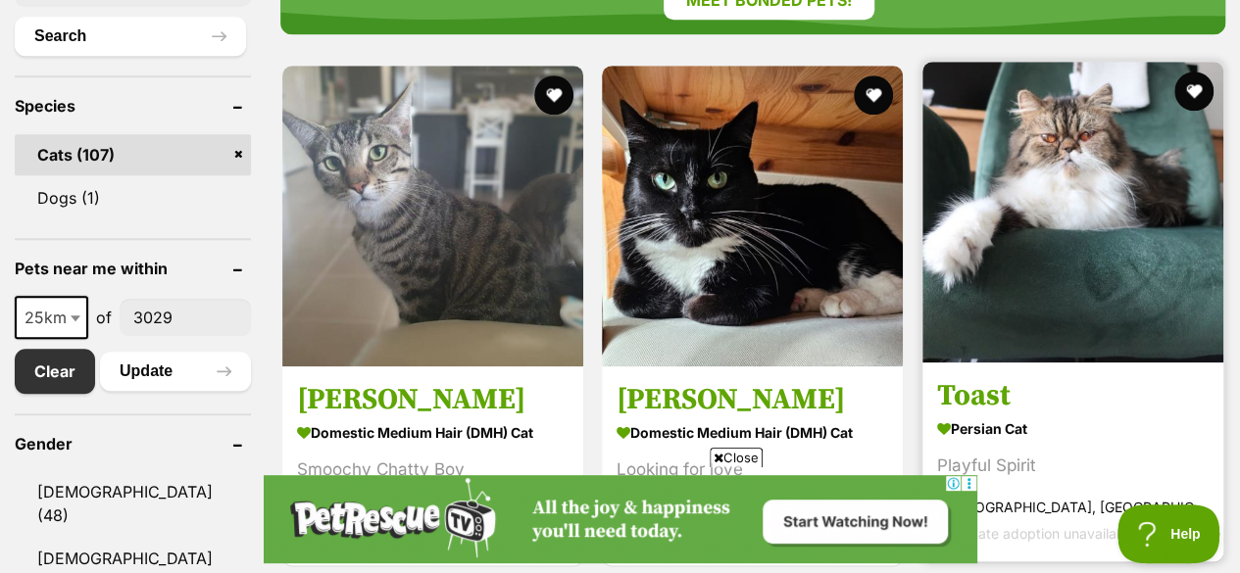
click at [970, 230] on img at bounding box center [1072, 212] width 301 height 301
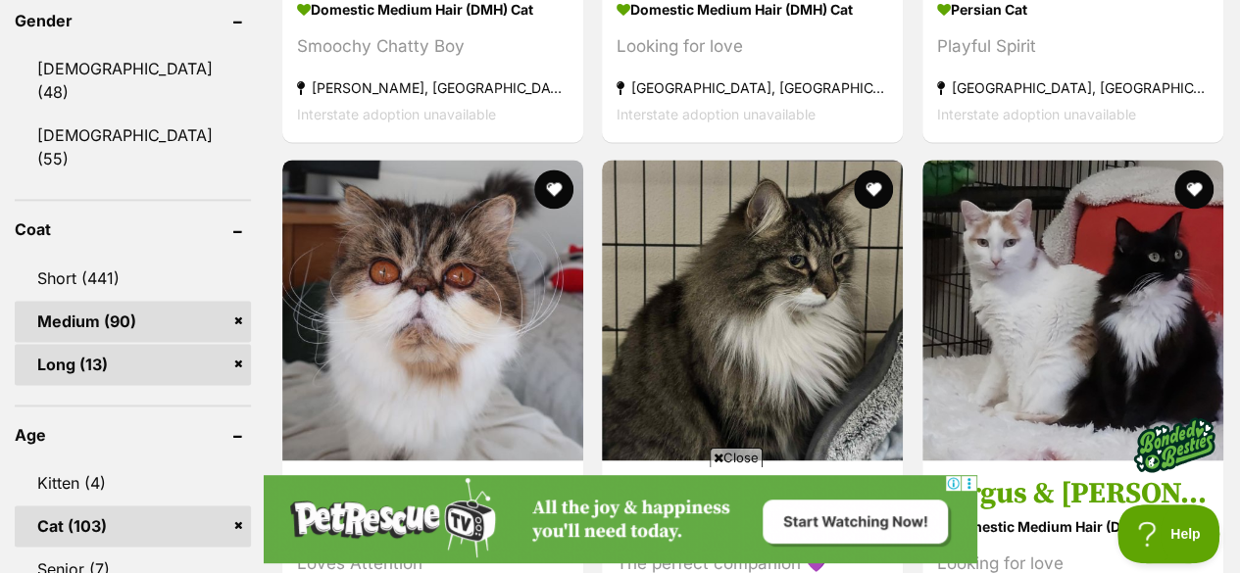
scroll to position [1268, 0]
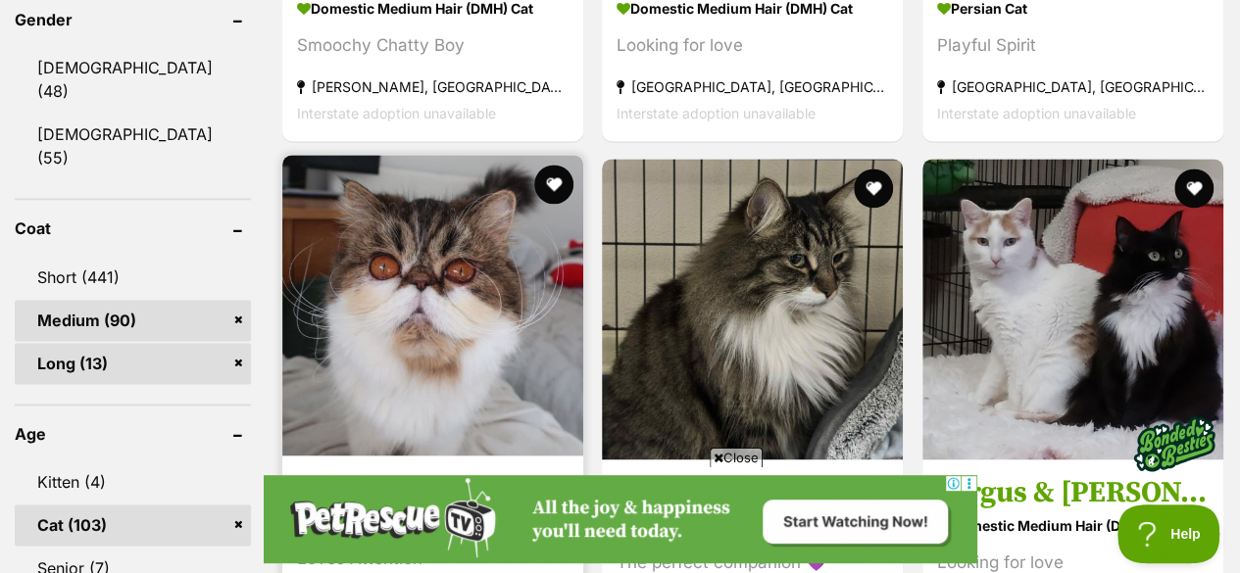
click at [457, 164] on img at bounding box center [432, 305] width 301 height 301
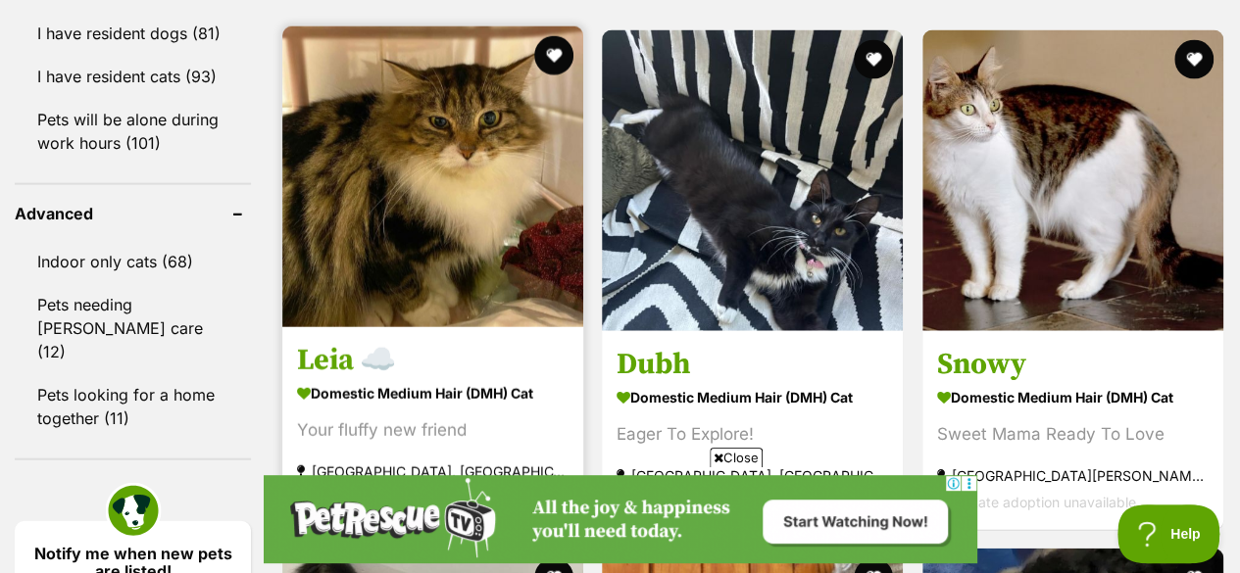
scroll to position [0, 0]
click at [496, 172] on img at bounding box center [432, 176] width 301 height 301
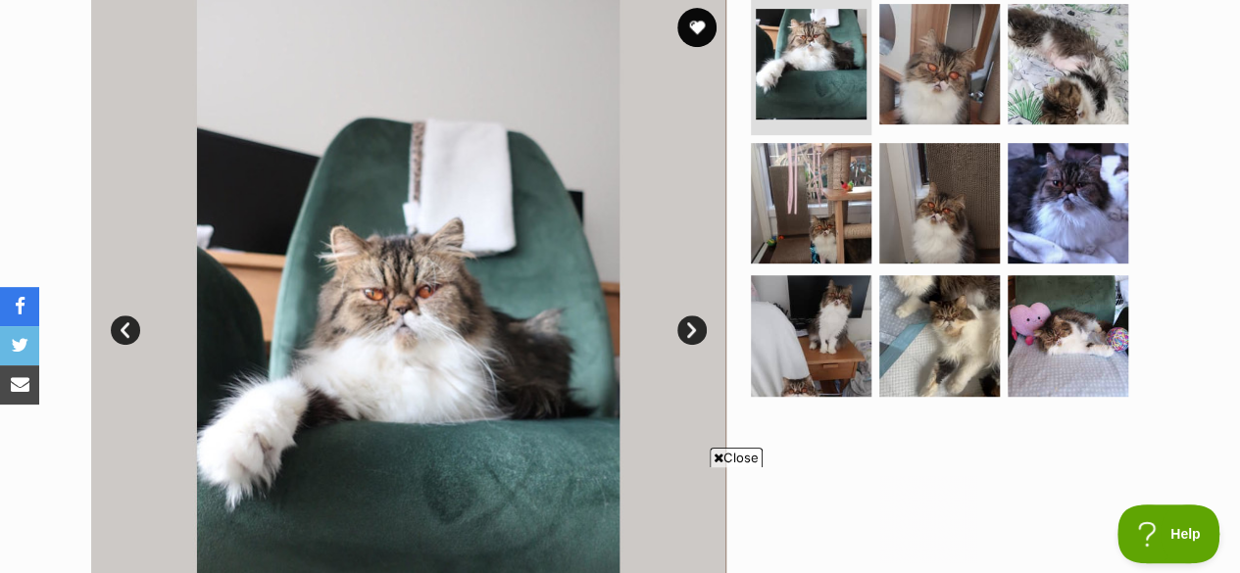
scroll to position [444, 0]
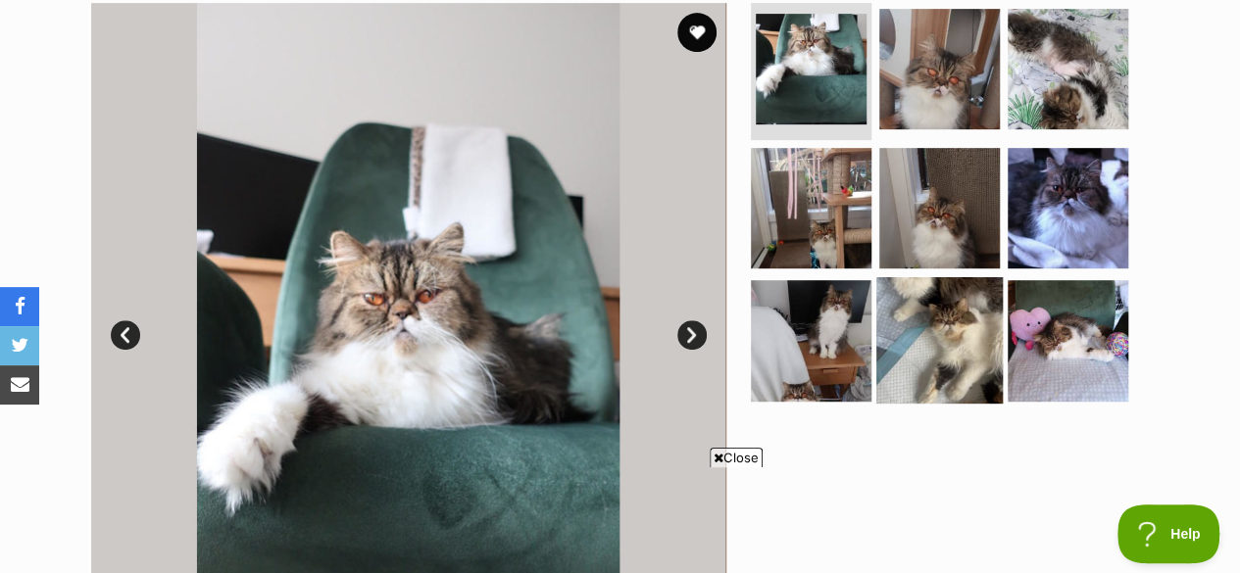
click at [910, 405] on div at bounding box center [948, 320] width 402 height 635
click at [974, 299] on img at bounding box center [939, 340] width 126 height 126
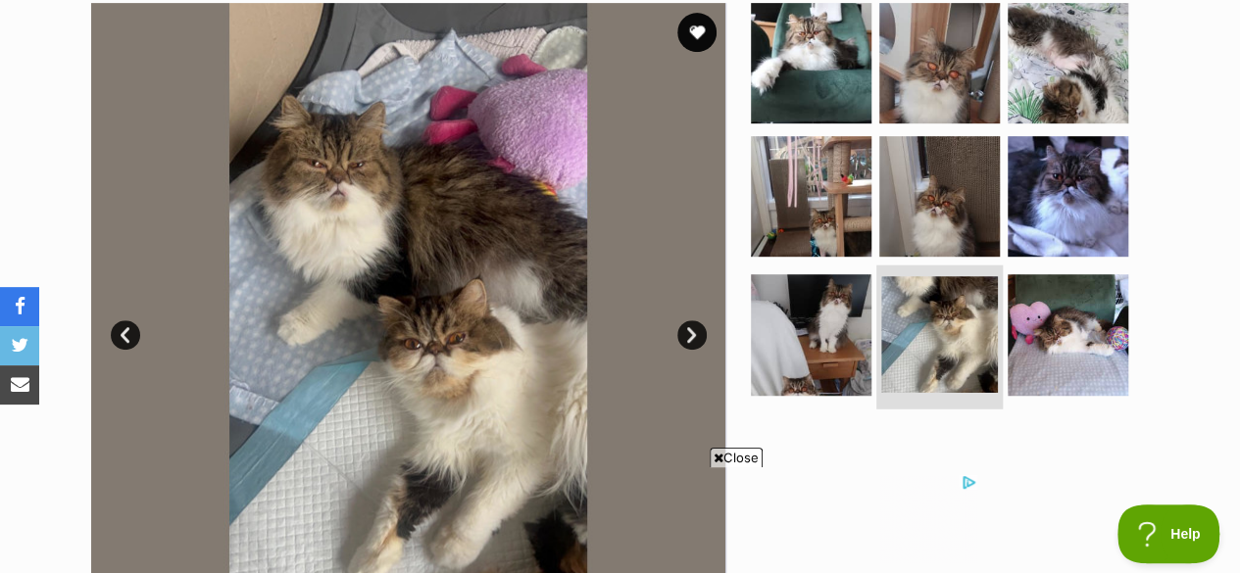
scroll to position [0, 0]
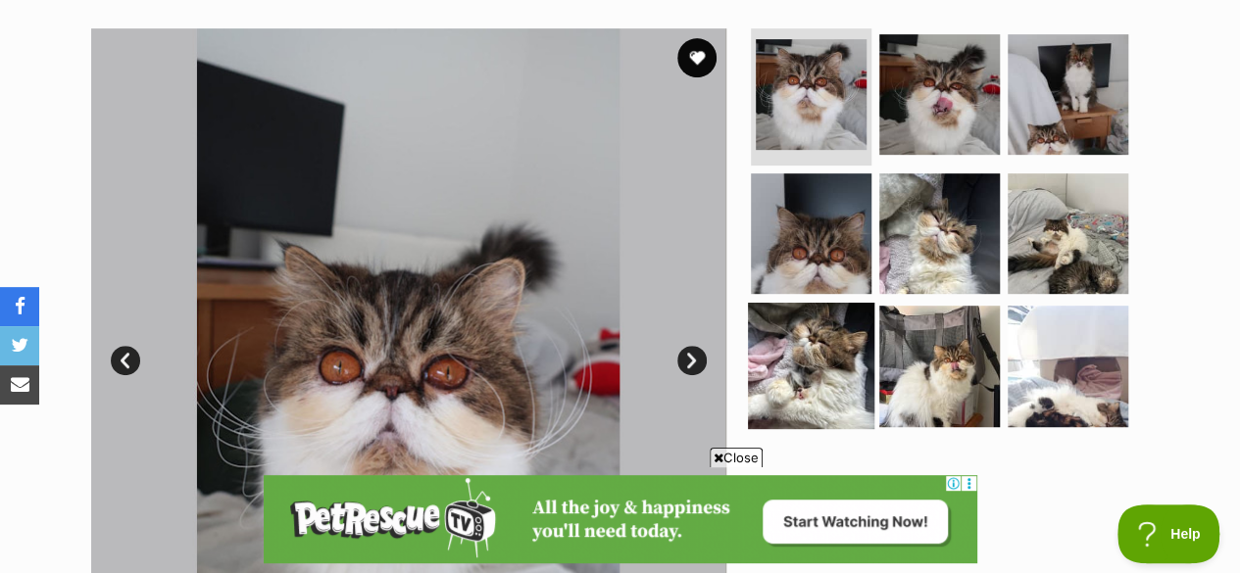
click at [829, 311] on img at bounding box center [811, 366] width 126 height 126
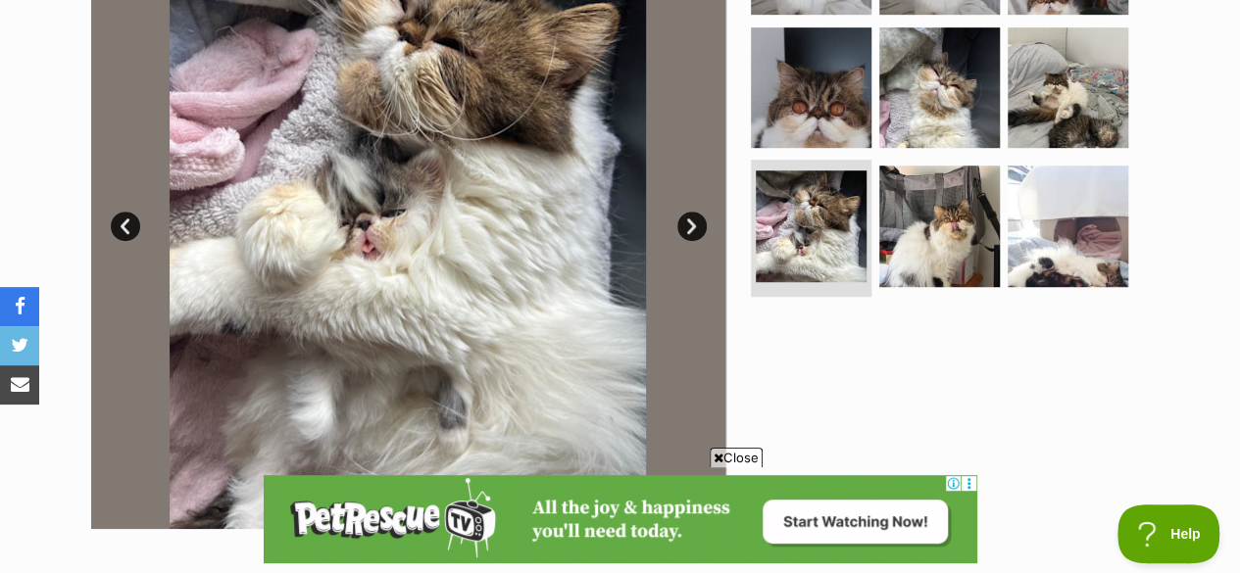
scroll to position [1079, 0]
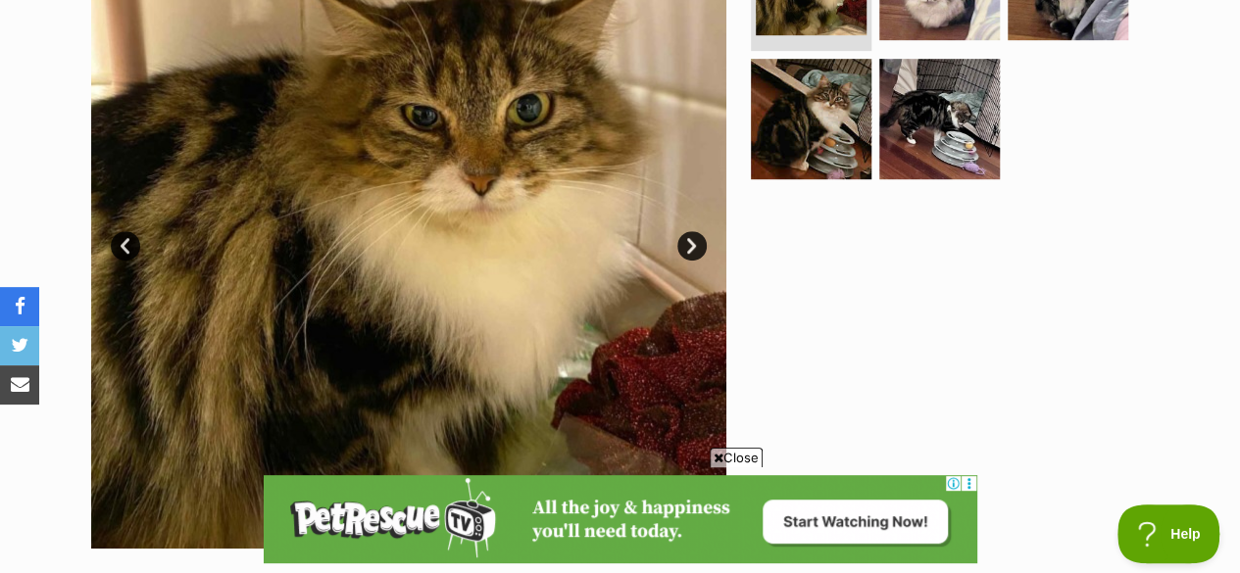
scroll to position [440, 0]
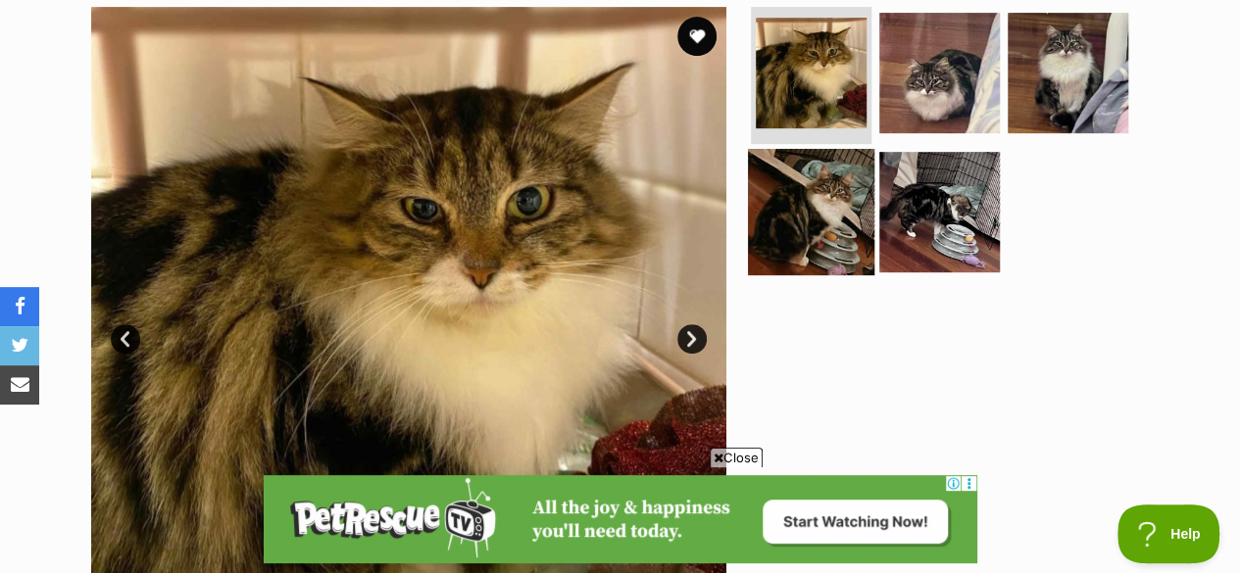
click at [781, 202] on img at bounding box center [811, 211] width 126 height 126
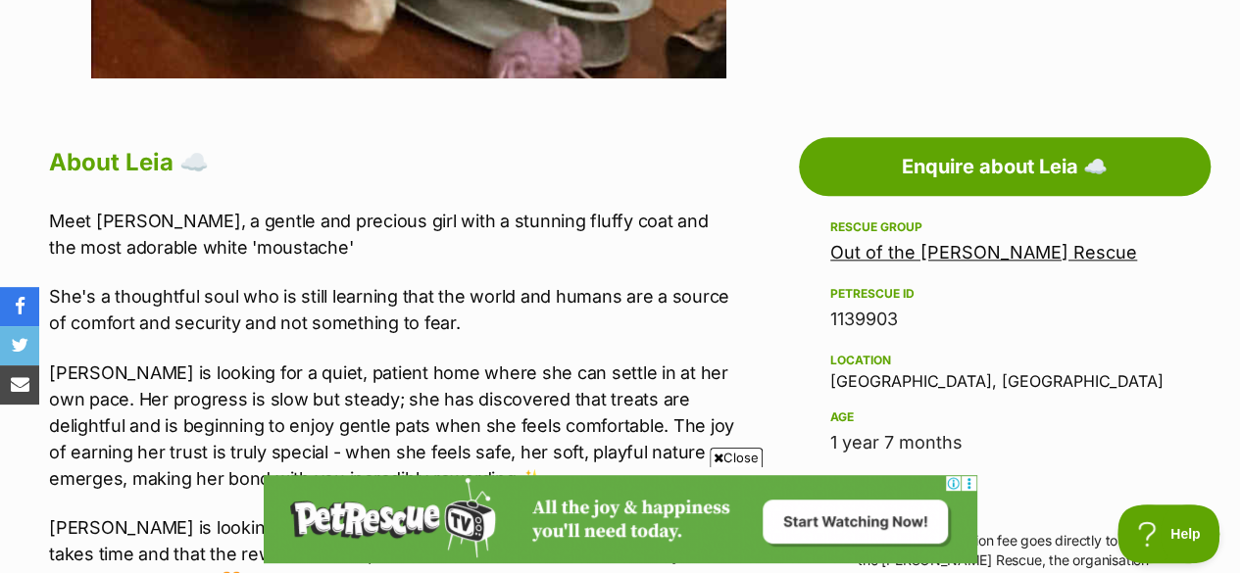
scroll to position [1043, 0]
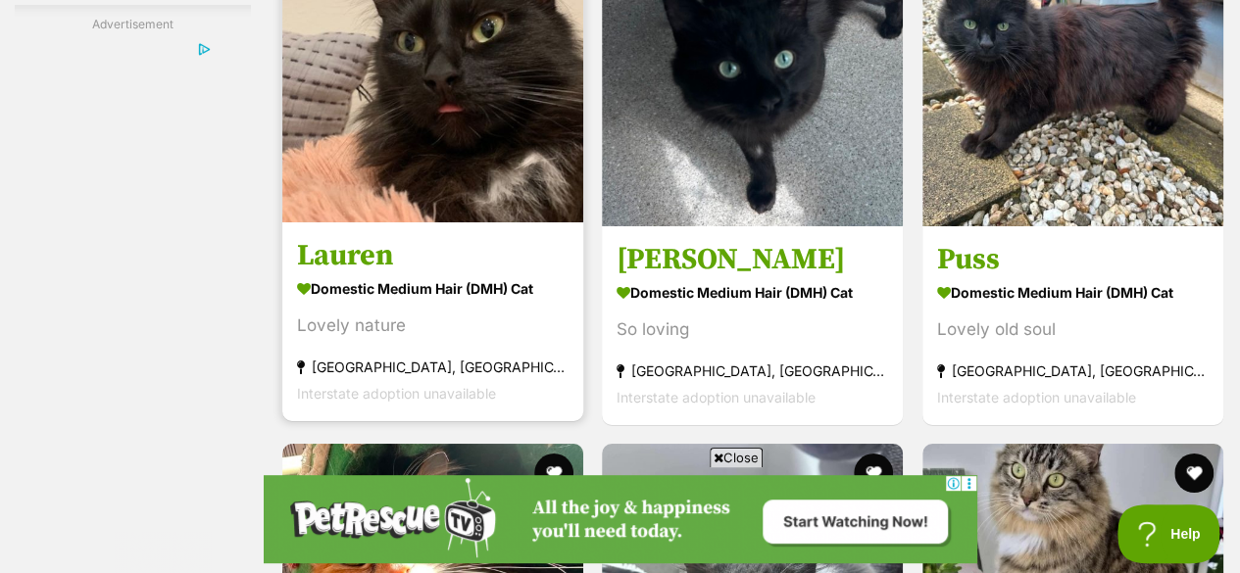
scroll to position [3437, 0]
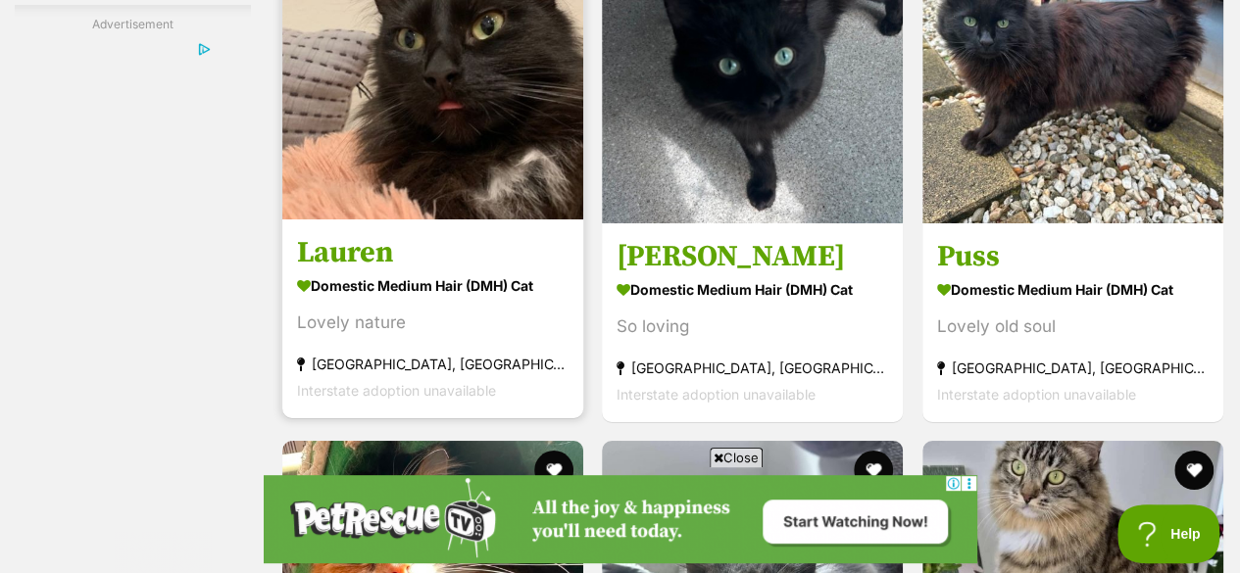
click at [456, 93] on img at bounding box center [432, 69] width 301 height 301
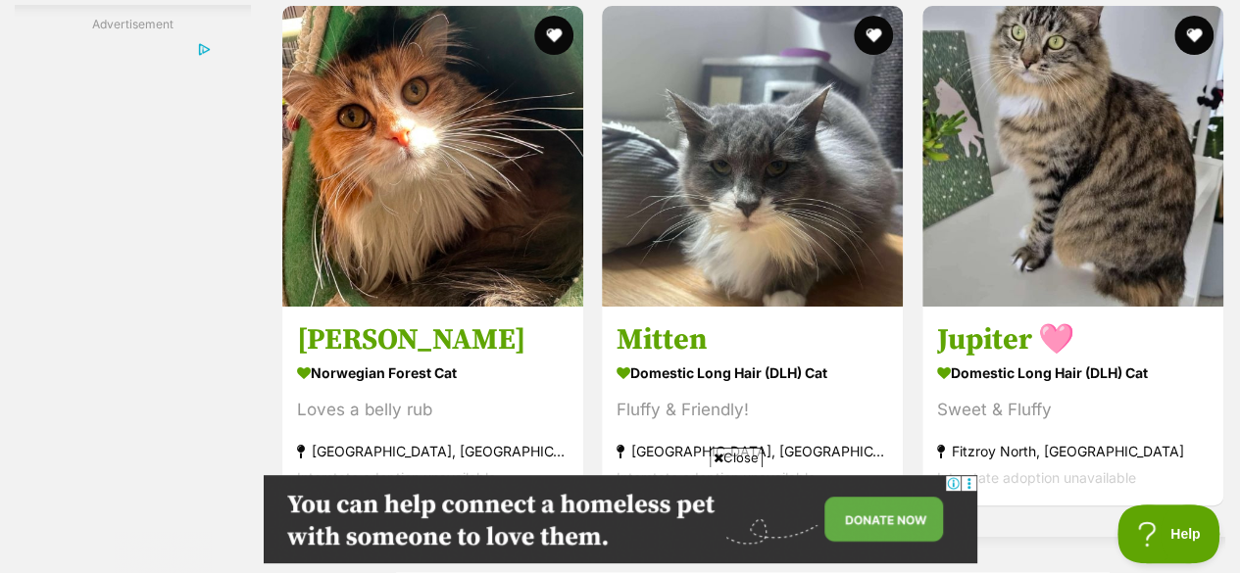
scroll to position [3871, 0]
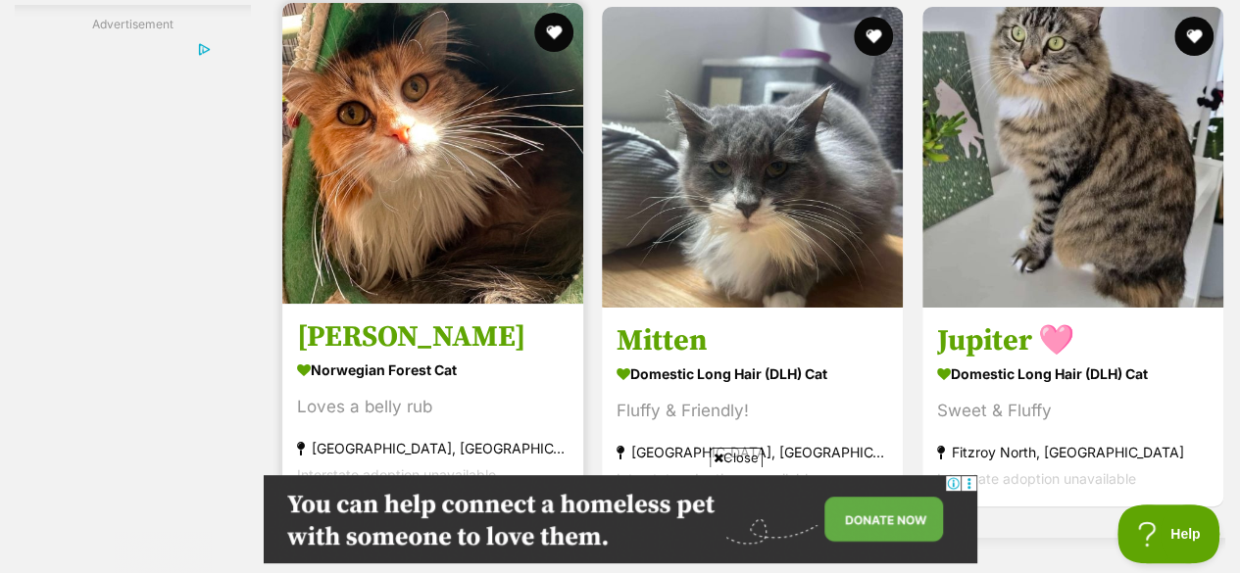
click at [487, 203] on img at bounding box center [432, 153] width 301 height 301
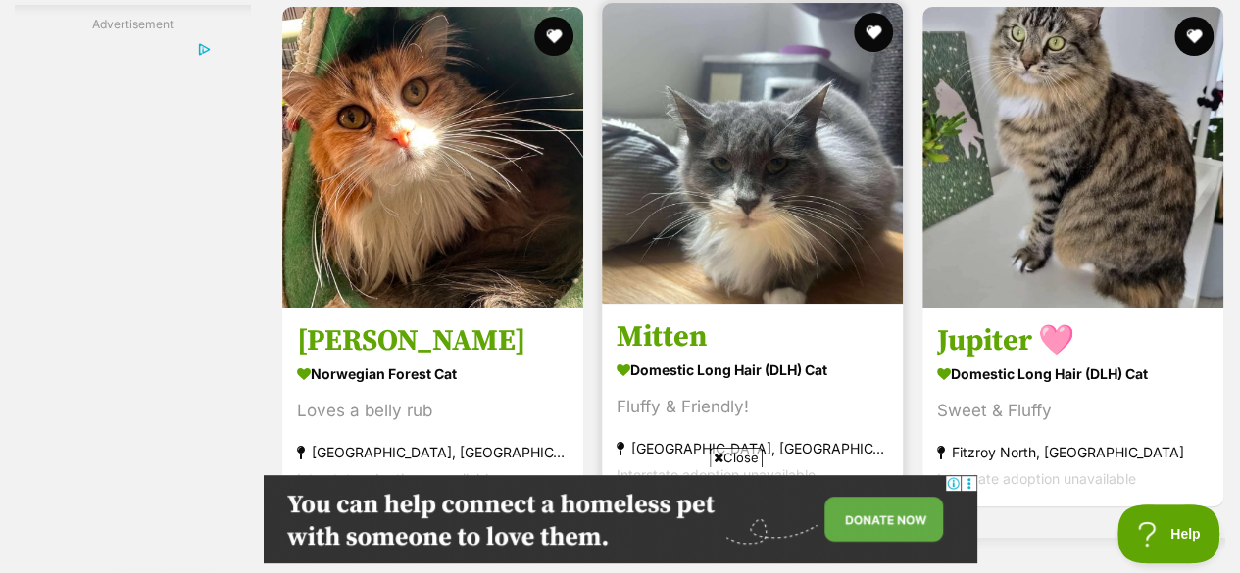
click at [804, 152] on img at bounding box center [752, 153] width 301 height 301
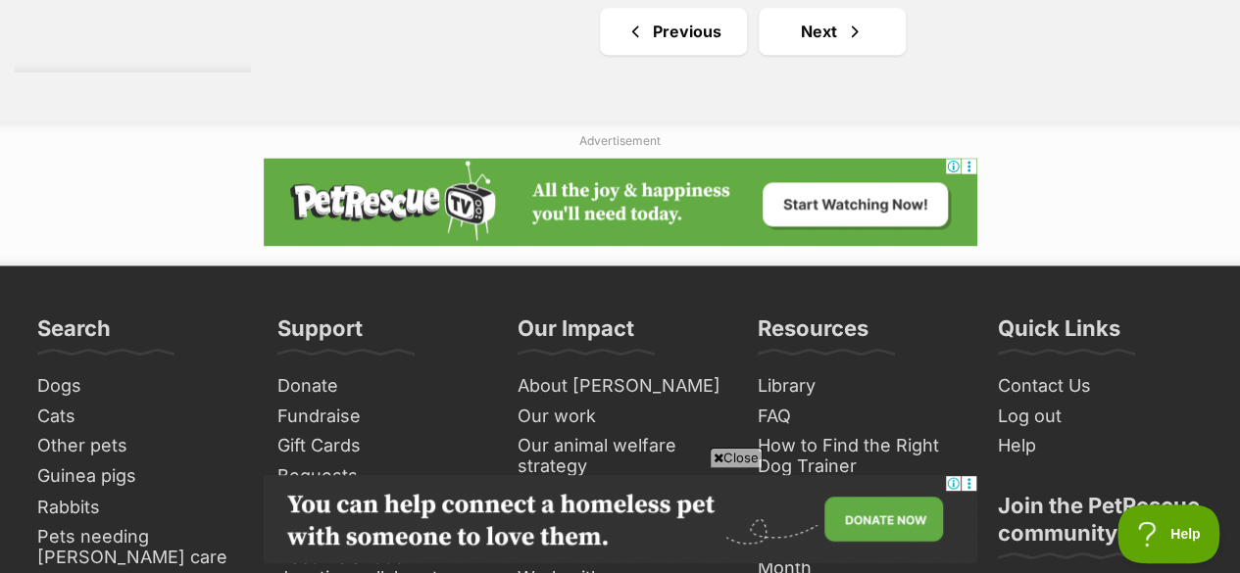
scroll to position [5093, 0]
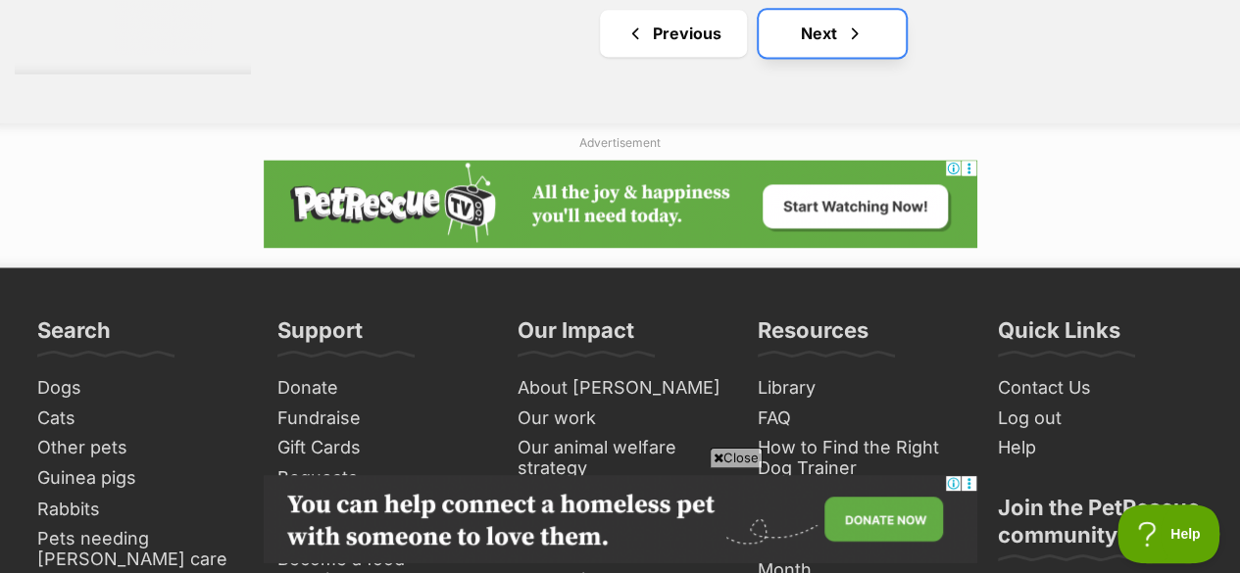
click at [870, 17] on link "Next" at bounding box center [832, 33] width 147 height 47
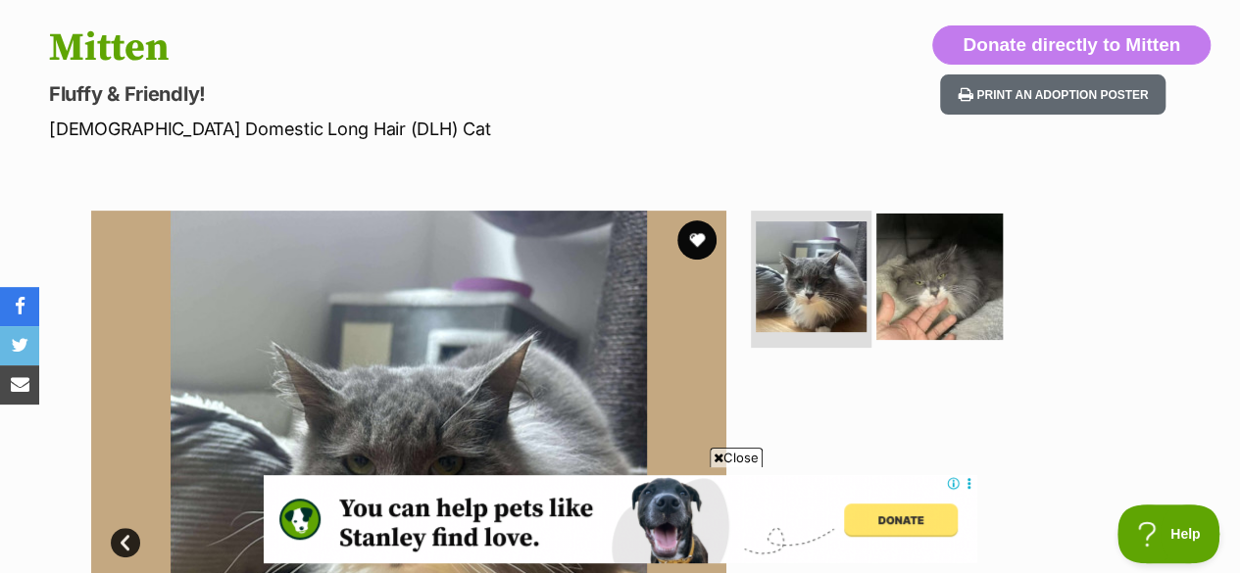
click at [957, 228] on img at bounding box center [939, 277] width 126 height 126
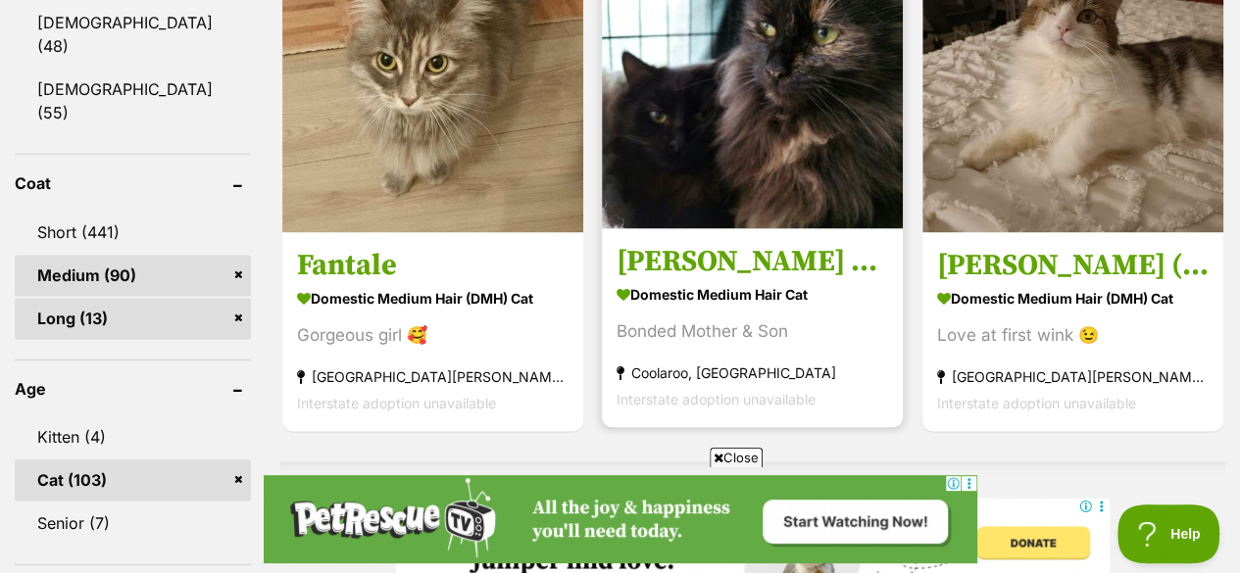
scroll to position [1224, 0]
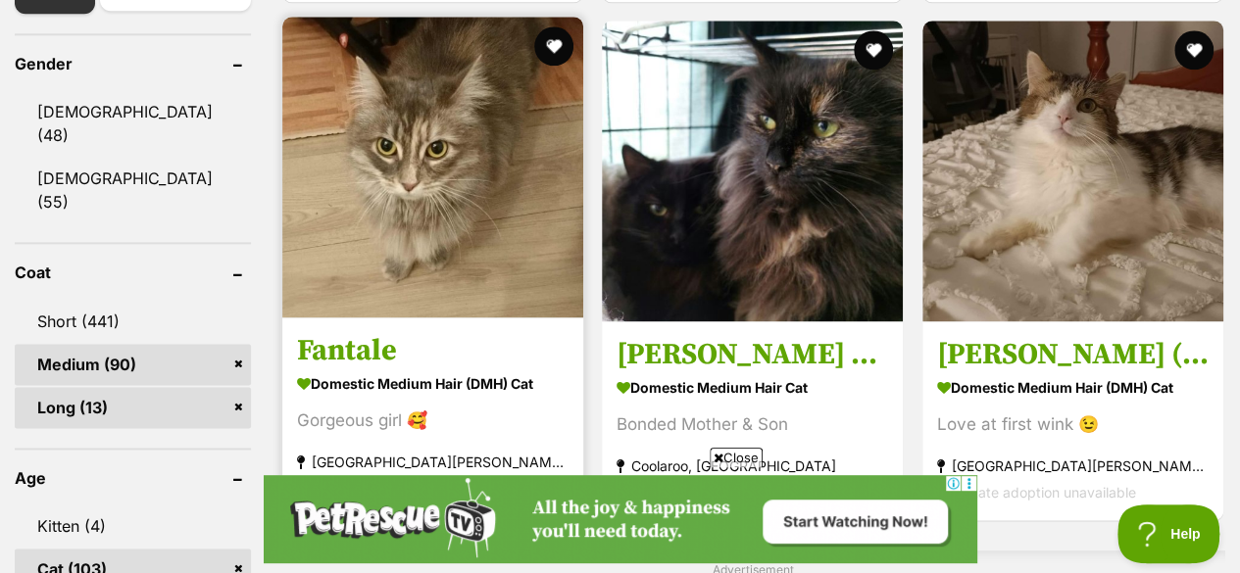
click at [449, 190] on img at bounding box center [432, 167] width 301 height 301
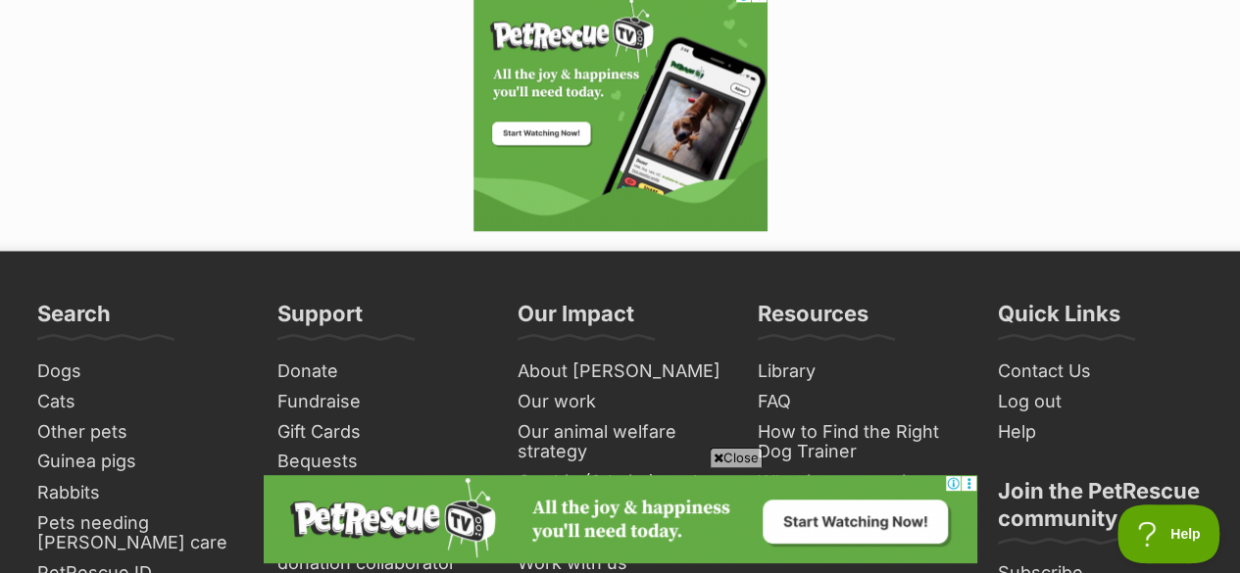
scroll to position [4874, 0]
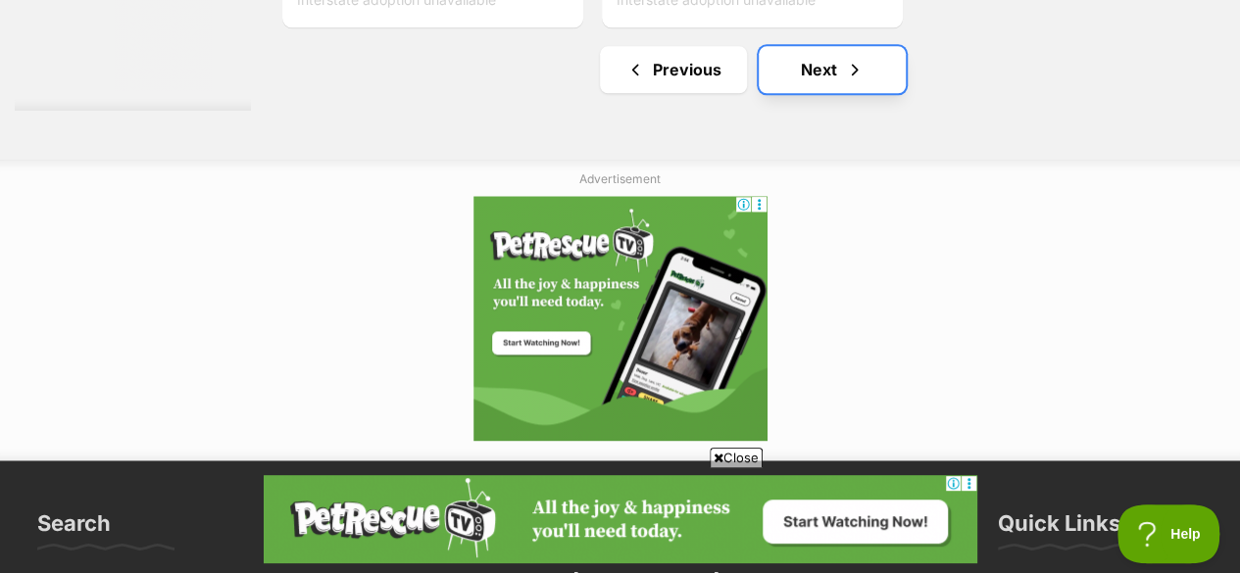
click at [819, 46] on link "Next" at bounding box center [832, 69] width 147 height 47
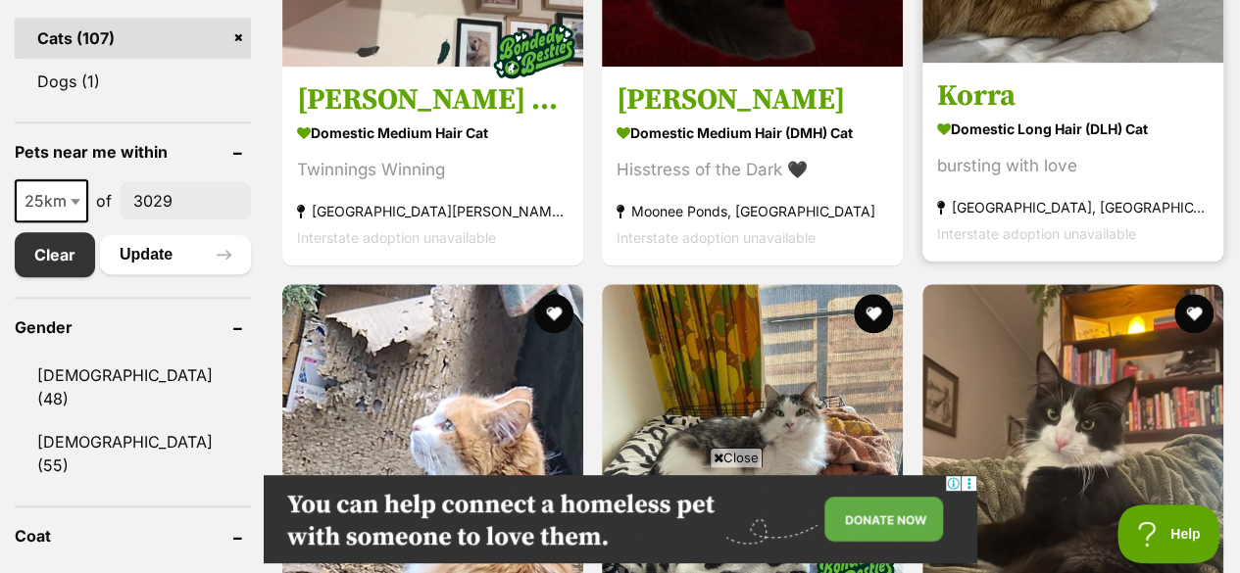
scroll to position [955, 0]
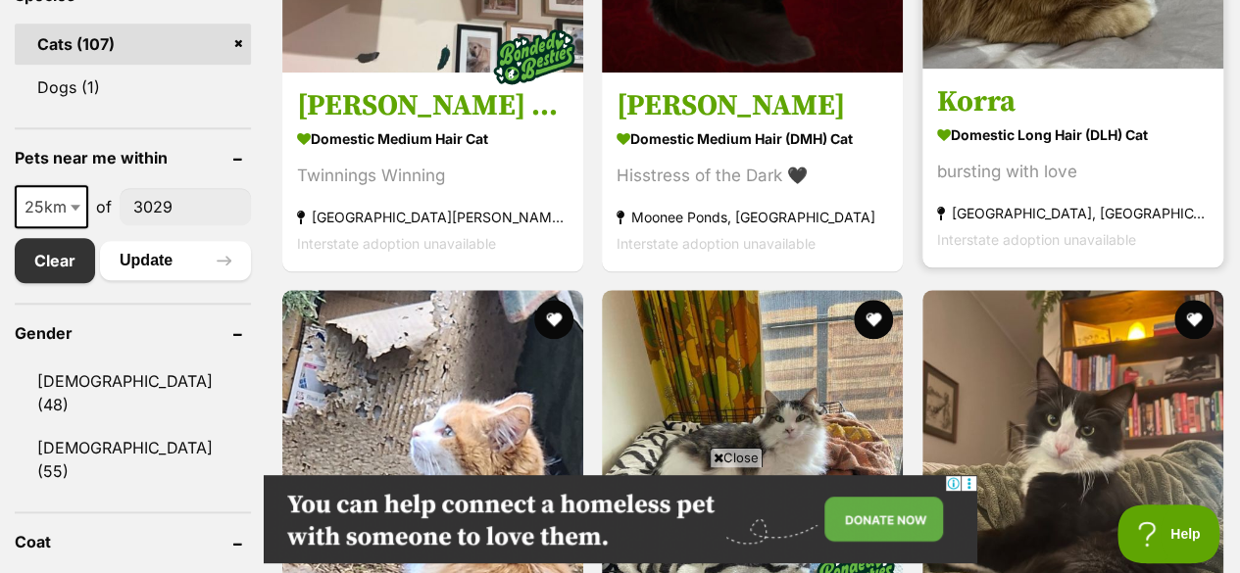
click at [1055, 83] on h3 "Korra" at bounding box center [1073, 101] width 272 height 37
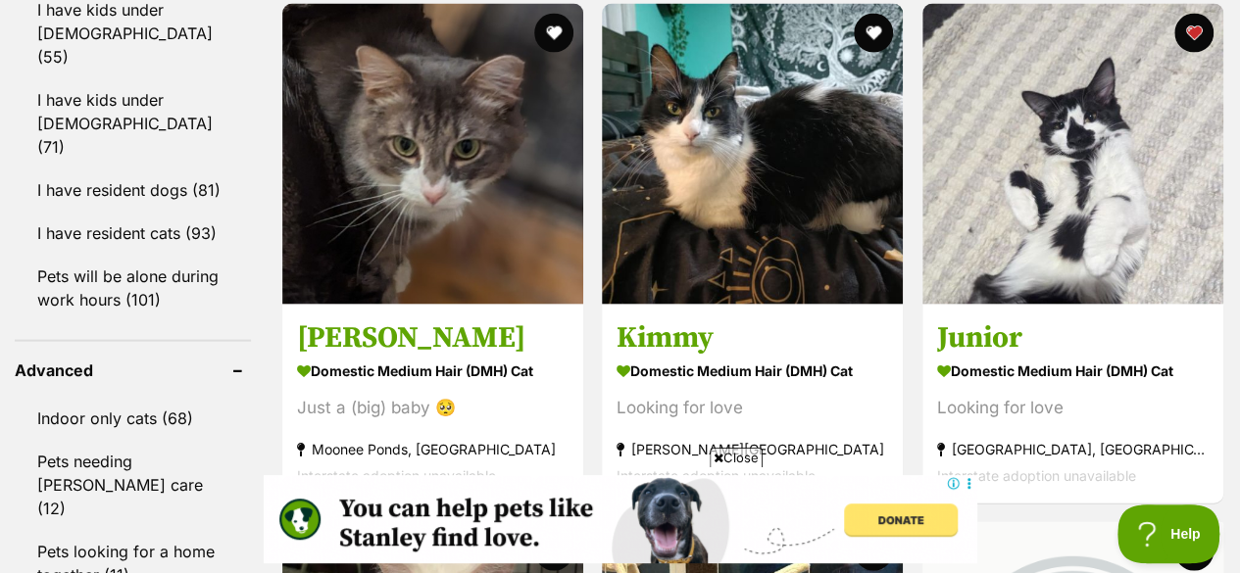
scroll to position [1946, 0]
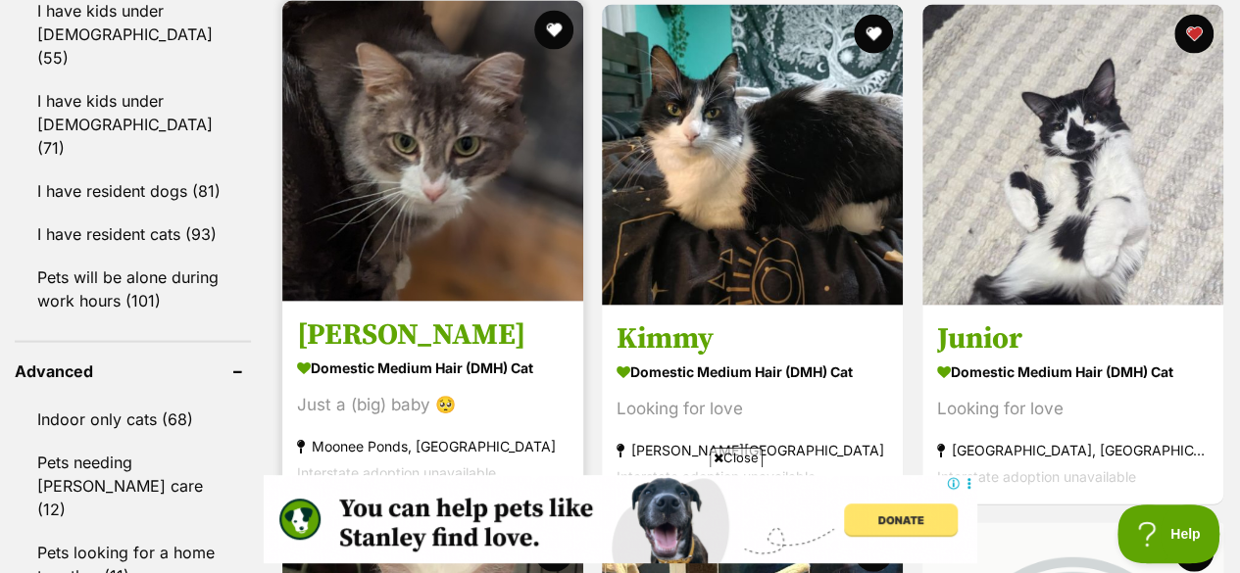
click at [467, 173] on img at bounding box center [432, 151] width 301 height 301
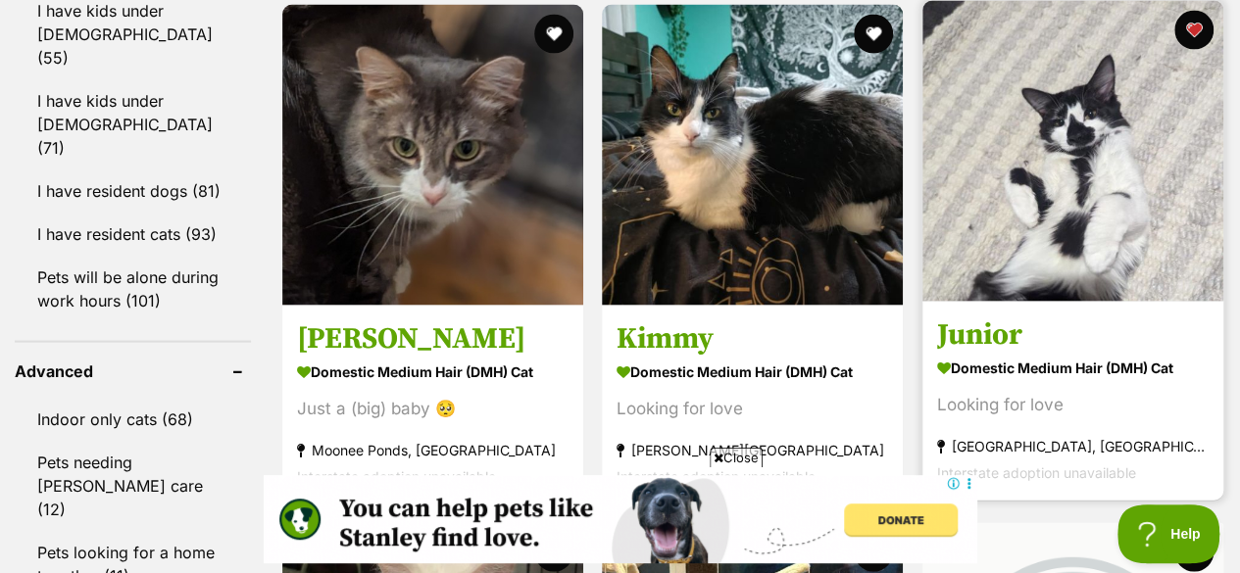
click at [1132, 159] on img at bounding box center [1072, 151] width 301 height 301
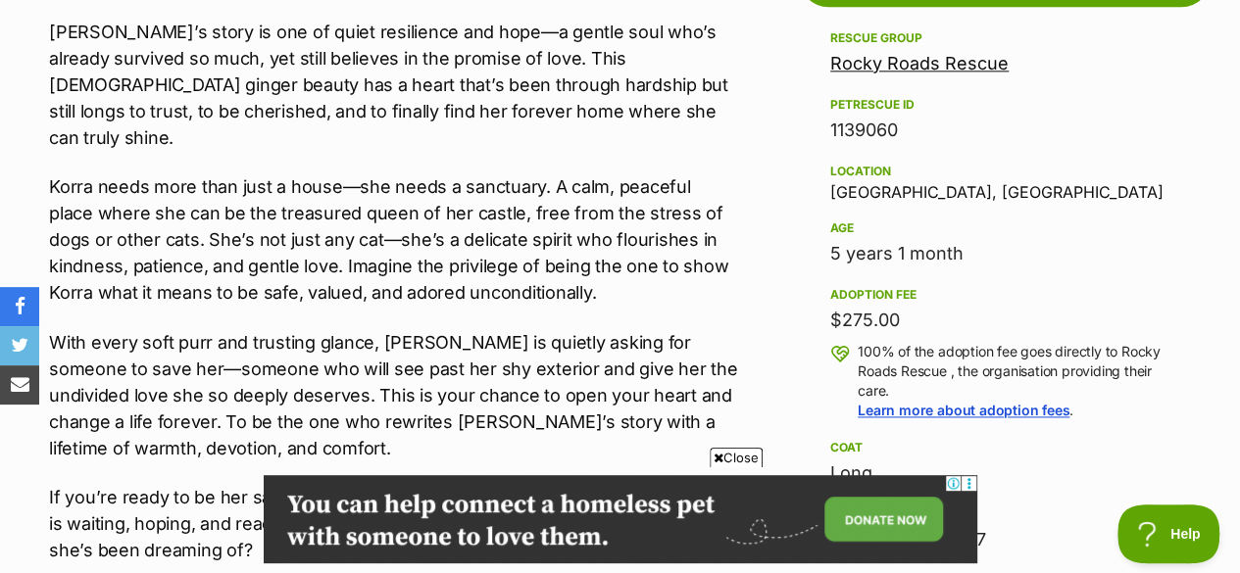
scroll to position [1194, 0]
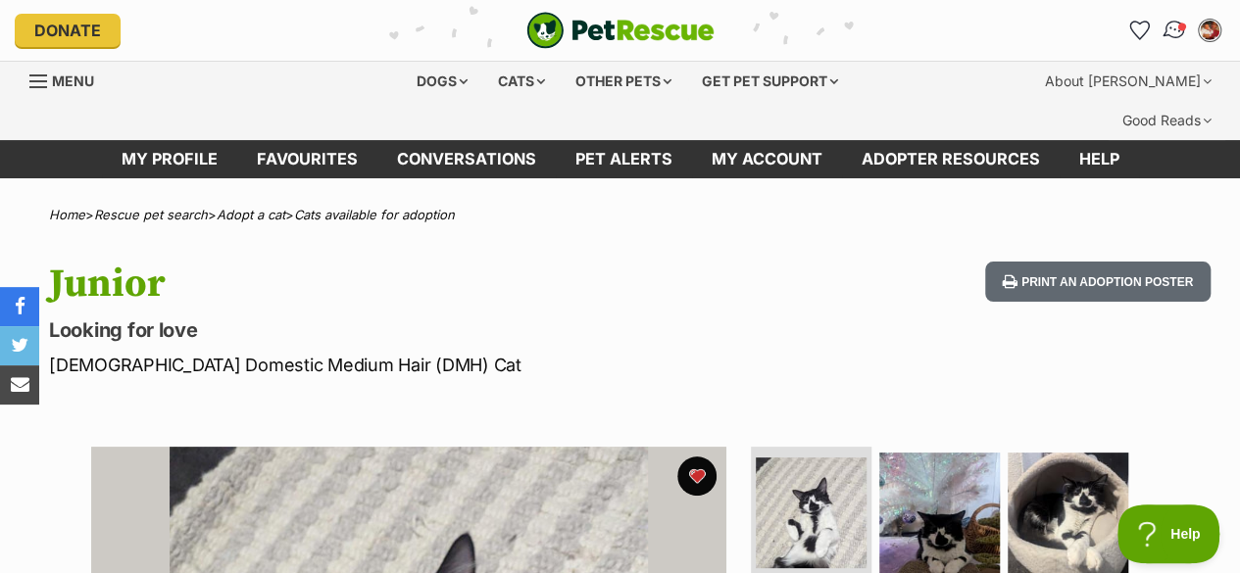
click at [1164, 36] on img "Conversations" at bounding box center [1175, 30] width 26 height 25
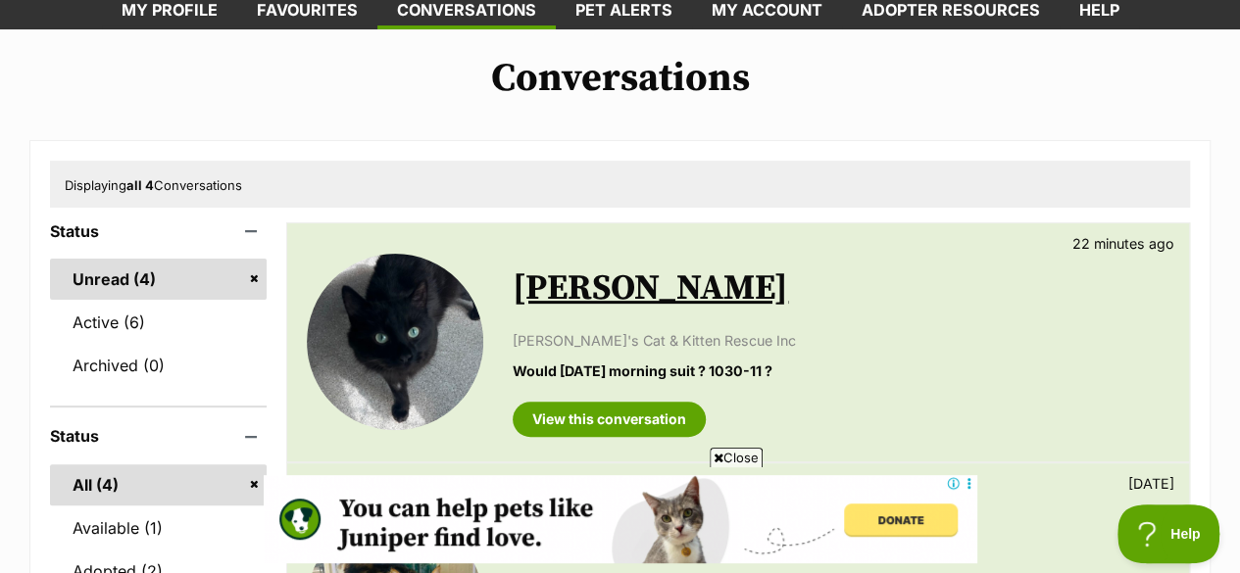
drag, startPoint x: 513, startPoint y: 327, endPoint x: 796, endPoint y: 334, distance: 283.4
click at [796, 361] on p "Would [DATE] morning suit ? 1030-11 ?" at bounding box center [841, 371] width 657 height 21
click at [648, 402] on link "View this conversation" at bounding box center [609, 419] width 193 height 35
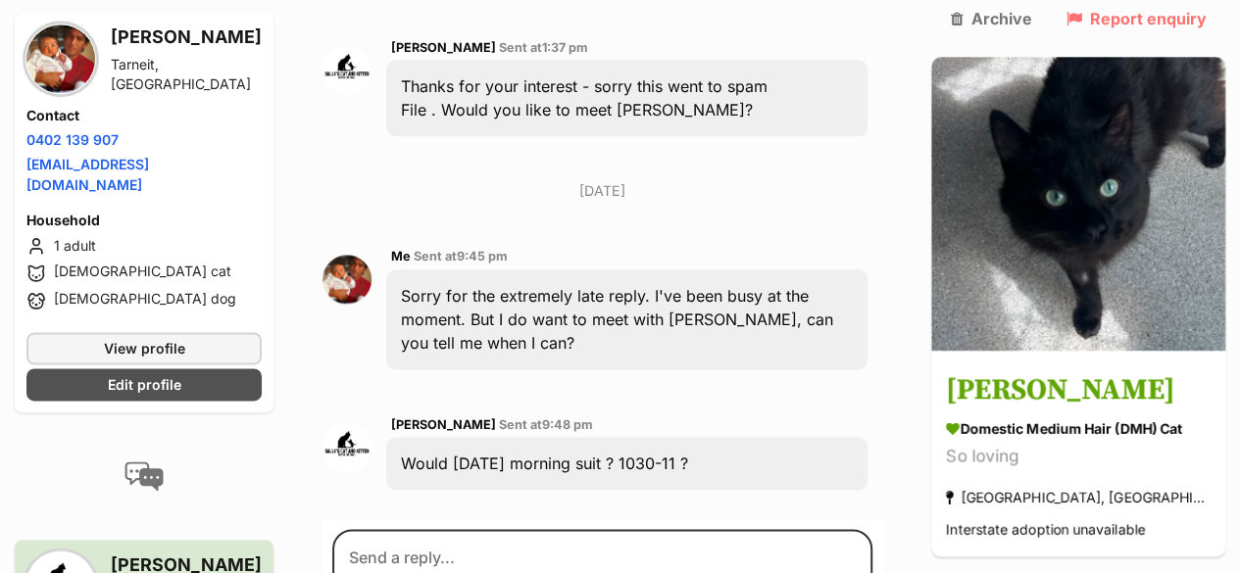
scroll to position [1173, 0]
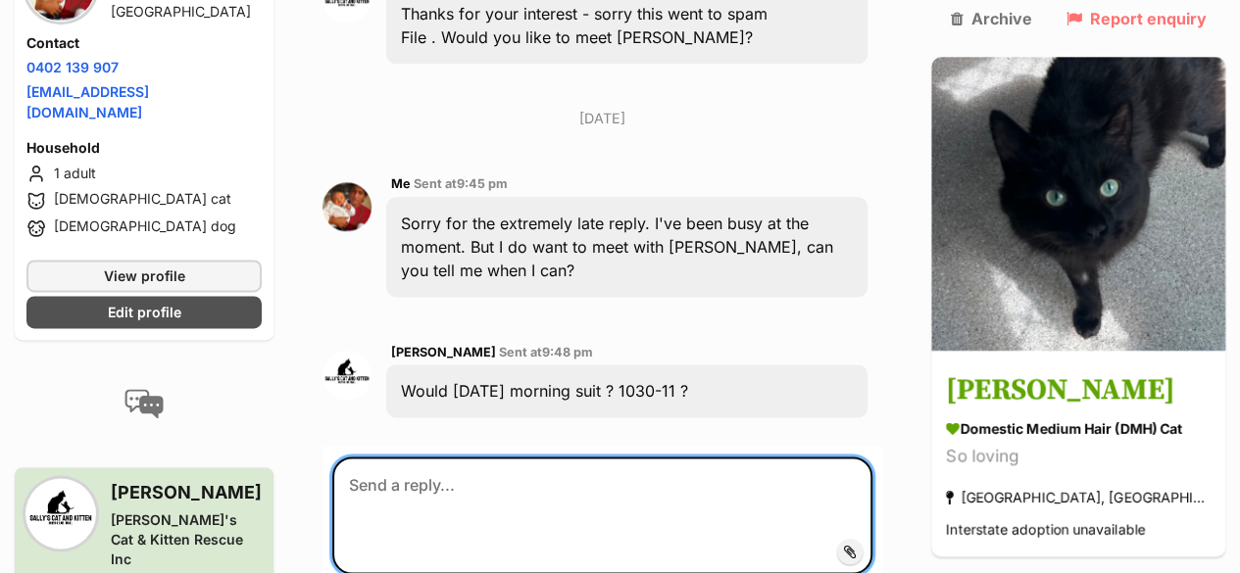
click at [437, 457] on textarea at bounding box center [602, 516] width 540 height 118
type textarea "Yes, that will be perfectz"
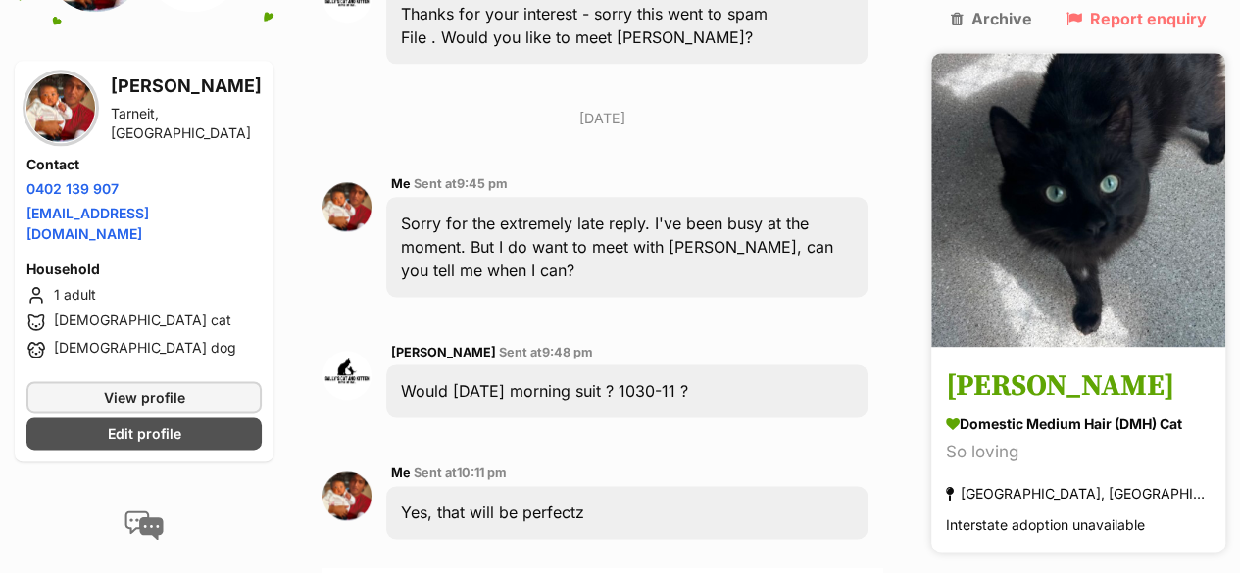
click at [1133, 179] on img at bounding box center [1078, 200] width 294 height 294
